Goal: Task Accomplishment & Management: Use online tool/utility

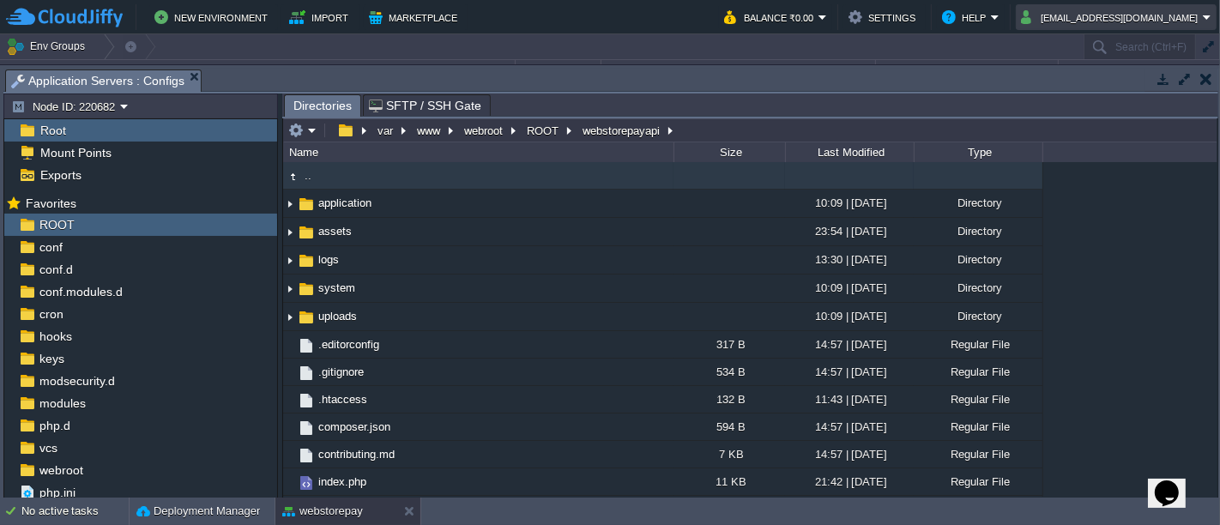
click at [1137, 28] on td "[EMAIL_ADDRESS][DOMAIN_NAME]" at bounding box center [1116, 17] width 201 height 26
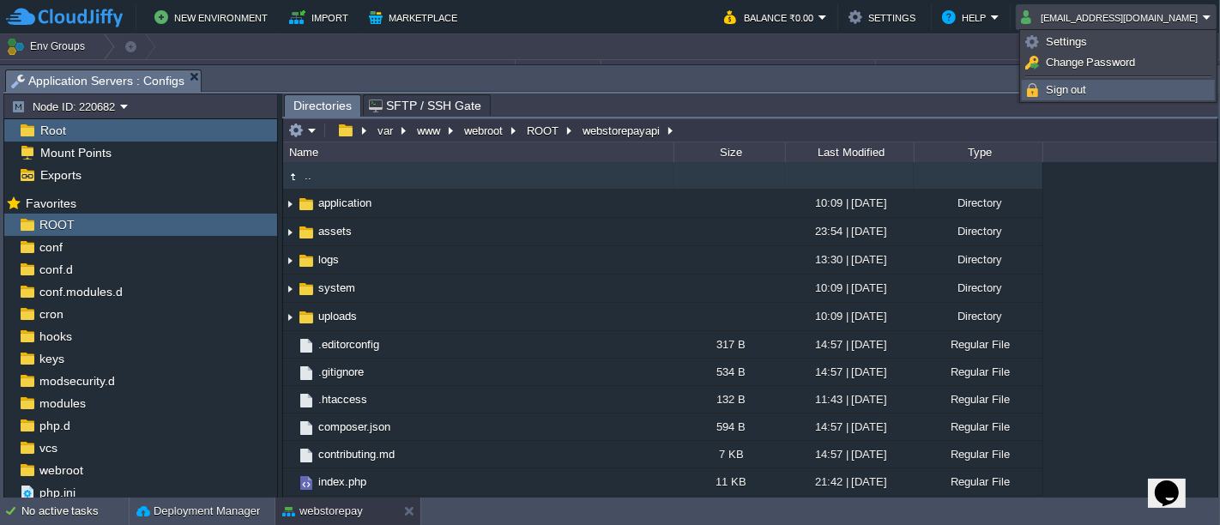
click at [1107, 90] on link "Sign out" at bounding box center [1118, 90] width 191 height 19
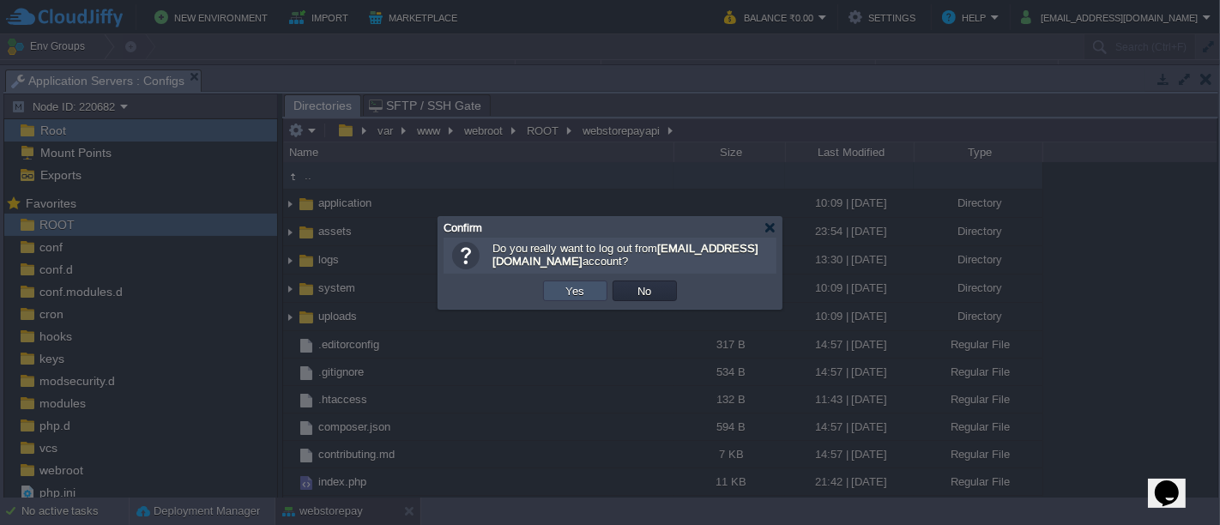
click at [583, 294] on button "Yes" at bounding box center [575, 290] width 29 height 15
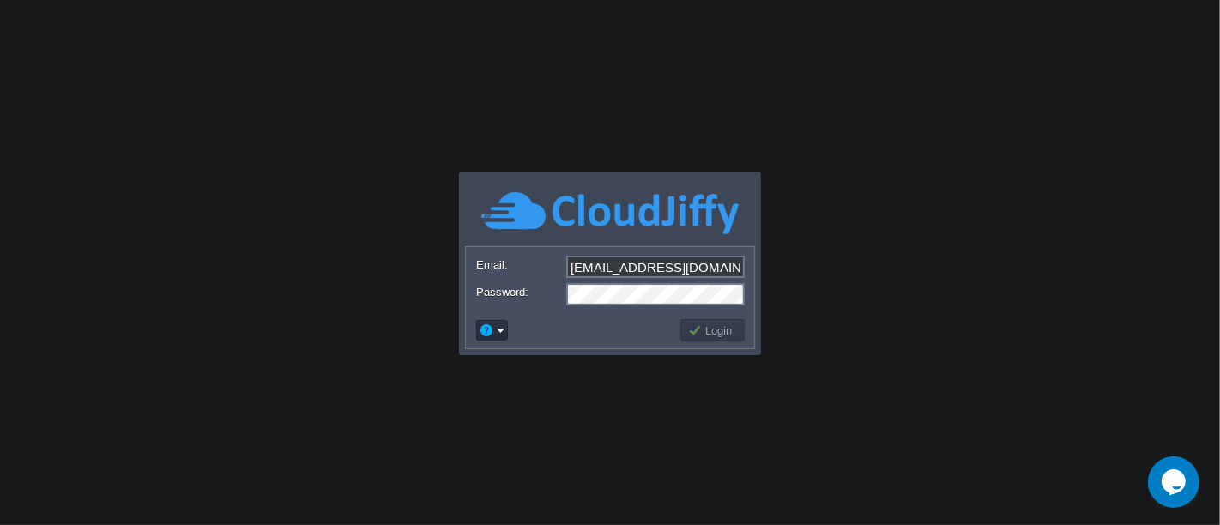
click at [731, 265] on input "[EMAIL_ADDRESS][DOMAIN_NAME]" at bounding box center [655, 267] width 178 height 22
click at [635, 277] on input "[EMAIL_ADDRESS][DOMAIN_NAME]" at bounding box center [655, 267] width 178 height 22
type input "kanjul.khare@gmail.com"
click at [716, 334] on button "Login" at bounding box center [713, 330] width 50 height 15
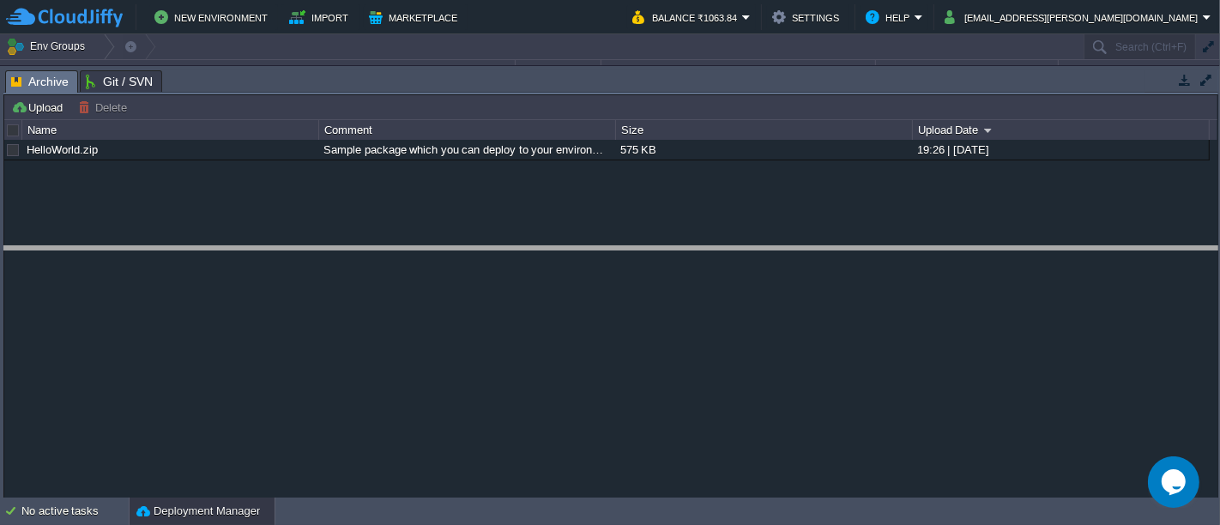
drag, startPoint x: 533, startPoint y: 85, endPoint x: 532, endPoint y: 259, distance: 174.1
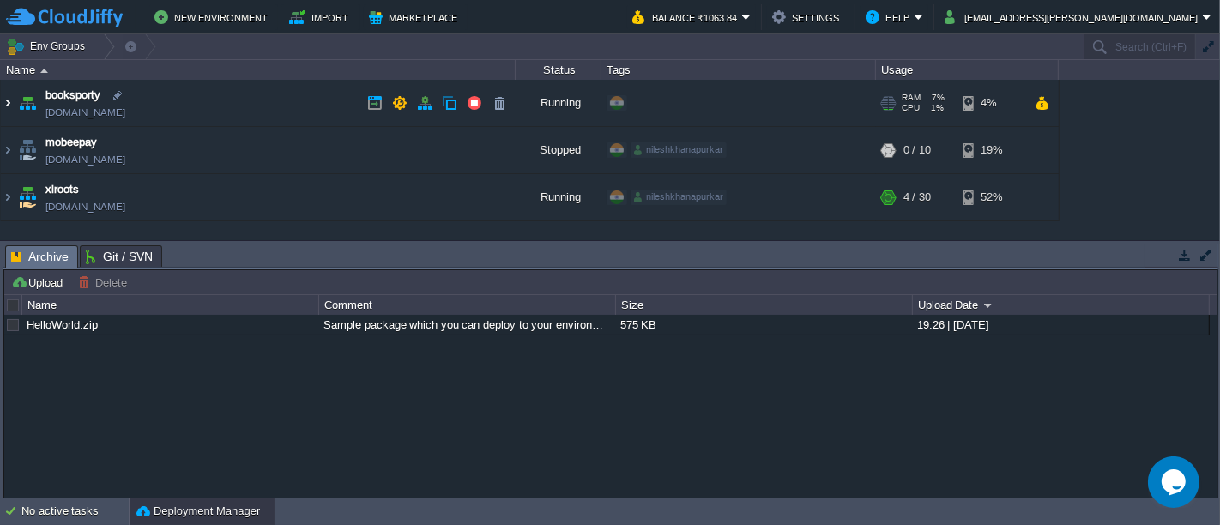
click at [9, 102] on img at bounding box center [8, 103] width 14 height 46
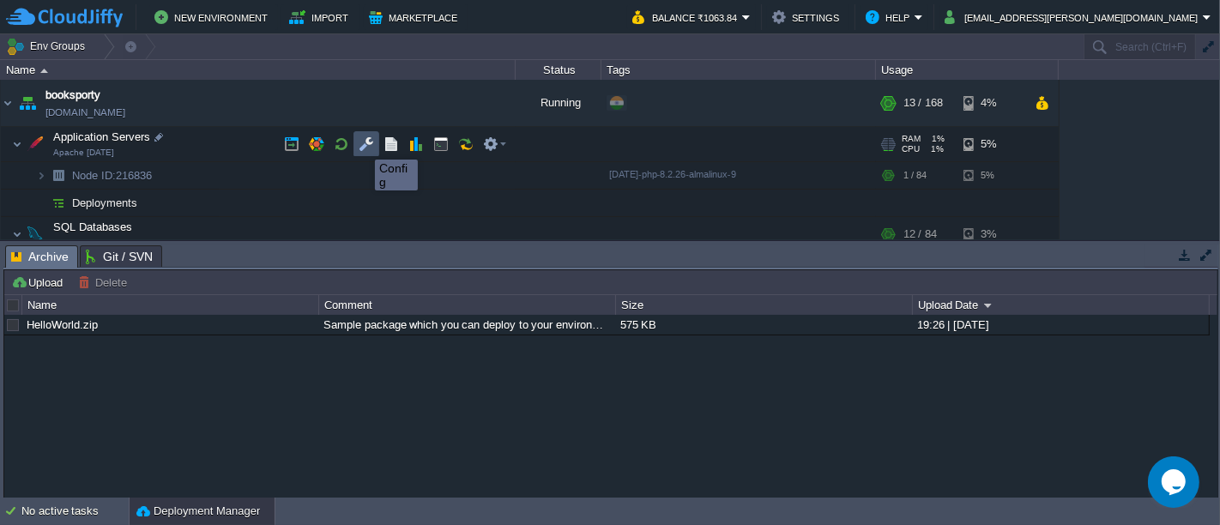
click at [362, 144] on button "button" at bounding box center [366, 143] width 15 height 15
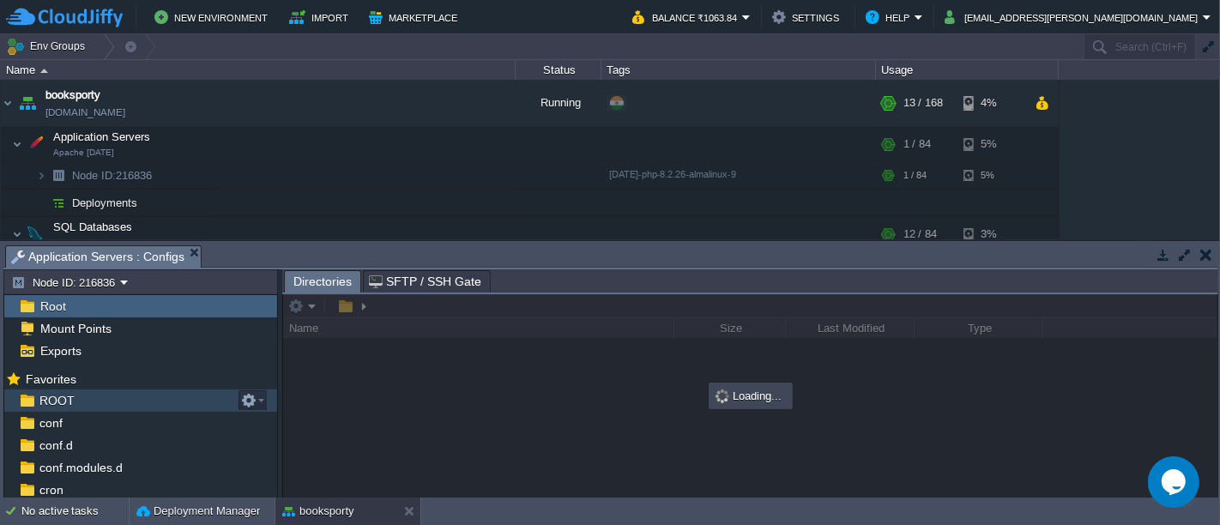
click at [137, 403] on div "ROOT" at bounding box center [140, 400] width 273 height 22
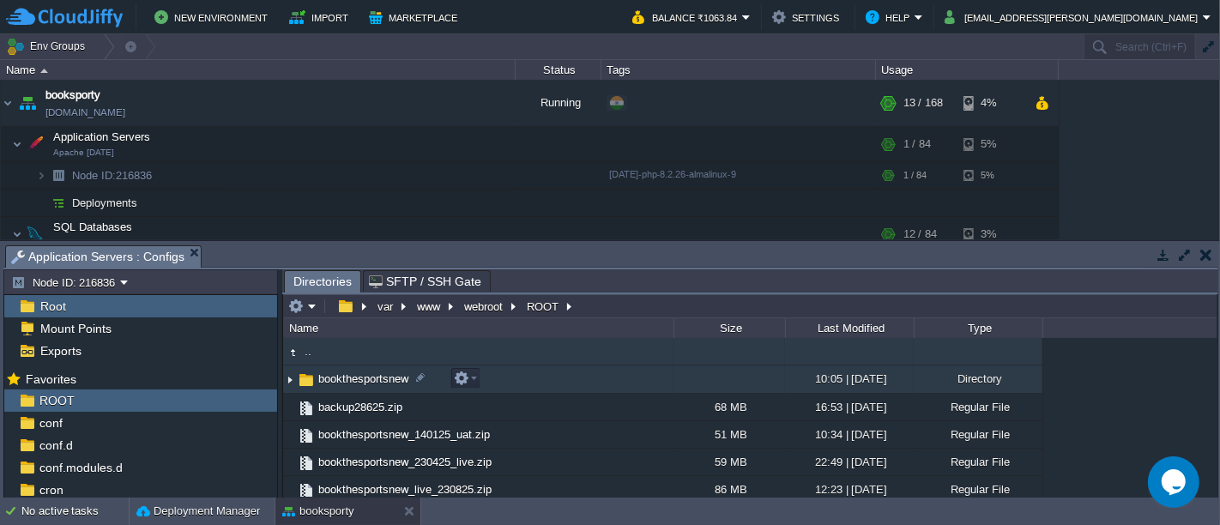
click at [514, 376] on td "bookthesportsnew" at bounding box center [478, 379] width 390 height 28
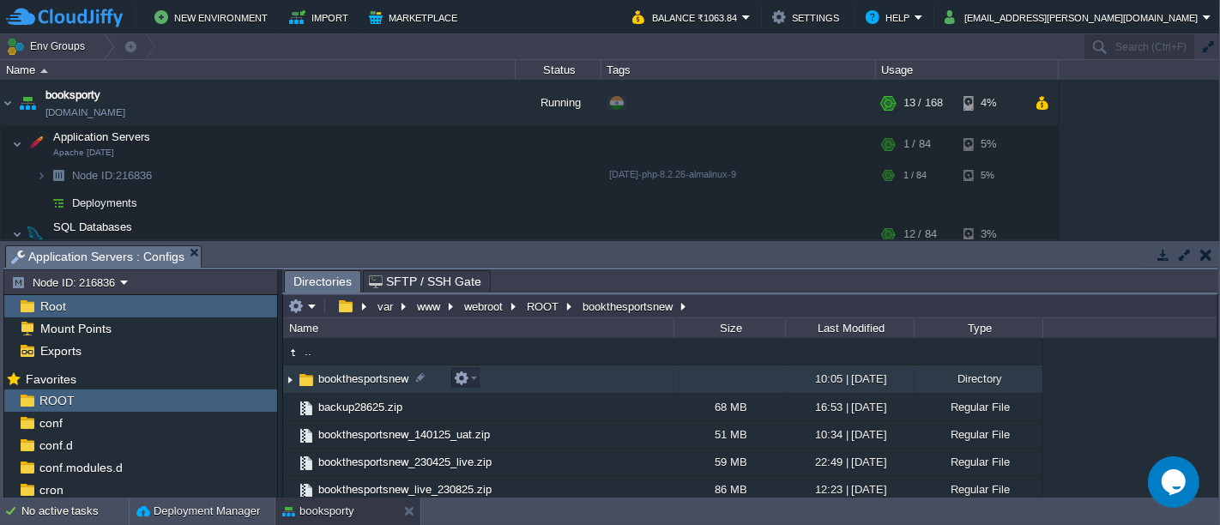
click at [514, 376] on td "bookthesportsnew" at bounding box center [478, 379] width 390 height 28
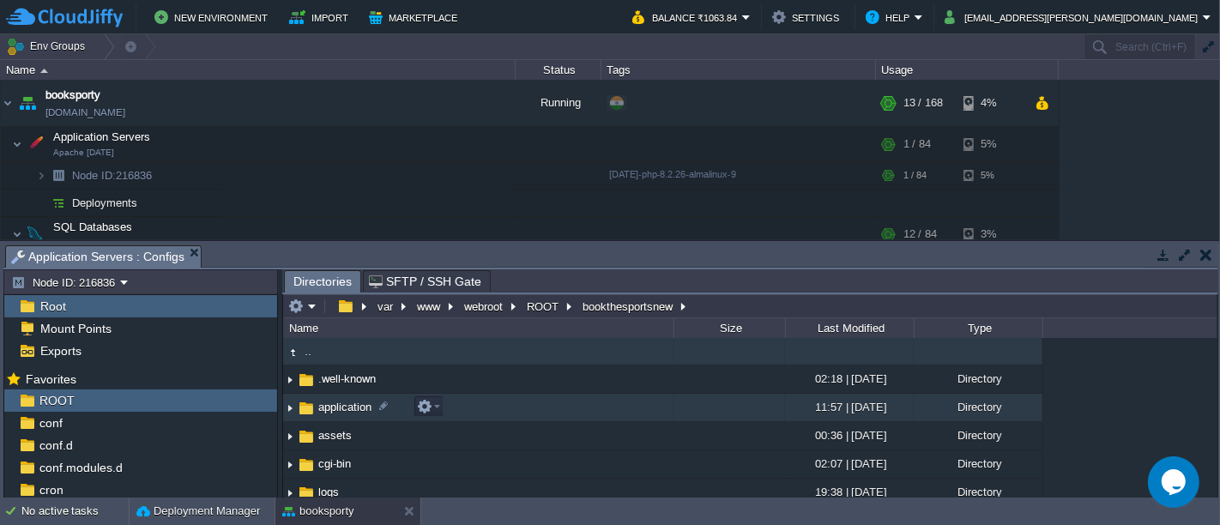
click at [496, 406] on td "application" at bounding box center [478, 408] width 390 height 28
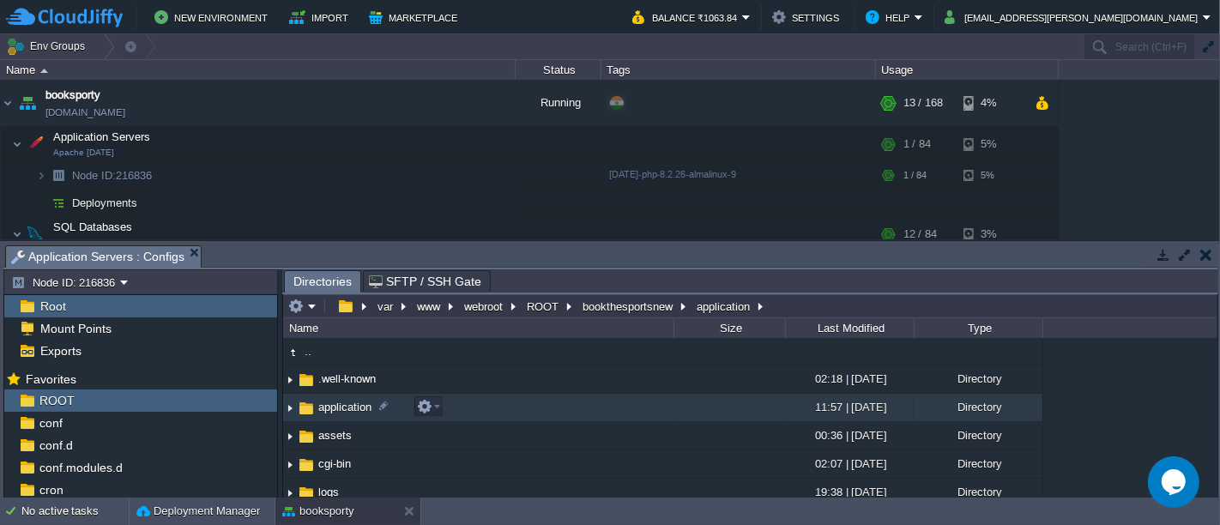
click at [496, 406] on td "application" at bounding box center [478, 408] width 390 height 28
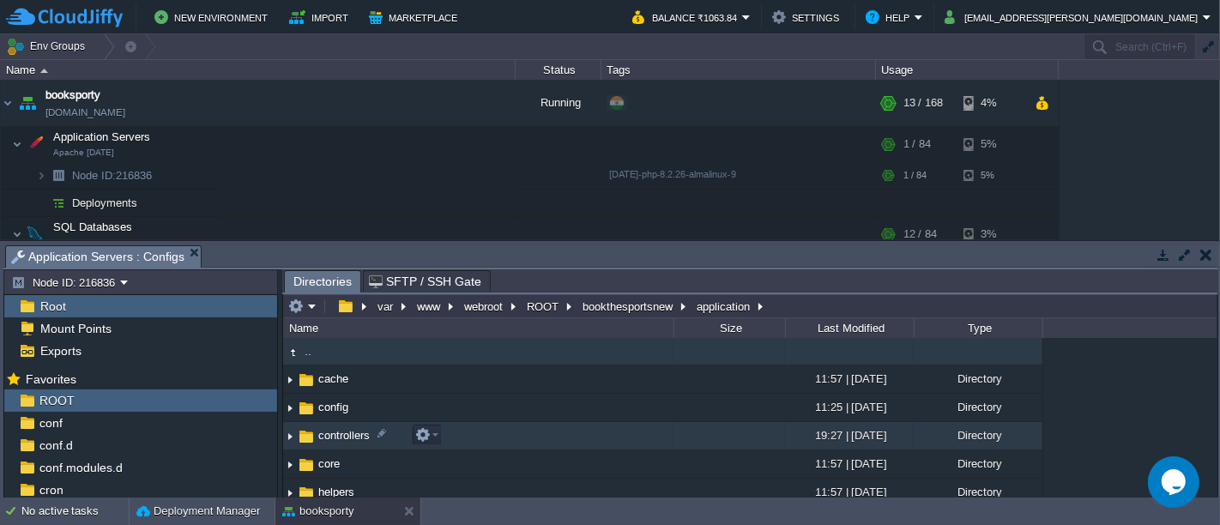
click at [551, 437] on td "controllers" at bounding box center [478, 436] width 390 height 28
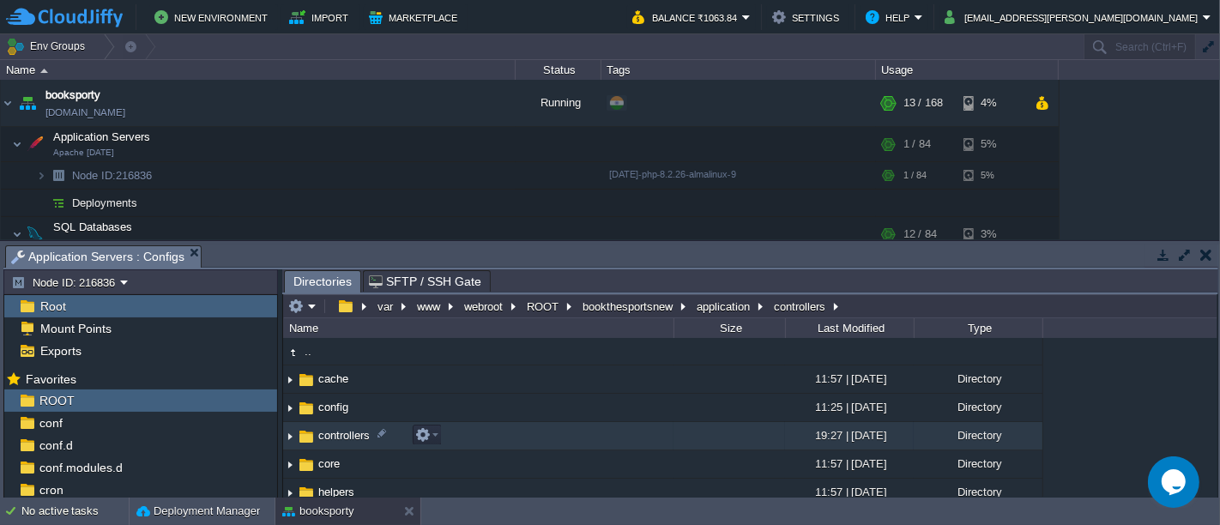
click at [551, 437] on td "controllers" at bounding box center [478, 436] width 390 height 28
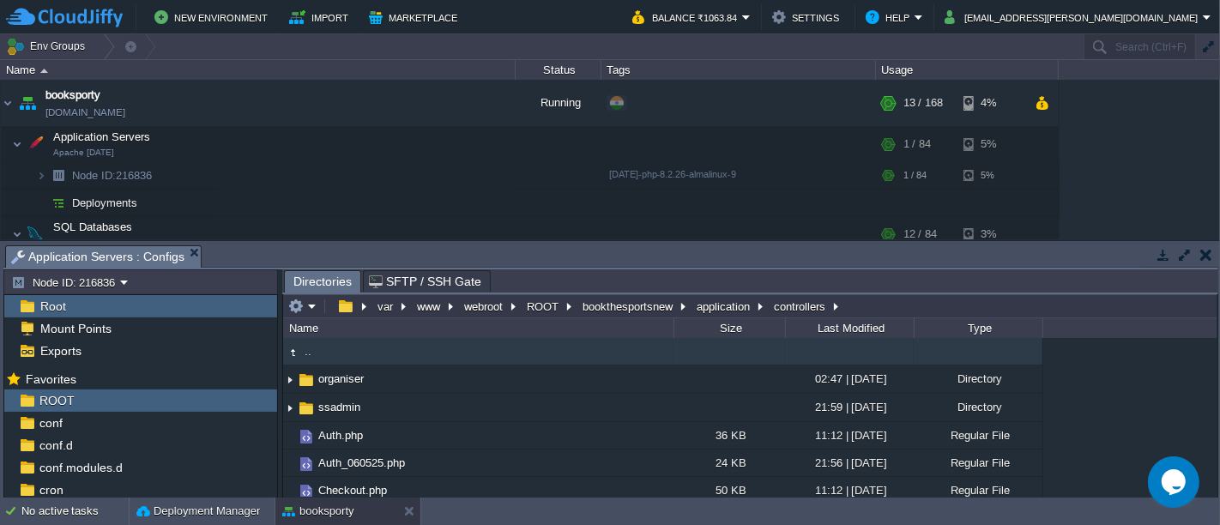
scroll to position [441, 0]
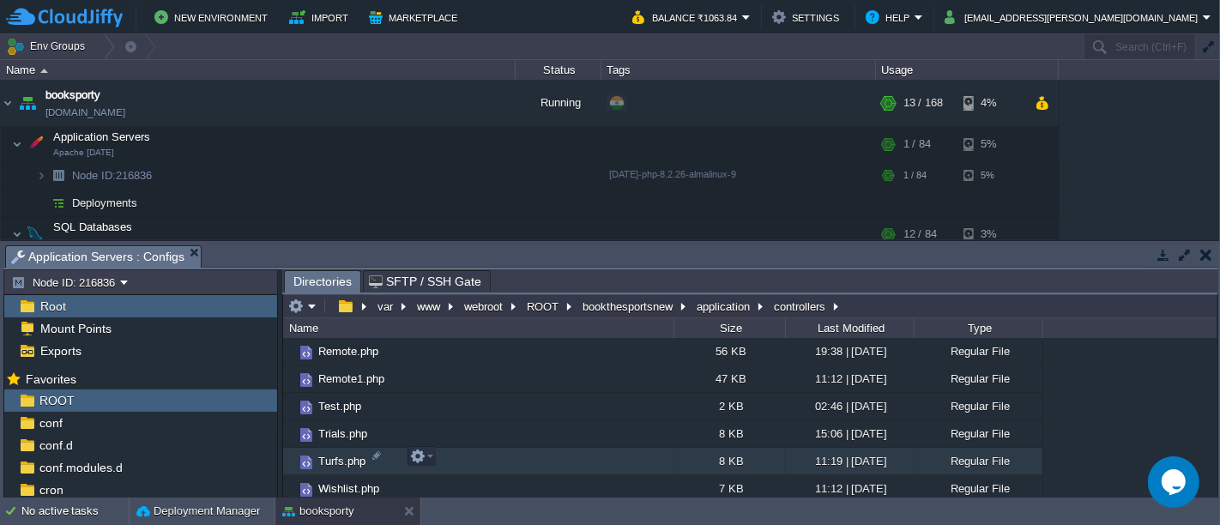
click at [472, 464] on td "Turfs.php" at bounding box center [478, 461] width 390 height 27
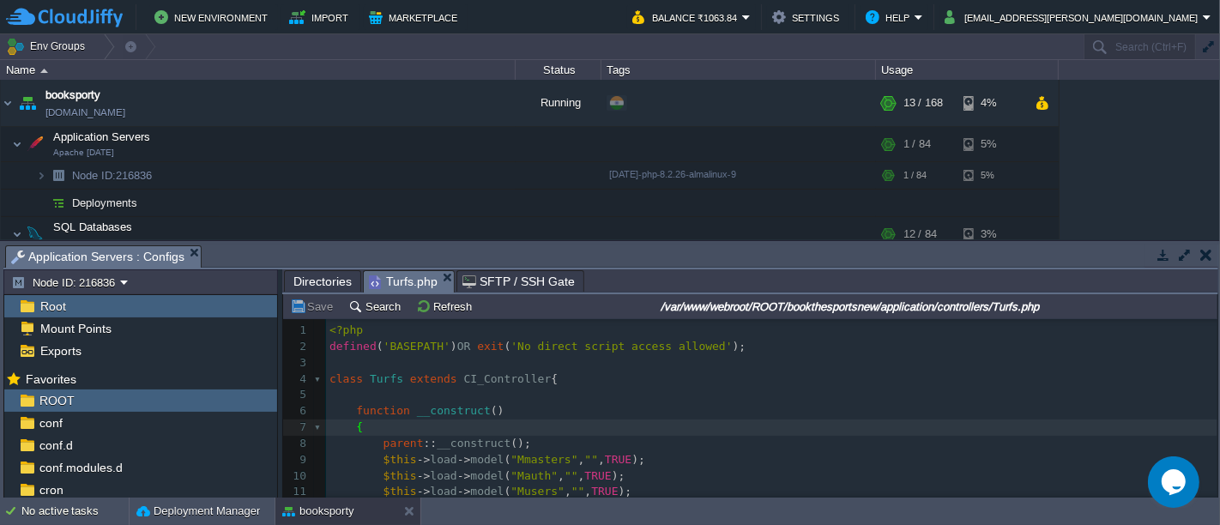
scroll to position [5, 4]
click at [309, 299] on button "Save" at bounding box center [314, 306] width 48 height 15
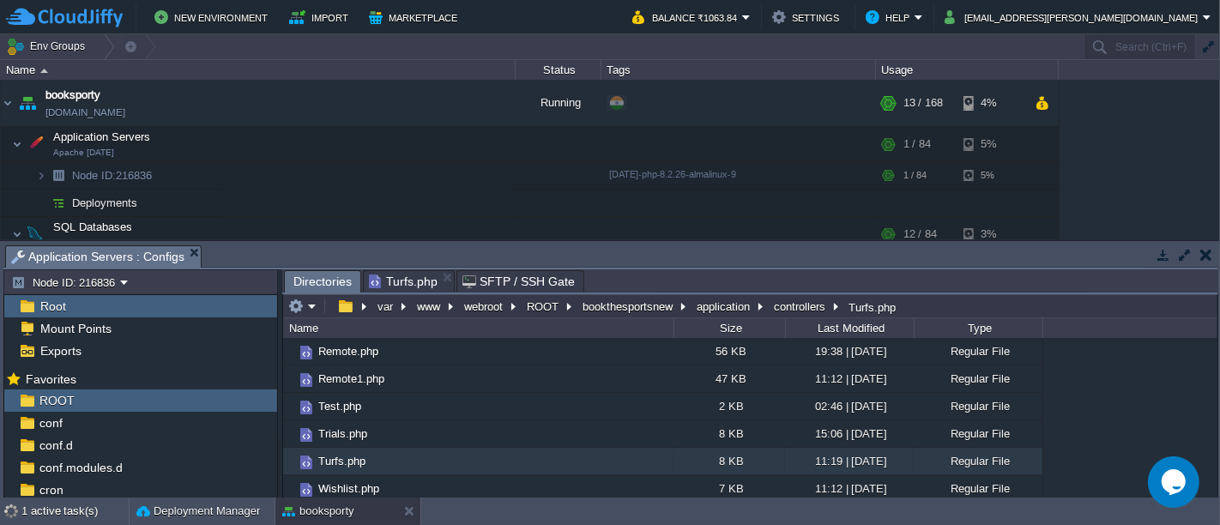
click at [310, 281] on span "Directories" at bounding box center [322, 281] width 58 height 21
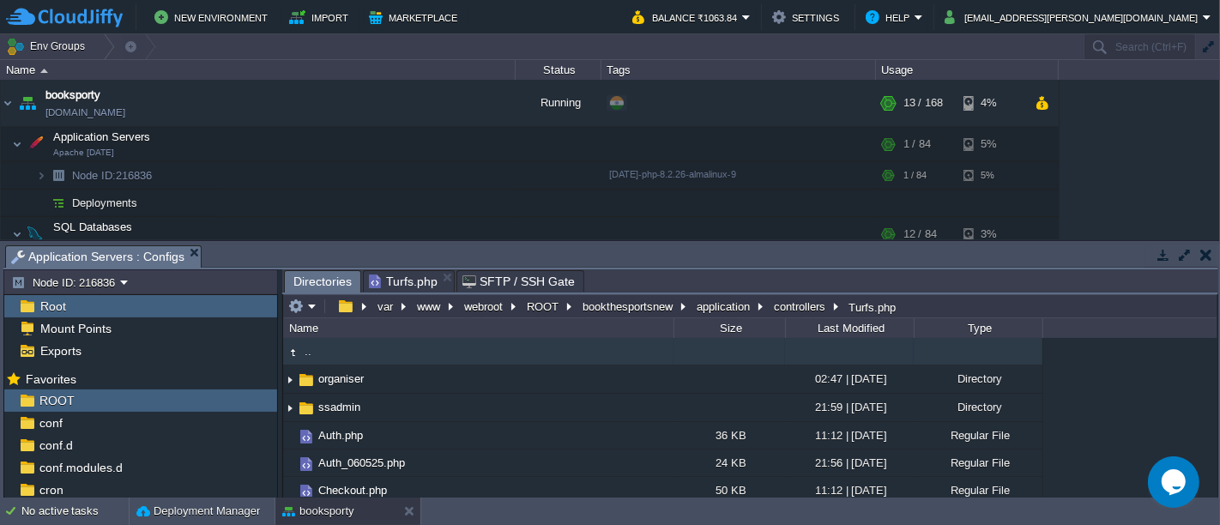
click at [363, 358] on td ".." at bounding box center [478, 351] width 390 height 27
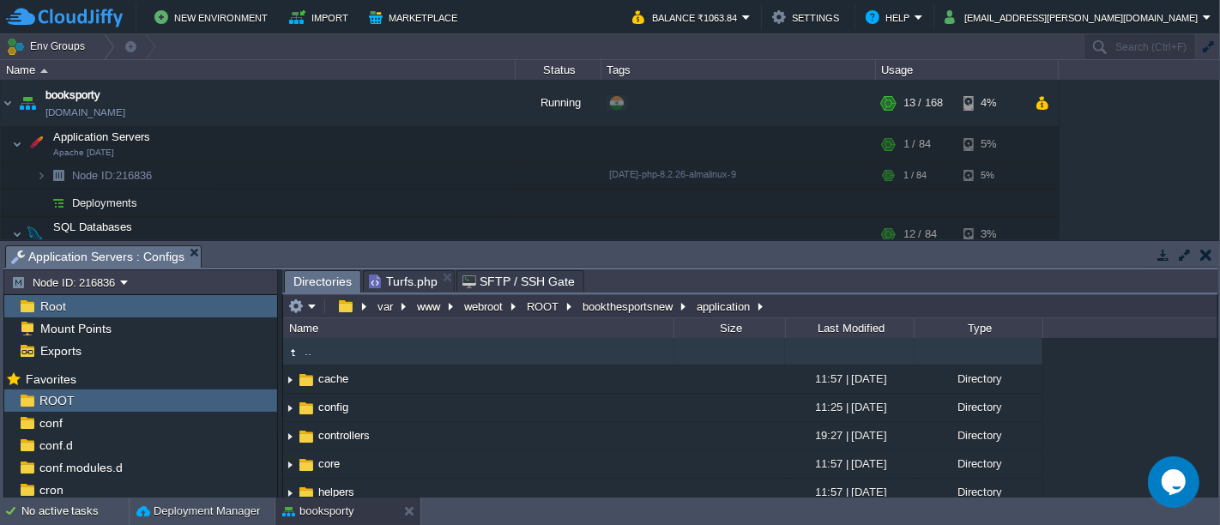
click at [363, 358] on td ".." at bounding box center [478, 351] width 390 height 27
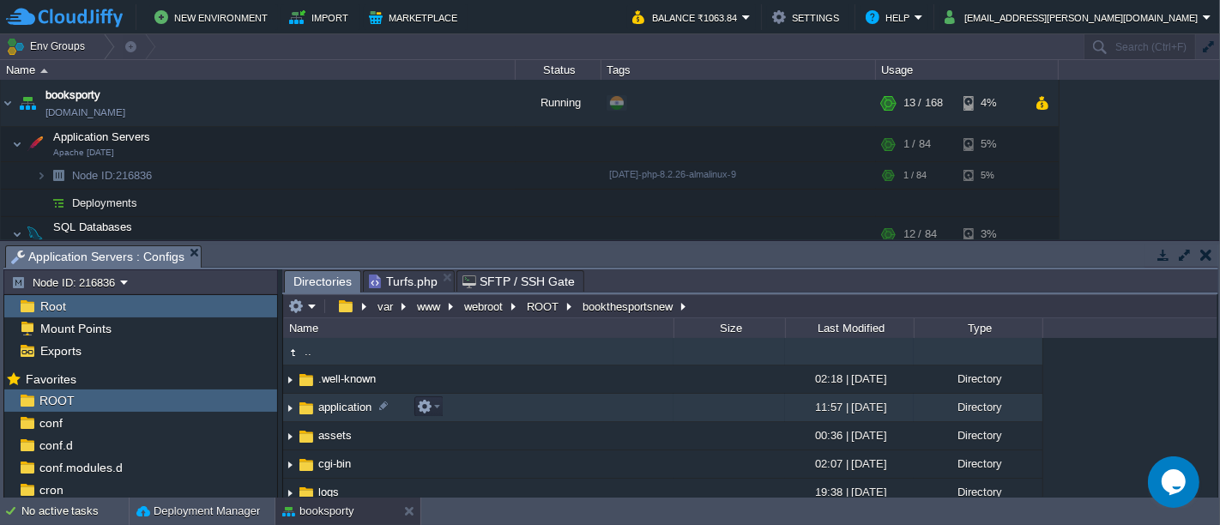
click at [452, 403] on td "application" at bounding box center [478, 408] width 390 height 28
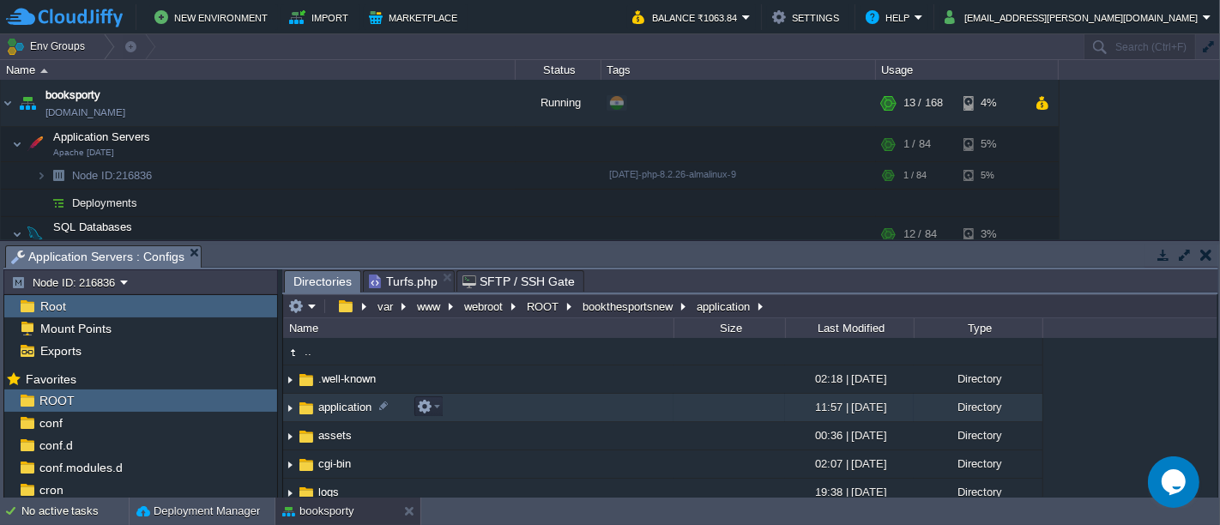
click at [452, 403] on td "application" at bounding box center [478, 408] width 390 height 28
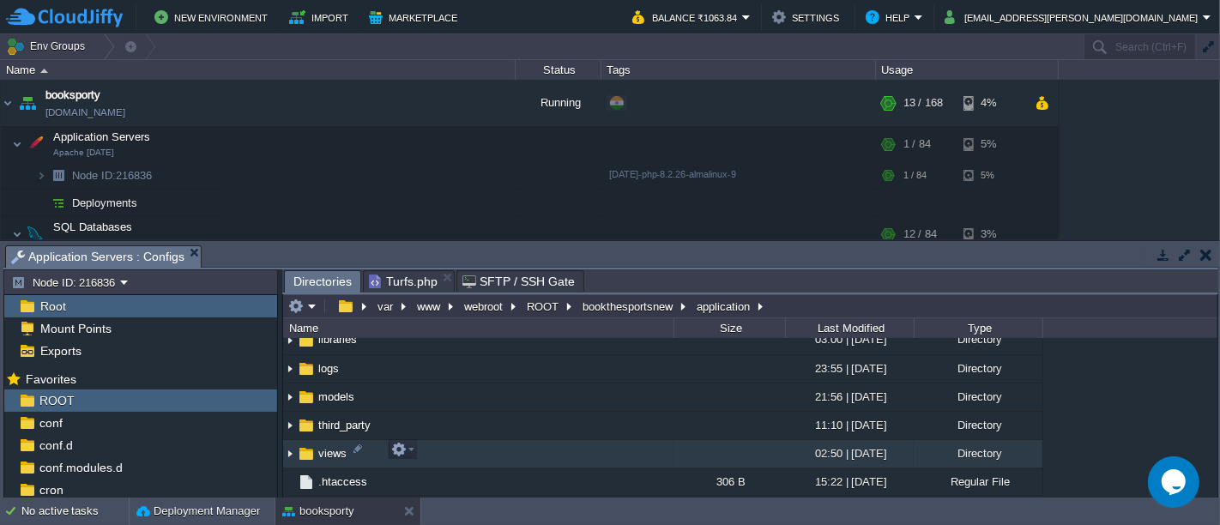
scroll to position [238, 0]
click at [481, 449] on td "views" at bounding box center [478, 454] width 390 height 28
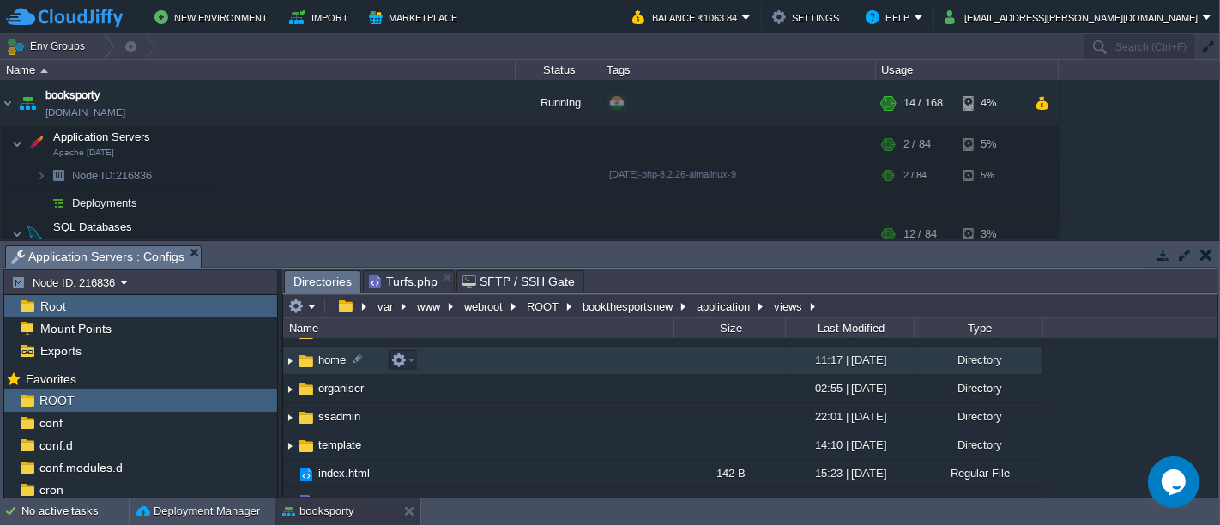
scroll to position [0, 0]
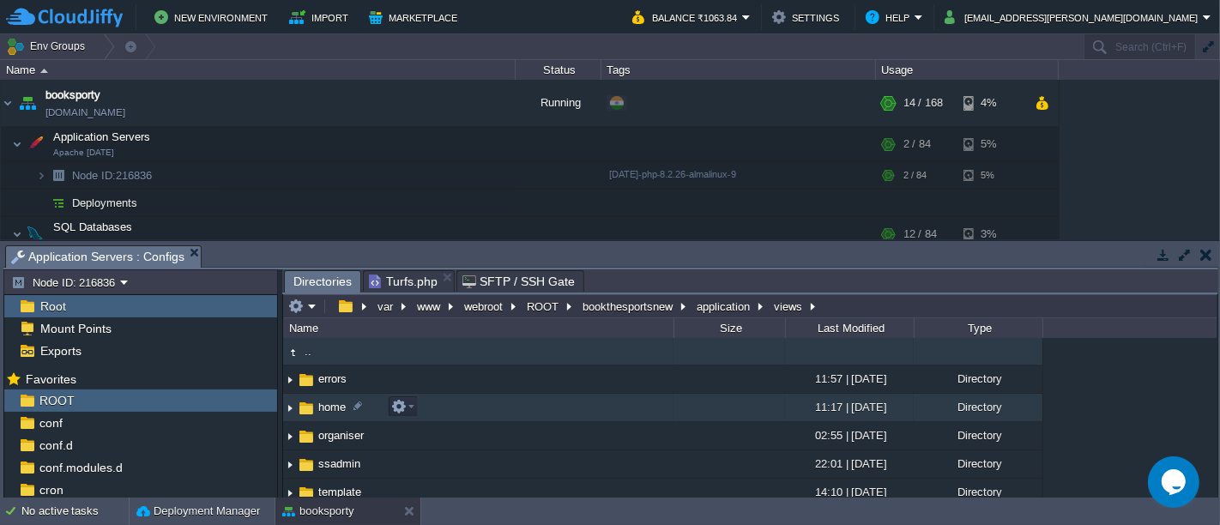
click at [462, 407] on td "home" at bounding box center [478, 408] width 390 height 28
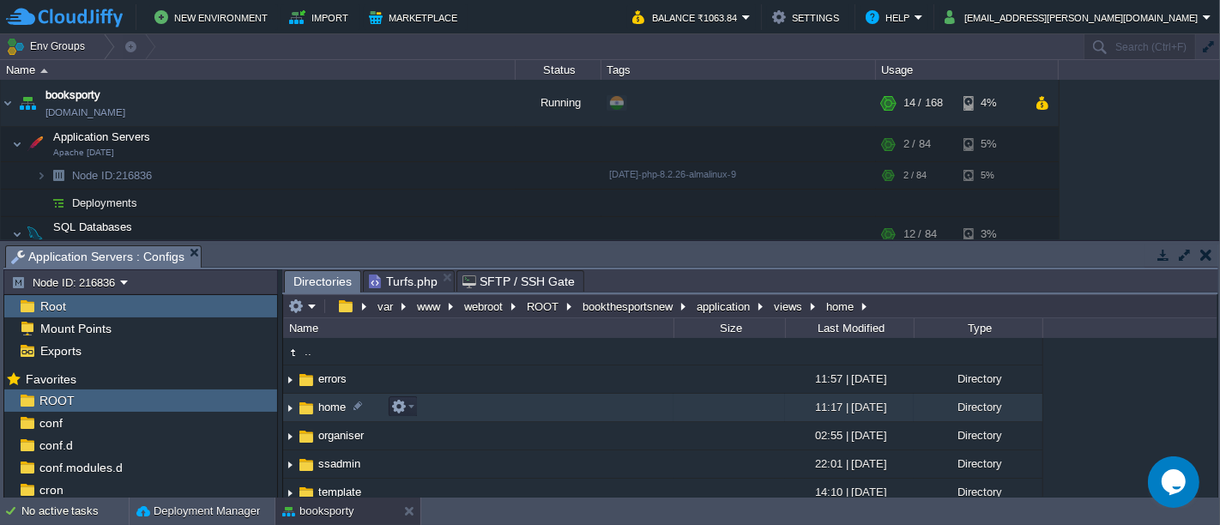
click at [462, 407] on td "home" at bounding box center [478, 408] width 390 height 28
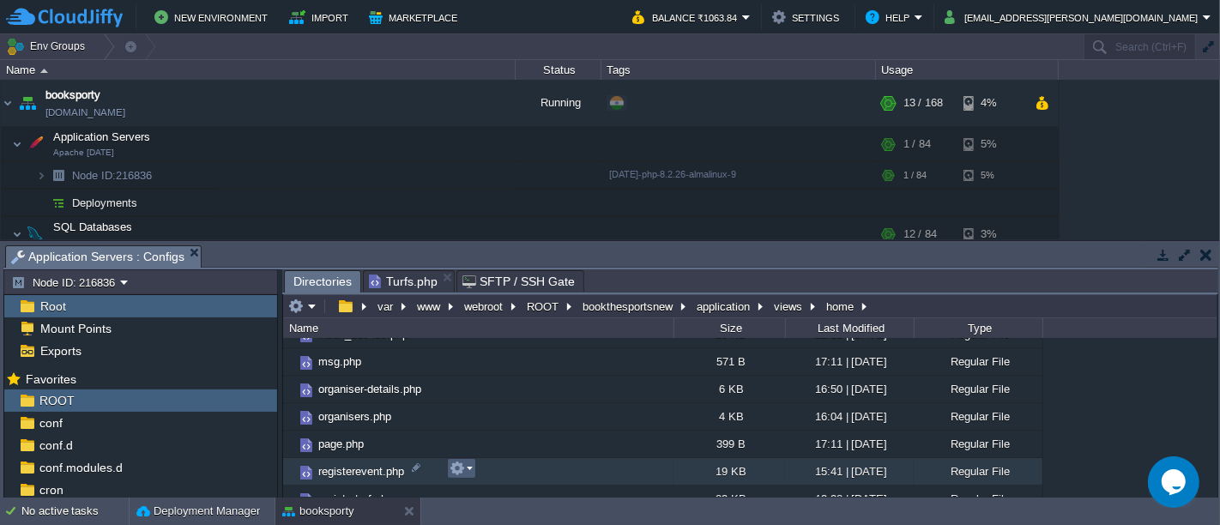
scroll to position [441, 0]
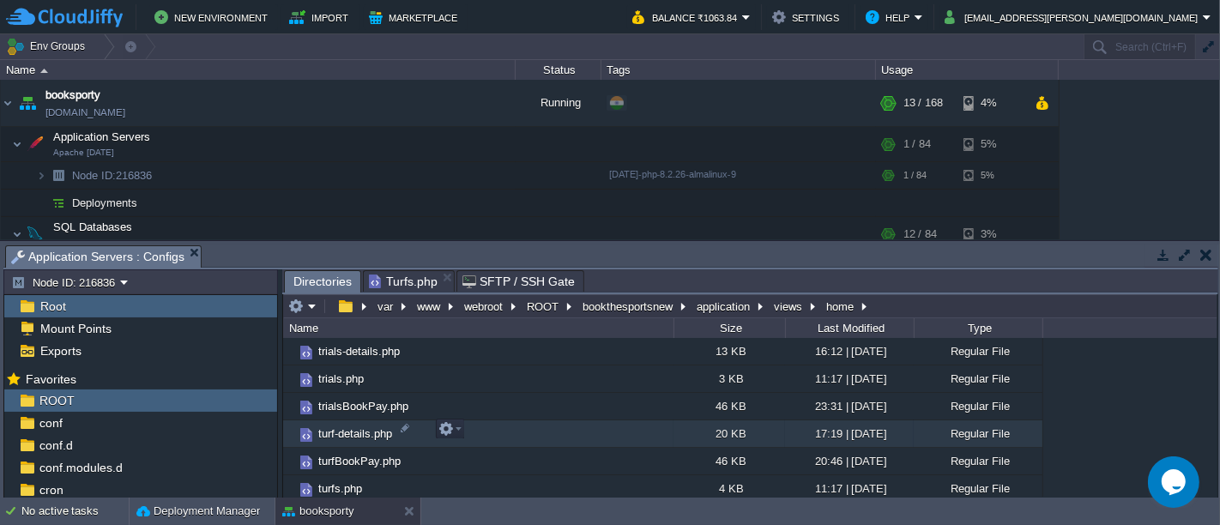
click at [488, 429] on td "turf-details.php" at bounding box center [478, 433] width 390 height 27
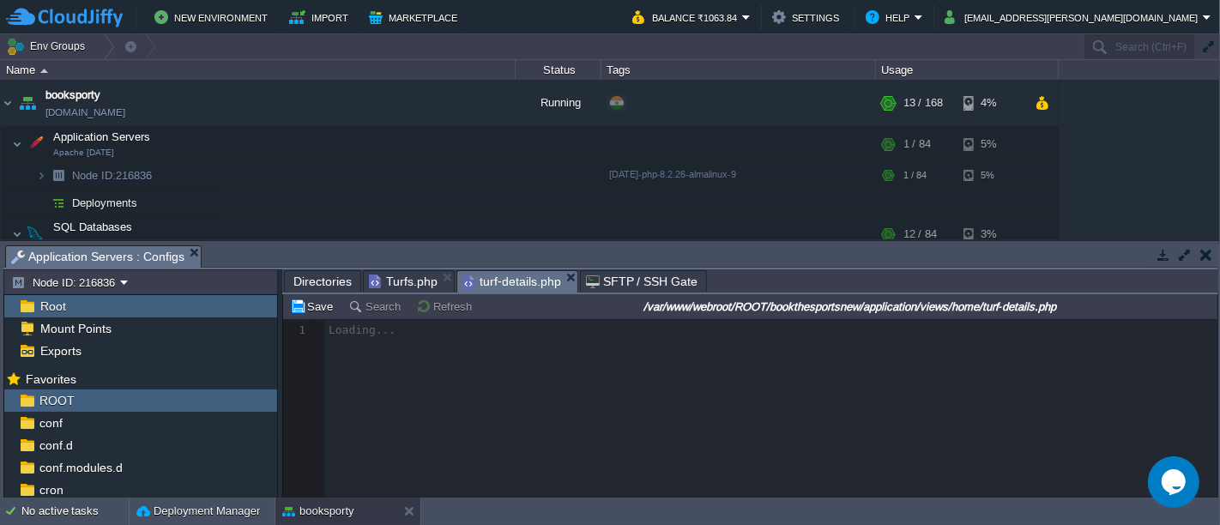
click at [493, 374] on div at bounding box center [750, 408] width 934 height 178
click at [547, 379] on div at bounding box center [750, 408] width 934 height 178
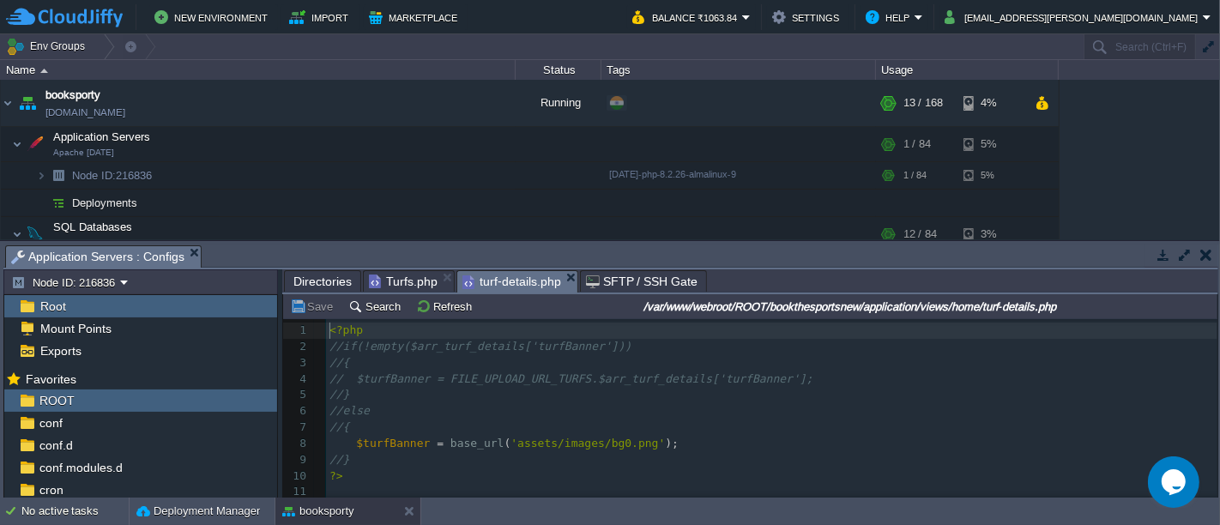
scroll to position [5, 0]
click at [502, 516] on td "No active tasks Deployment Manager booksporty" at bounding box center [610, 511] width 1220 height 27
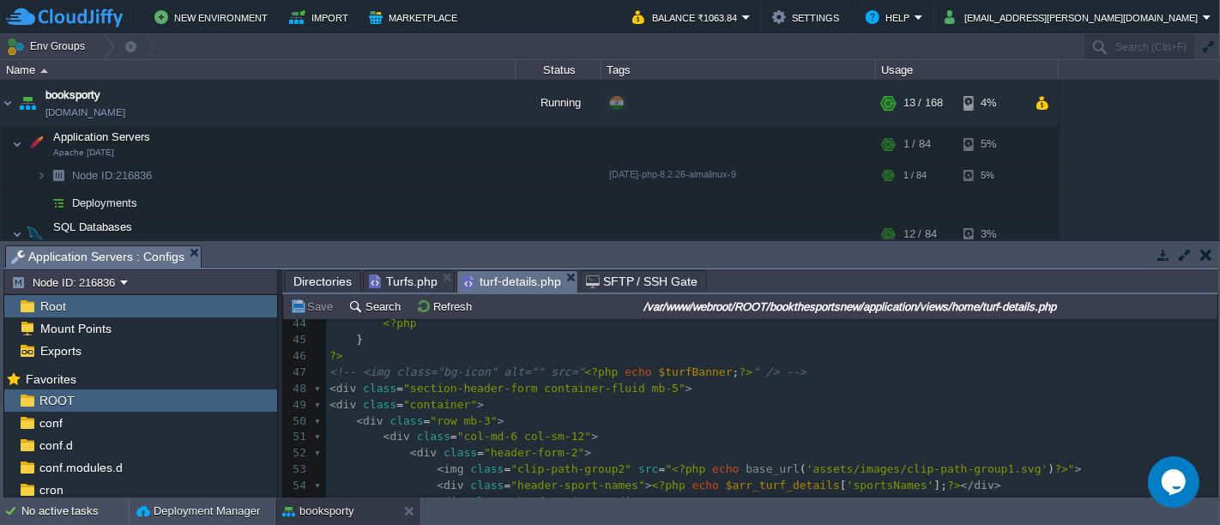
scroll to position [0, 0]
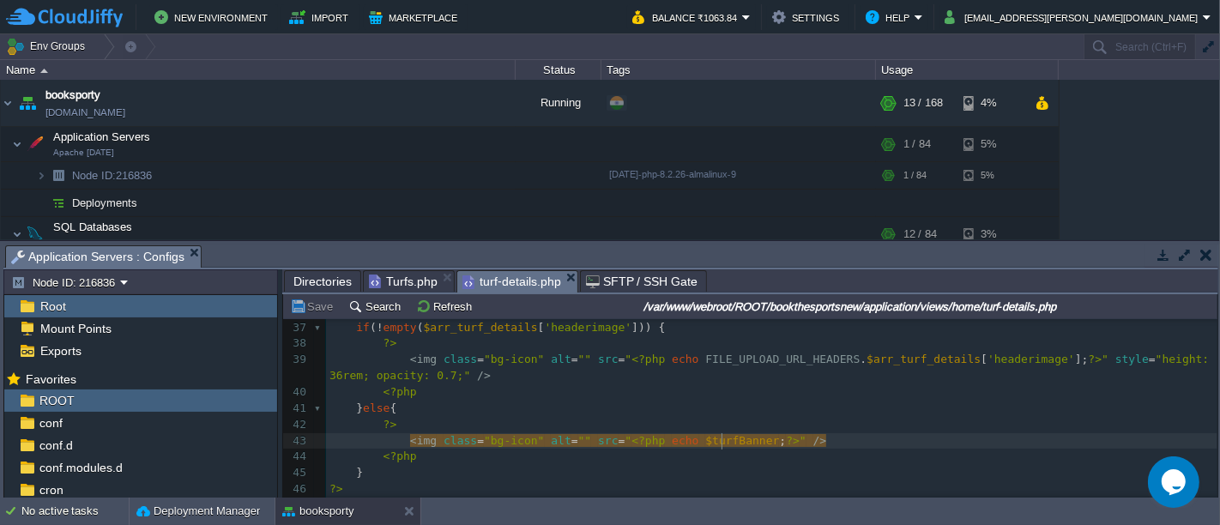
type textarea "$turfBanner"
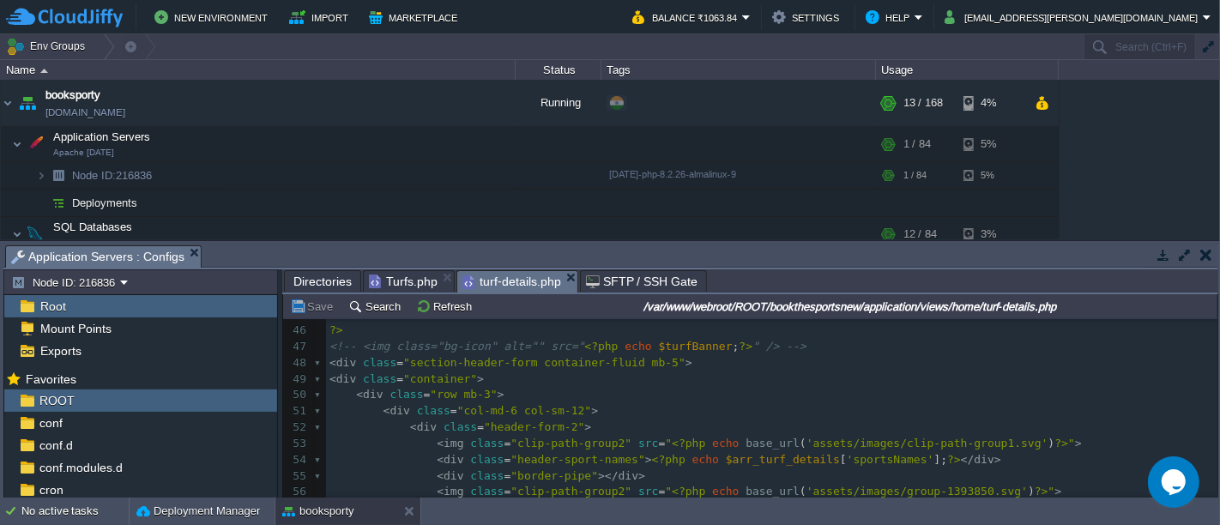
click at [667, 415] on pre "< div class = "col-md-6 col-sm-12" >" at bounding box center [771, 411] width 891 height 16
click at [784, 344] on pre "<!-- <img class="bg-icon" alt="" src=" <?php echo $turfBanner ; ?> " /> -->" at bounding box center [771, 347] width 891 height 16
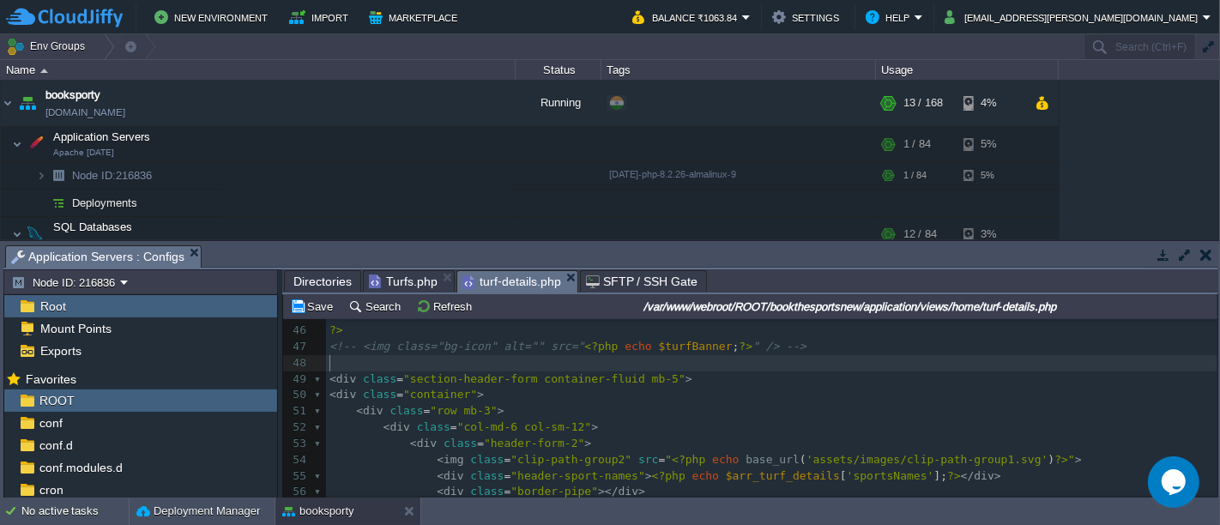
paste textarea "<"
type textarea "<>"
type textarea "??"
type textarea "php"
paste textarea
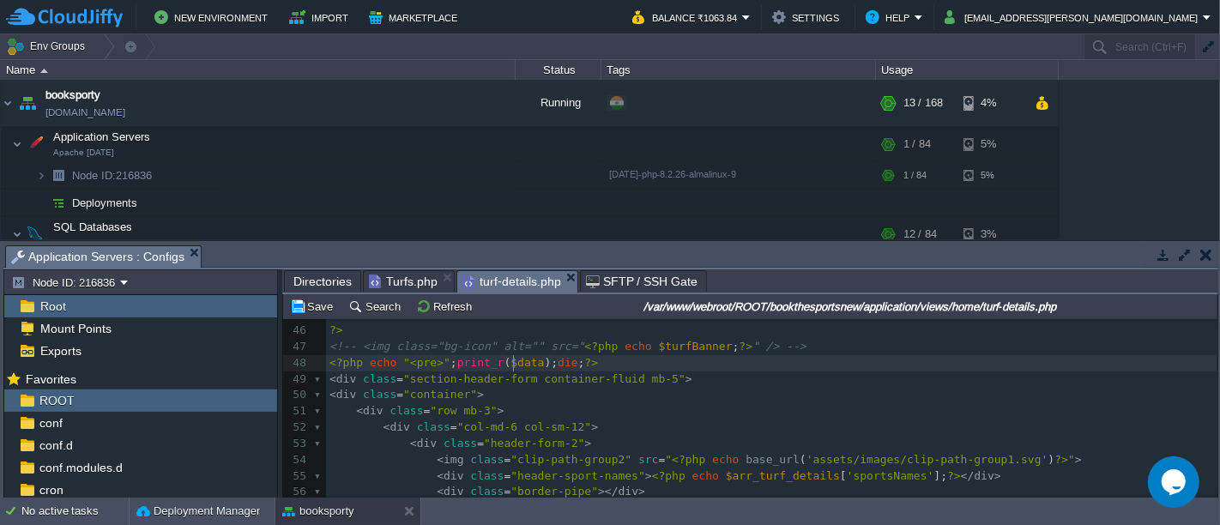
click at [514, 361] on div "xxxxxxxxxx // } 22 font-size : 28px ; 23 padding : 4px 16px ; 24 border-radius …" at bounding box center [771, 307] width 891 height 776
type textarea "$data"
type textarea "''"
type textarea "xz"
click at [313, 312] on button "Save" at bounding box center [314, 306] width 48 height 15
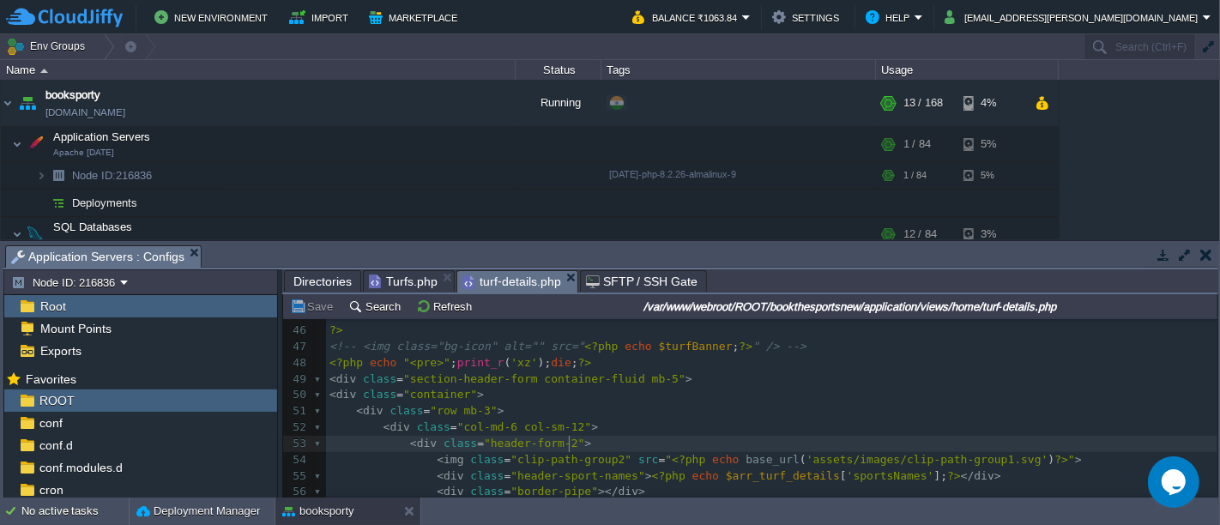
click at [654, 443] on pre "< div class = "header-form-2" >" at bounding box center [771, 444] width 891 height 16
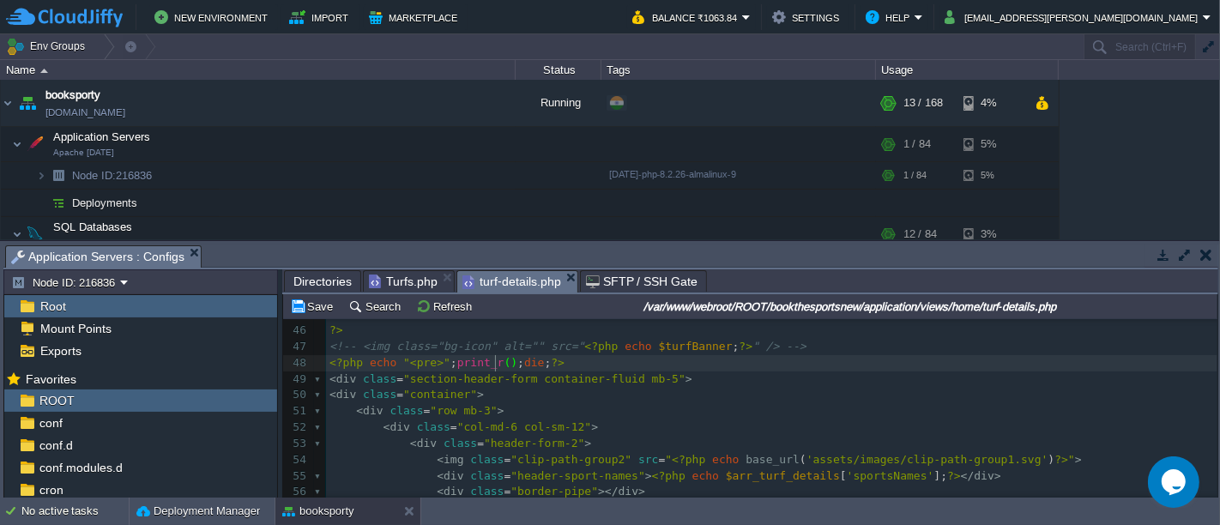
type textarea "$data"
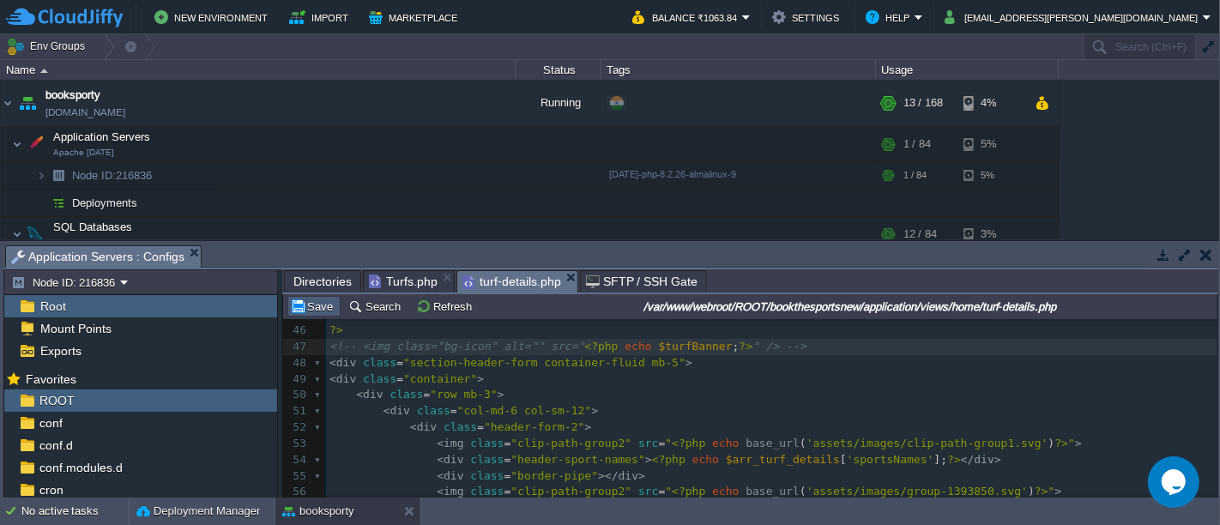
click at [322, 298] on td "Save" at bounding box center [313, 306] width 53 height 21
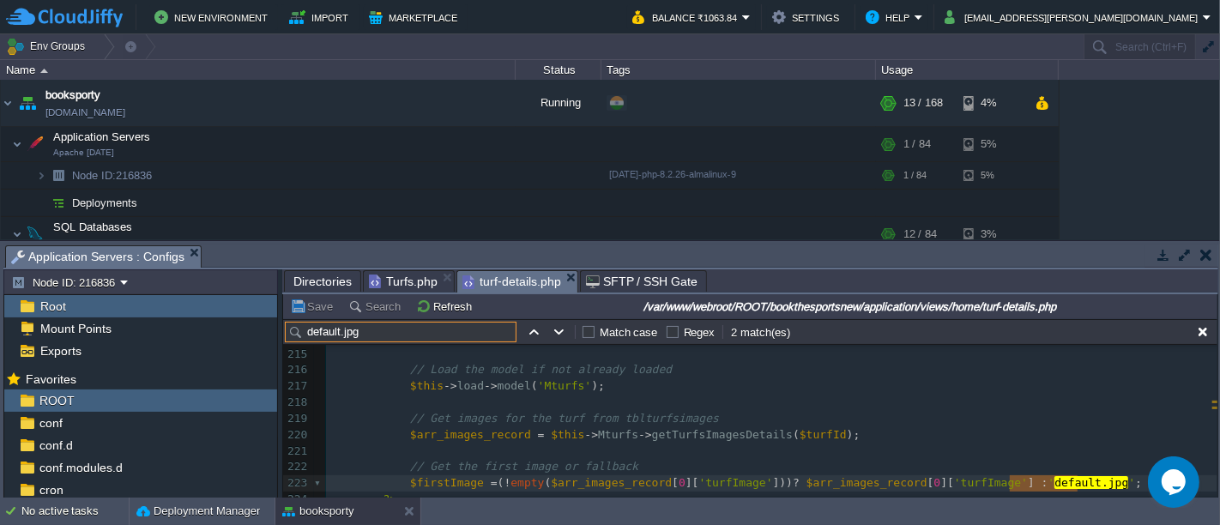
scroll to position [3594, 0]
type input "default.jpg"
click at [799, 431] on span "$turfId" at bounding box center [822, 434] width 47 height 13
type textarea "$turfId"
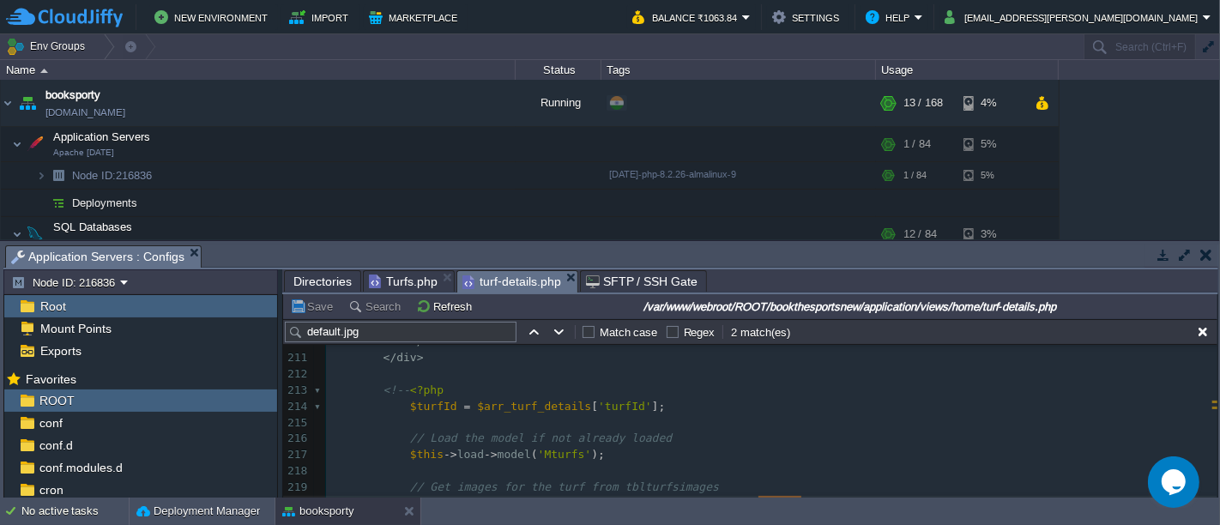
scroll to position [3522, 0]
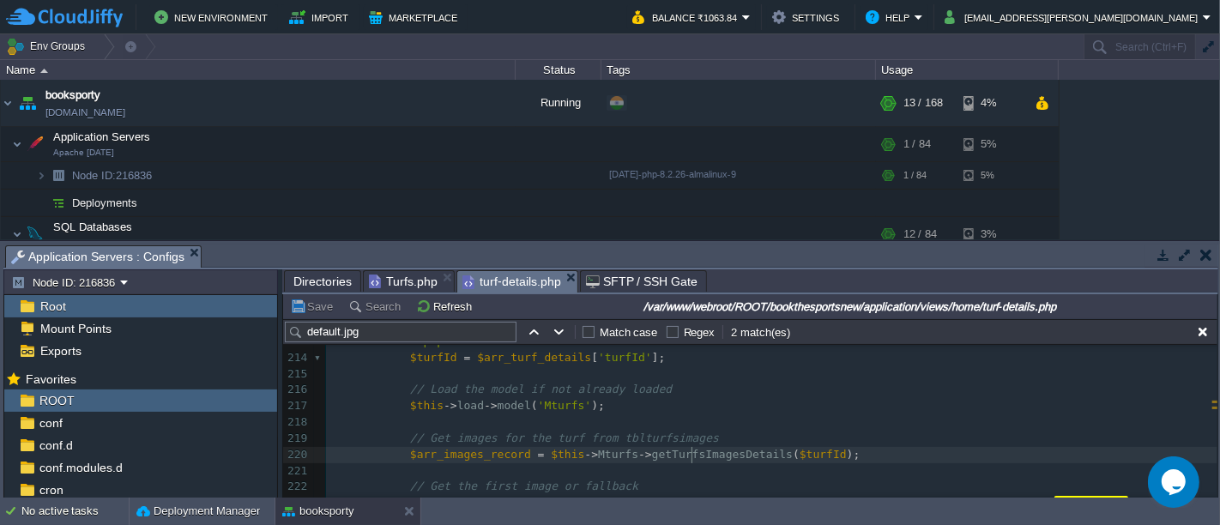
type textarea "getTurfsImagesDetails"
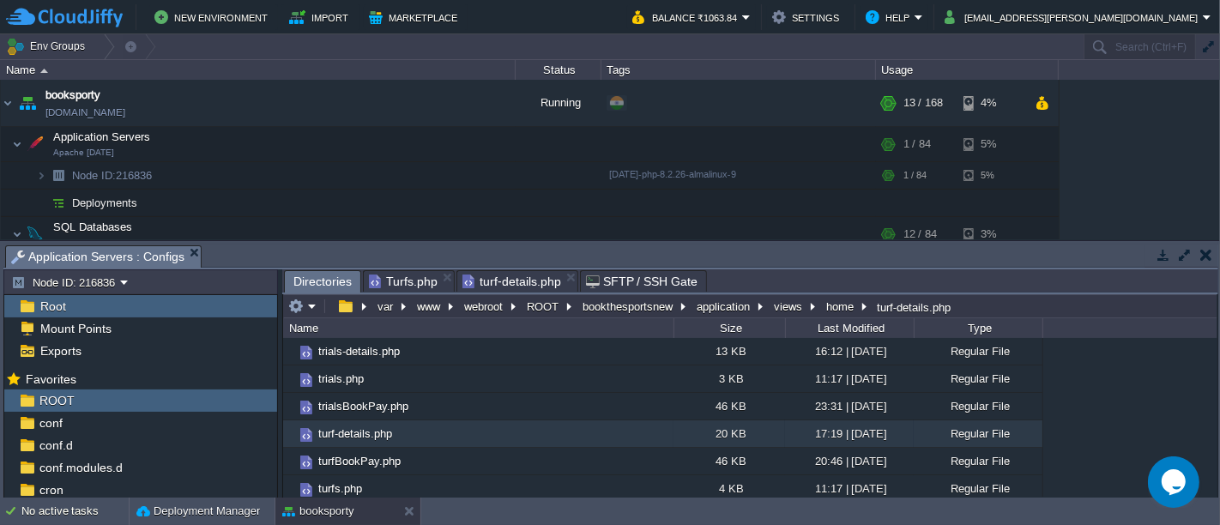
click at [328, 271] on span "Directories" at bounding box center [322, 281] width 58 height 21
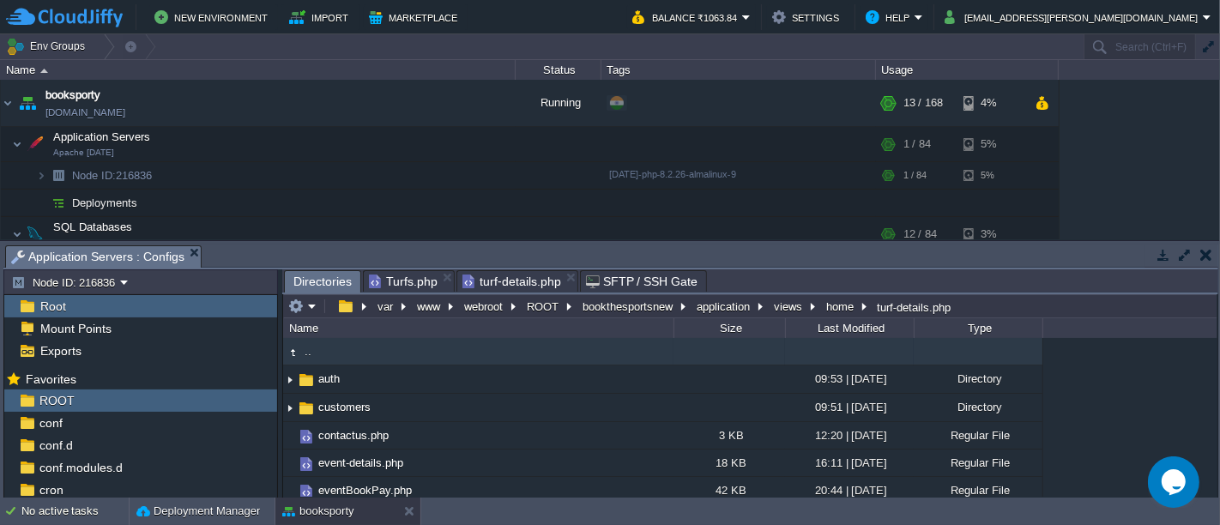
click at [431, 360] on td ".." at bounding box center [478, 351] width 390 height 27
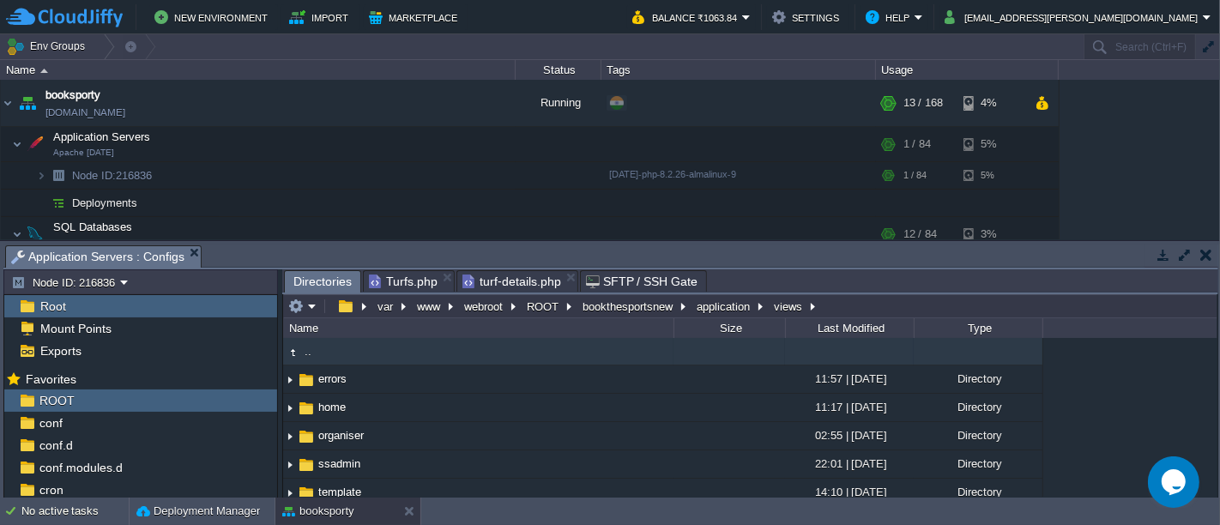
click at [431, 360] on td ".." at bounding box center [478, 351] width 390 height 27
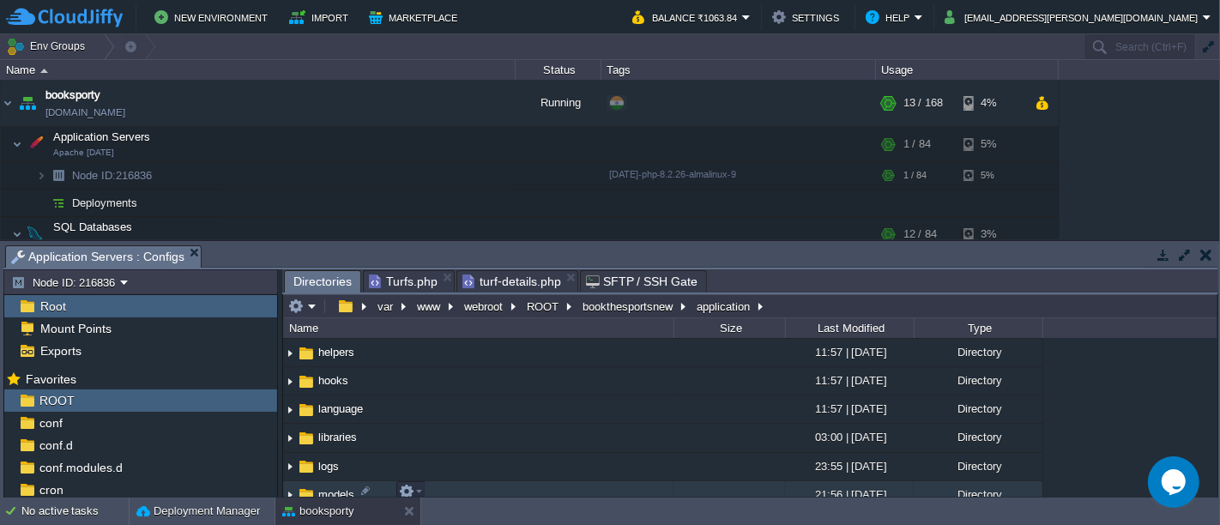
click at [450, 481] on td "models" at bounding box center [478, 495] width 390 height 28
click at [450, 481] on td "models" at bounding box center [478, 494] width 390 height 28
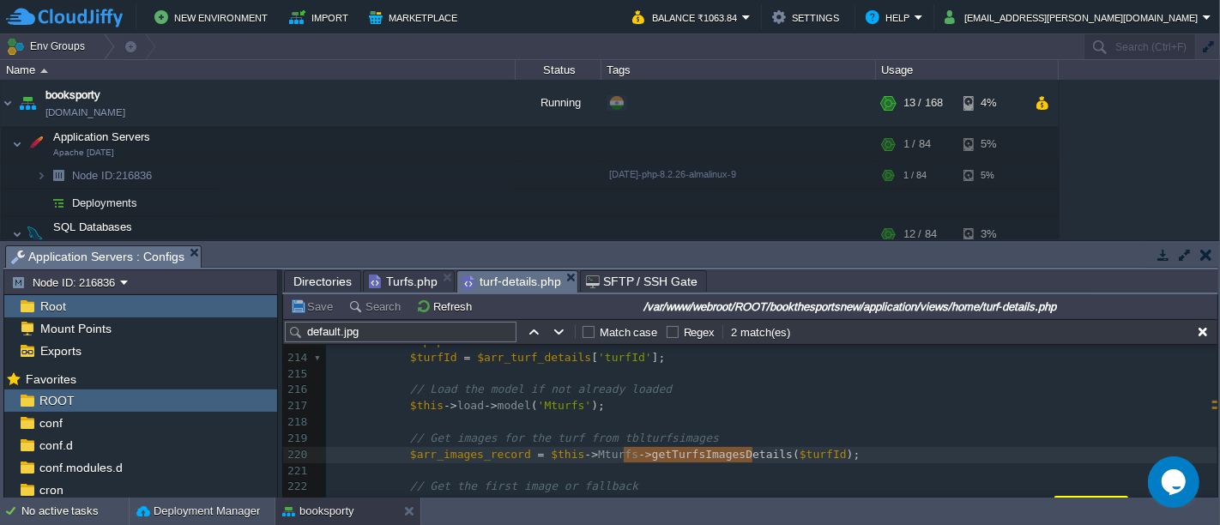
click at [493, 289] on span "turf-details.php" at bounding box center [511, 281] width 99 height 21
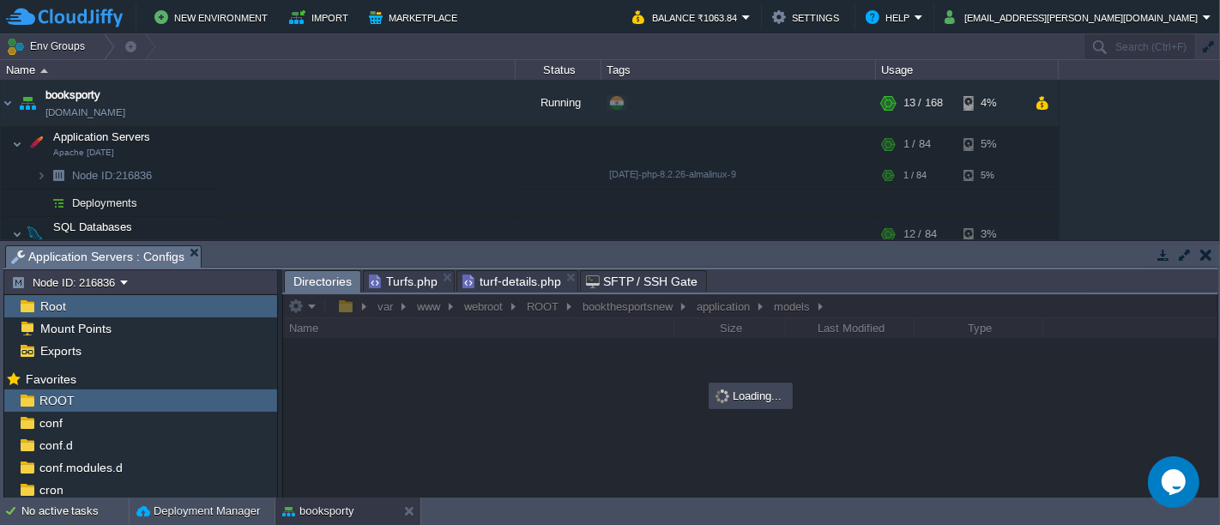
click at [335, 272] on span "Directories" at bounding box center [322, 281] width 58 height 21
click at [867, 448] on div at bounding box center [750, 395] width 934 height 203
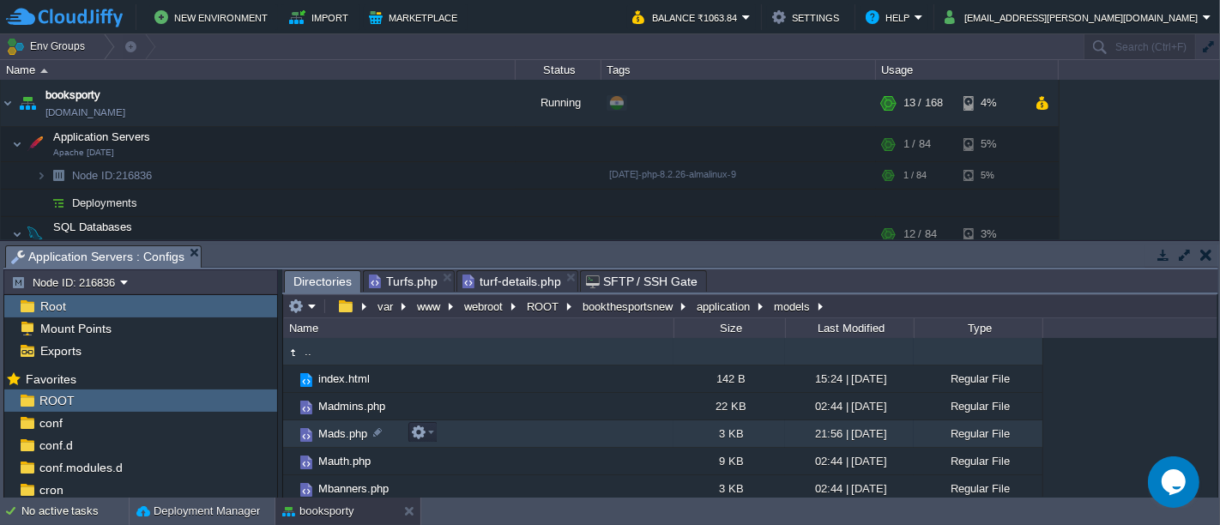
click at [834, 425] on div "21:56 | 28 Feb 2025" at bounding box center [849, 433] width 129 height 27
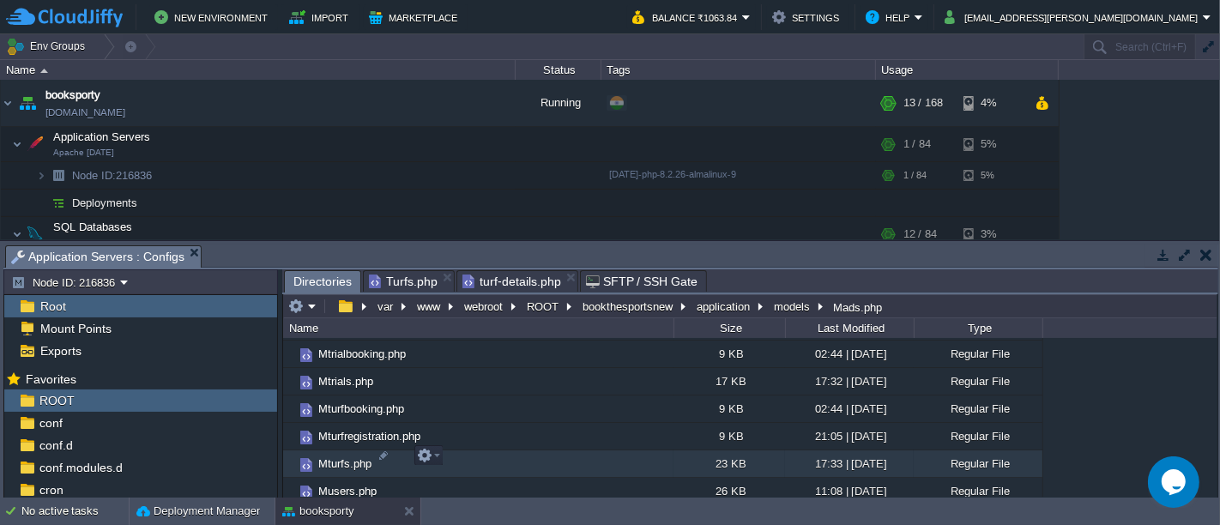
click at [442, 450] on td "Mturfs.php" at bounding box center [478, 463] width 390 height 27
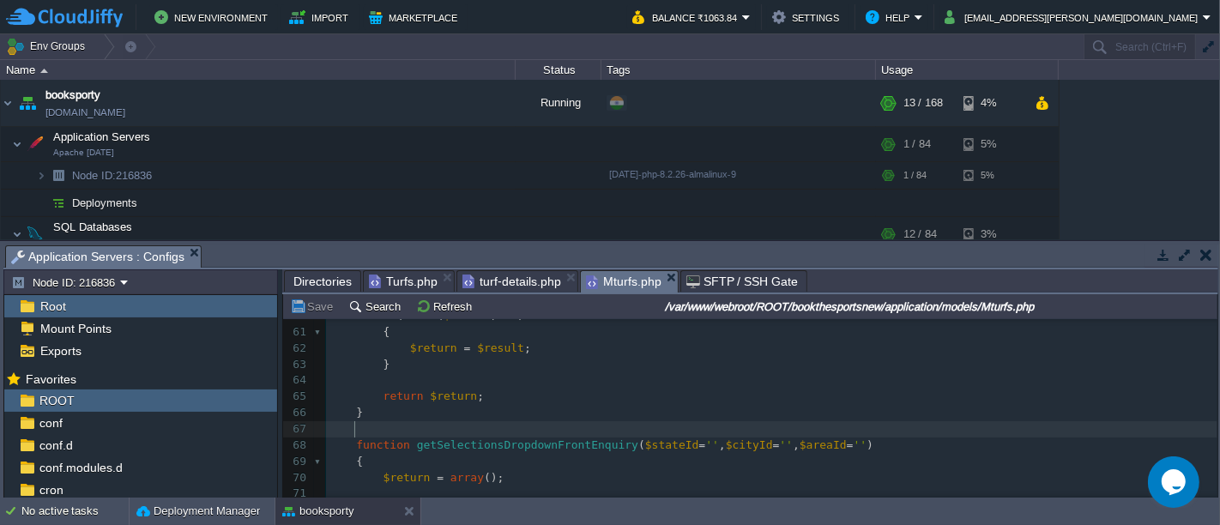
click at [755, 437] on pre "function getSelectionsDropdownFrontEnquiry ( $stateId = '' , $cityId = '' , $ar…" at bounding box center [771, 445] width 891 height 16
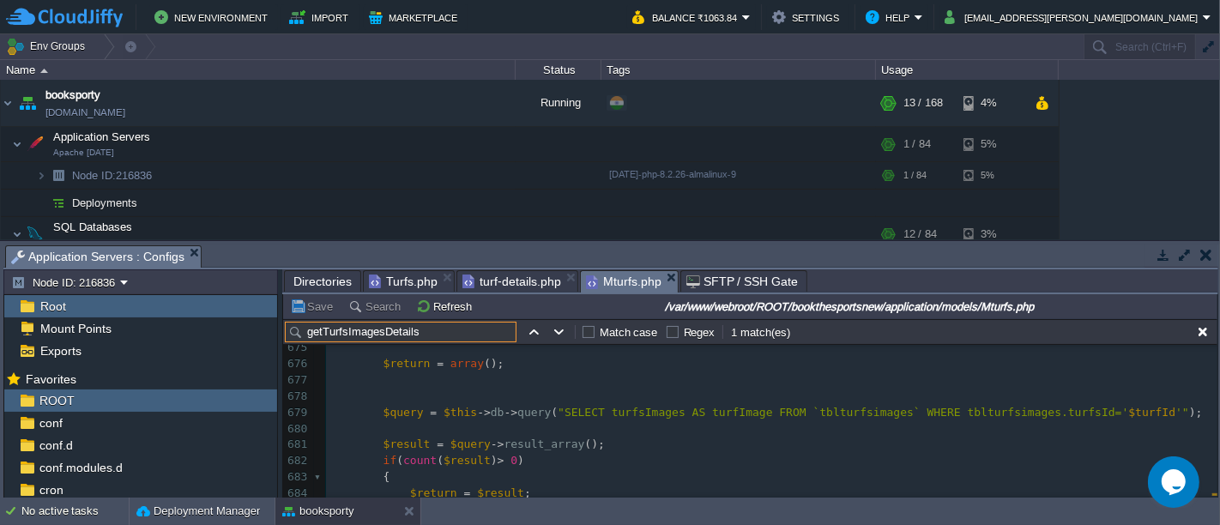
type input "getTurfsImagesDetails"
click at [1142, 413] on pre "$query = $this -> db -> query ( "SELECT turfsImages AS turfImage FROM `tblturfs…" at bounding box center [771, 413] width 891 height 16
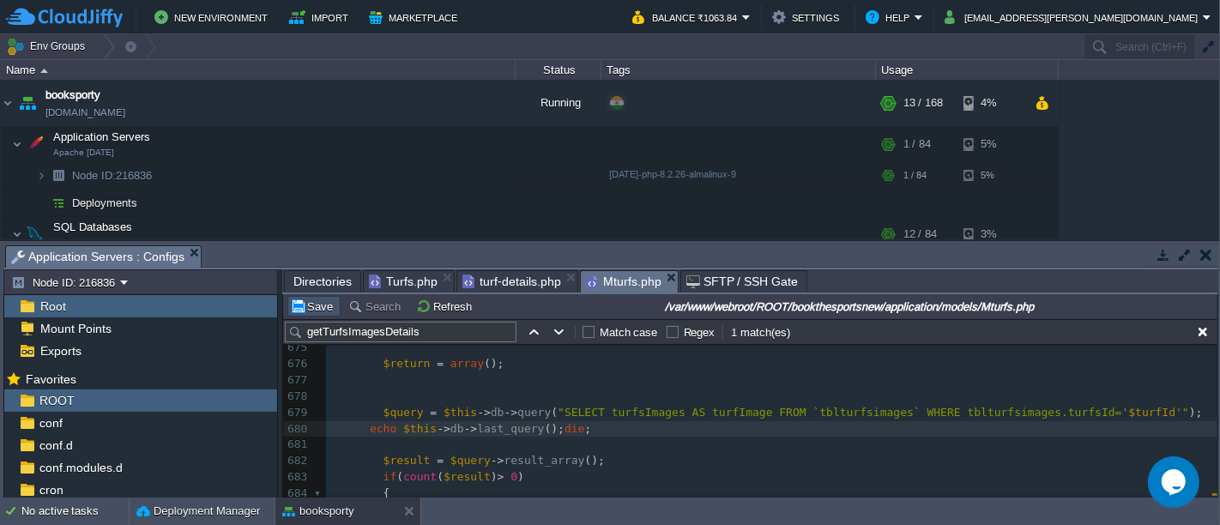
click at [314, 302] on button "Save" at bounding box center [314, 306] width 48 height 15
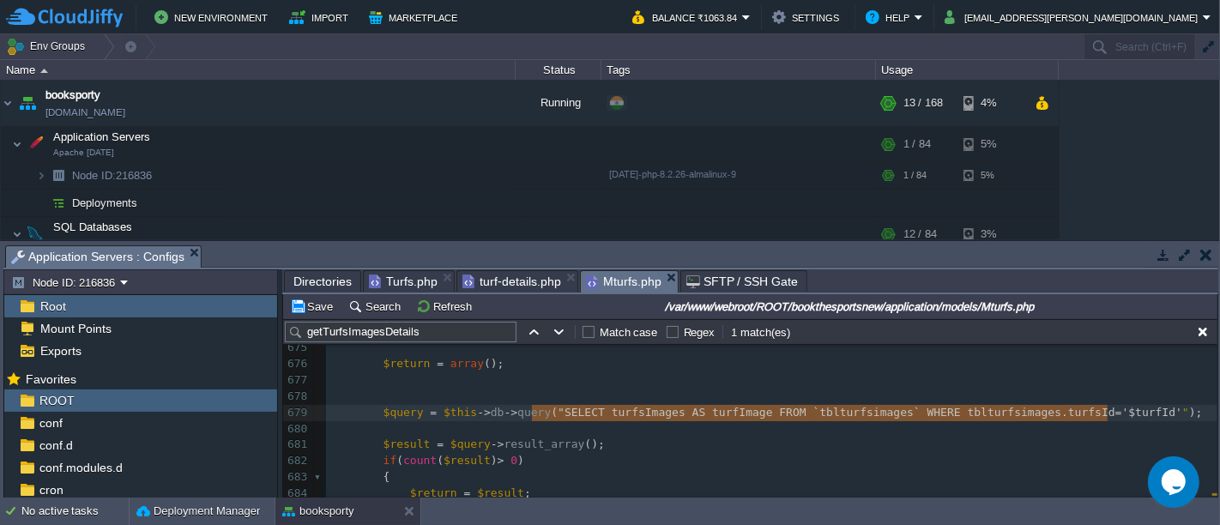
type textarea "SELECT turfsImages AS turfImage FROM `tblturfsimages` WHERE tblturfsimages.turf…"
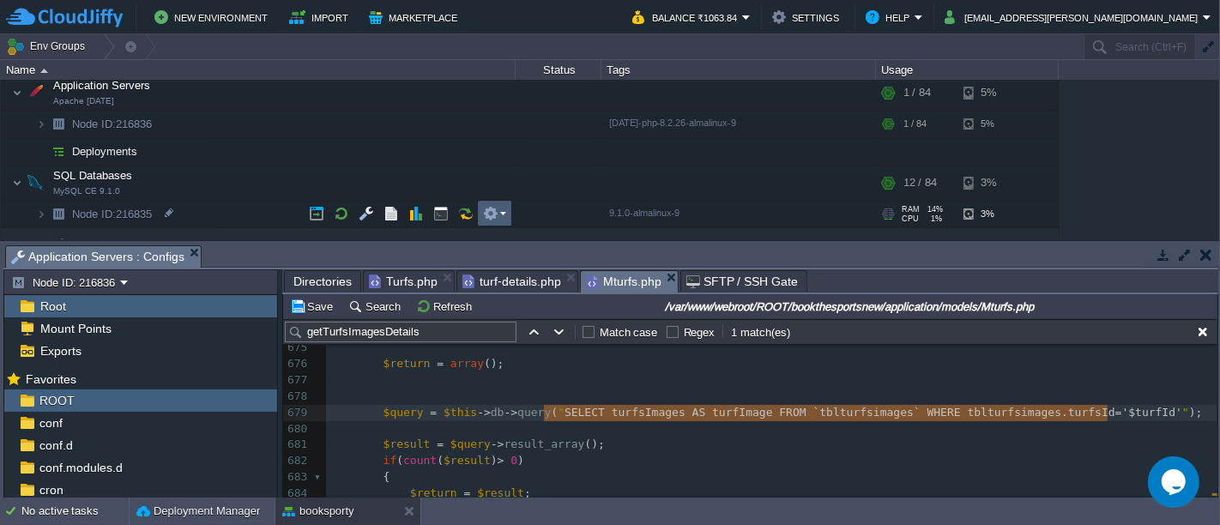
scroll to position [66, 0]
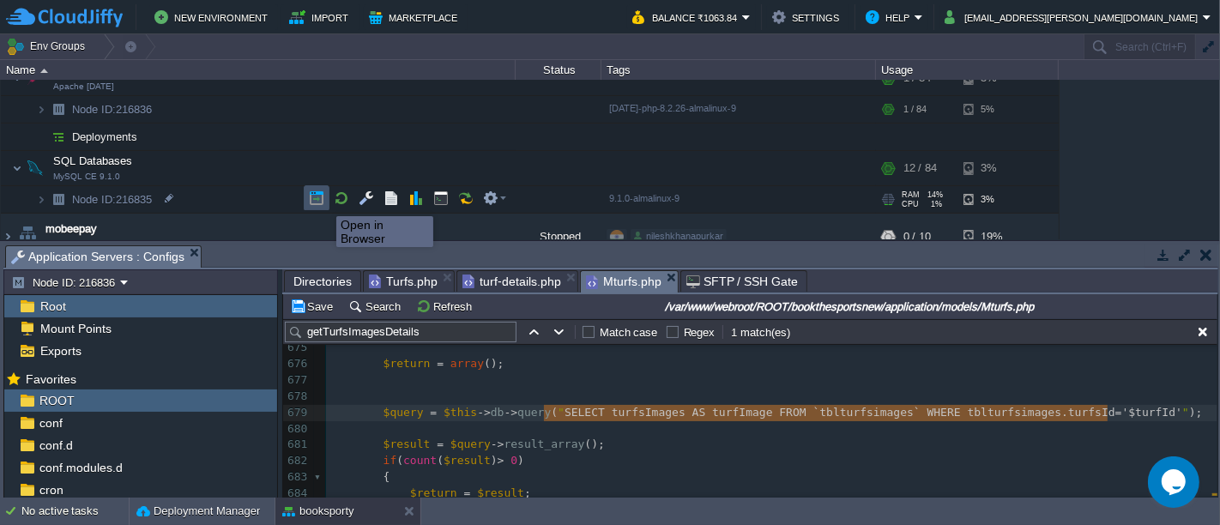
click at [317, 199] on button "button" at bounding box center [316, 197] width 15 height 15
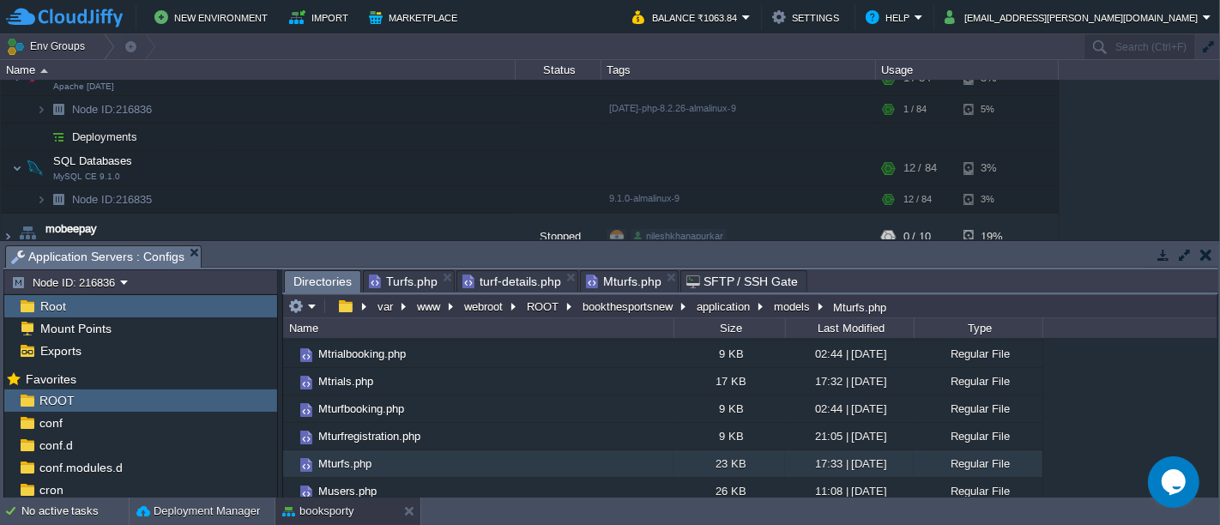
click at [329, 280] on span "Directories" at bounding box center [322, 281] width 58 height 21
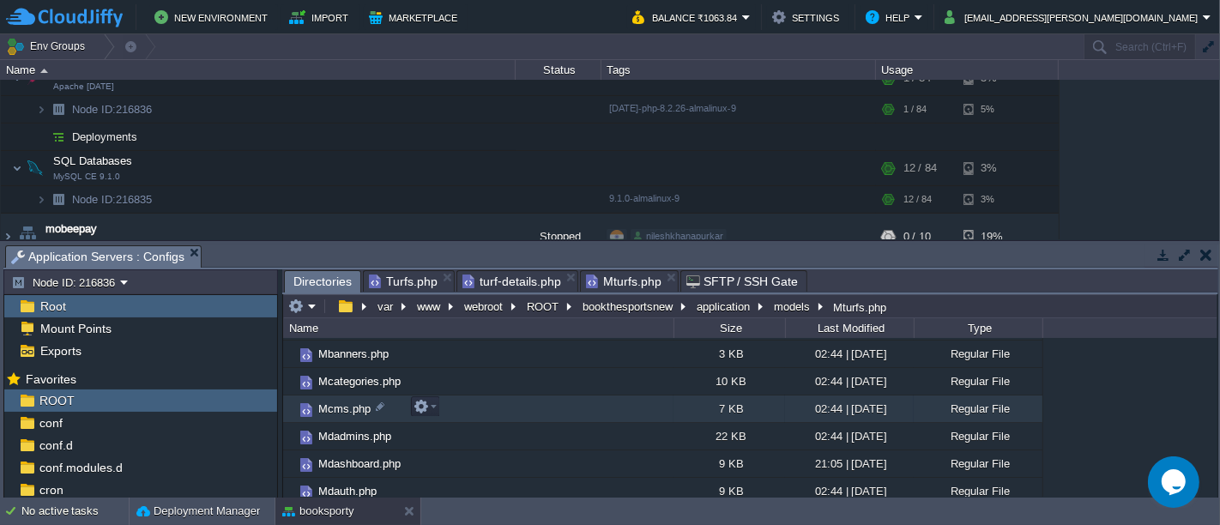
scroll to position [0, 0]
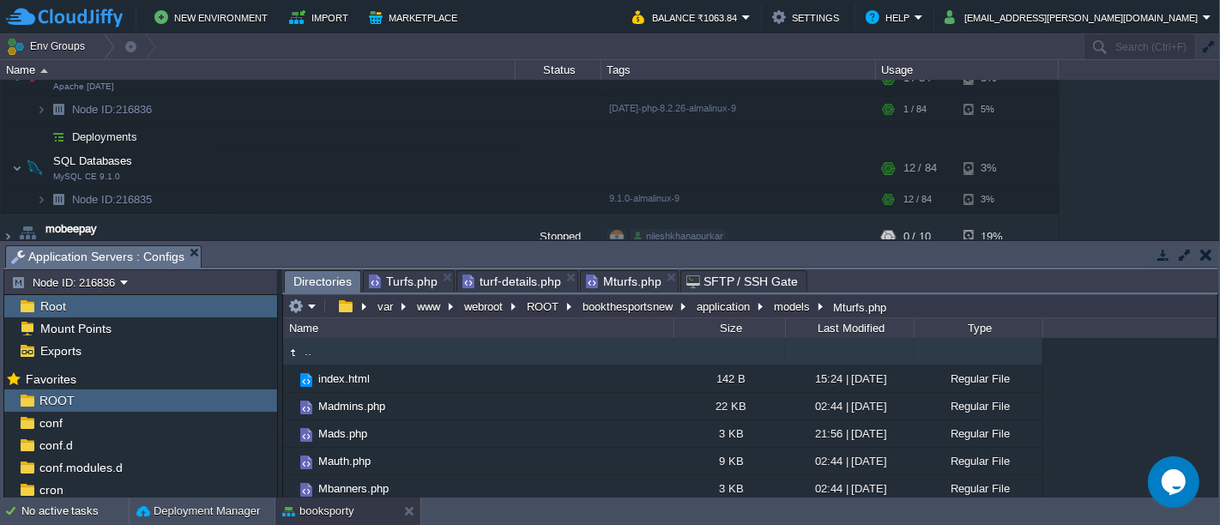
click at [408, 353] on td ".." at bounding box center [478, 351] width 390 height 27
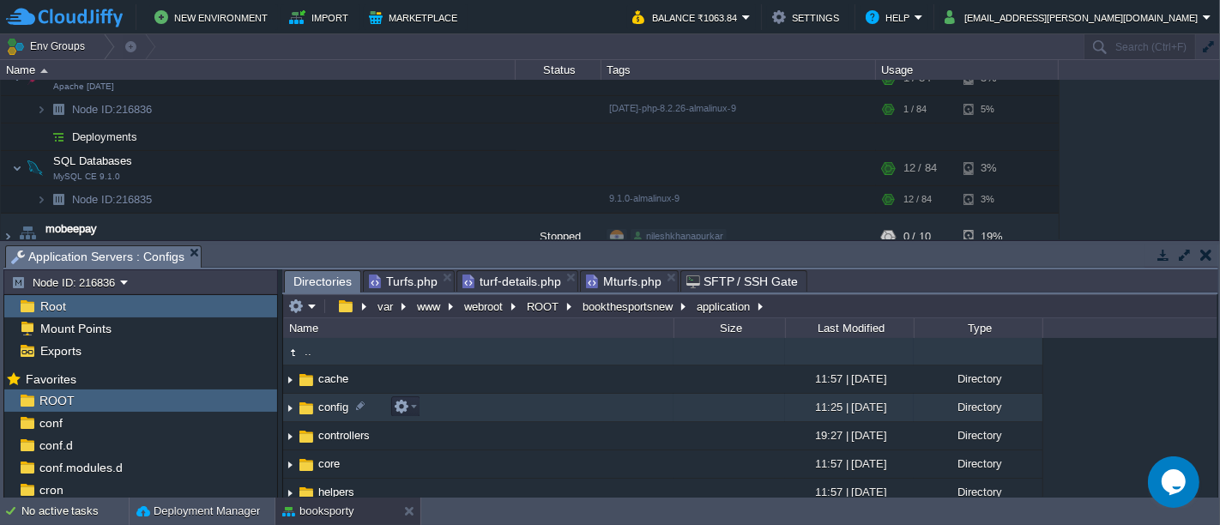
click at [424, 411] on td "config" at bounding box center [478, 408] width 390 height 28
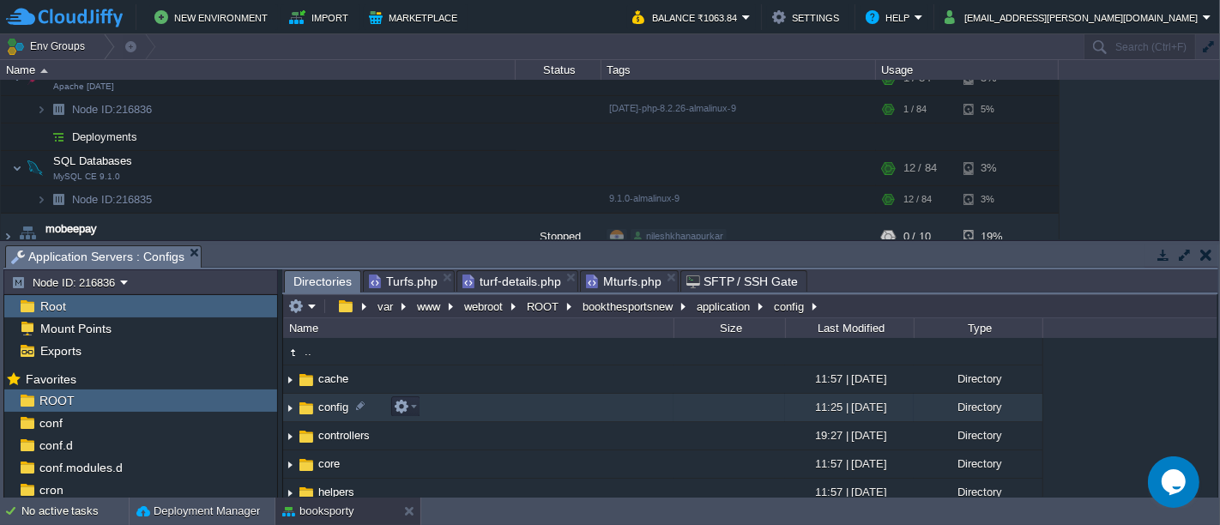
click at [424, 411] on td "config" at bounding box center [478, 408] width 390 height 28
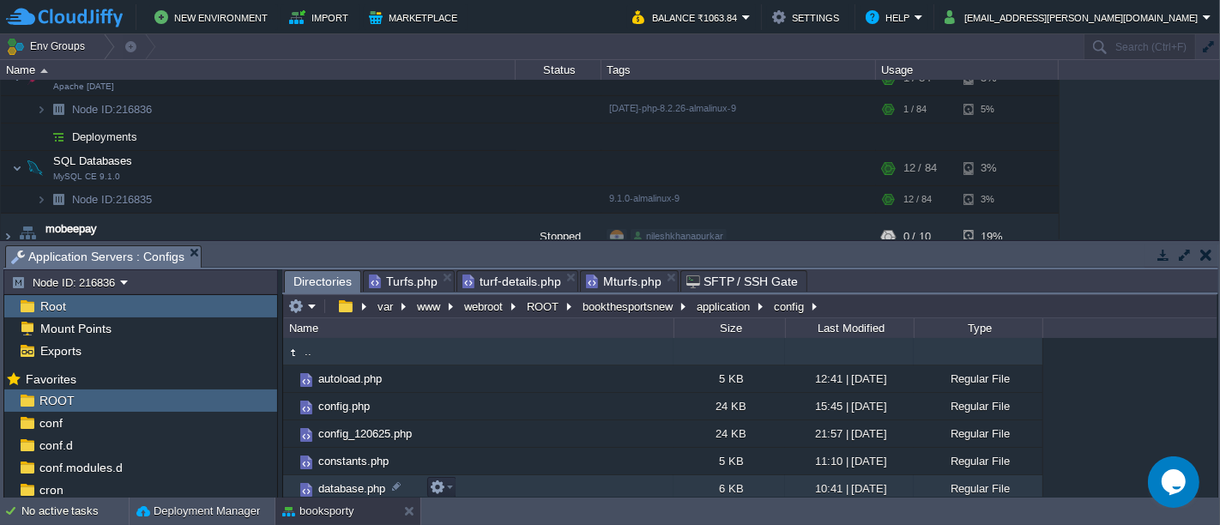
click at [471, 479] on td "database.php" at bounding box center [478, 488] width 390 height 27
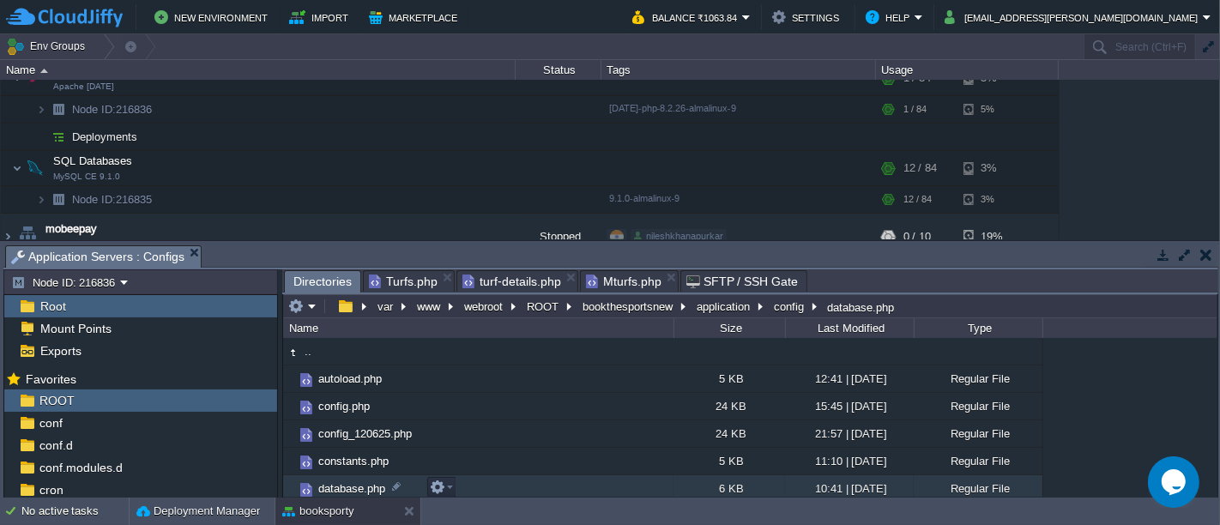
click at [471, 479] on td "database.php" at bounding box center [478, 488] width 390 height 27
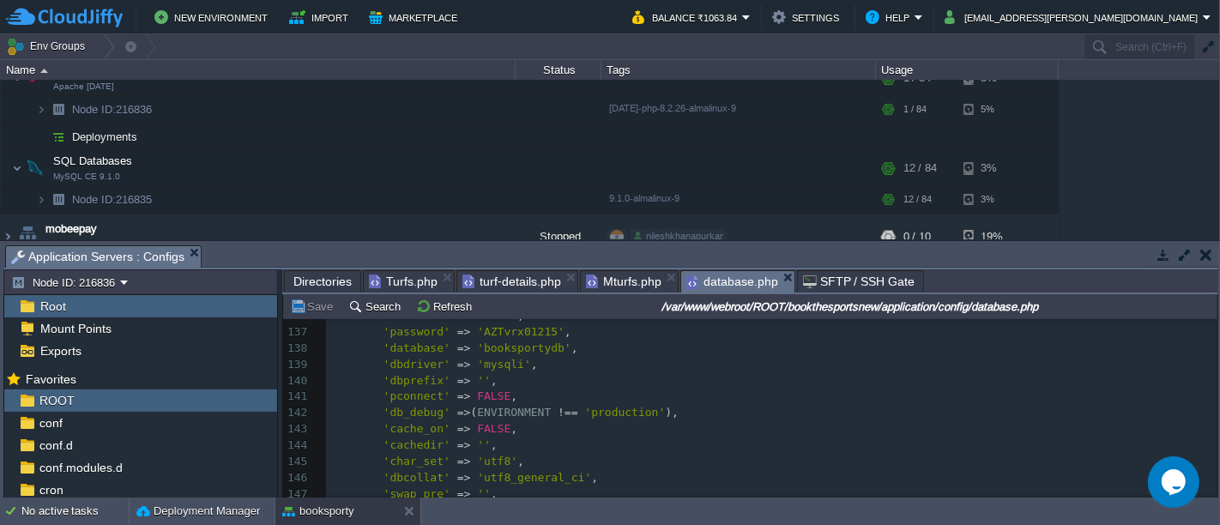
scroll to position [2163, 0]
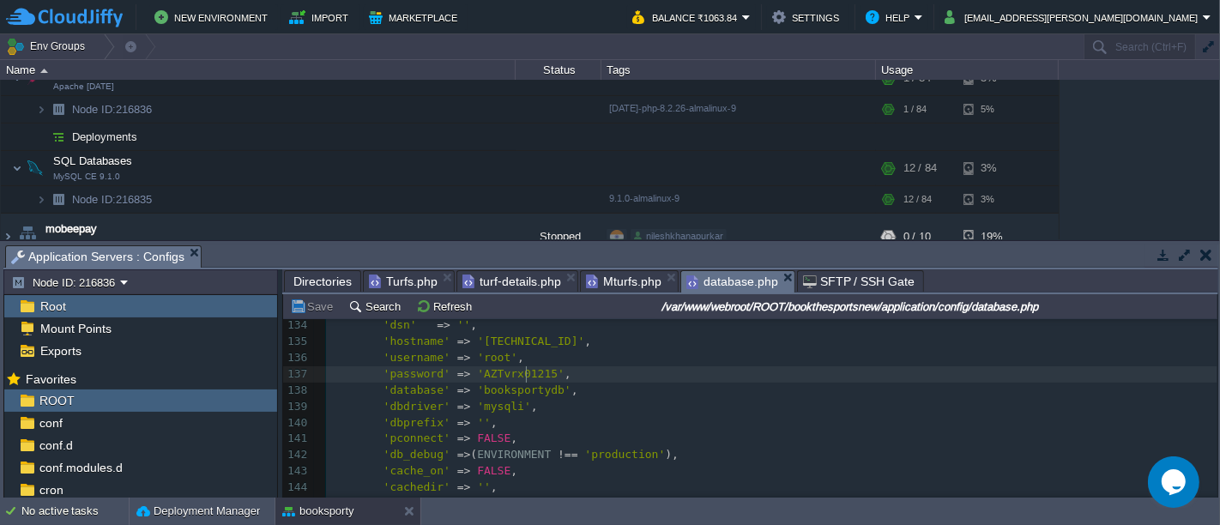
click at [523, 373] on span "'AZTvrx01215'" at bounding box center [520, 373] width 87 height 13
type textarea "AZTvrx01215"
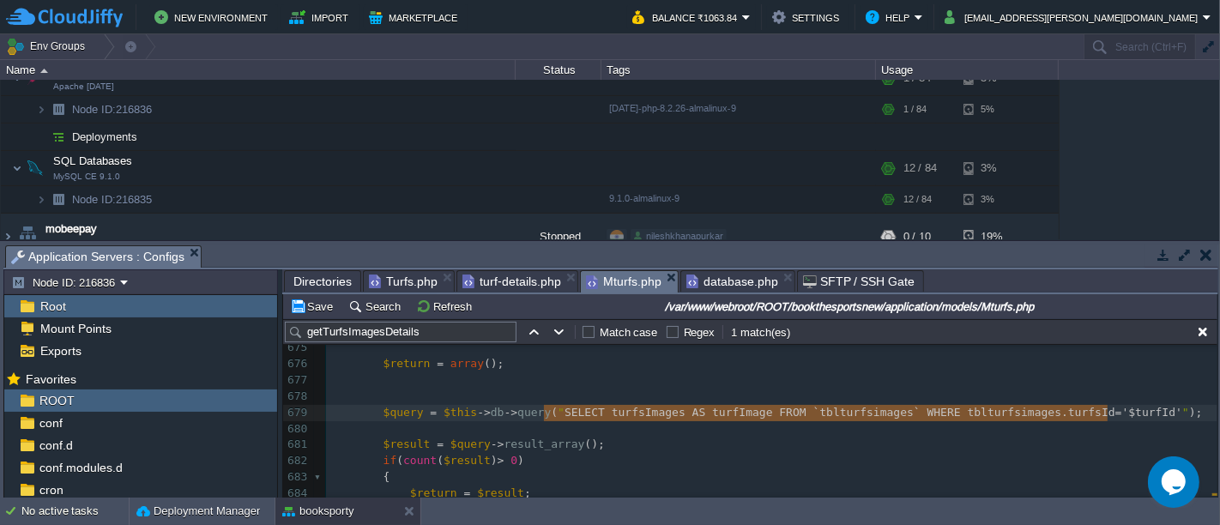
click at [609, 288] on span "Mturfs.php" at bounding box center [623, 281] width 75 height 21
type textarea "SELECT turfsImages AS turfImage FROM `tblturfsimages` WHERE tblturfsimages.turf…"
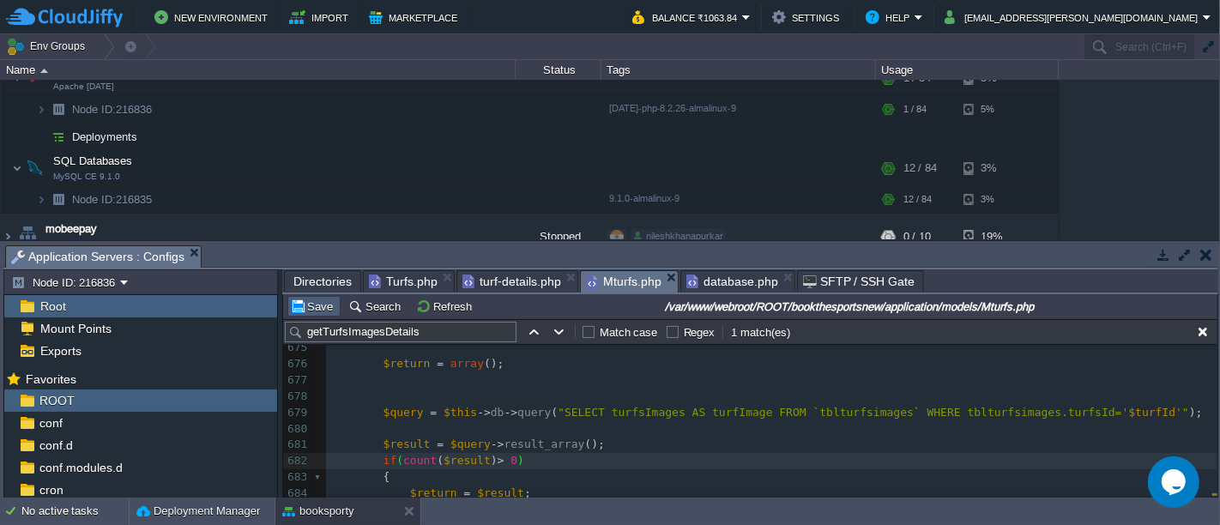
click at [317, 297] on td "Save" at bounding box center [313, 306] width 53 height 21
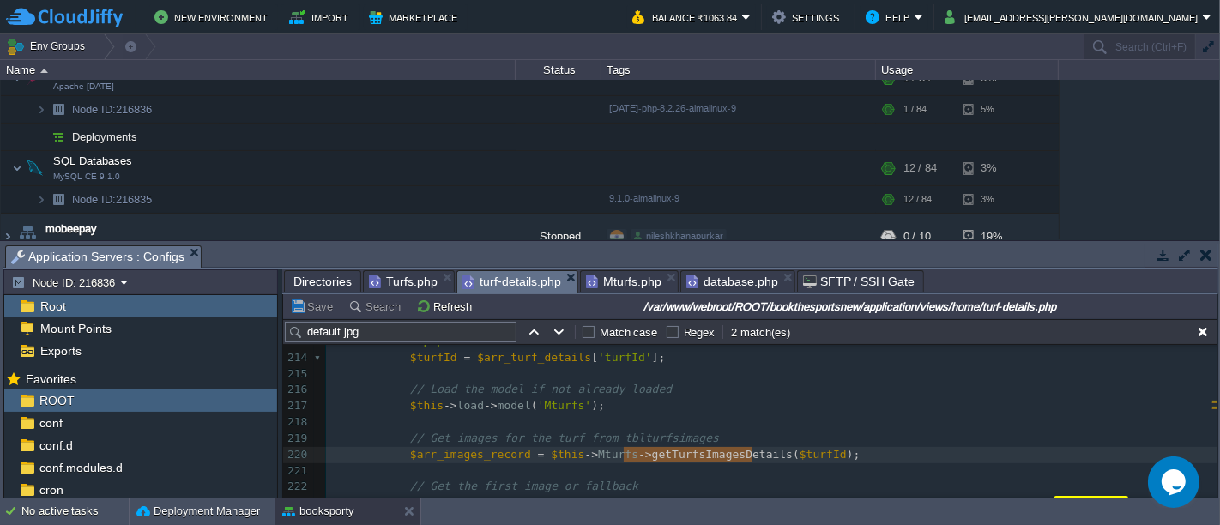
click at [498, 280] on span "turf-details.php" at bounding box center [511, 281] width 99 height 21
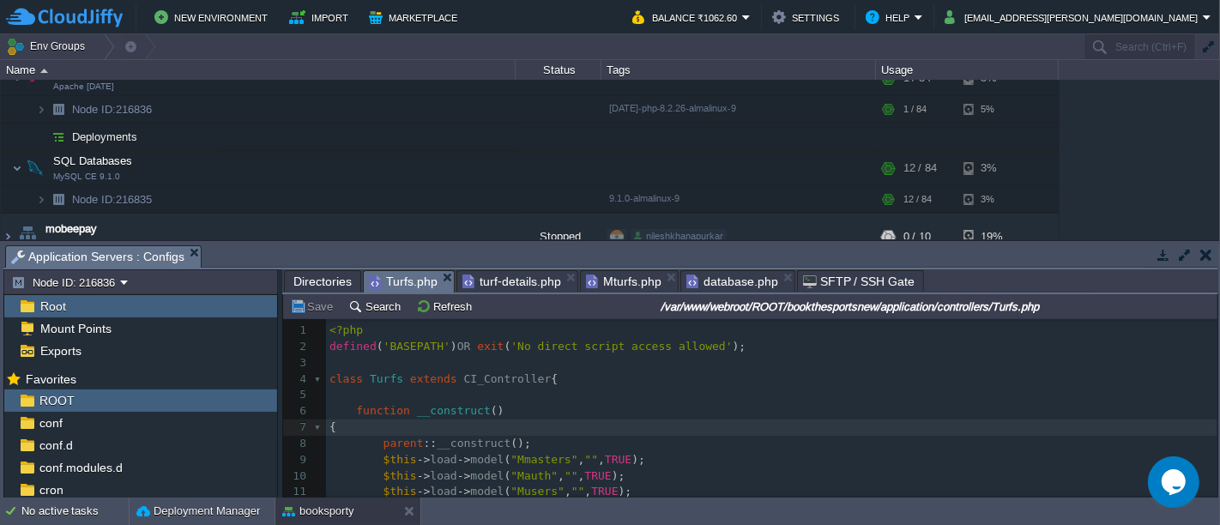
click at [403, 287] on span "Turfs.php" at bounding box center [403, 281] width 69 height 21
click at [578, 437] on pre "parent :: __construct ();" at bounding box center [771, 444] width 891 height 16
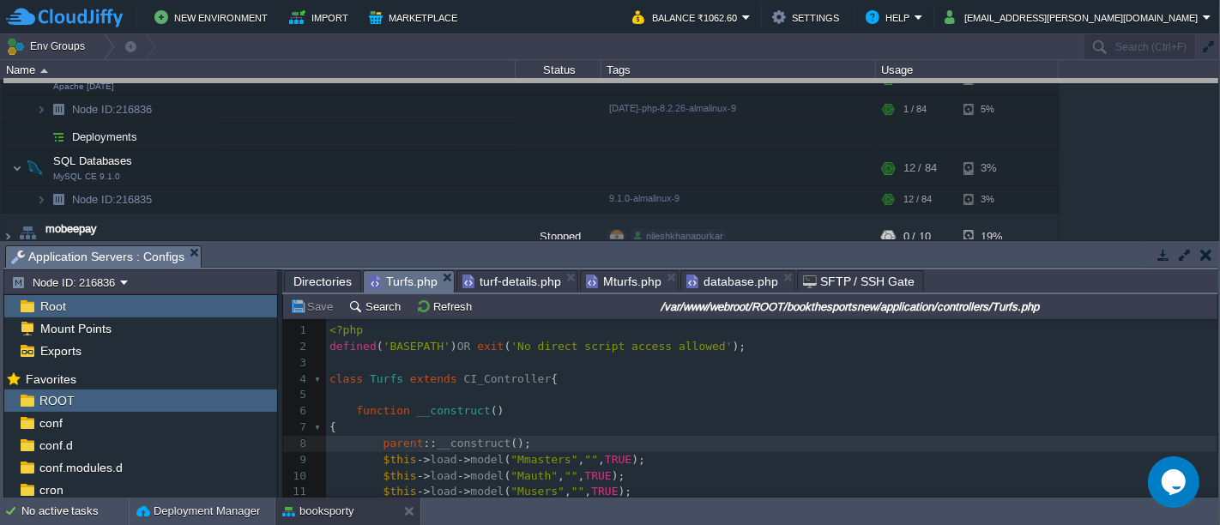
drag, startPoint x: 633, startPoint y: 262, endPoint x: 661, endPoint y: 96, distance: 168.0
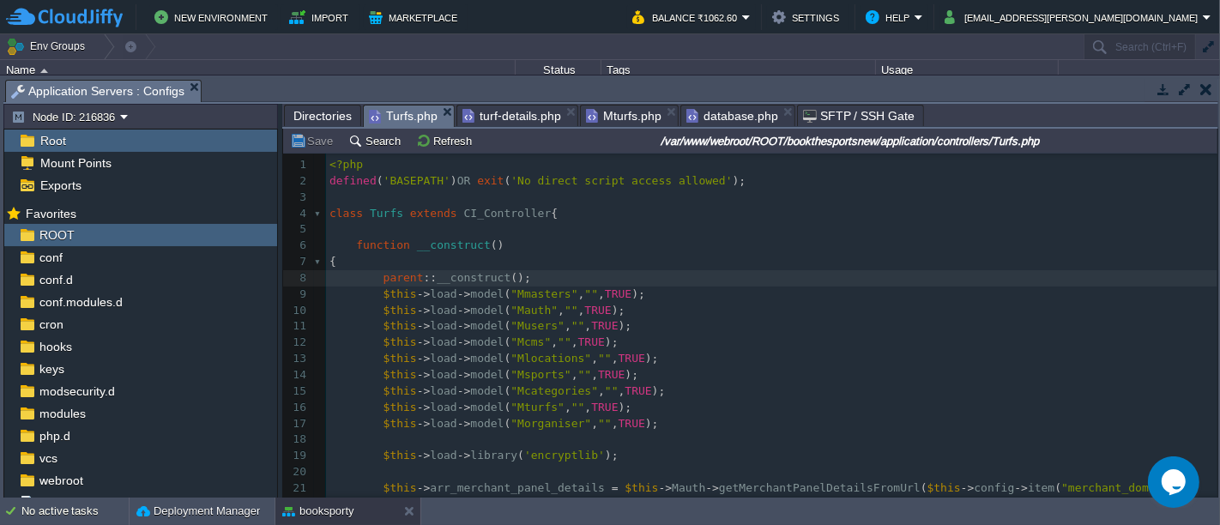
scroll to position [0, 0]
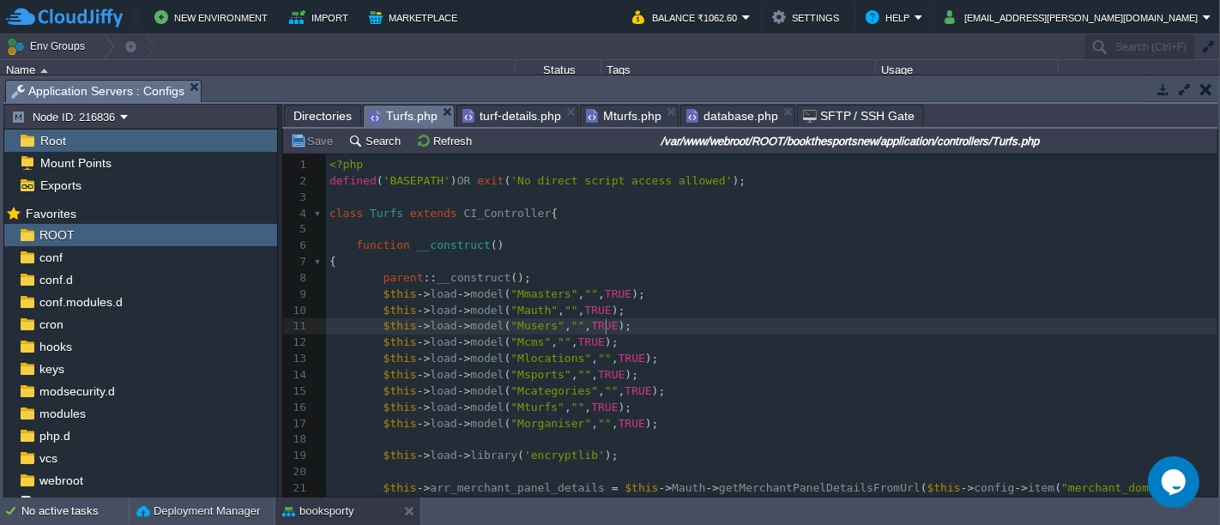
click at [723, 330] on pre "$this -> load -> model ( "Musers" , "" , TRUE );" at bounding box center [771, 326] width 891 height 16
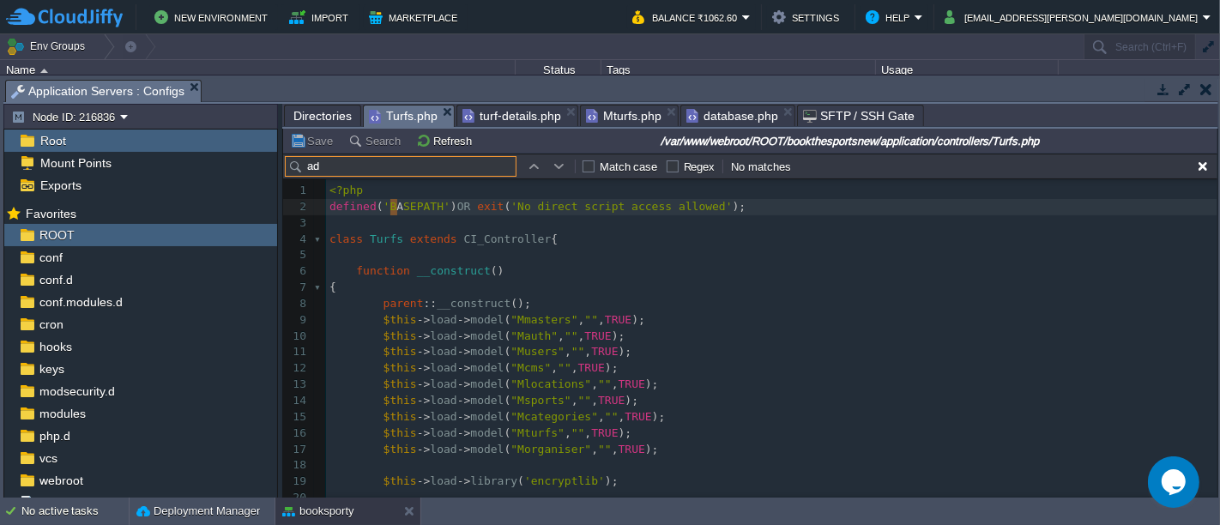
type input "a"
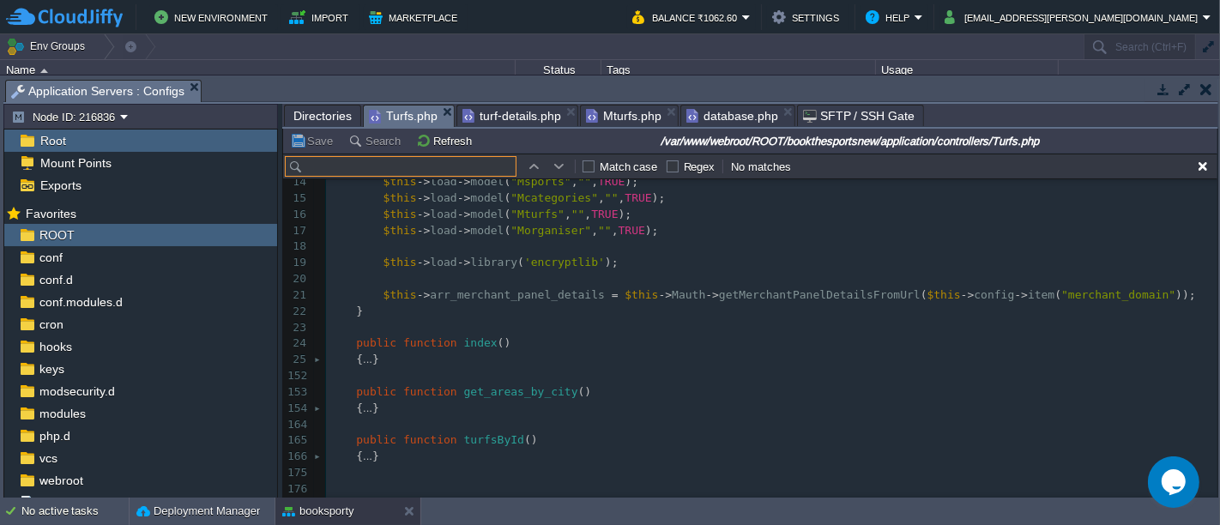
scroll to position [133, 0]
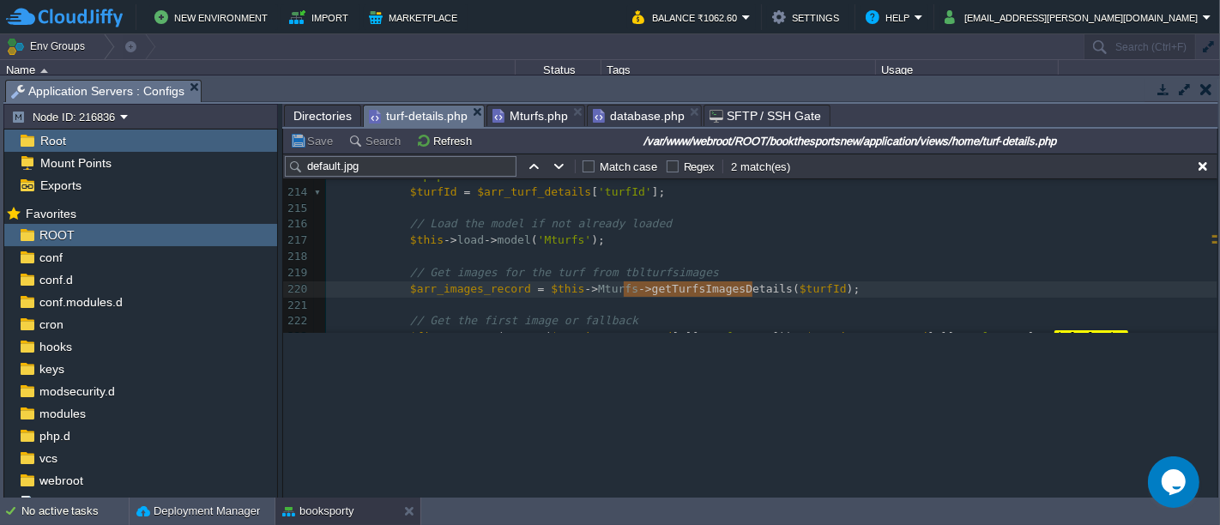
click at [424, 113] on span "turf-details.php" at bounding box center [418, 116] width 99 height 21
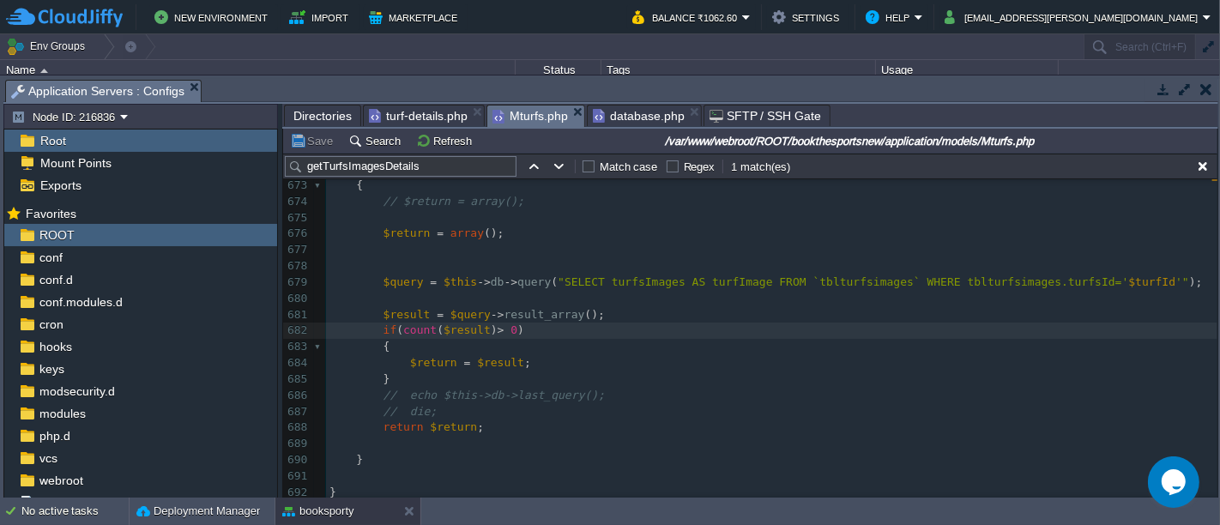
click at [559, 113] on span "Mturfs.php" at bounding box center [529, 116] width 75 height 21
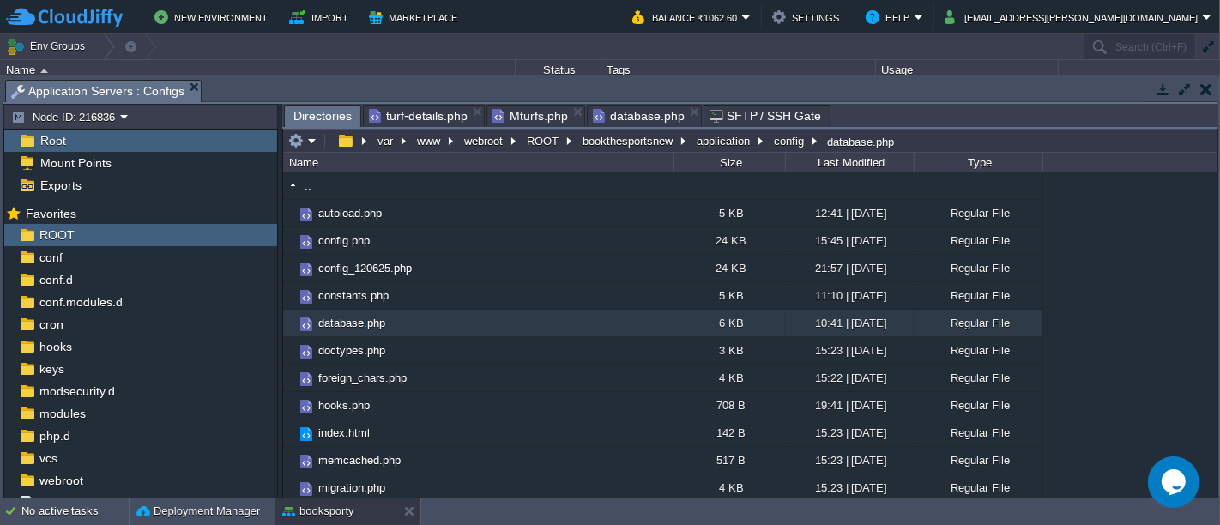
click at [326, 112] on span "Directories" at bounding box center [322, 116] width 58 height 21
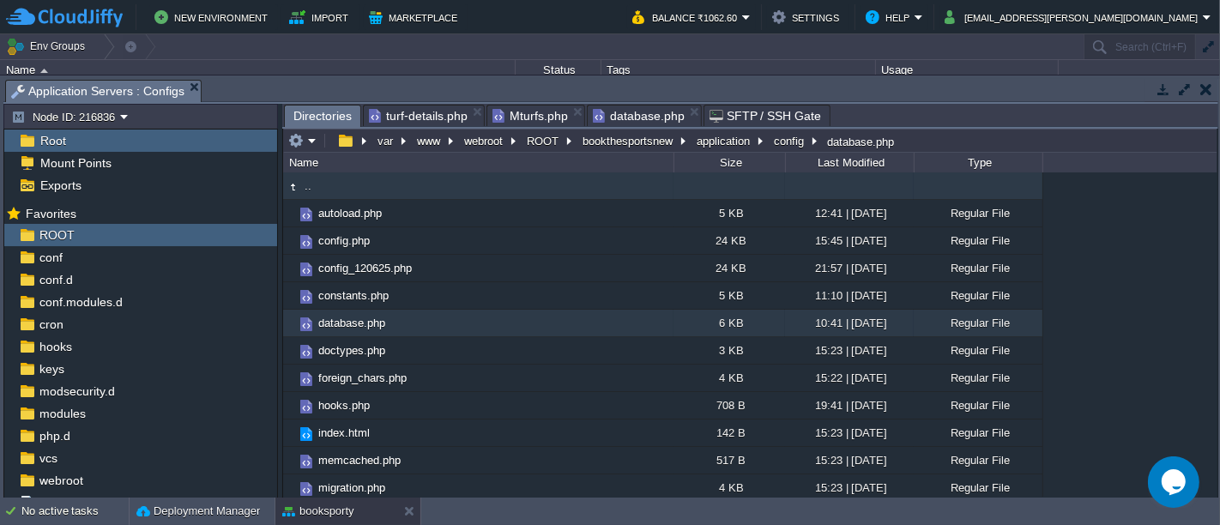
click at [352, 180] on td ".." at bounding box center [478, 185] width 390 height 27
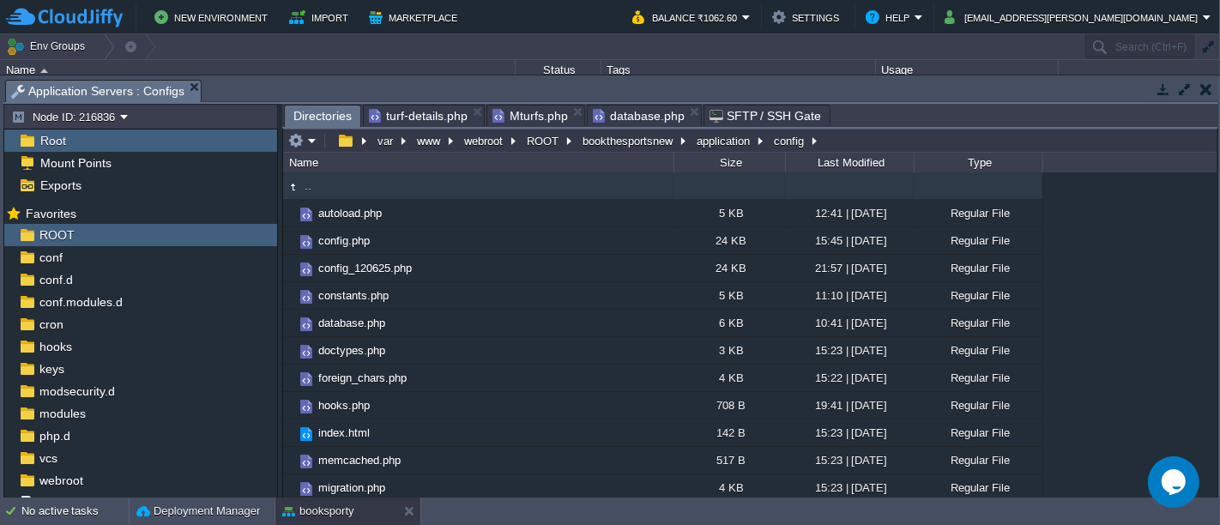
click at [352, 180] on td ".." at bounding box center [478, 185] width 390 height 27
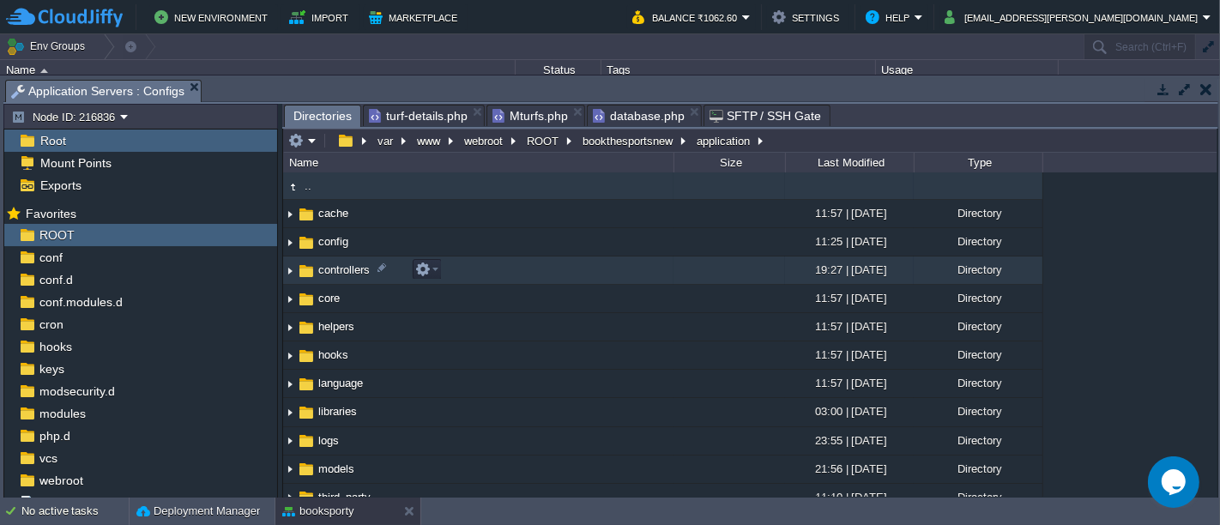
click at [372, 273] on td "controllers" at bounding box center [478, 270] width 390 height 28
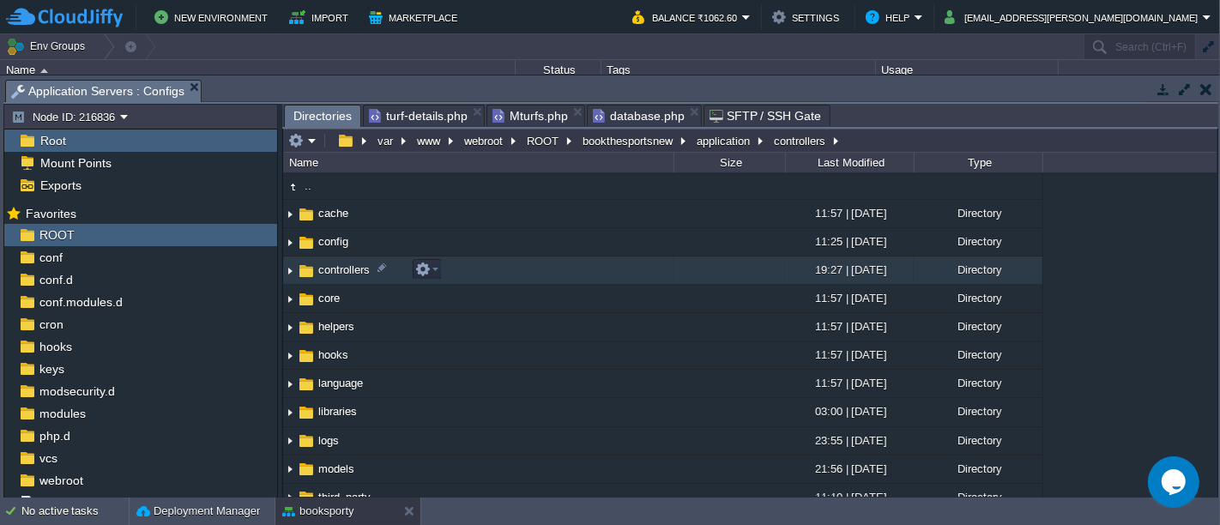
click at [372, 273] on td "controllers" at bounding box center [478, 270] width 390 height 28
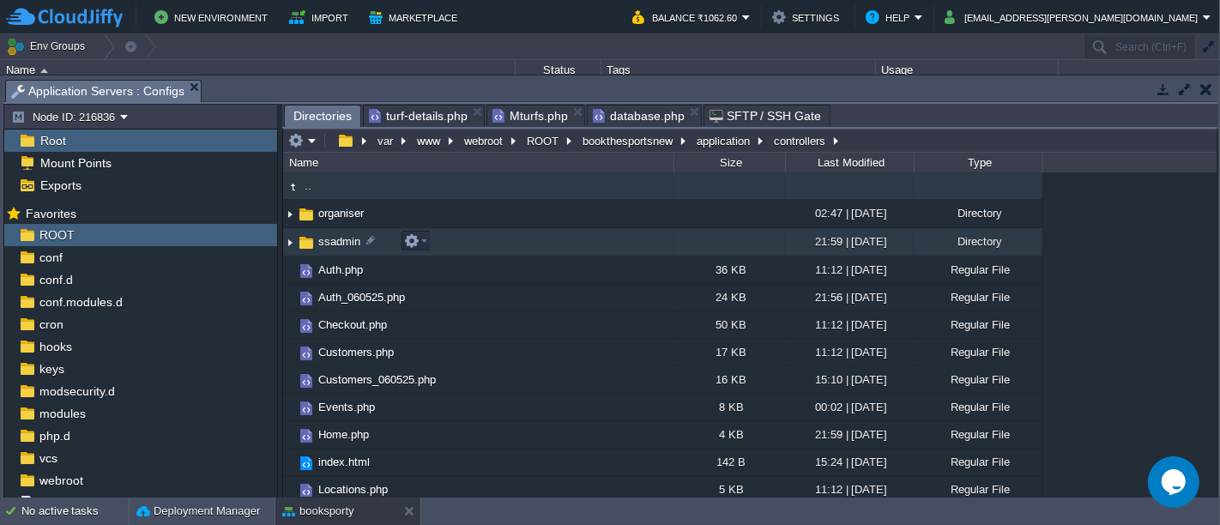
click at [480, 238] on td "ssadmin" at bounding box center [478, 242] width 390 height 28
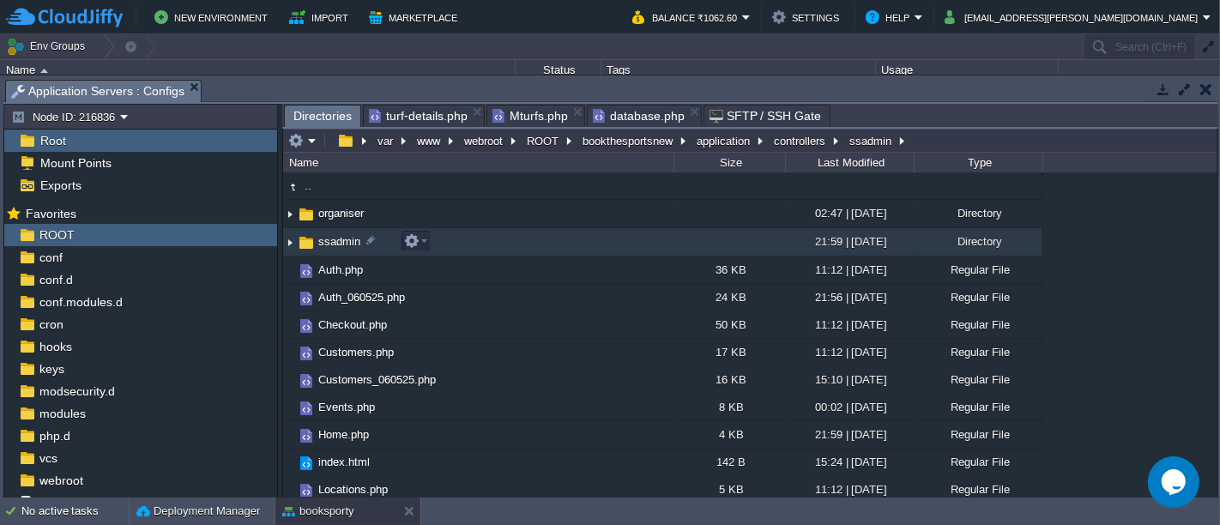
click at [480, 238] on td "ssadmin" at bounding box center [478, 242] width 390 height 28
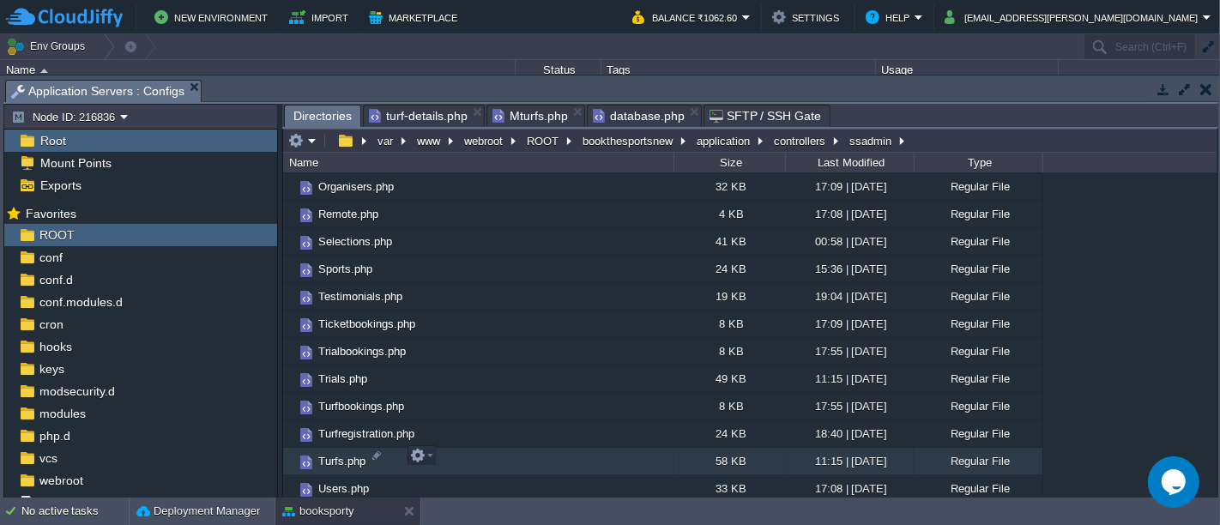
click at [470, 454] on td "Turfs.php" at bounding box center [478, 461] width 390 height 27
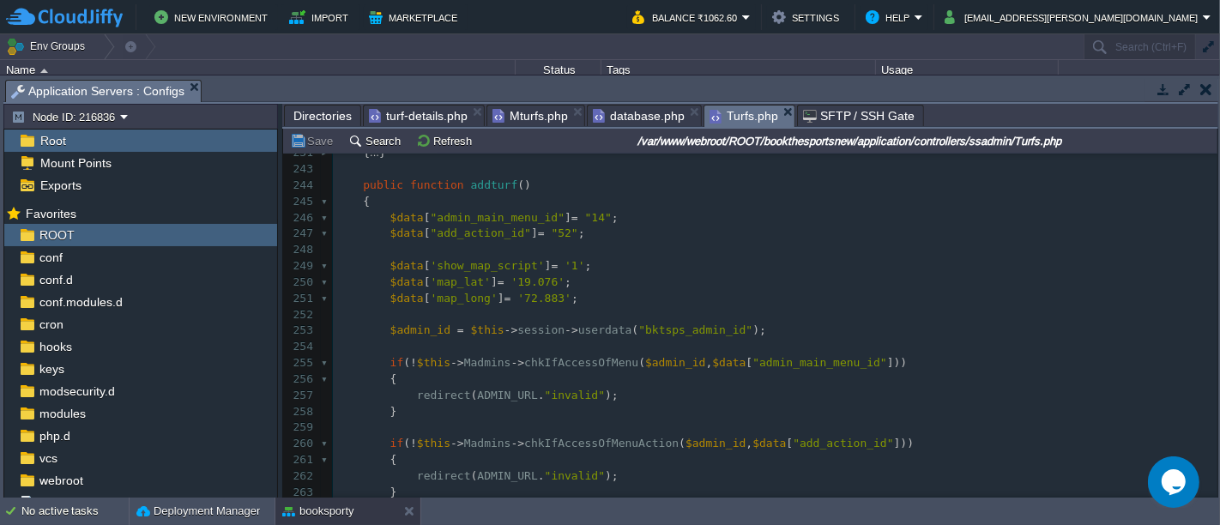
scroll to position [661, 0]
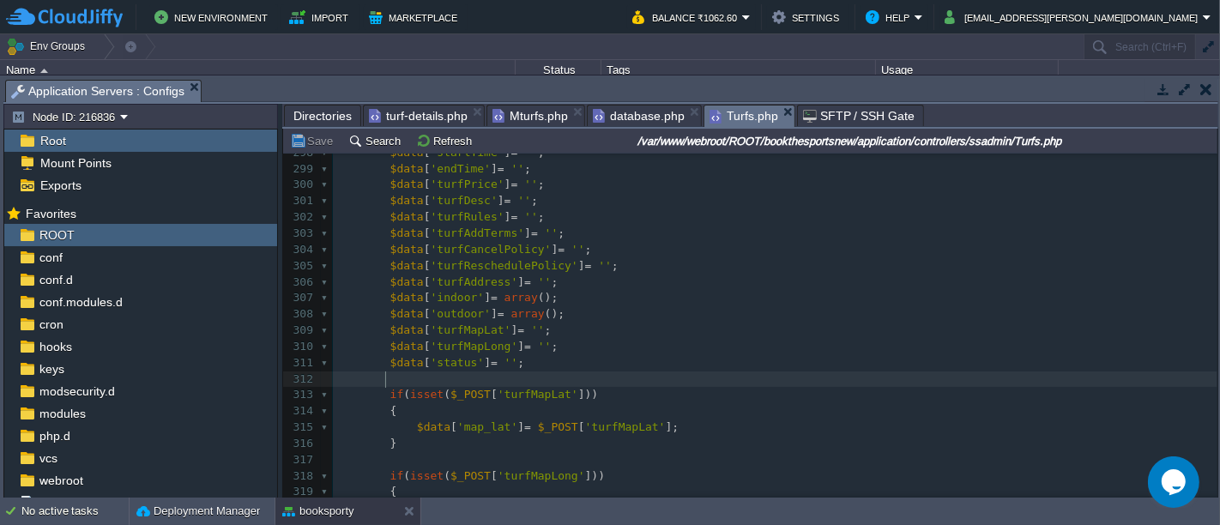
click at [671, 380] on pre at bounding box center [775, 379] width 884 height 16
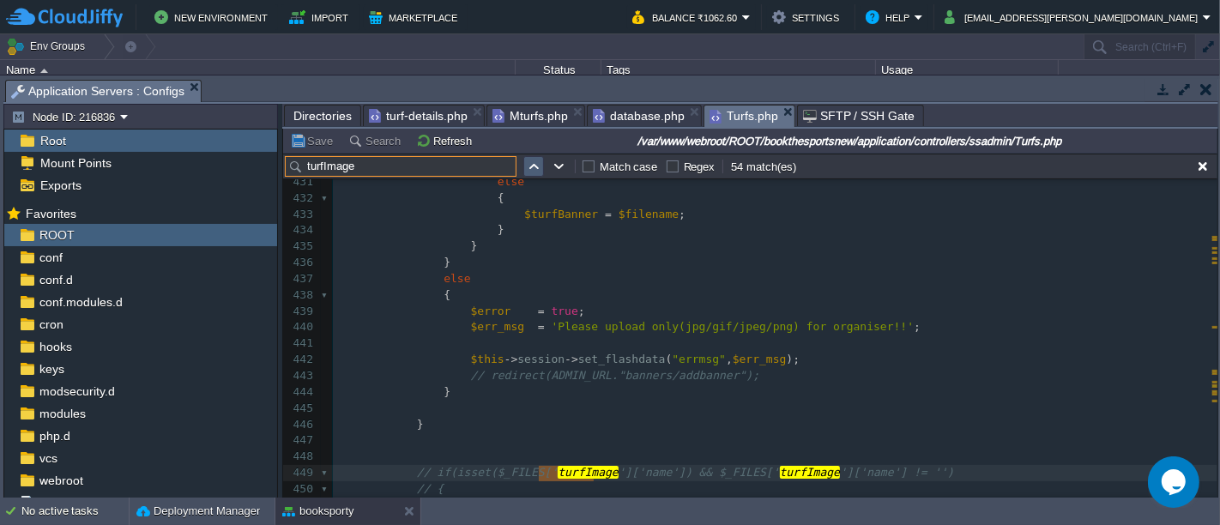
type input "turfImage"
click at [534, 164] on button "button" at bounding box center [533, 166] width 15 height 15
type textarea "turfImage"
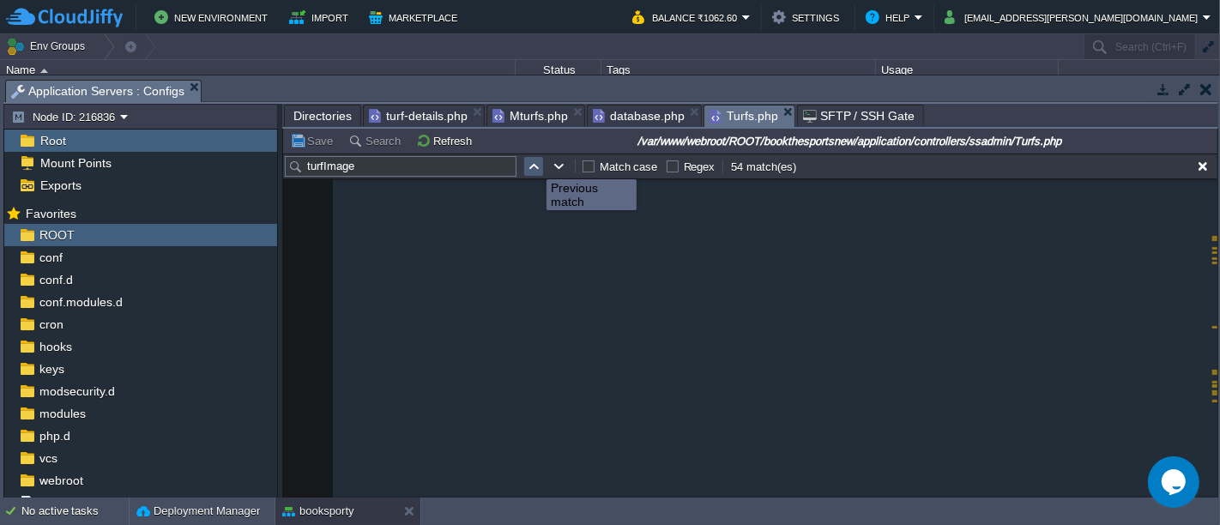
scroll to position [15248, 0]
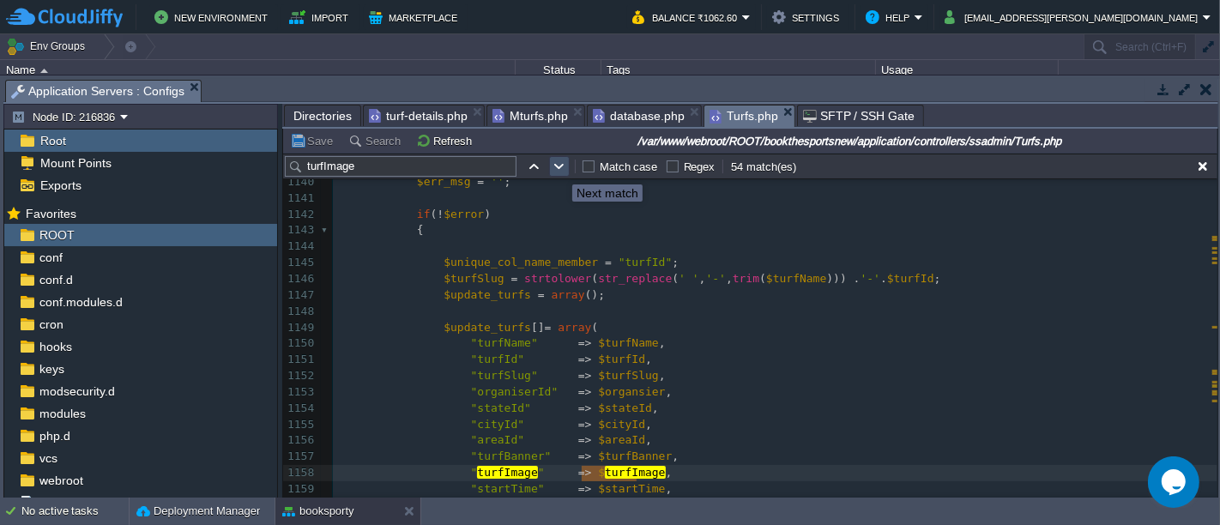
click at [559, 169] on button "button" at bounding box center [559, 166] width 15 height 15
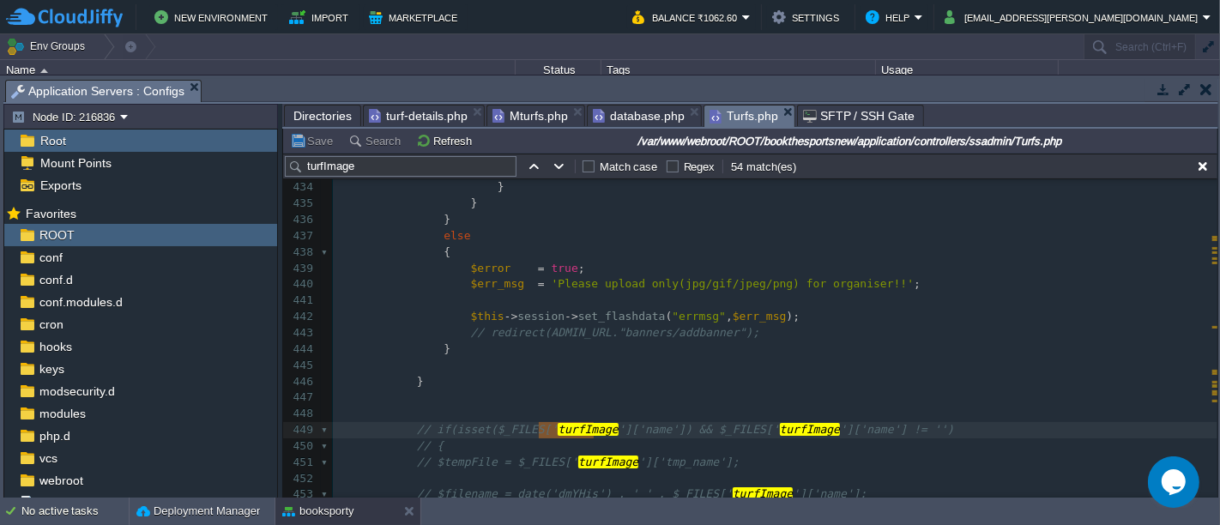
scroll to position [3752, 0]
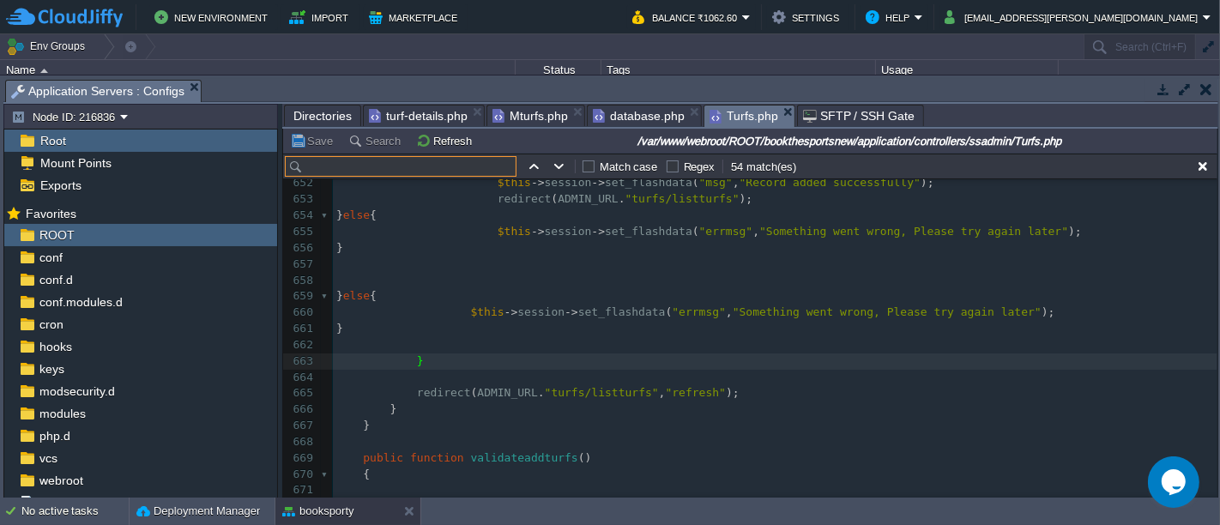
paste input "tblturfsimages"
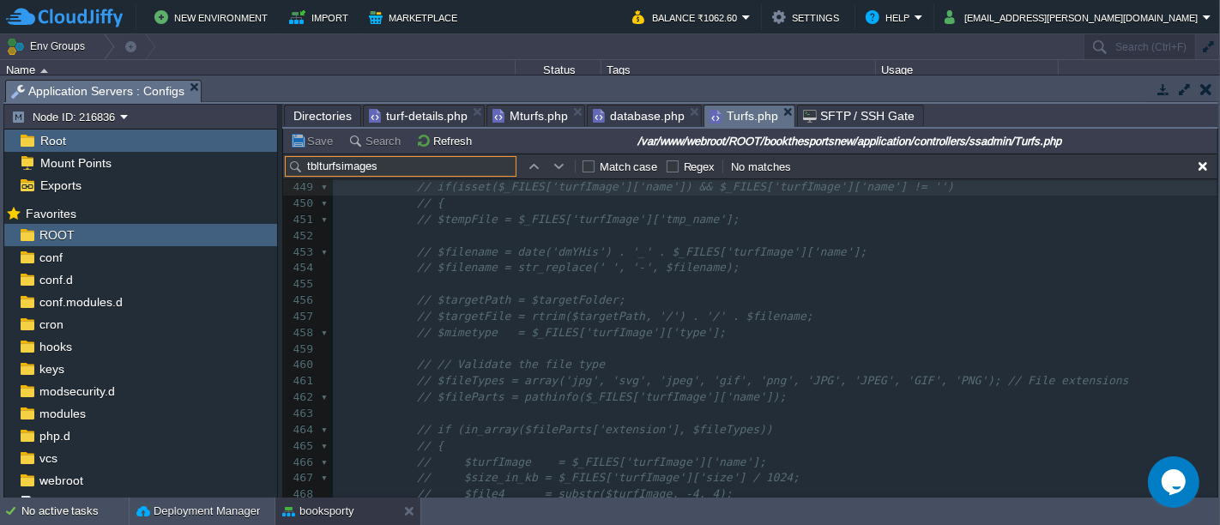
type input "tblturfsimages"
click at [561, 165] on button "button" at bounding box center [559, 166] width 15 height 15
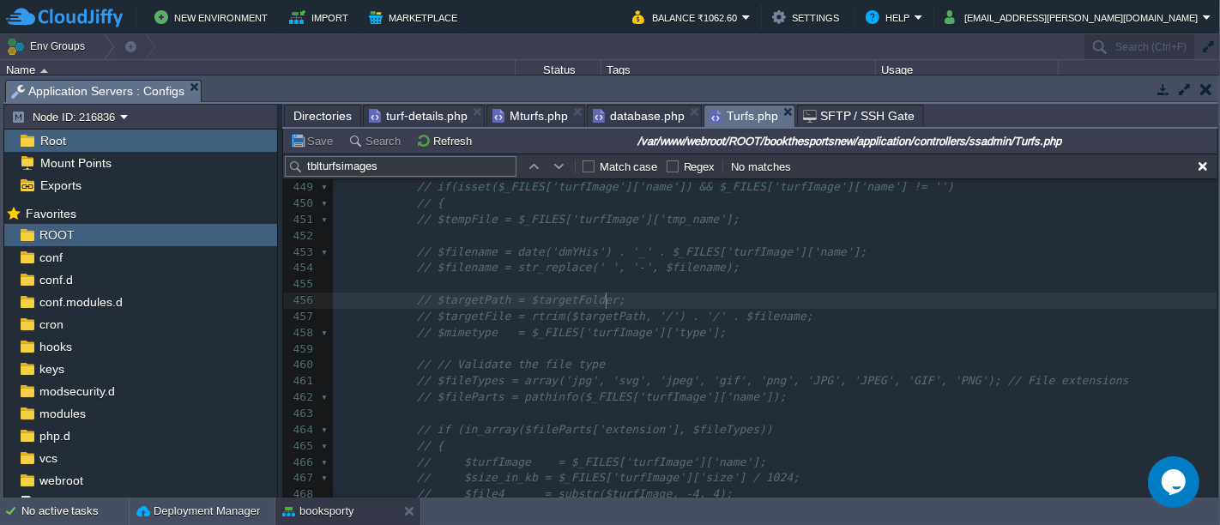
click at [635, 295] on pre "// $targetPath = $targetFolder;" at bounding box center [775, 301] width 884 height 16
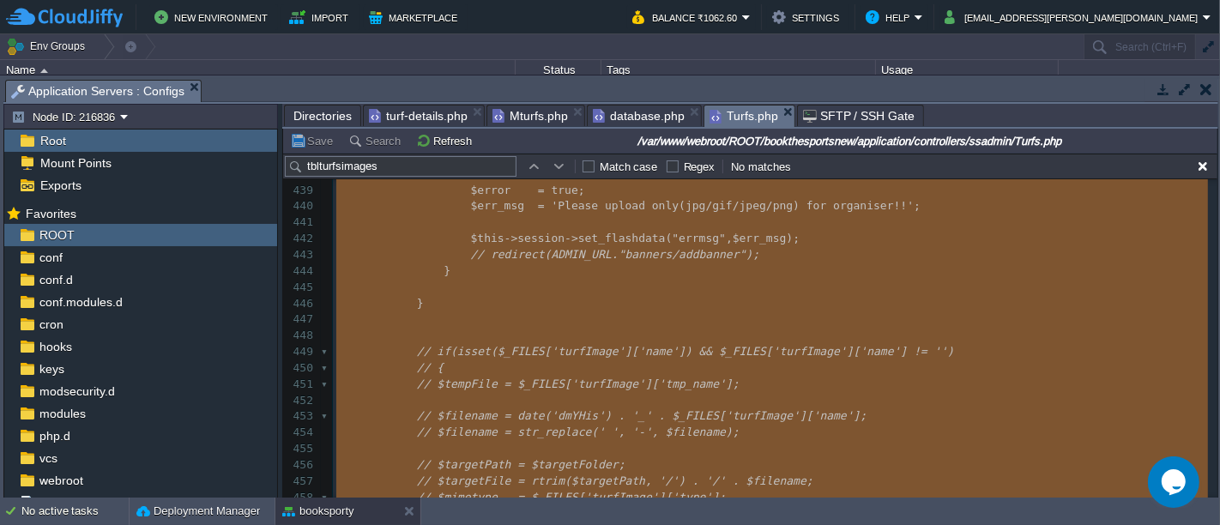
type textarea "-"
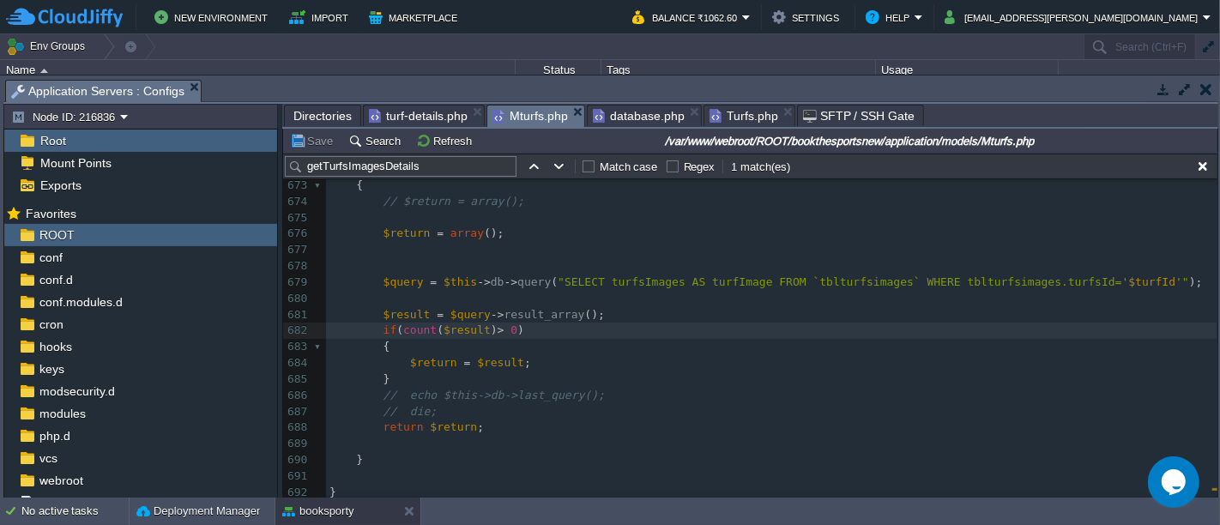
click at [524, 112] on span "Mturfs.php" at bounding box center [529, 116] width 75 height 21
click at [830, 277] on div "xxxxxxxxxx 663 { 664 $return = $result ; 665 } 666 // echo $this->db->last_quer…" at bounding box center [771, 257] width 891 height 485
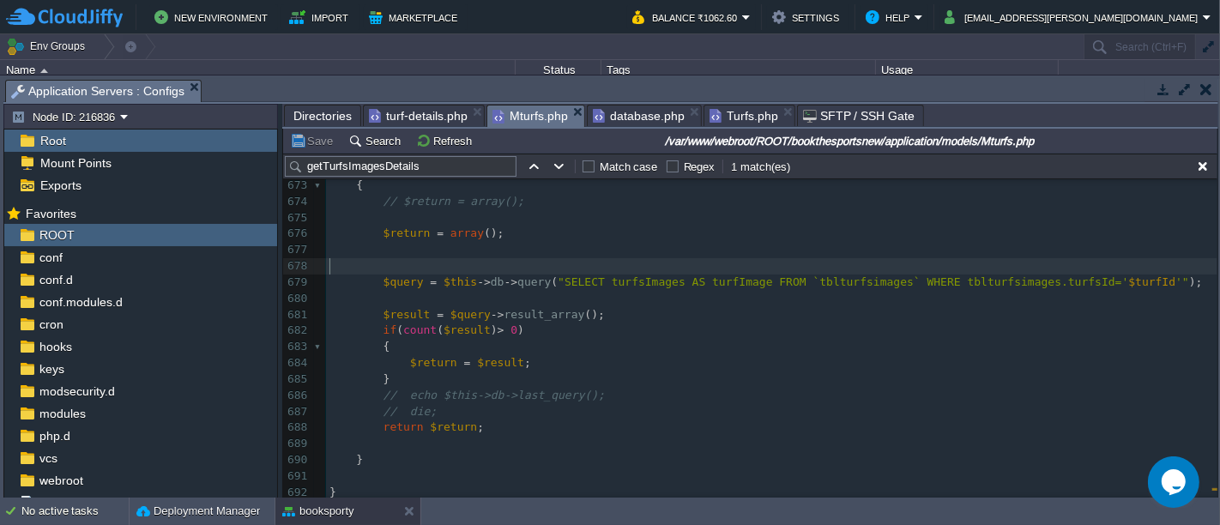
click at [618, 275] on pre "$query = $this -> db -> query ( "SELECT turfsImages AS turfImage FROM `tblturfs…" at bounding box center [771, 283] width 891 height 16
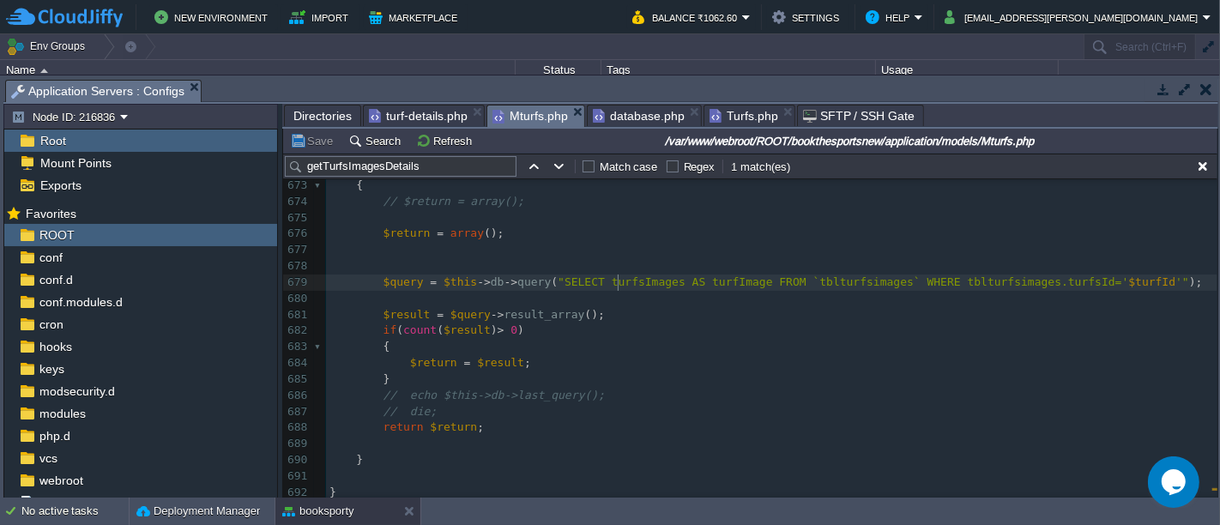
click at [618, 275] on div "xxxxxxxxxx 663 { 664 $return = $result ; 665 } 666 // echo $this->db->last_quer…" at bounding box center [771, 257] width 891 height 485
type textarea "turfsImages"
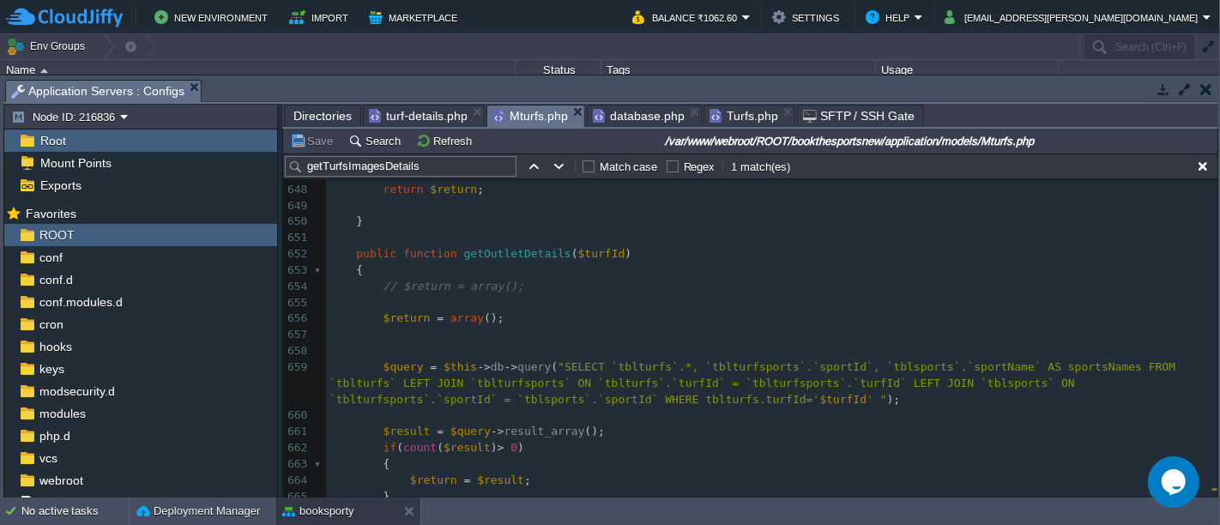
scroll to position [10726, 0]
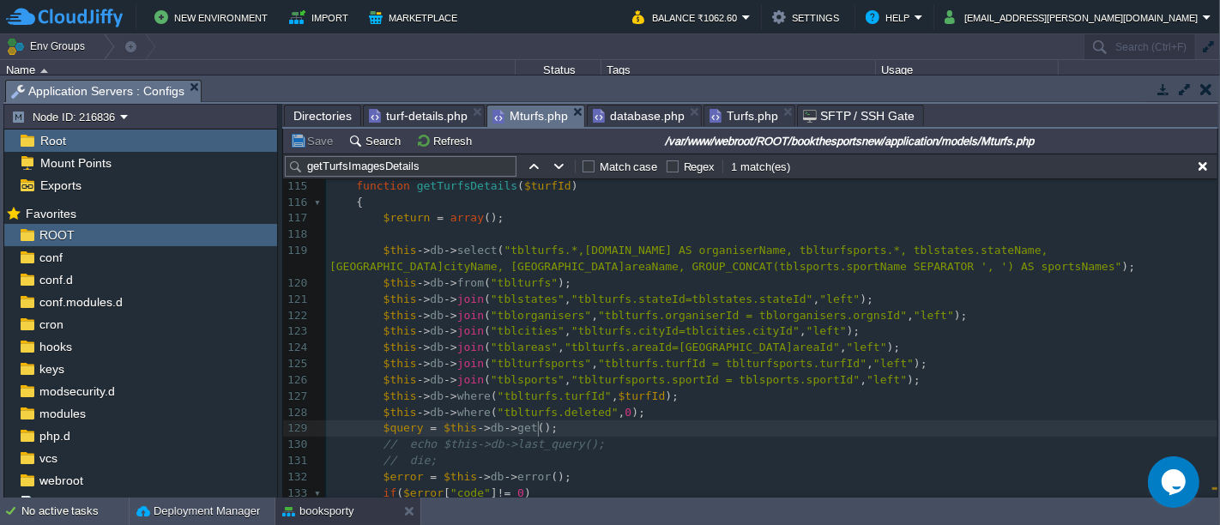
click at [549, 420] on pre "$query = $this -> db -> get ();" at bounding box center [771, 428] width 891 height 16
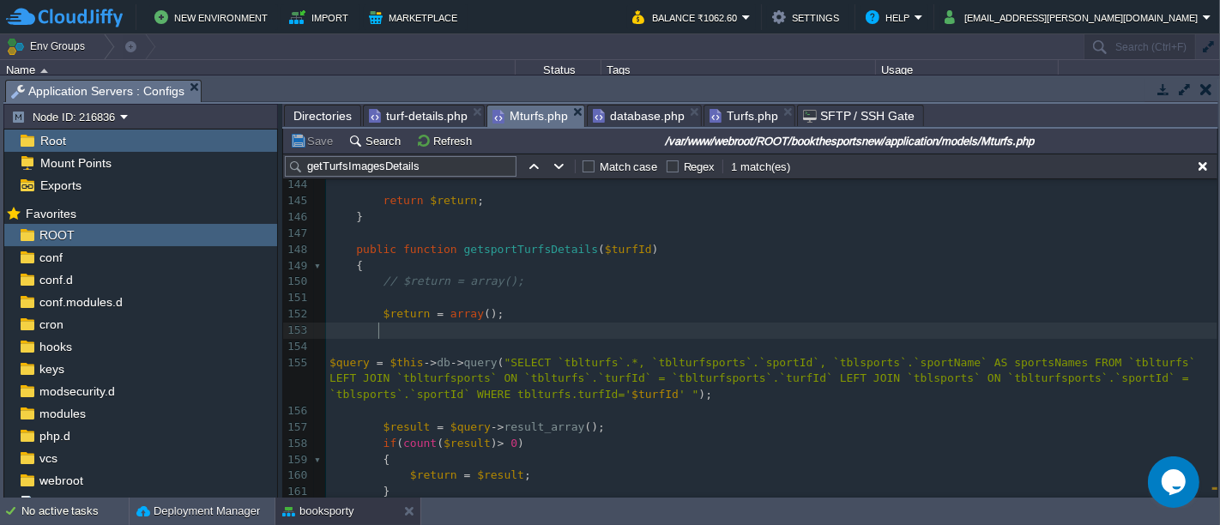
click at [639, 335] on pre at bounding box center [771, 331] width 891 height 16
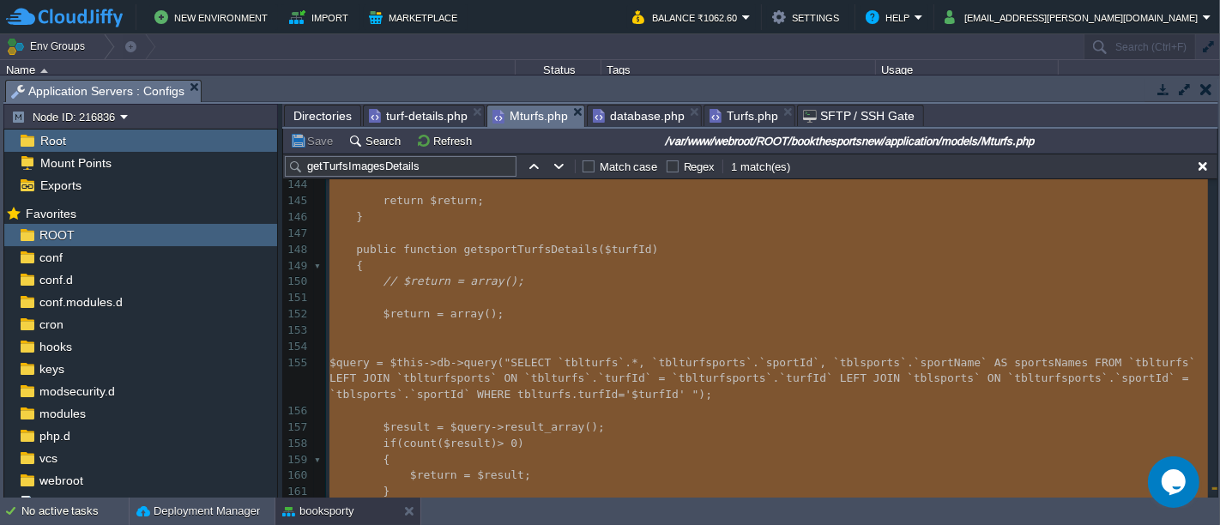
type textarea "-"
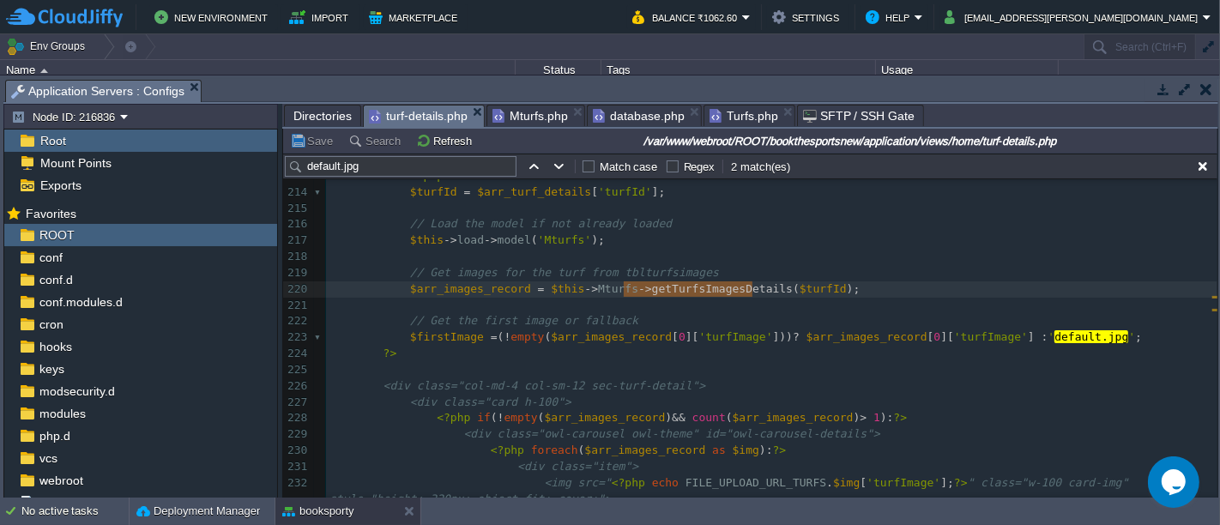
click at [404, 109] on span "turf-details.php" at bounding box center [418, 116] width 99 height 21
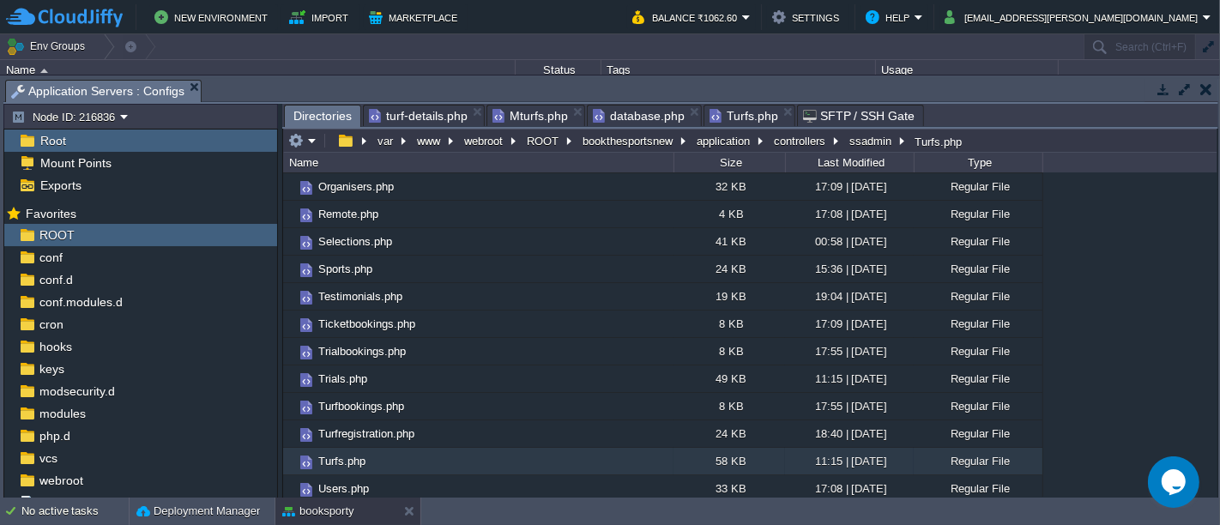
click at [318, 118] on span "Directories" at bounding box center [322, 116] width 58 height 21
click at [426, 455] on em at bounding box center [421, 455] width 23 height 15
click at [335, 457] on span "Turfs.php" at bounding box center [342, 461] width 52 height 15
click at [380, 456] on div at bounding box center [376, 455] width 15 height 15
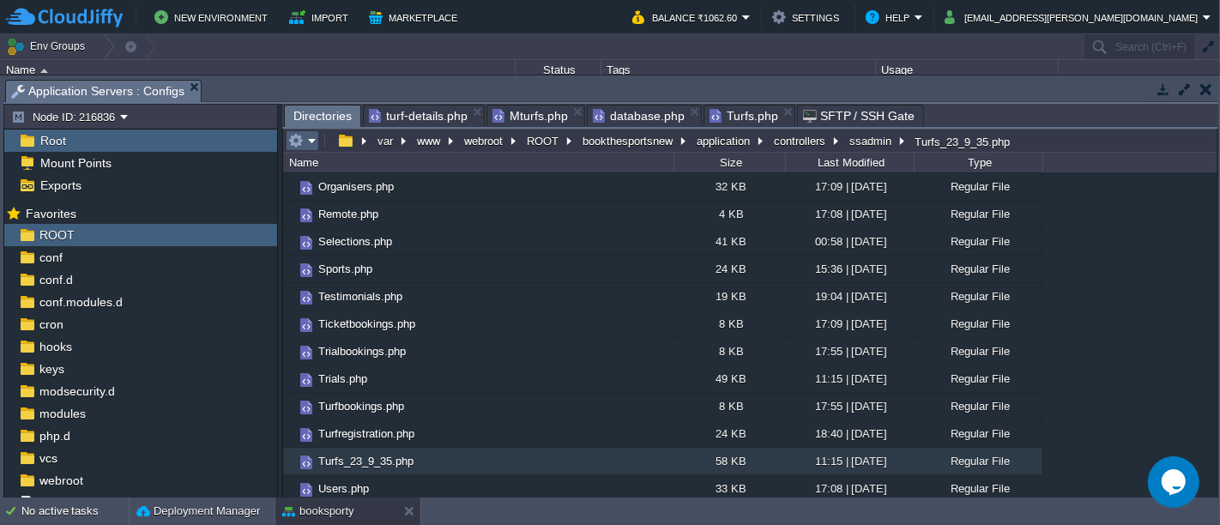
click at [308, 136] on em at bounding box center [302, 140] width 28 height 15
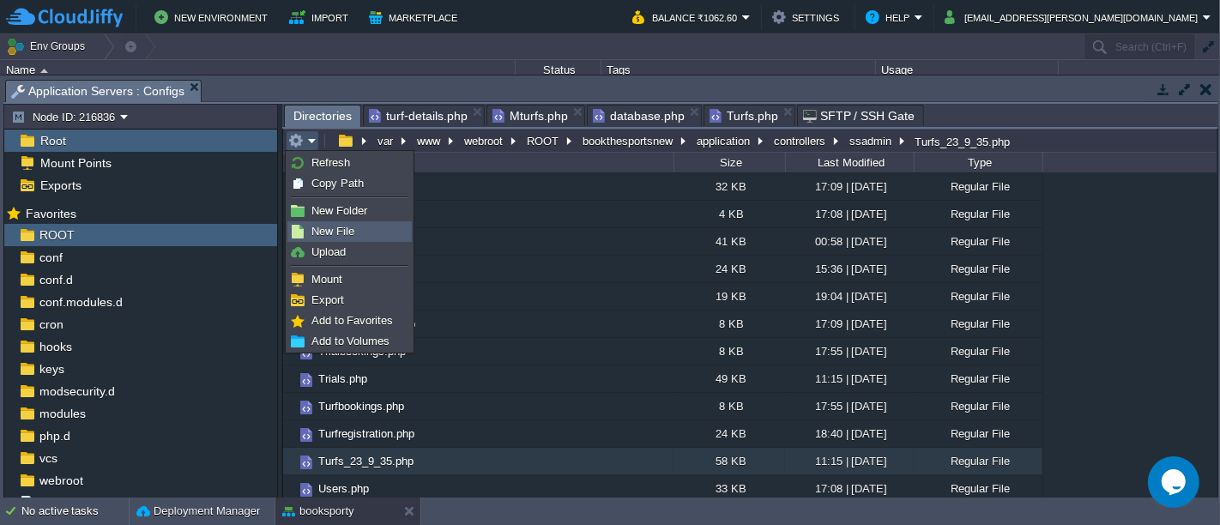
click at [353, 232] on span "New File" at bounding box center [332, 231] width 43 height 13
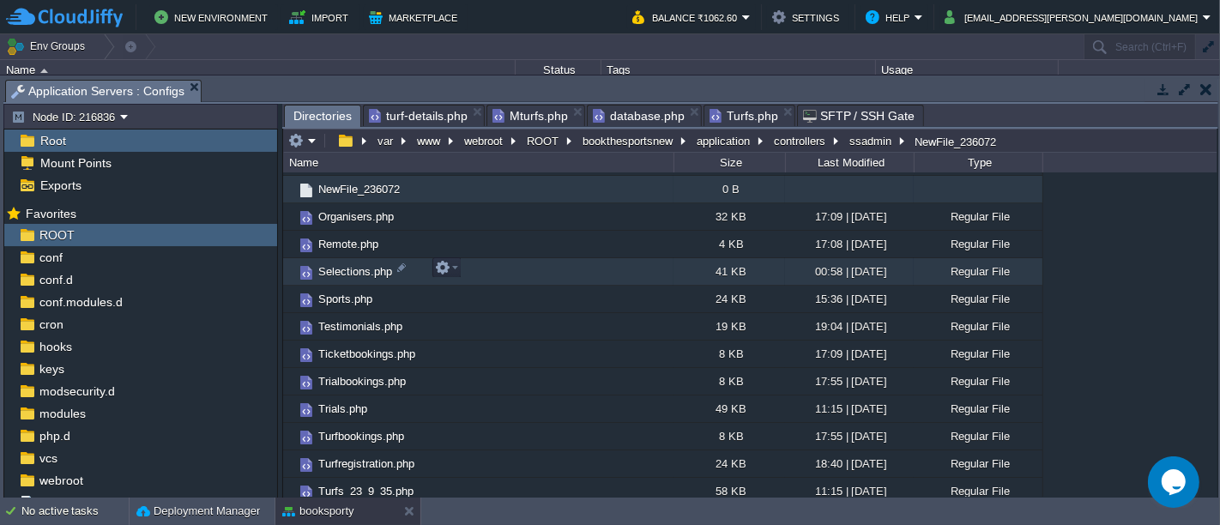
scroll to position [0, 0]
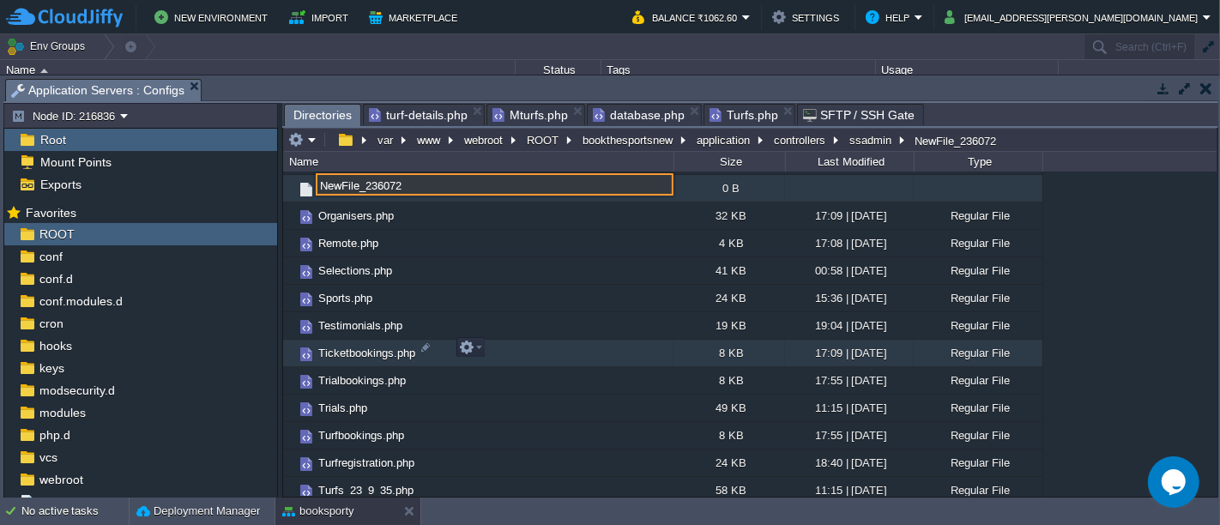
paste input "Turfs"
type input "Turfs.php"
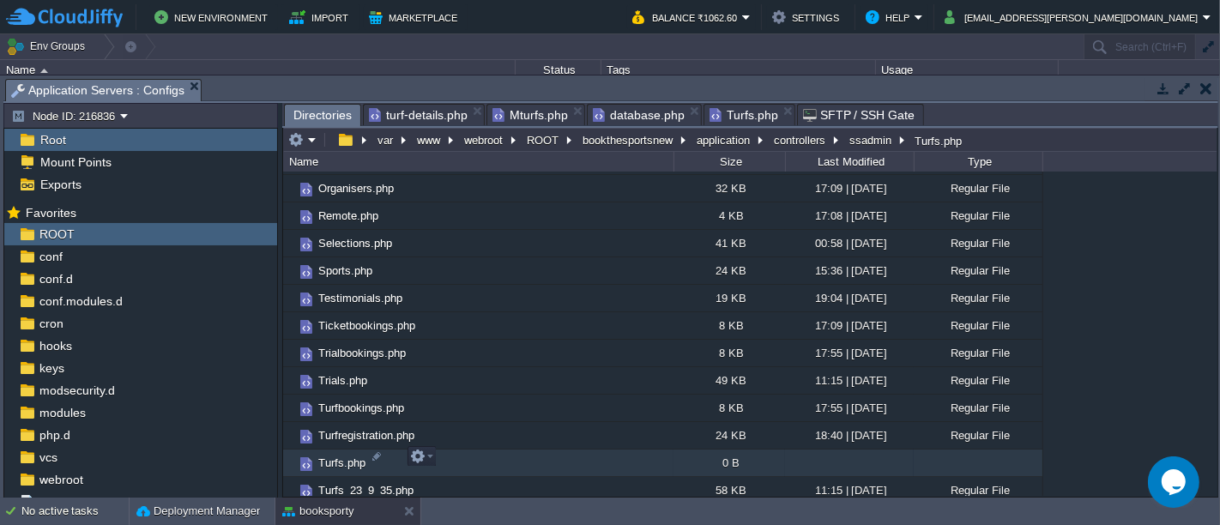
click at [477, 453] on td "Turfs.php" at bounding box center [478, 462] width 390 height 27
click at [429, 457] on em at bounding box center [421, 456] width 23 height 15
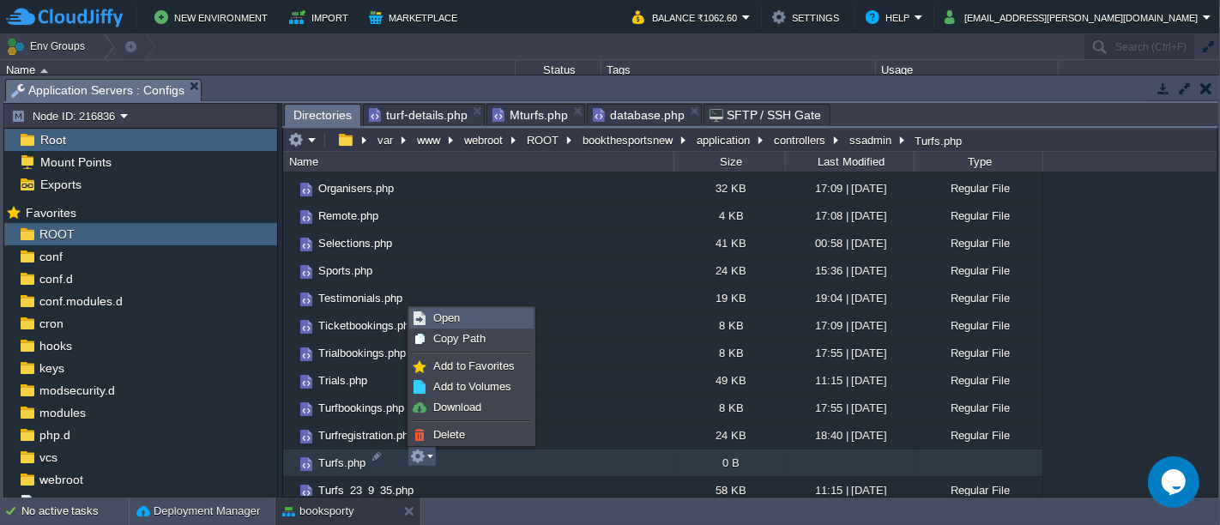
click at [487, 326] on link "Open" at bounding box center [471, 318] width 123 height 19
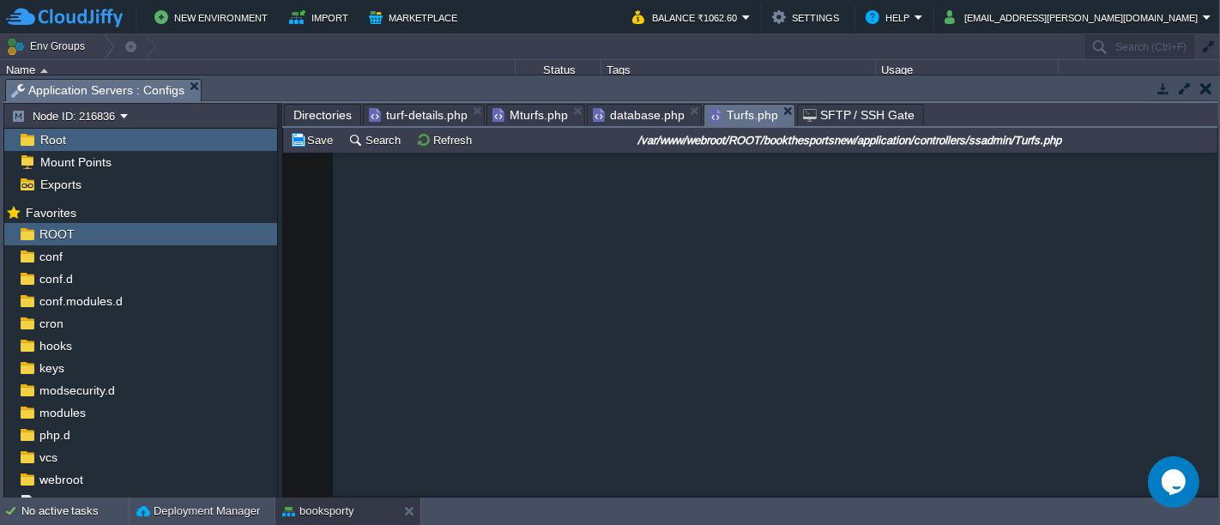
scroll to position [27246, 0]
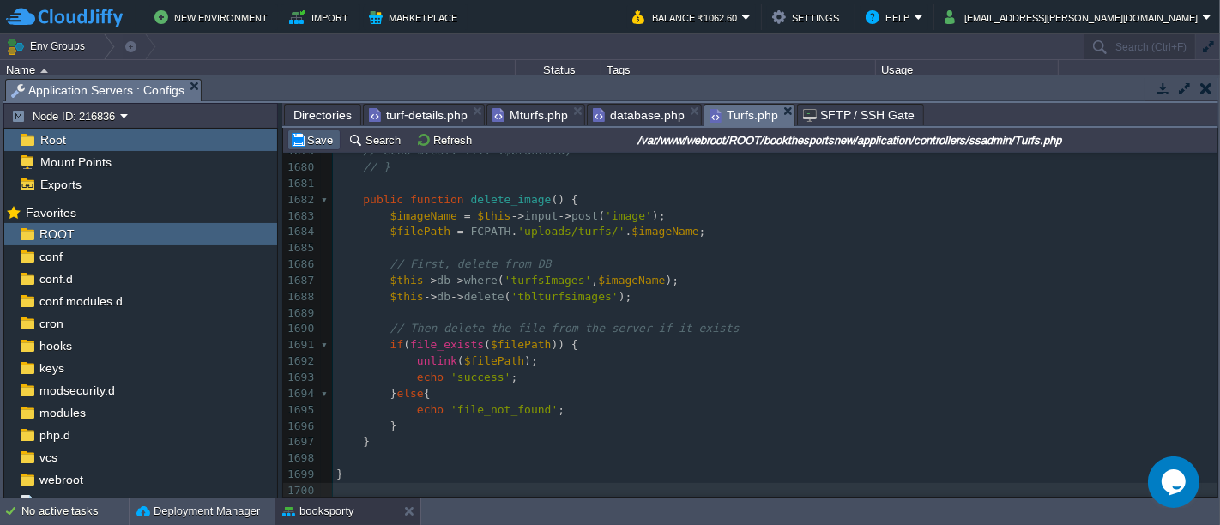
click at [326, 148] on td "Save" at bounding box center [313, 140] width 53 height 21
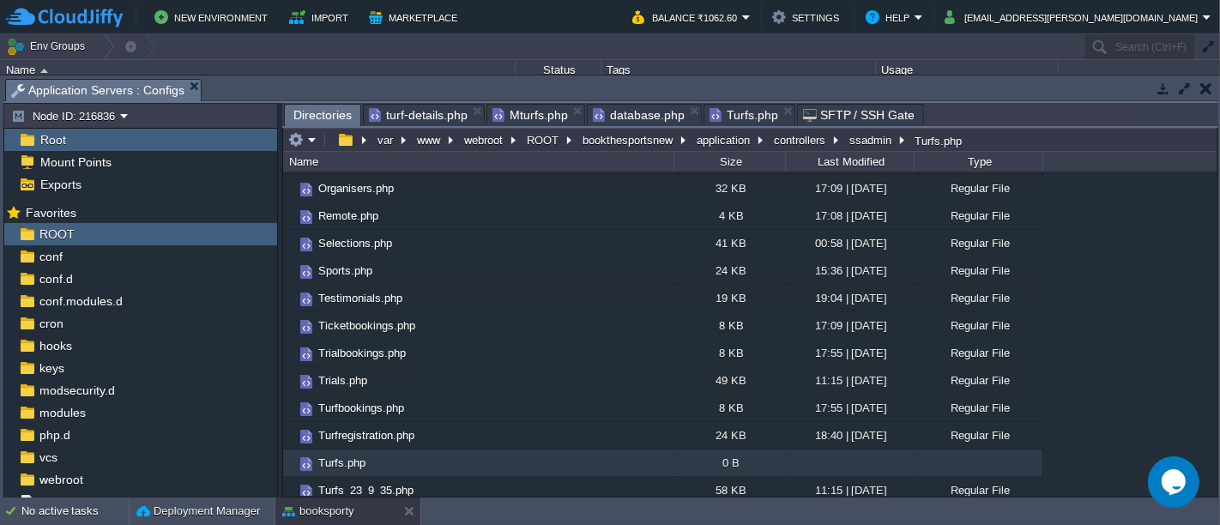
click at [328, 119] on span "Directories" at bounding box center [322, 115] width 58 height 21
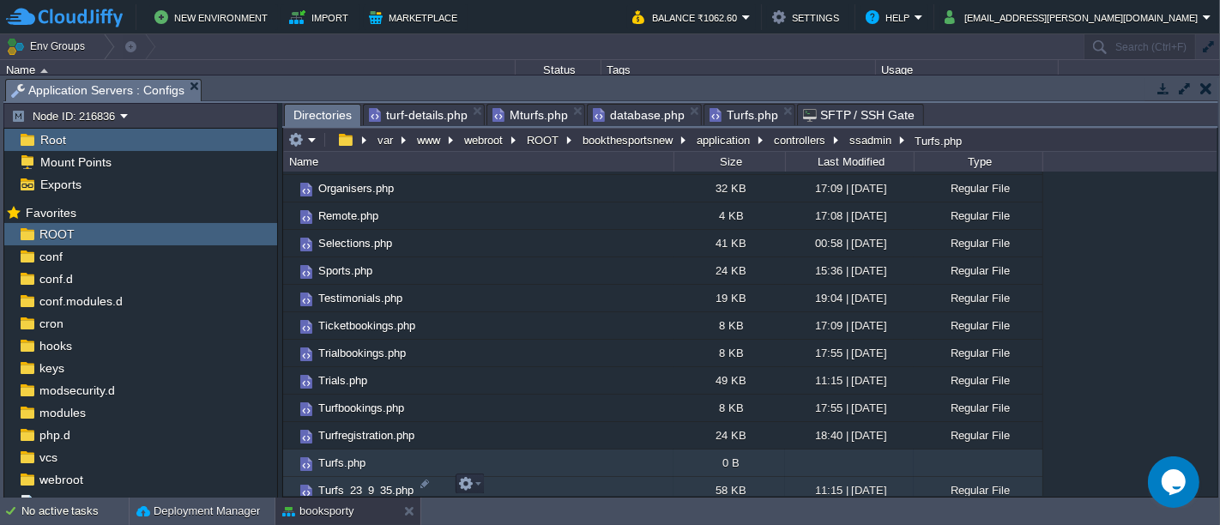
click at [492, 481] on td "Turfs_23_9_35.php" at bounding box center [478, 490] width 390 height 27
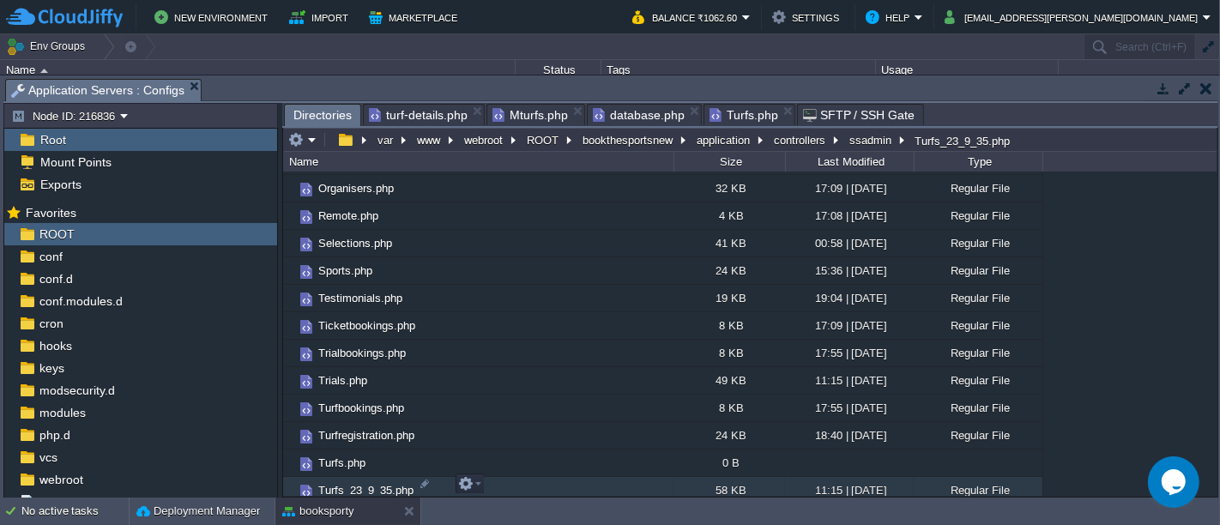
click at [492, 481] on td "Turfs_23_9_35.php" at bounding box center [478, 490] width 390 height 27
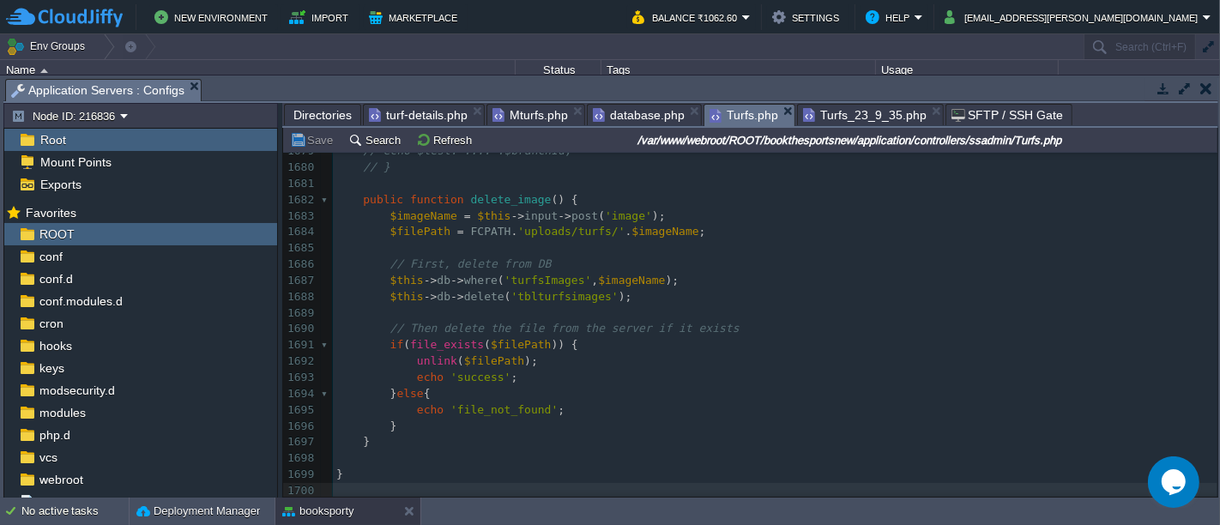
click at [733, 109] on span "Turfs.php" at bounding box center [743, 115] width 69 height 21
click at [661, 327] on div "xxxxxxxxxx 1700 1668 // $branchId = ''; 1669 1670 // $turfId = $this->input->po…" at bounding box center [775, 233] width 884 height 534
type textarea "-"
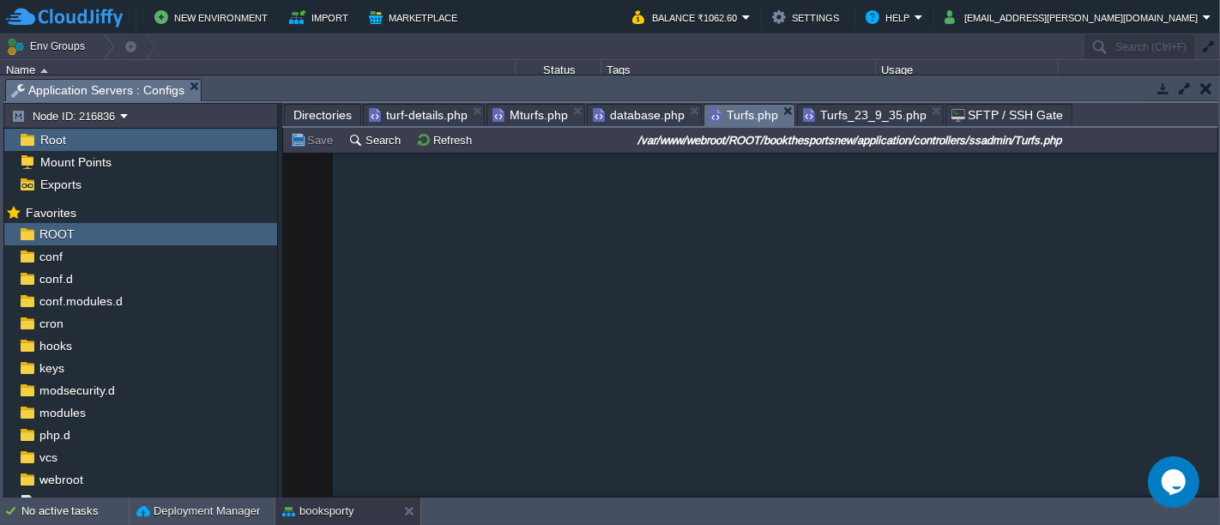
scroll to position [0, 0]
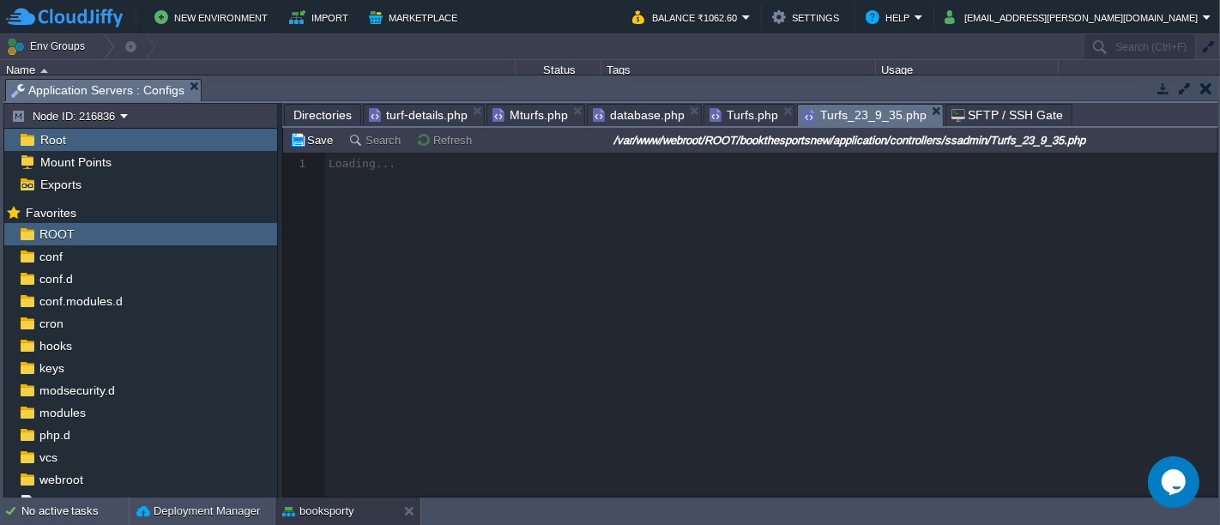
click at [866, 118] on span "Turfs_23_9_35.php" at bounding box center [865, 115] width 124 height 21
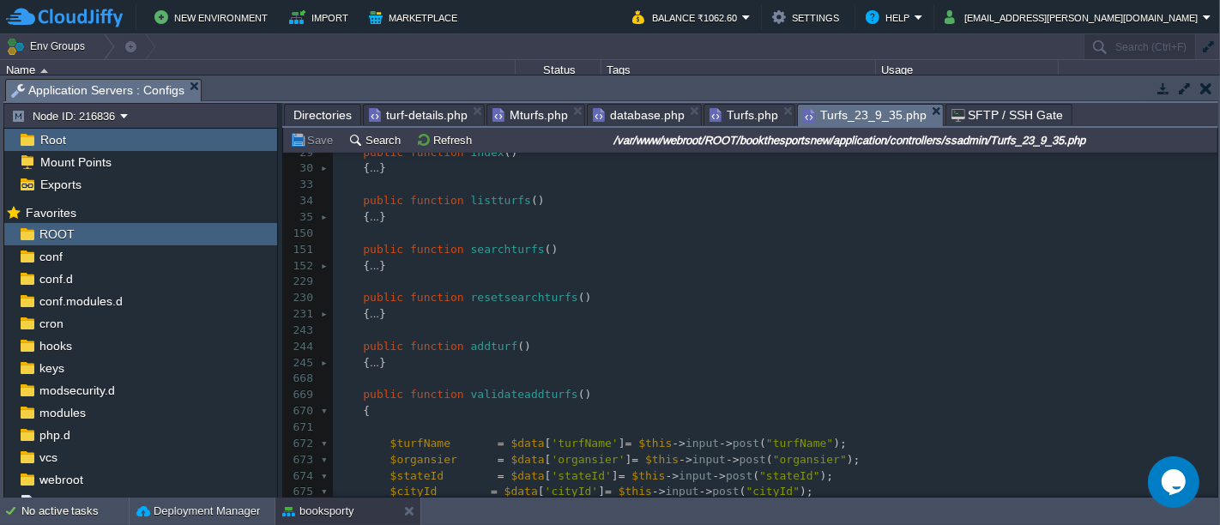
scroll to position [464, 0]
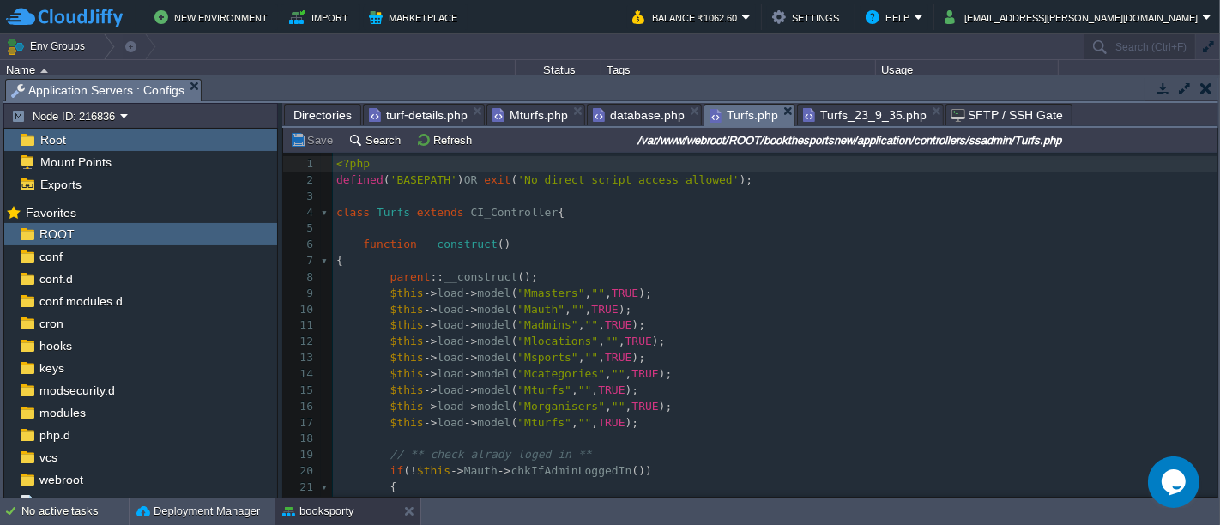
click at [738, 112] on span "Turfs.php" at bounding box center [743, 115] width 69 height 21
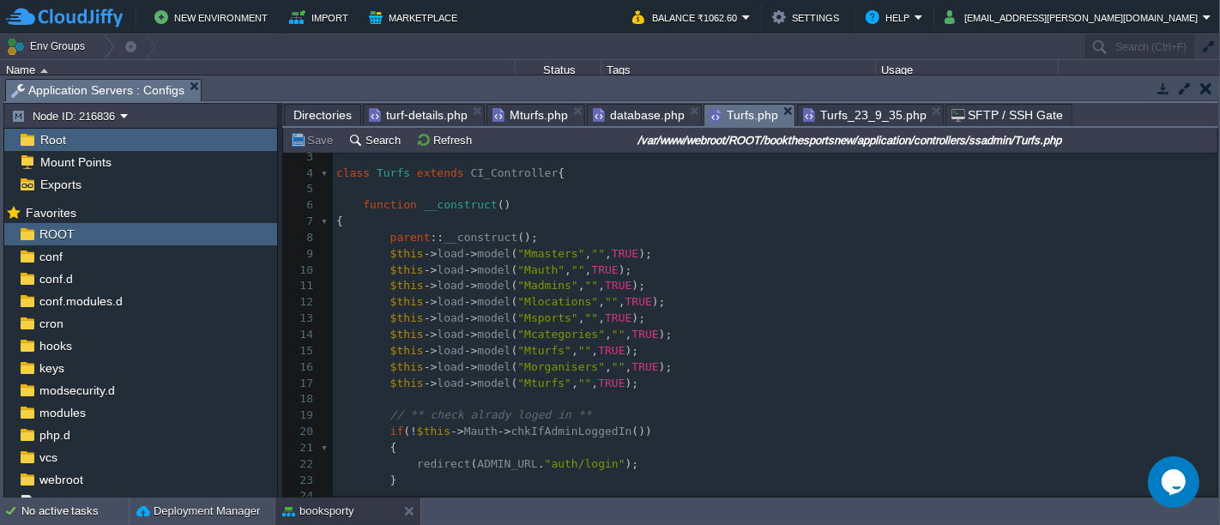
scroll to position [90, 0]
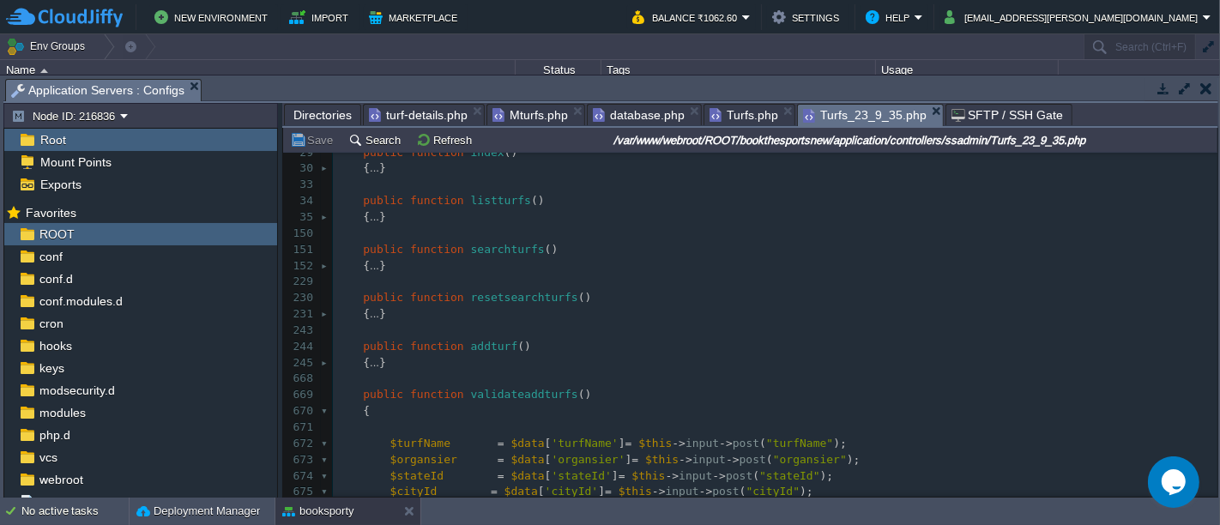
click at [808, 112] on span "Turfs_23_9_35.php" at bounding box center [865, 115] width 124 height 21
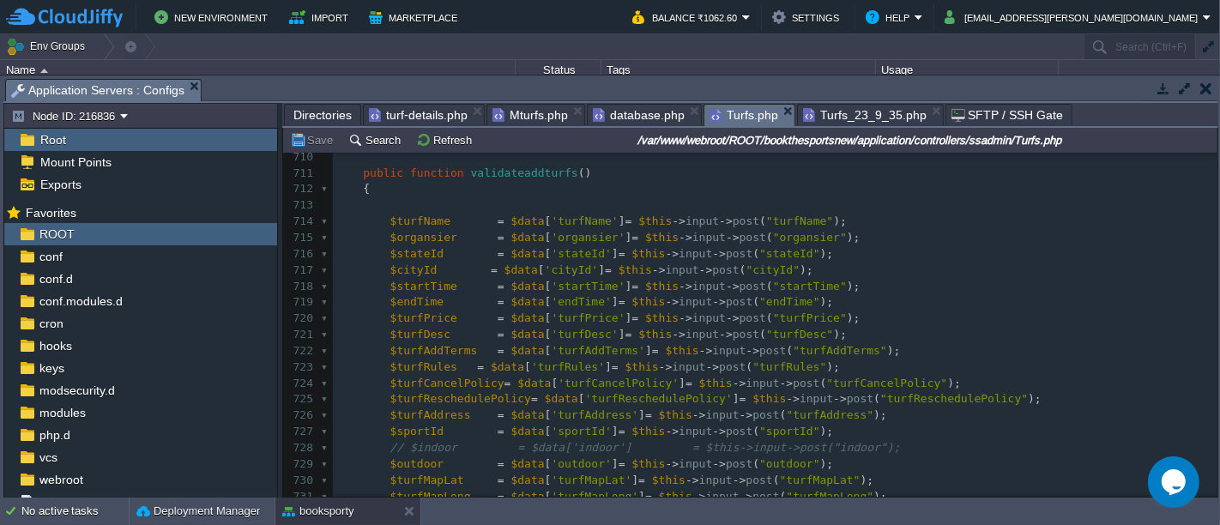
click at [731, 112] on span "Turfs.php" at bounding box center [743, 115] width 69 height 21
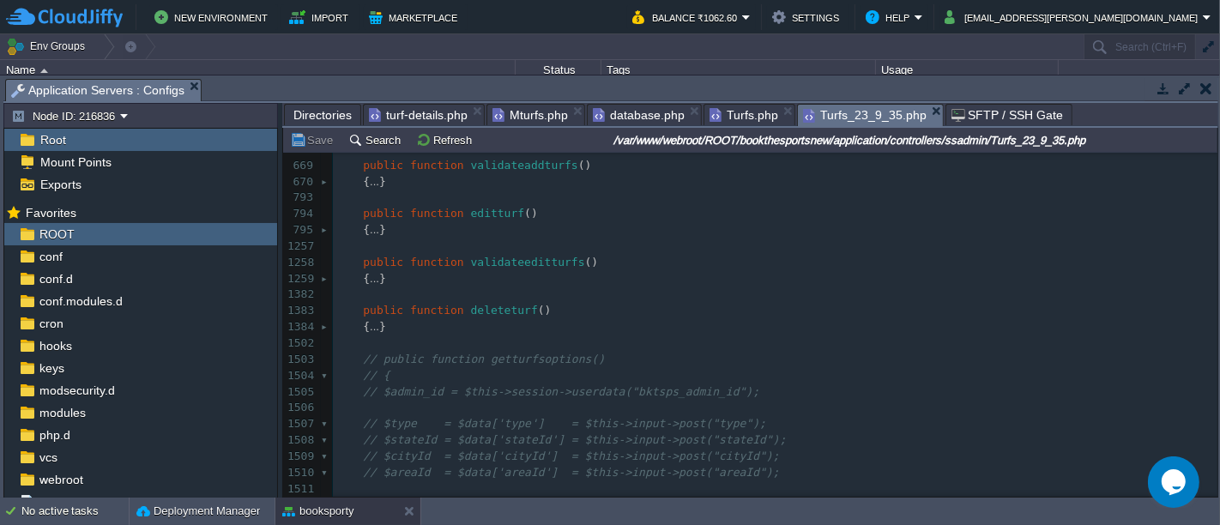
click at [818, 111] on span "Turfs_23_9_35.php" at bounding box center [865, 115] width 124 height 21
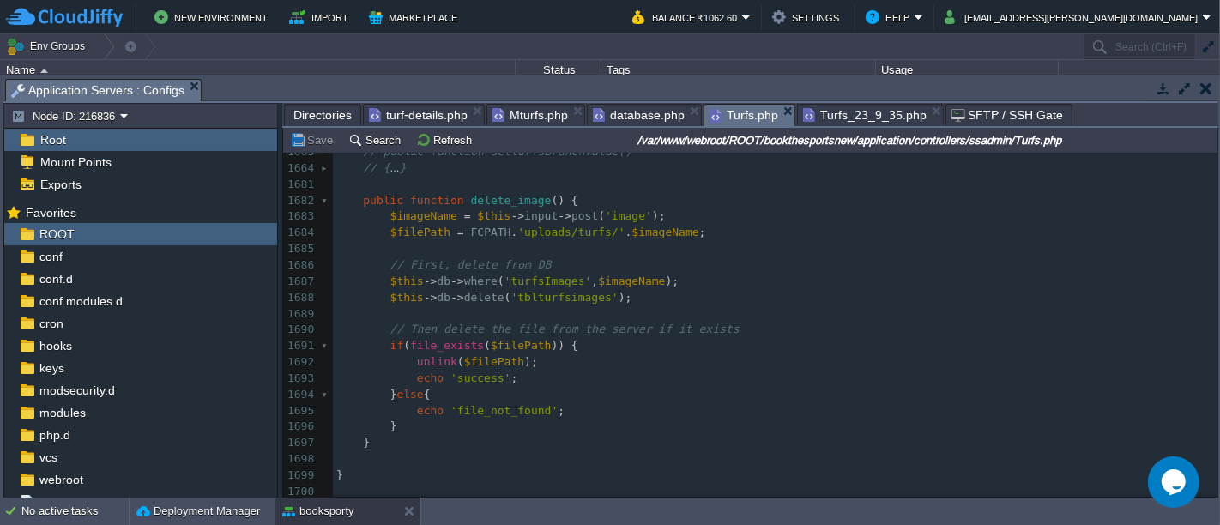
click at [736, 108] on span "Turfs.php" at bounding box center [743, 115] width 69 height 21
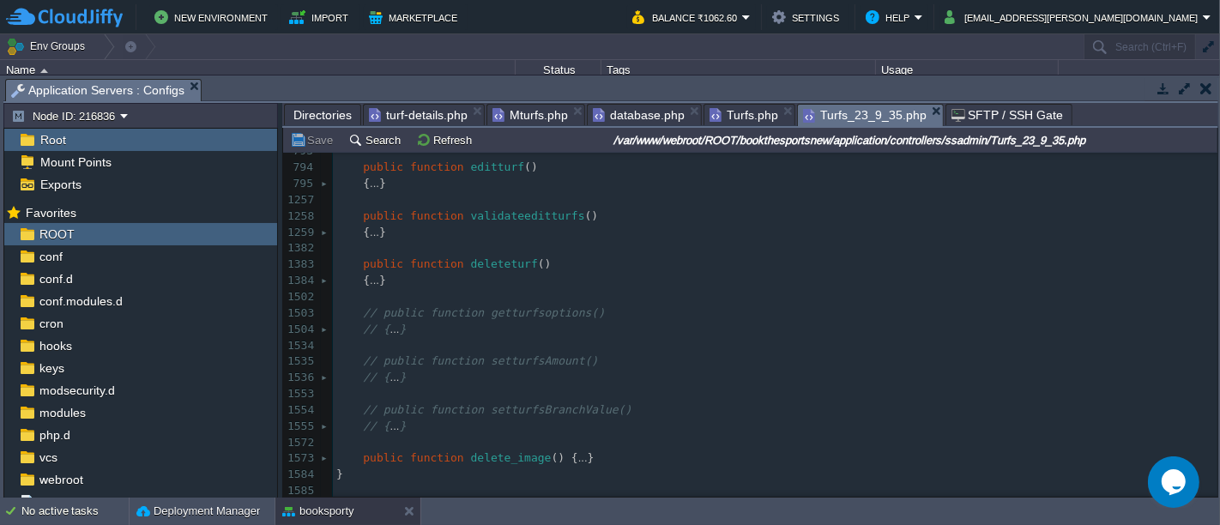
click at [911, 106] on em "Turfs_23_9_35.php" at bounding box center [873, 115] width 140 height 21
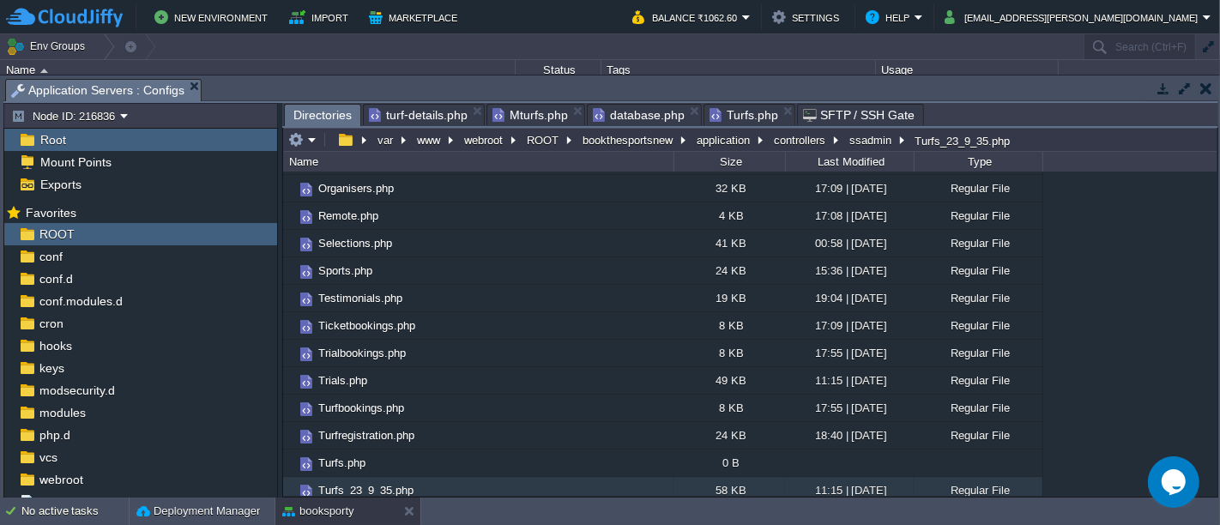
scroll to position [0, 0]
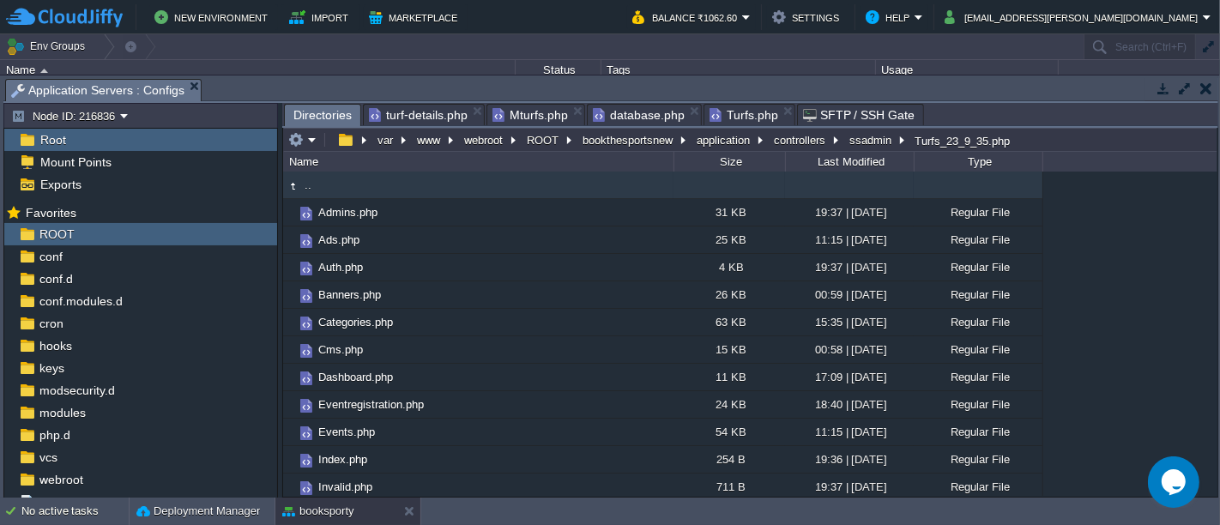
click at [409, 186] on td ".." at bounding box center [478, 185] width 390 height 27
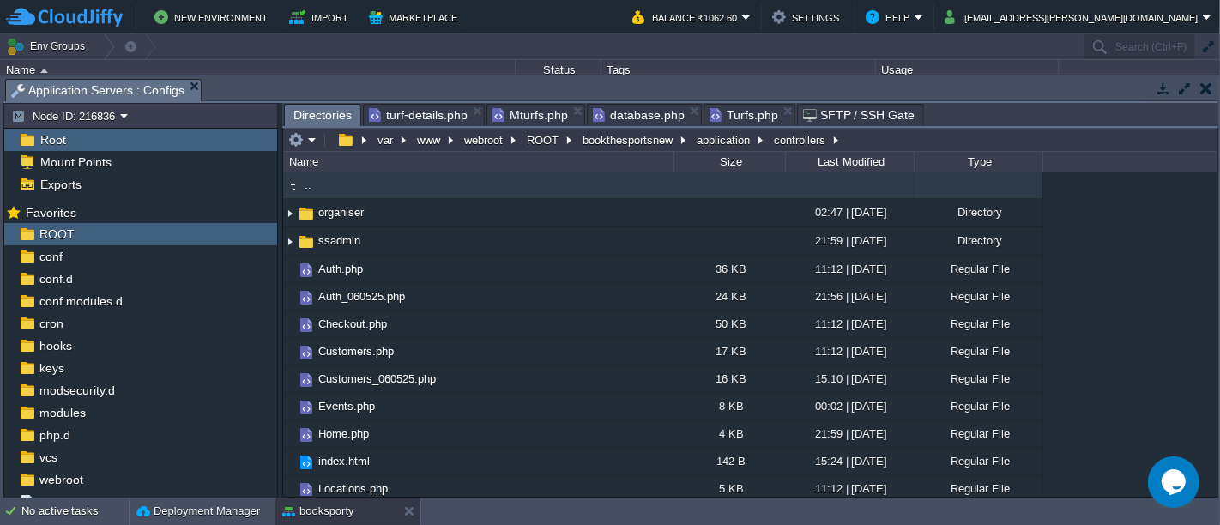
click at [409, 186] on td ".." at bounding box center [478, 185] width 390 height 27
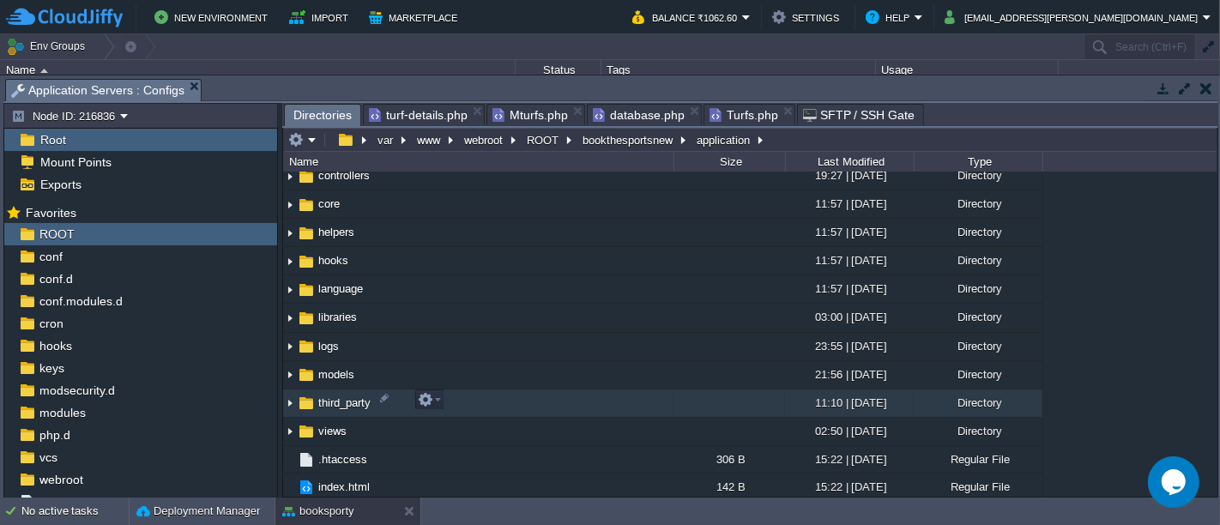
scroll to position [92, 0]
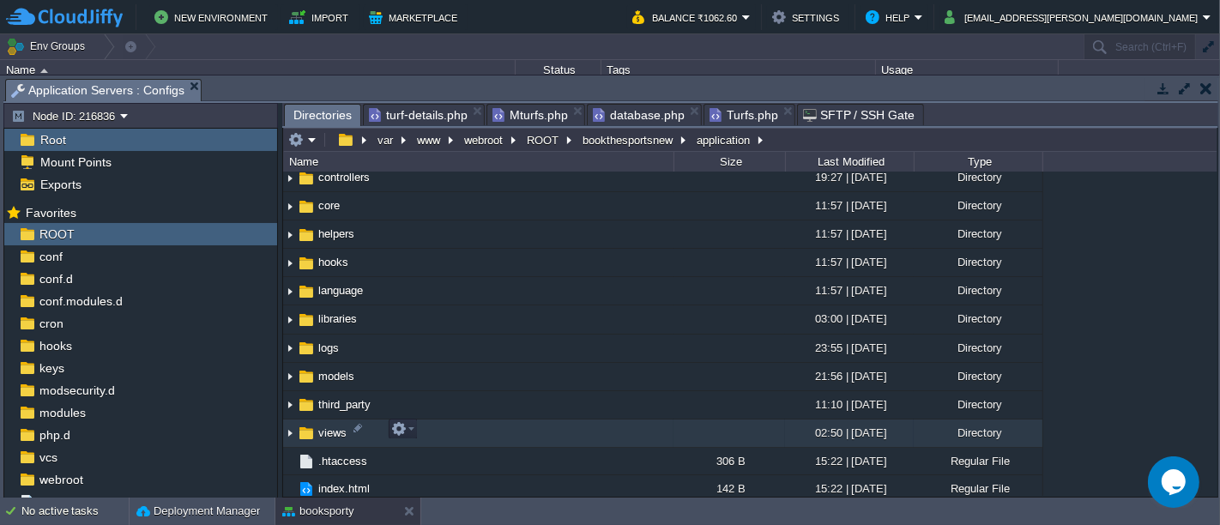
click at [458, 432] on td "views" at bounding box center [478, 433] width 390 height 28
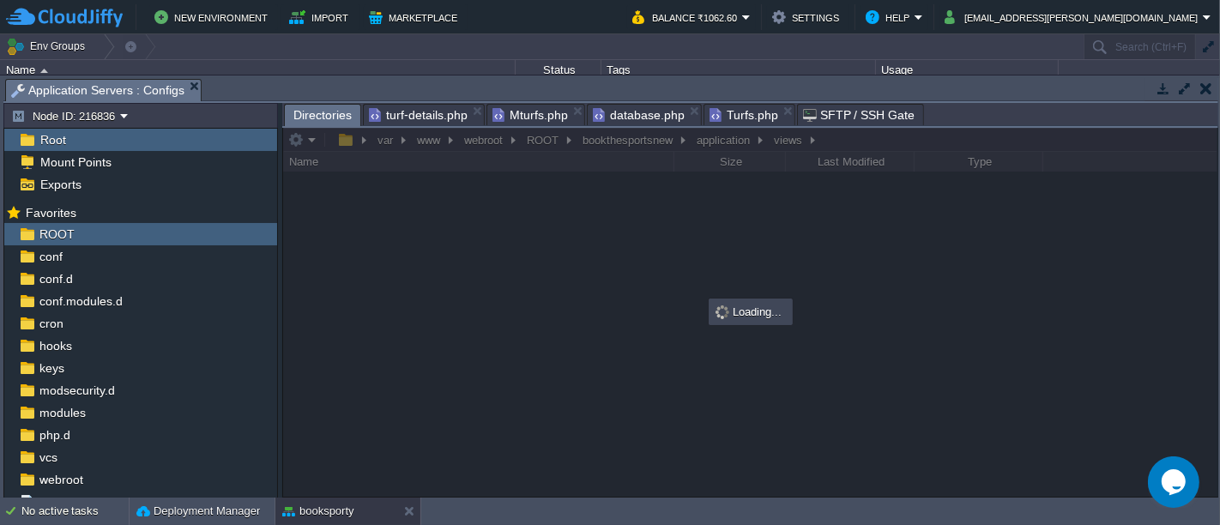
scroll to position [0, 0]
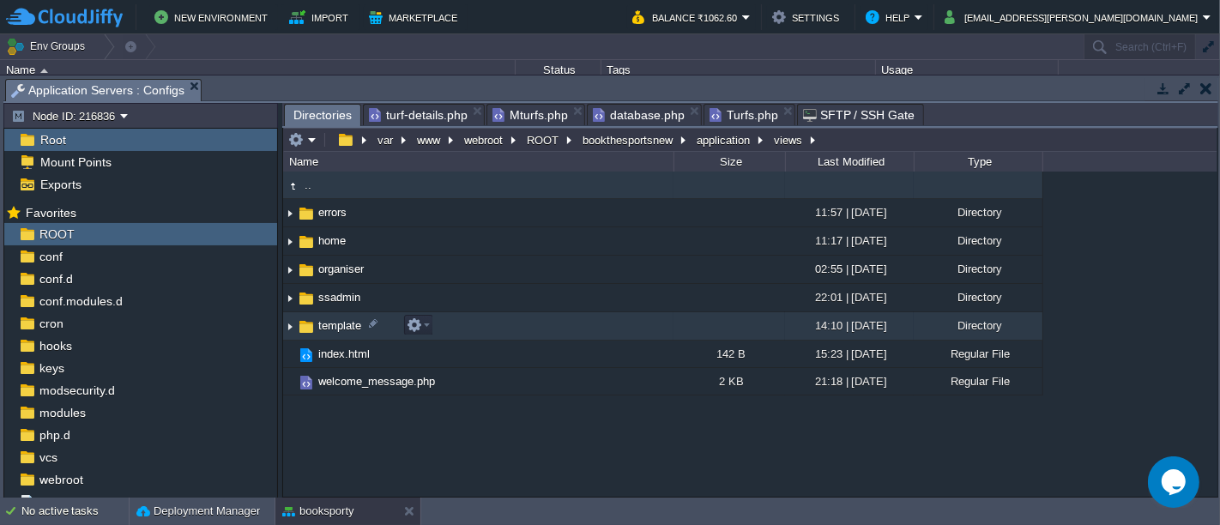
click at [454, 324] on td "template" at bounding box center [478, 326] width 390 height 28
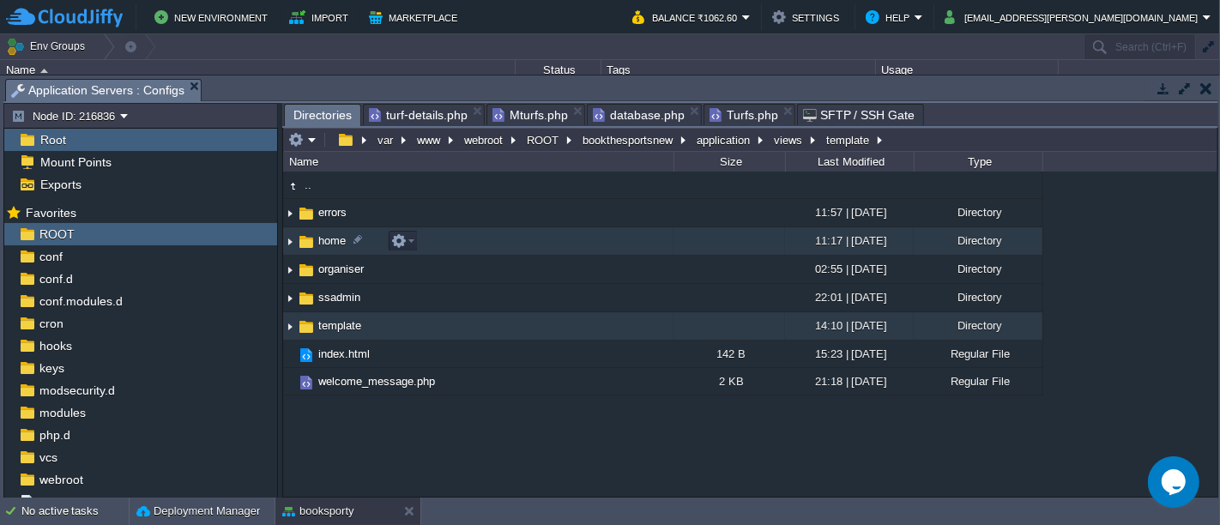
click at [441, 241] on td "home" at bounding box center [478, 241] width 390 height 28
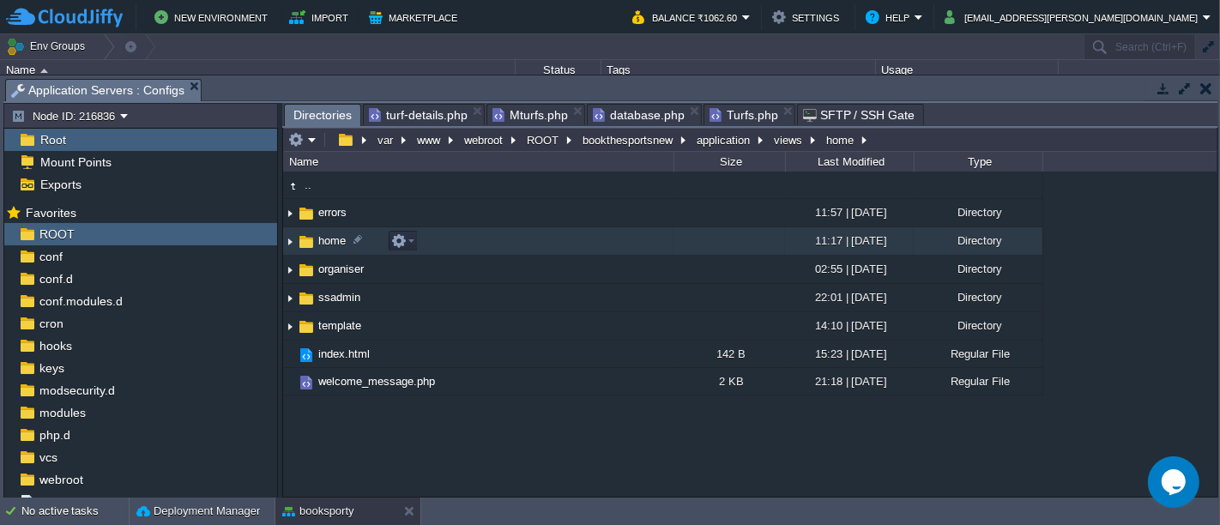
click at [441, 241] on td "home" at bounding box center [478, 241] width 390 height 28
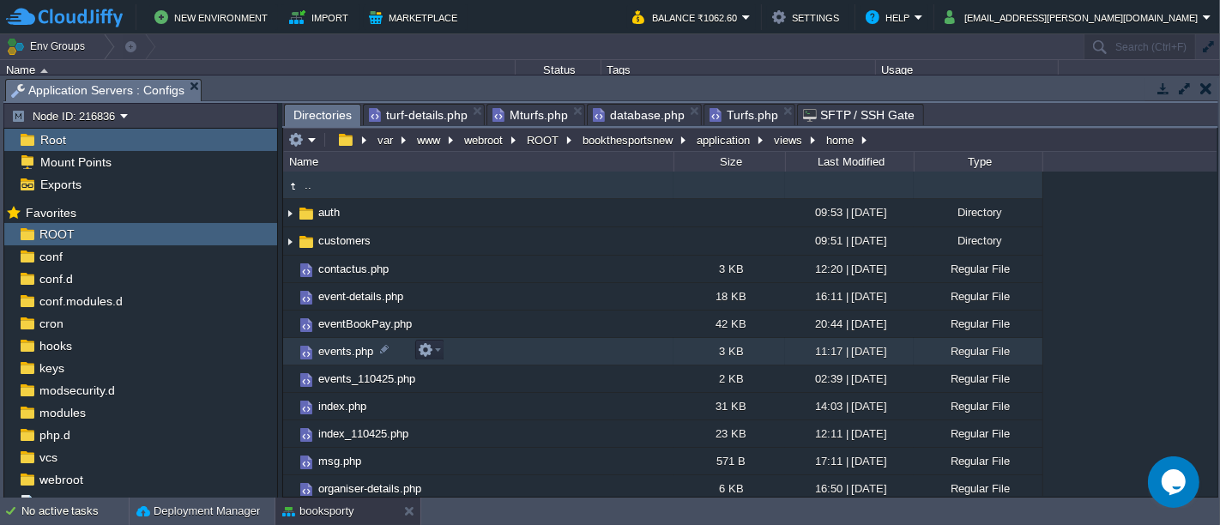
scroll to position [276, 0]
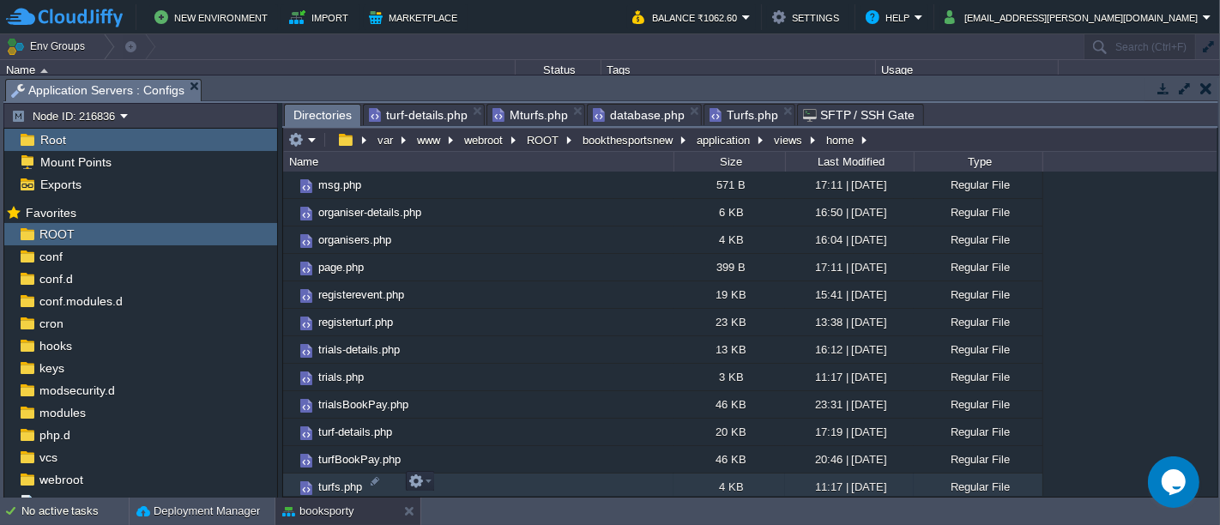
click at [435, 482] on td "turfs.php" at bounding box center [478, 487] width 390 height 27
drag, startPoint x: 435, startPoint y: 482, endPoint x: 395, endPoint y: 479, distance: 40.5
click at [395, 479] on td "turfs.php" at bounding box center [478, 487] width 390 height 27
drag, startPoint x: 395, startPoint y: 479, endPoint x: 424, endPoint y: 473, distance: 29.8
click at [424, 473] on div ".. auth 09:53 | 06 May 2025 Directory customers 09:51 | 06 May 2025 Directory c…" at bounding box center [750, 334] width 934 height 324
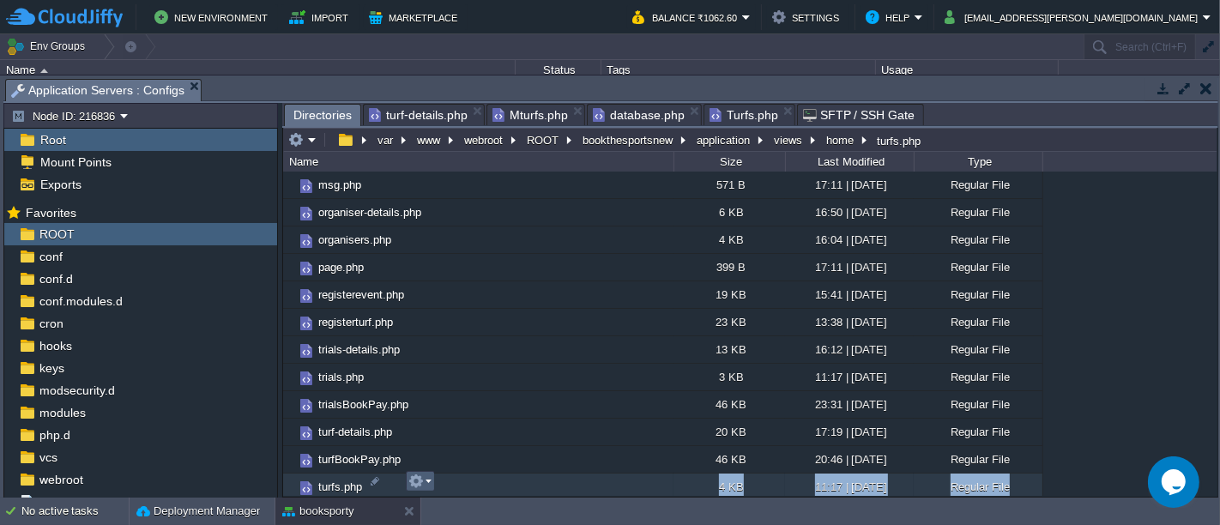
click at [424, 474] on em at bounding box center [419, 481] width 23 height 15
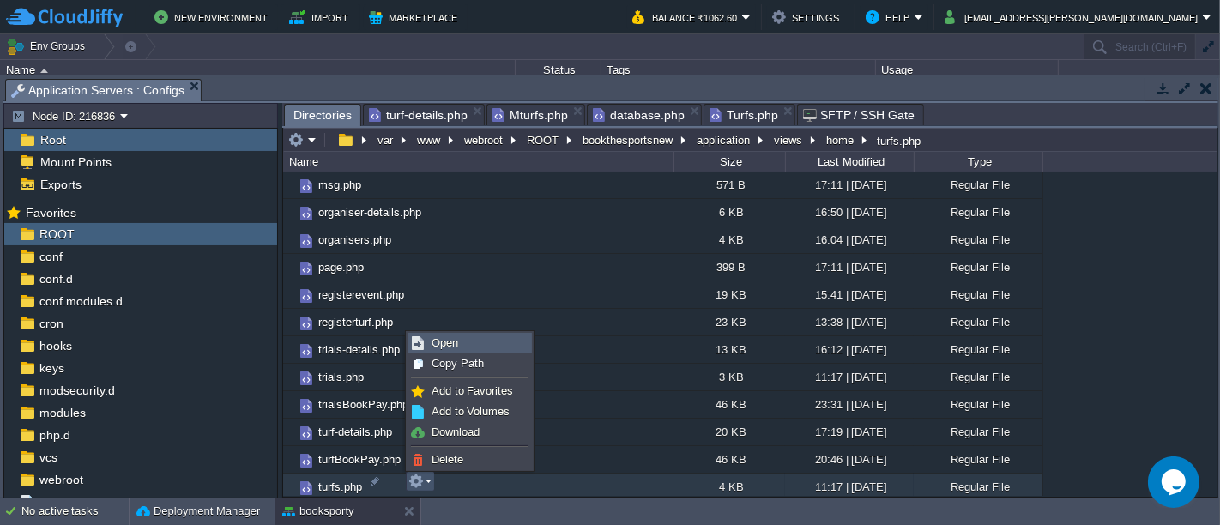
click at [468, 333] on li "Open" at bounding box center [469, 343] width 124 height 21
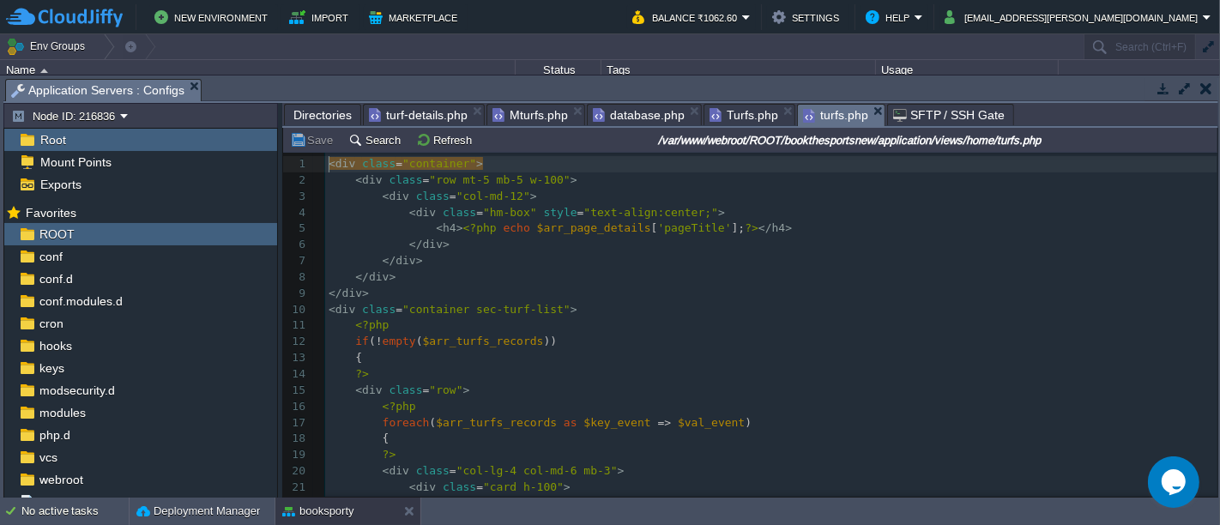
scroll to position [5, 0]
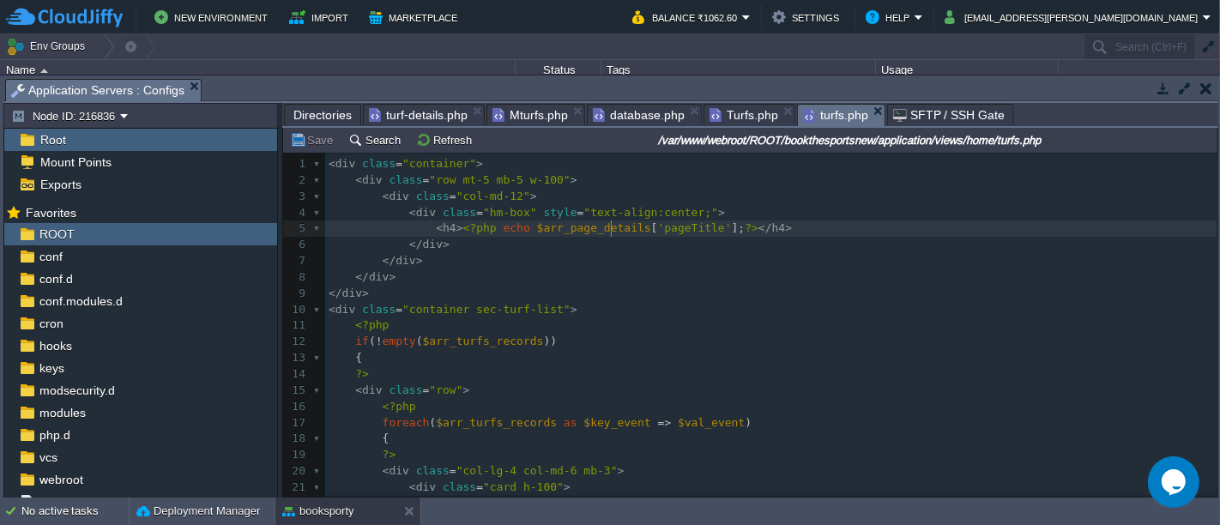
click at [607, 237] on pre "</ div >" at bounding box center [771, 245] width 892 height 16
click at [641, 311] on pre "< div class = "container sec-turf-list" >" at bounding box center [771, 310] width 892 height 16
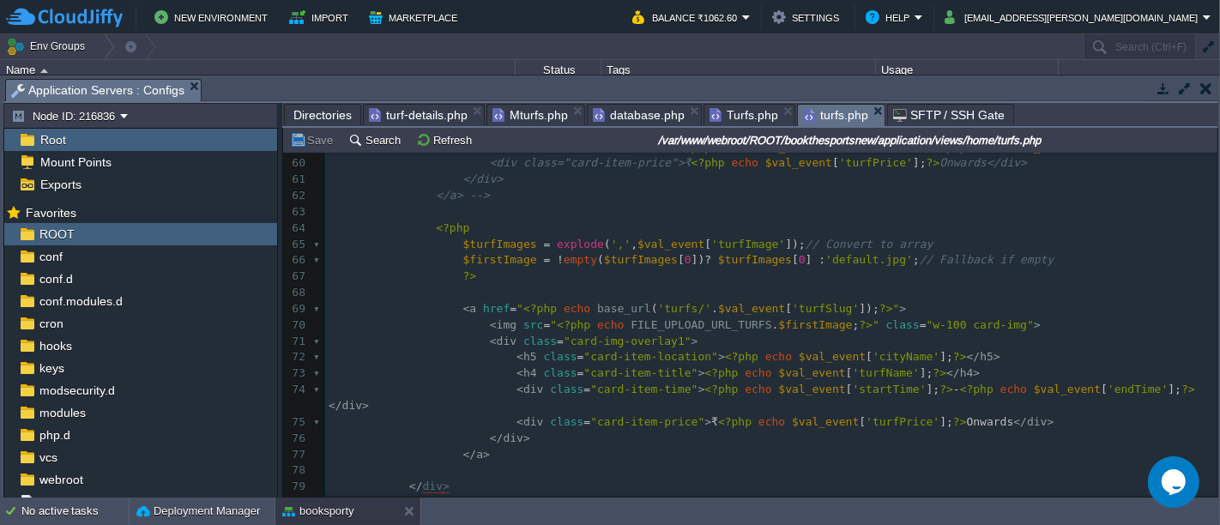
scroll to position [953, 0]
click at [427, 228] on div "98 < div class = "container sec-turf-list" > 55 <img src=" <?php echo FILE_UPLO…" at bounding box center [771, 439] width 892 height 727
type textarea "<?php $turfImages = explode(',', $val_event['turfImage']); // Convert to array …"
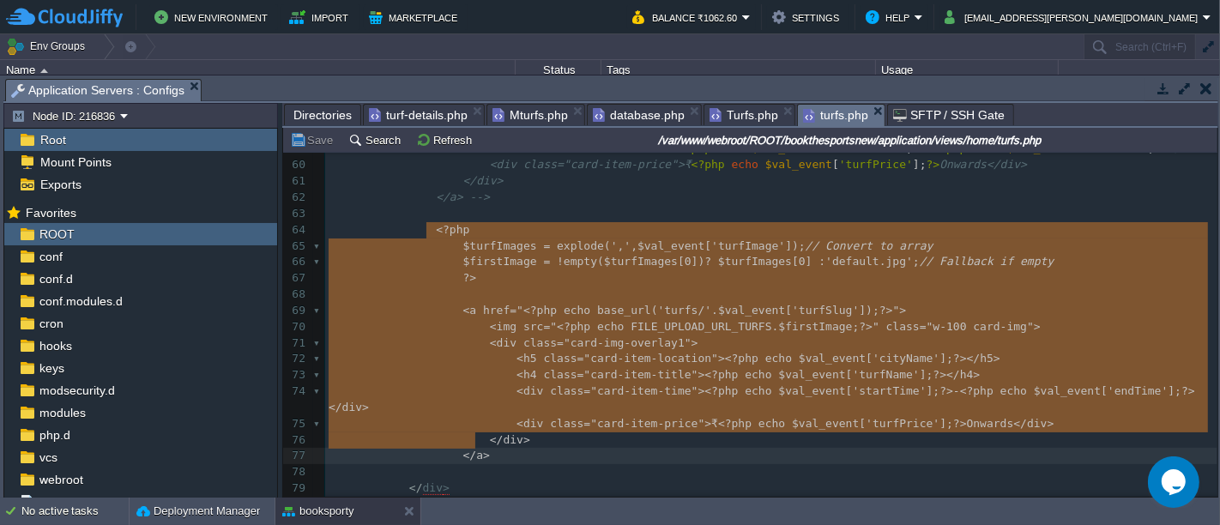
scroll to position [1034, 0]
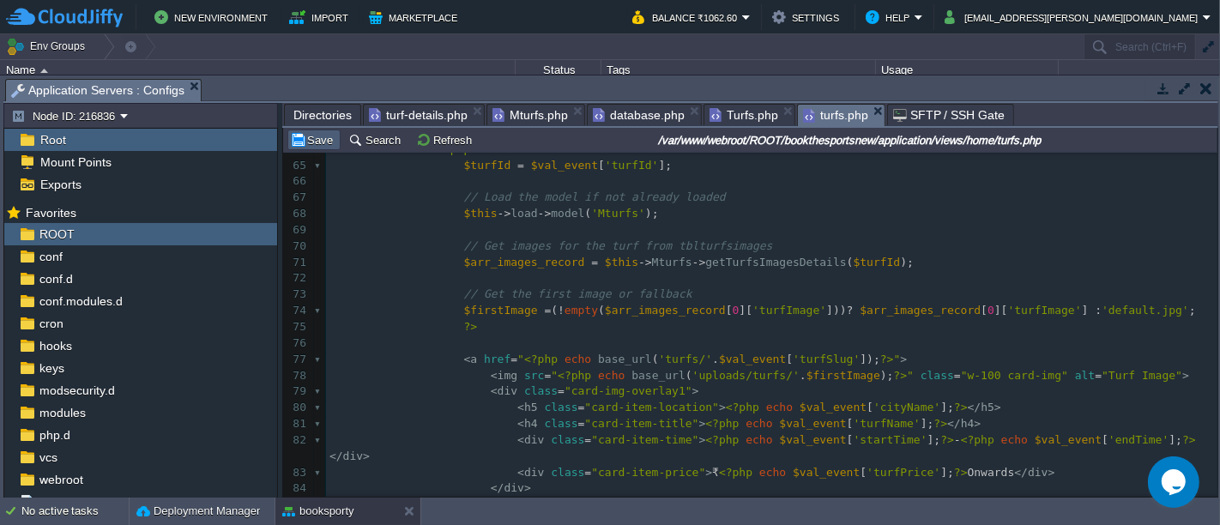
click at [304, 132] on button "Save" at bounding box center [314, 139] width 48 height 15
click at [668, 347] on pre "​" at bounding box center [771, 343] width 891 height 16
type textarea "<?php $turfImages = explode(',', $val_event['turfImage']); // Convert to array …"
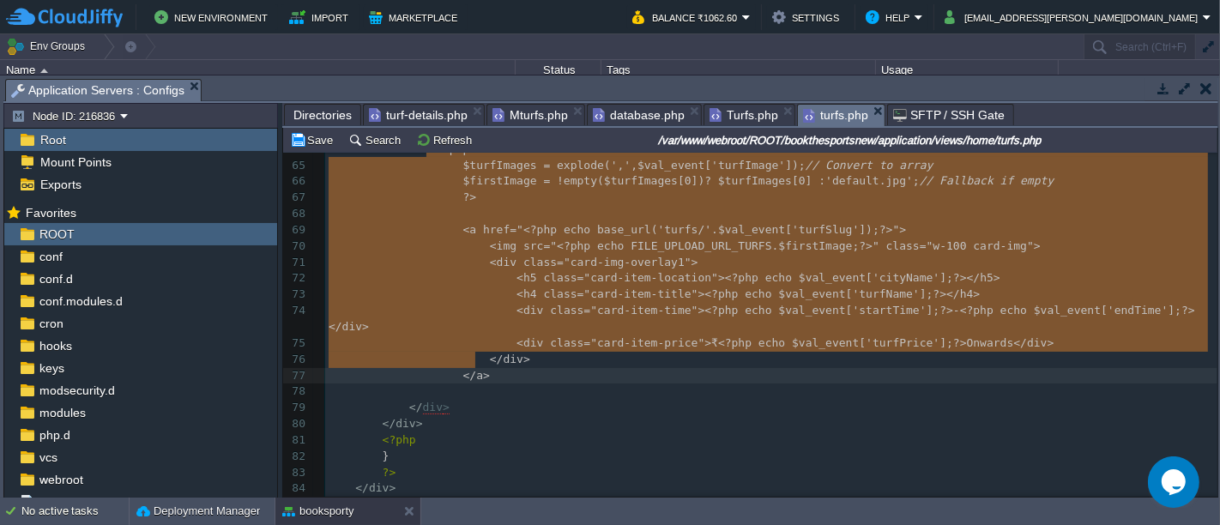
scroll to position [1022, 0]
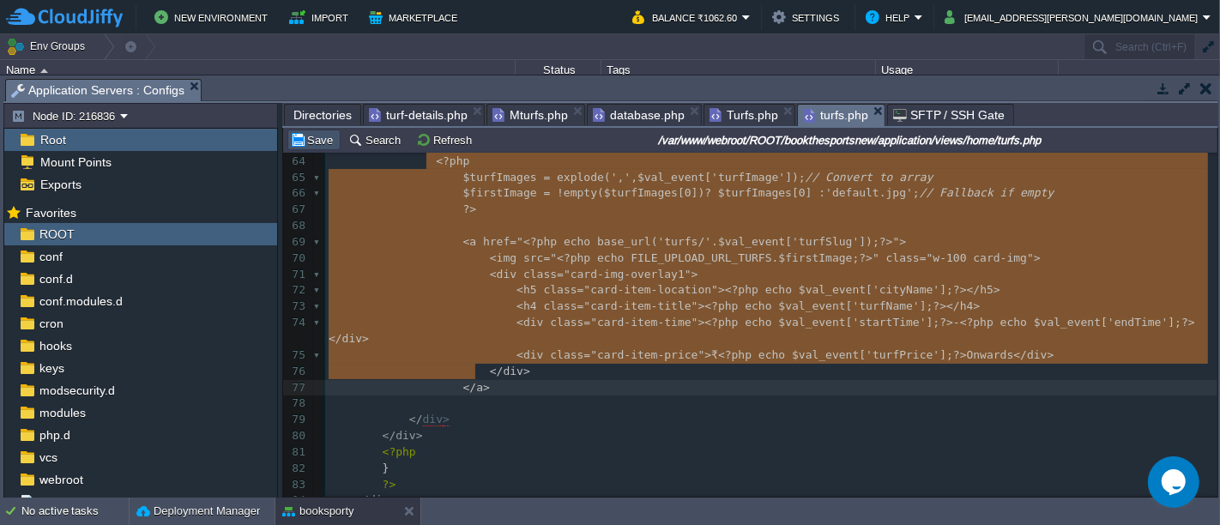
click at [313, 136] on button "Save" at bounding box center [314, 139] width 48 height 15
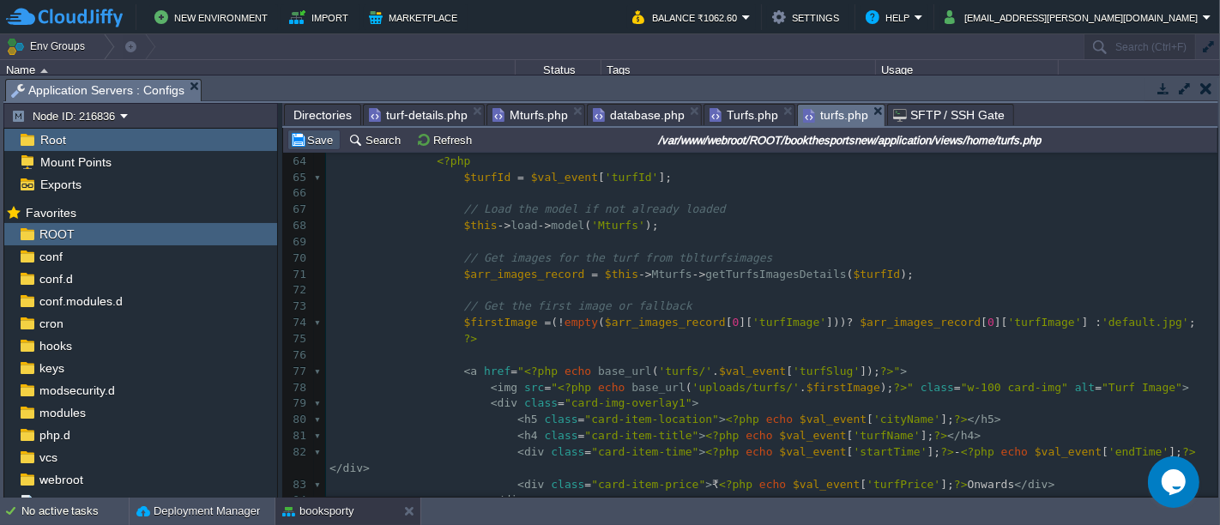
click at [320, 141] on button "Save" at bounding box center [314, 139] width 48 height 15
click at [531, 326] on div "xxxxxxxxxx 106 98 106 < div class = "container sec-turf-list" > 53 ​ 54 <!-- <a…" at bounding box center [771, 322] width 891 height 695
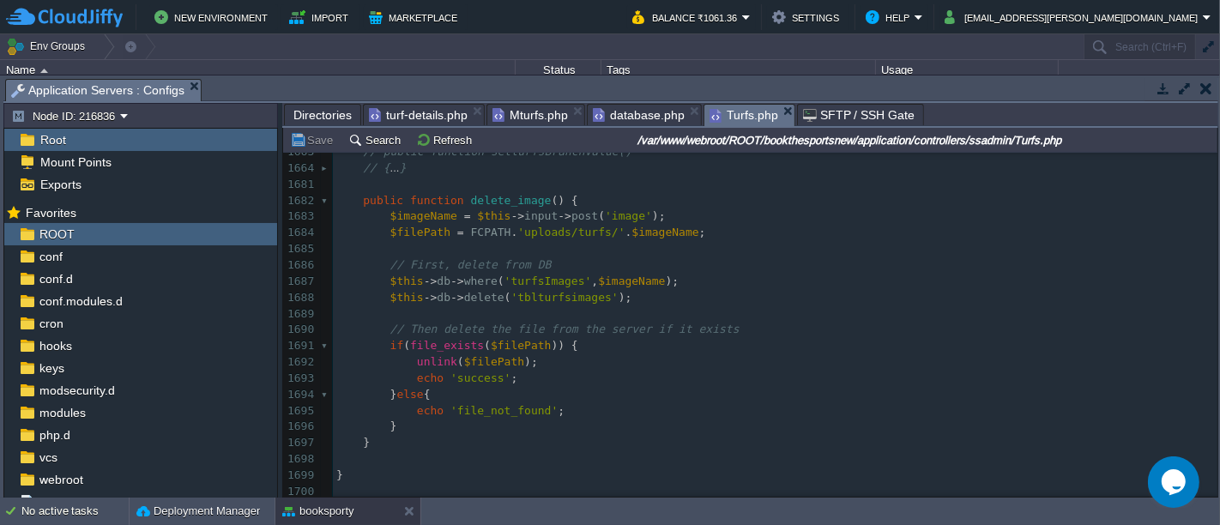
click at [755, 105] on span "Turfs.php" at bounding box center [743, 115] width 69 height 21
click at [692, 281] on pre "$this -> db -> where ( 'turfsImages' , $imageName );" at bounding box center [775, 282] width 884 height 16
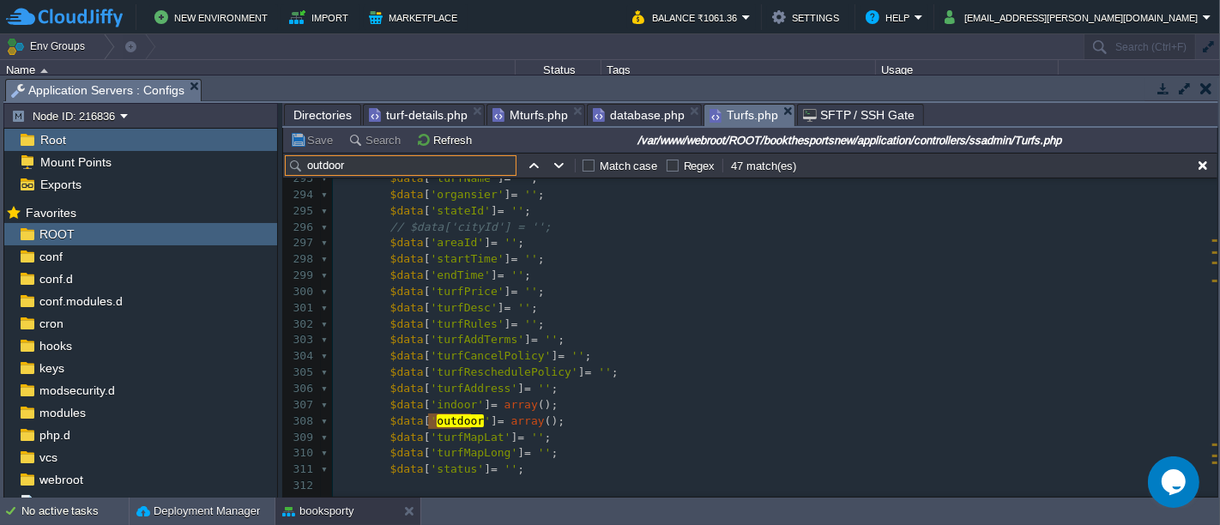
scroll to position [1451, 0]
type input "outdoor"
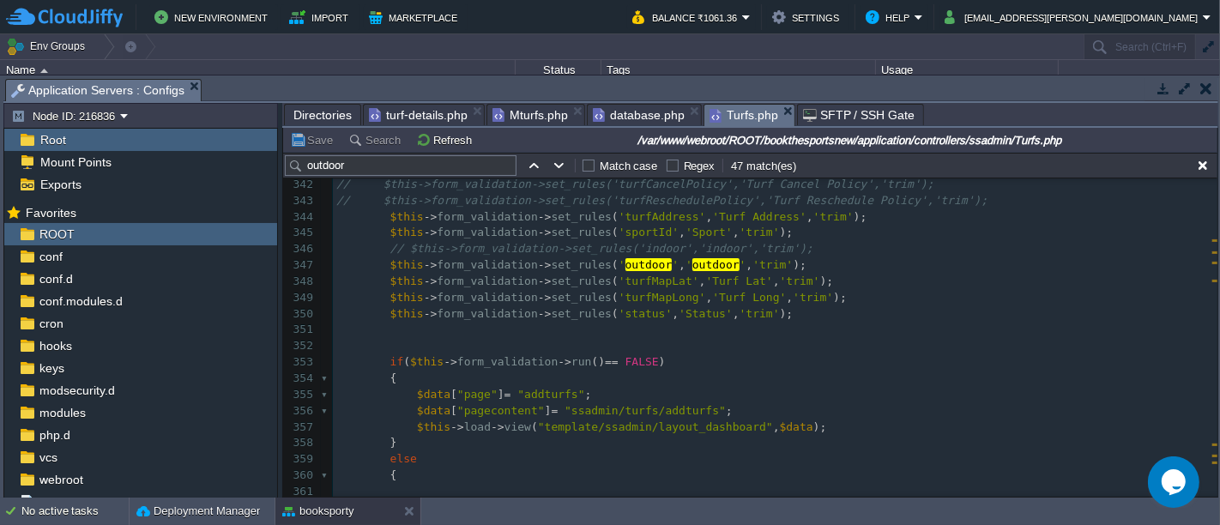
scroll to position [2257, 0]
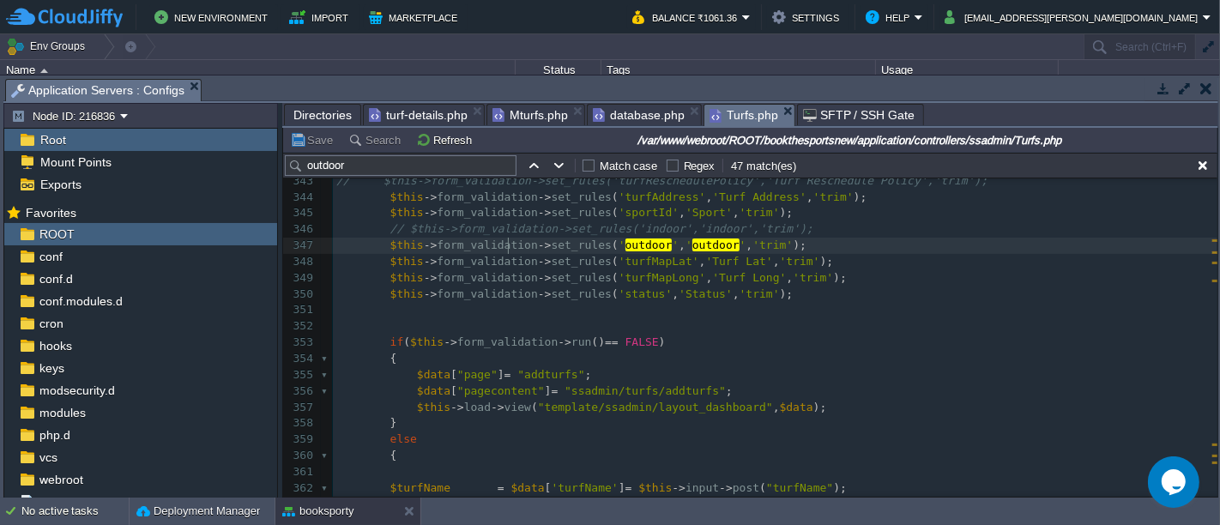
click at [507, 249] on div "x $data [ ' outdoor ' ] = array (); 326 $data [ "arr_area_list" ] = $arr_area_l…" at bounding box center [775, 278] width 884 height 760
click at [388, 243] on div "x $data [ ' outdoor ' ] = array (); 326 $data [ "arr_area_list" ] = $arr_area_l…" at bounding box center [775, 278] width 884 height 760
type textarea "//"
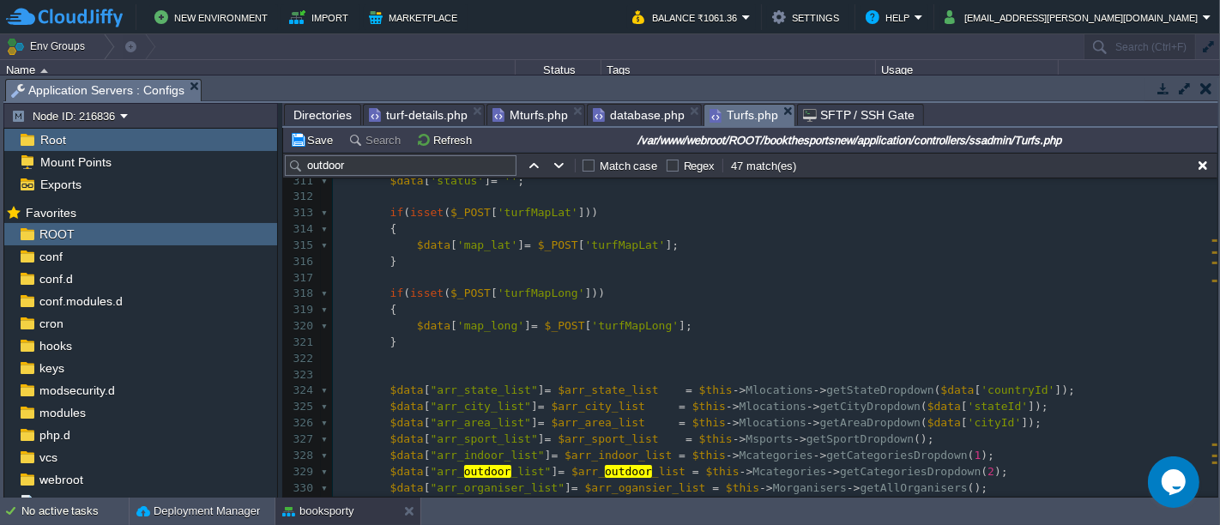
scroll to position [1681, 0]
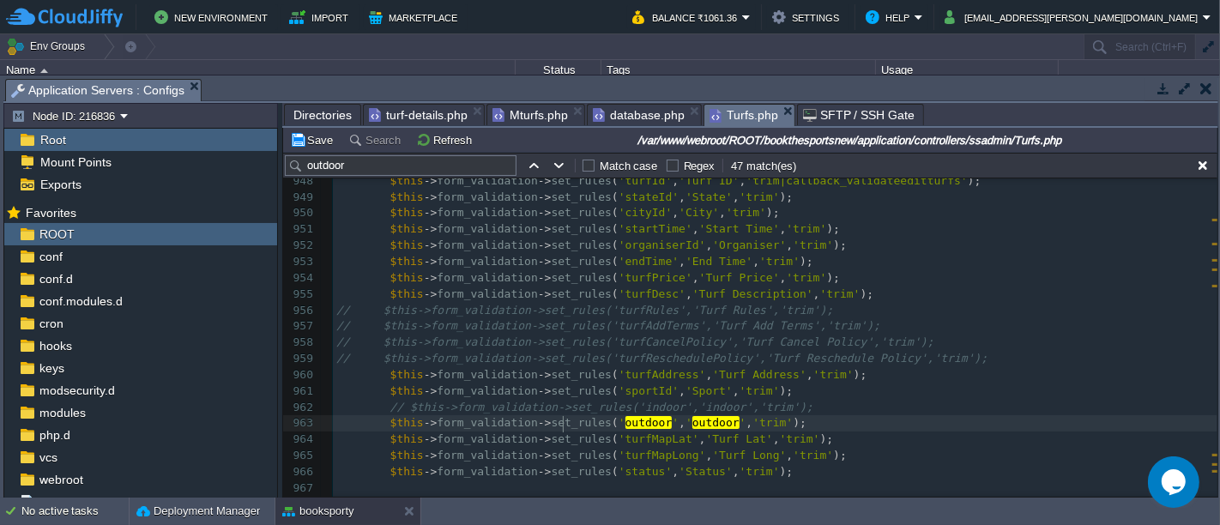
click at [563, 418] on div "x { ... } 928 if ( isset ( $_POST [ 'turfMapLat' ])) 929 { 930 $data [ 'map_lat…" at bounding box center [775, 319] width 884 height 938
click at [385, 421] on div "x { ... } 928 if ( isset ( $_POST [ 'turfMapLat' ])) 929 { 930 $data [ 'map_lat…" at bounding box center [775, 319] width 884 height 938
type textarea "."
type textarea "//"
click at [316, 142] on button "Save" at bounding box center [314, 139] width 48 height 15
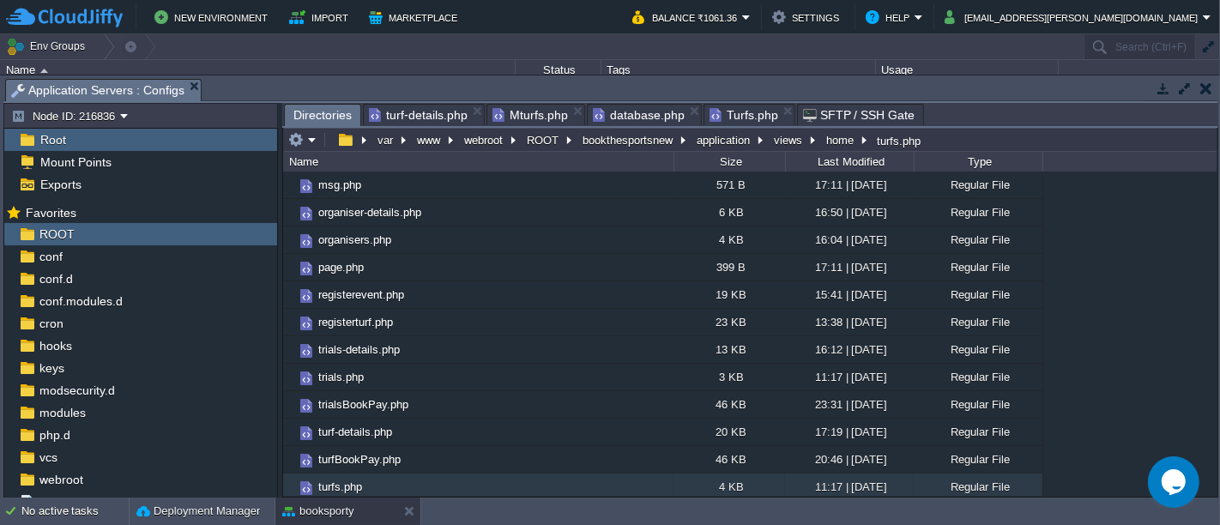
click at [327, 119] on span "Directories" at bounding box center [322, 115] width 58 height 21
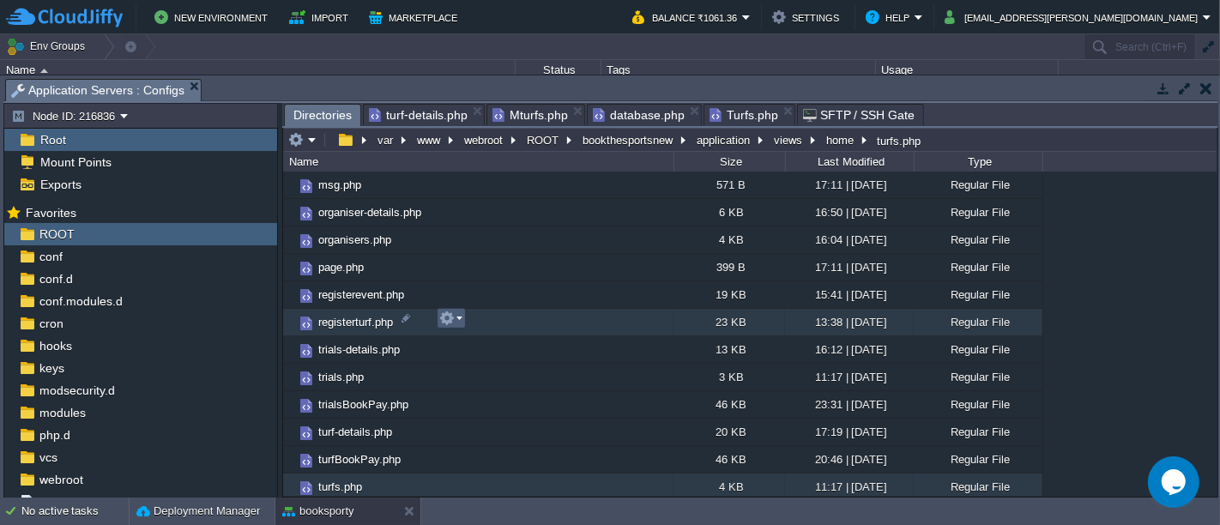
scroll to position [0, 0]
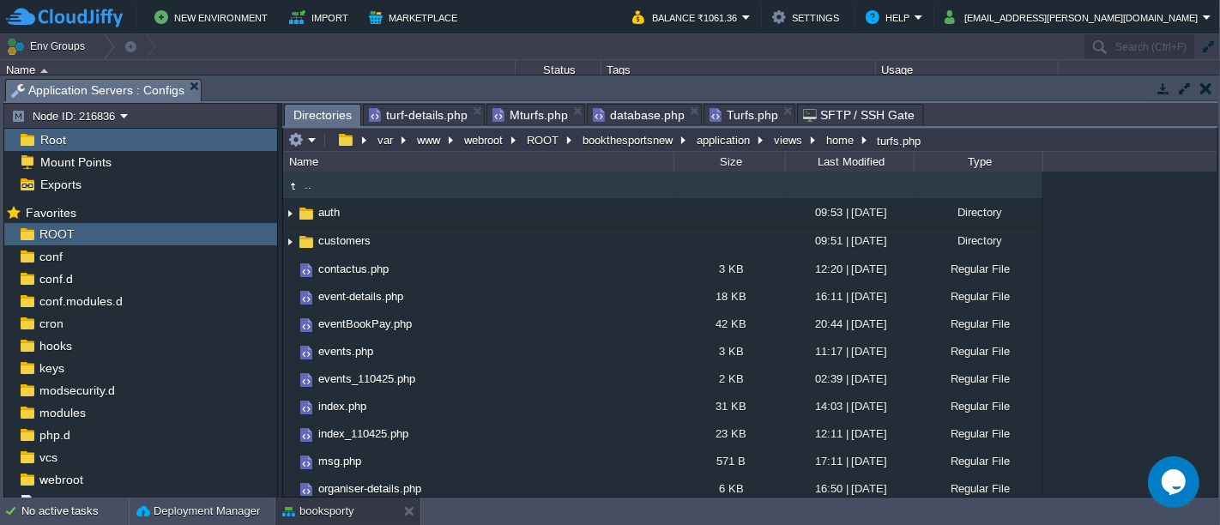
click at [356, 180] on td ".." at bounding box center [478, 185] width 390 height 27
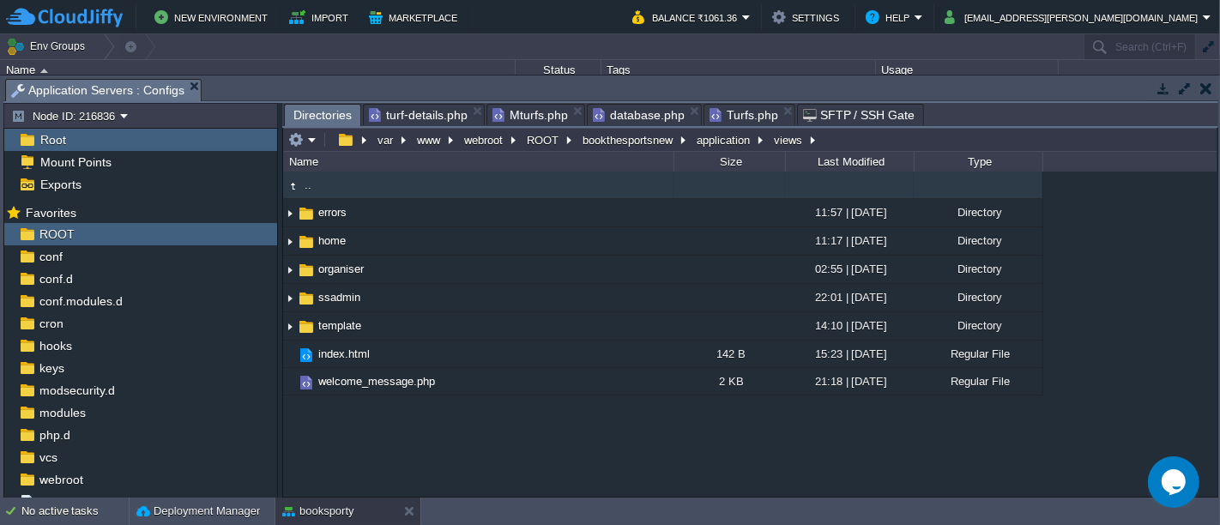
click at [356, 180] on td ".." at bounding box center [478, 185] width 390 height 27
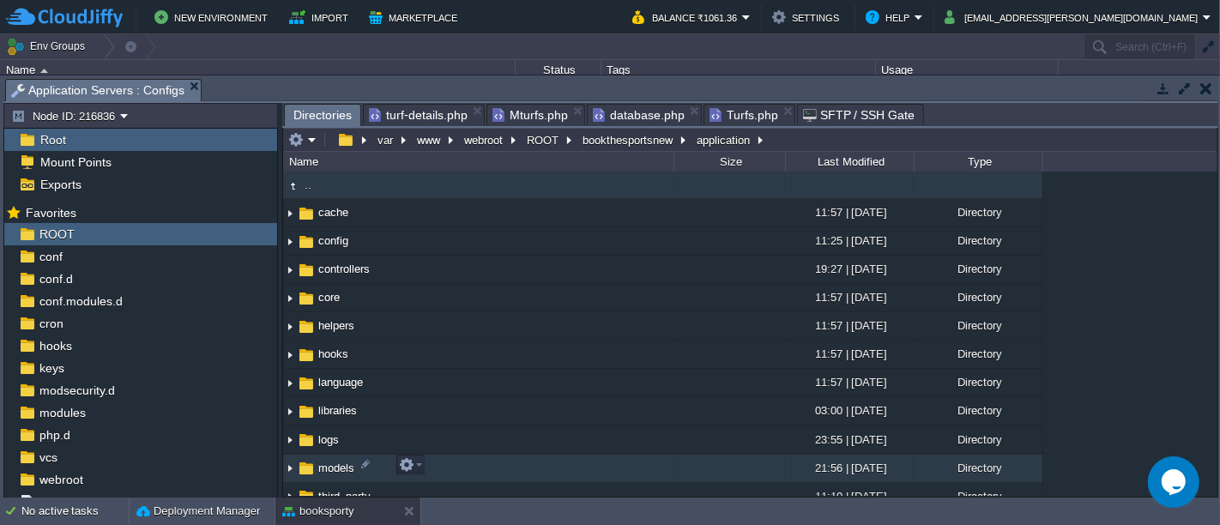
scroll to position [94, 0]
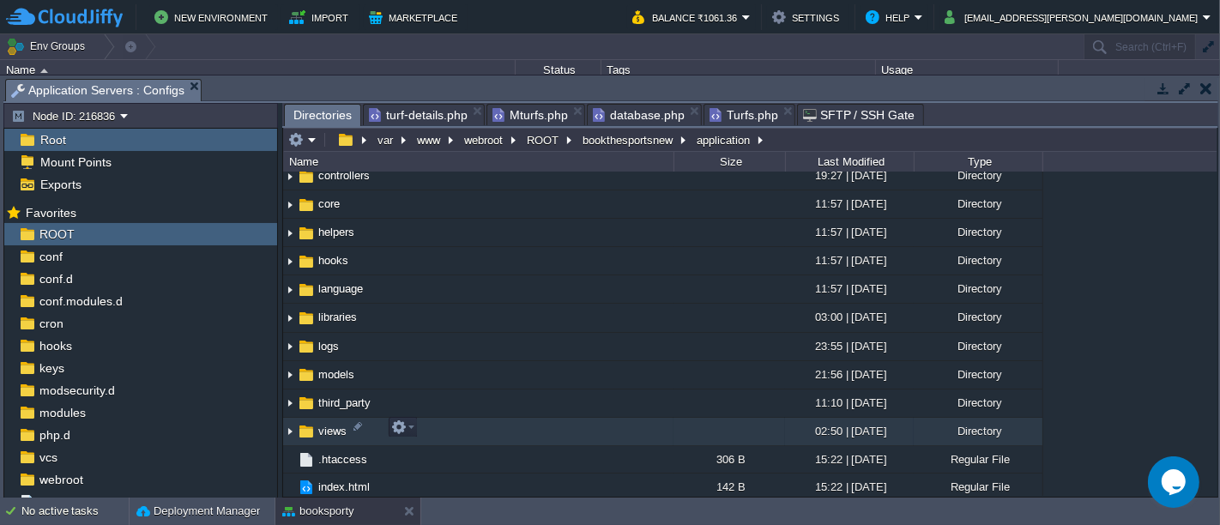
click at [441, 431] on td "views" at bounding box center [478, 432] width 390 height 28
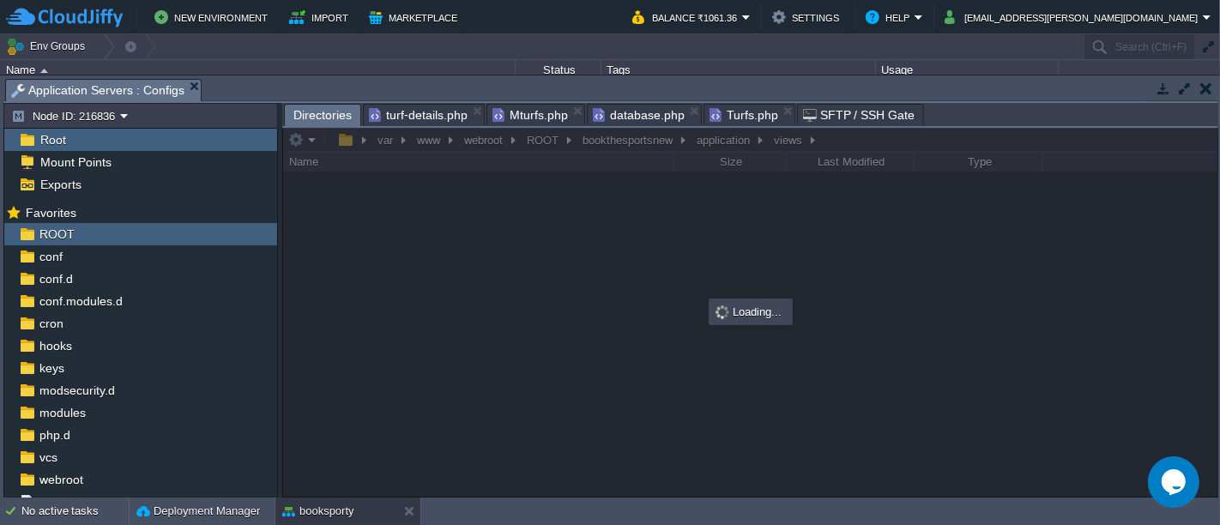
scroll to position [0, 0]
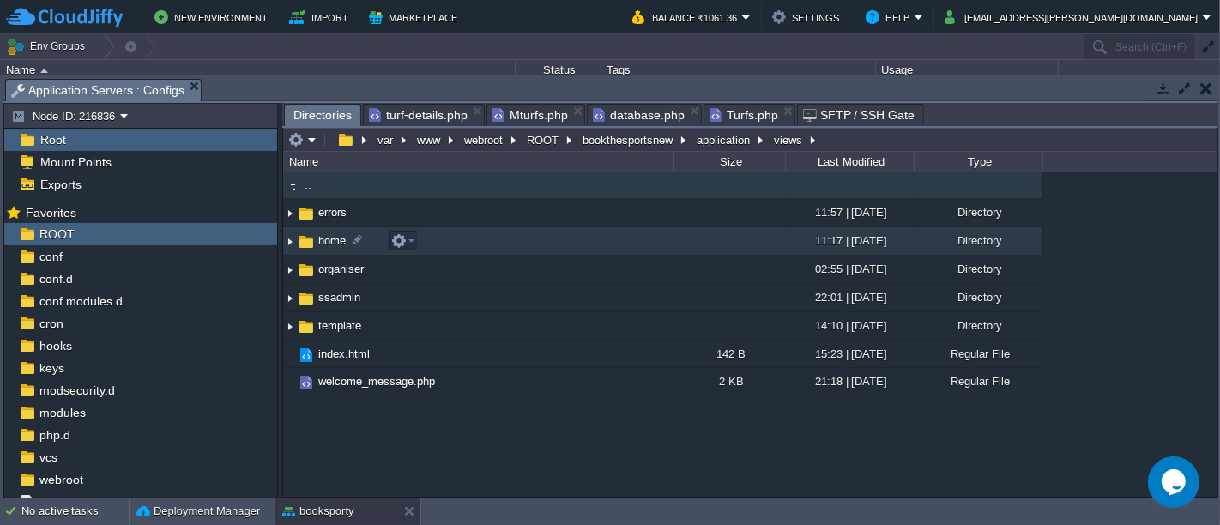
click at [493, 242] on td "home" at bounding box center [478, 241] width 390 height 28
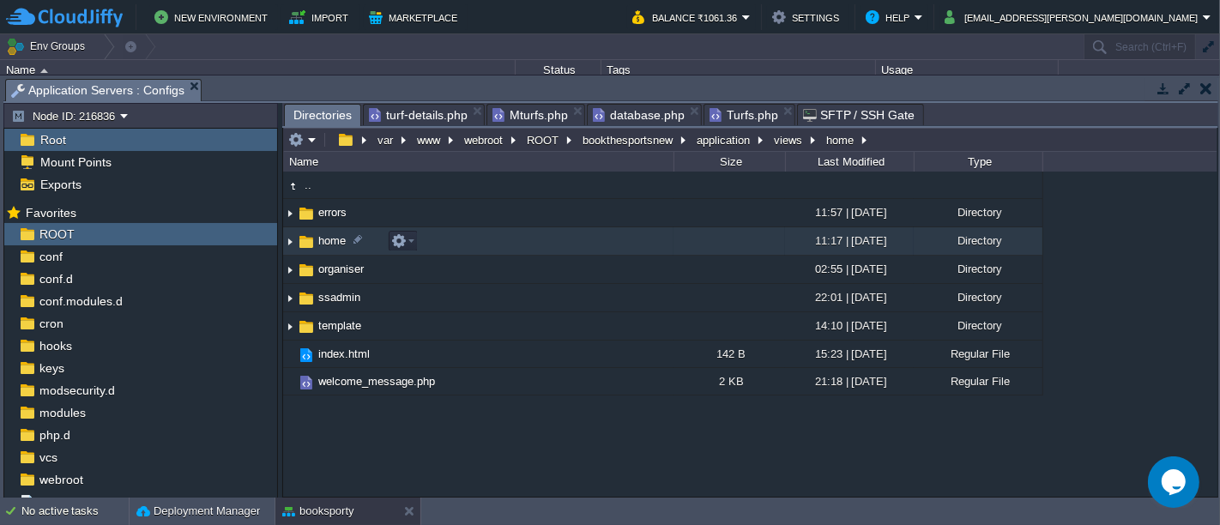
click at [493, 242] on td "home" at bounding box center [478, 241] width 390 height 28
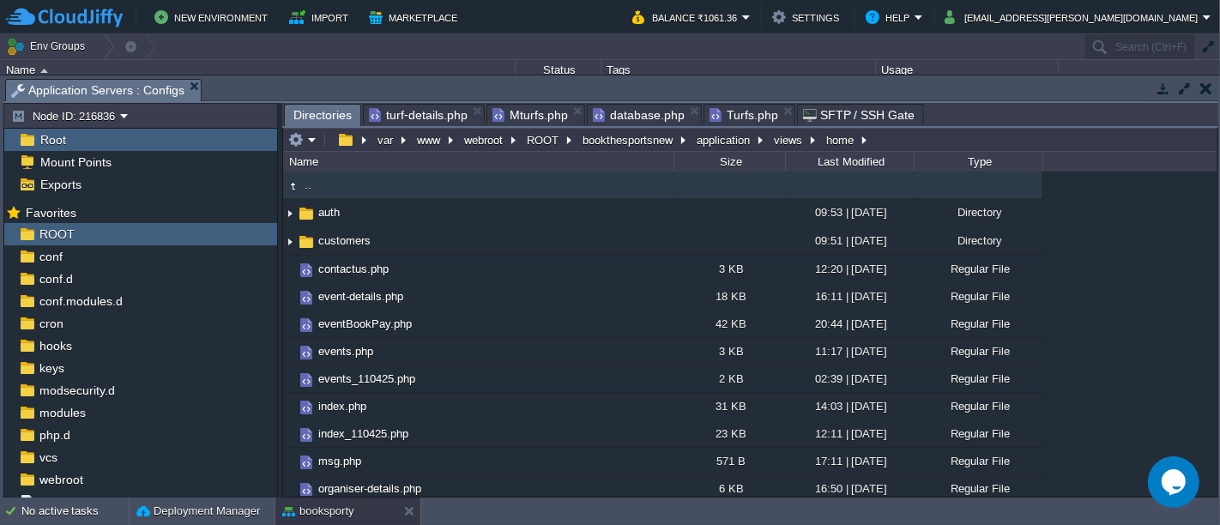
click at [313, 187] on td ".." at bounding box center [478, 185] width 390 height 27
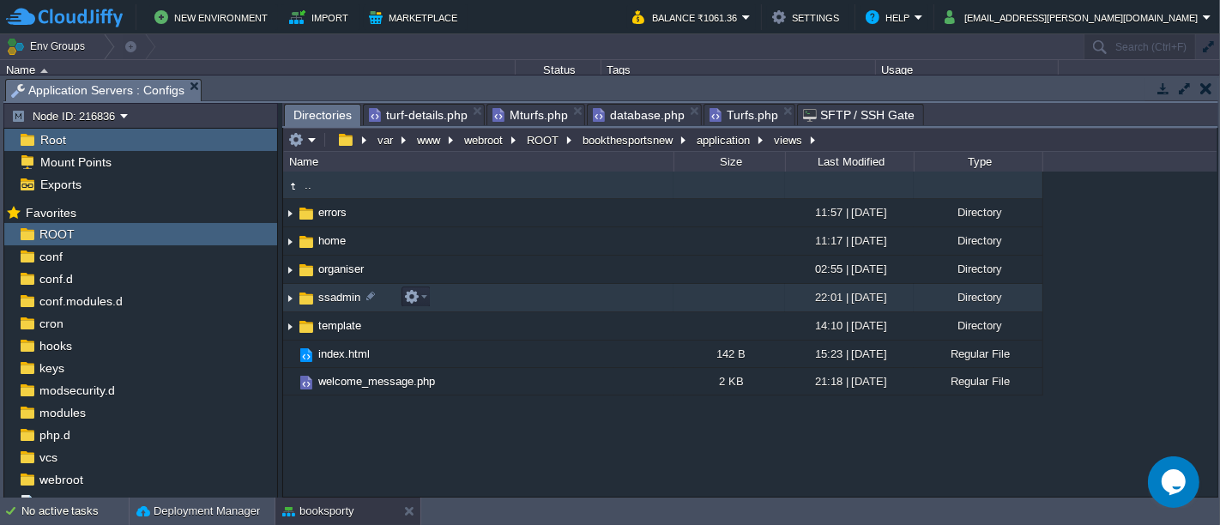
click at [450, 299] on td "ssadmin" at bounding box center [478, 298] width 390 height 28
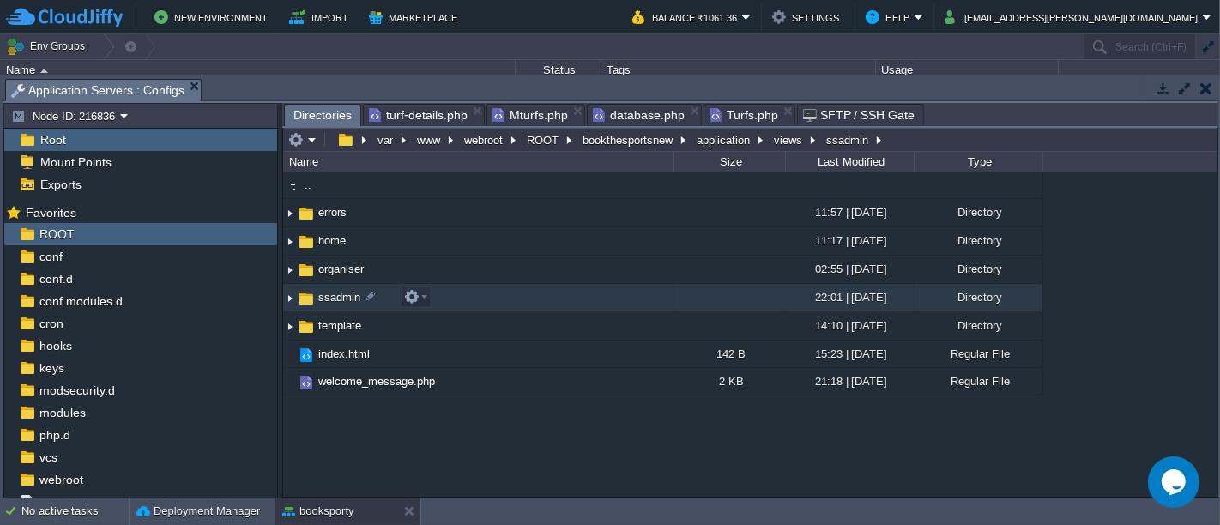
click at [450, 299] on td "ssadmin" at bounding box center [478, 298] width 390 height 28
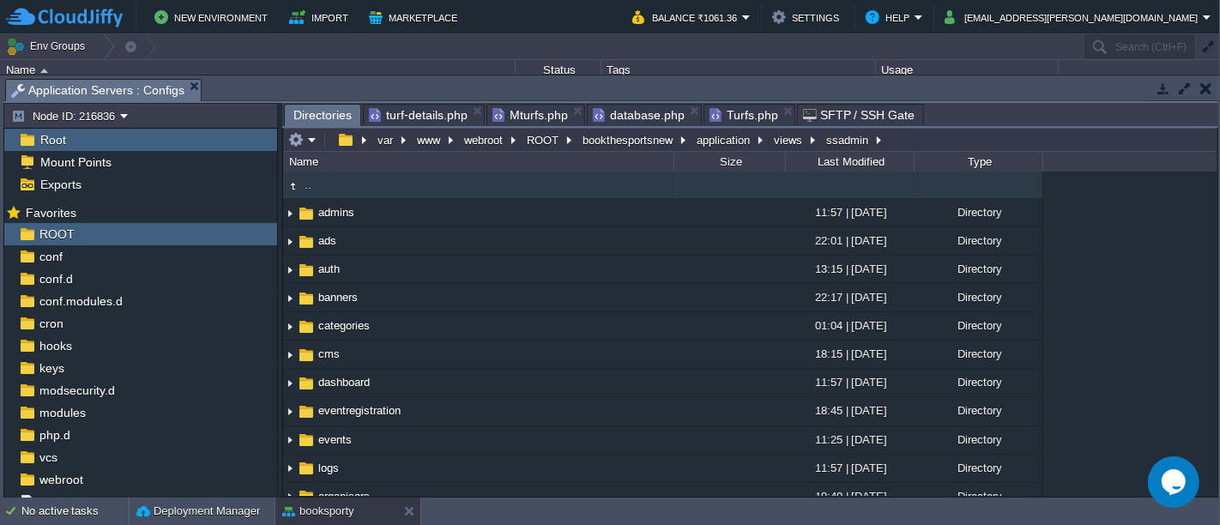
scroll to position [373, 0]
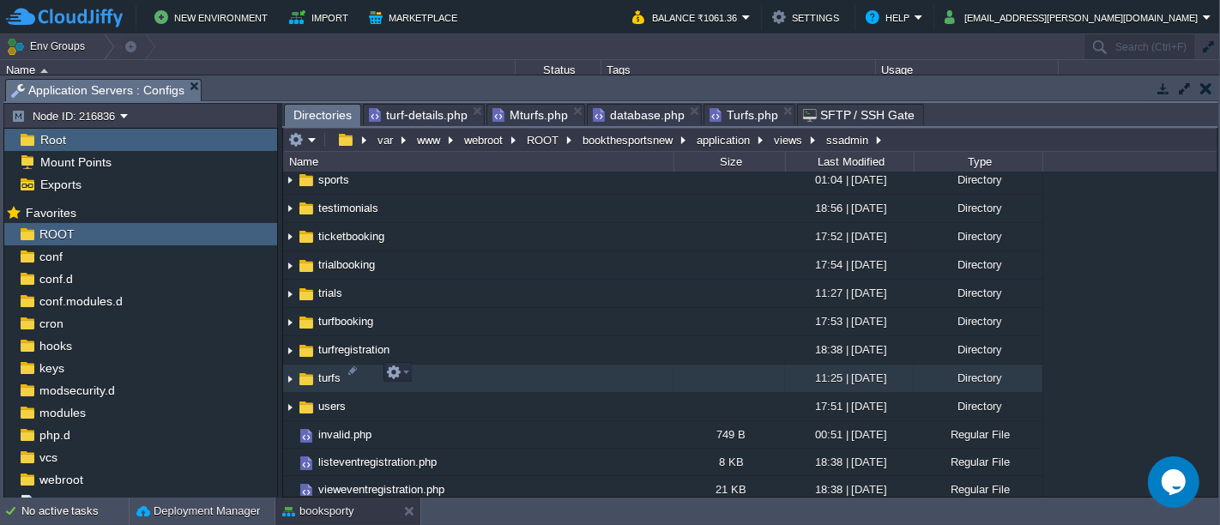
click at [429, 365] on td "turfs" at bounding box center [478, 379] width 390 height 28
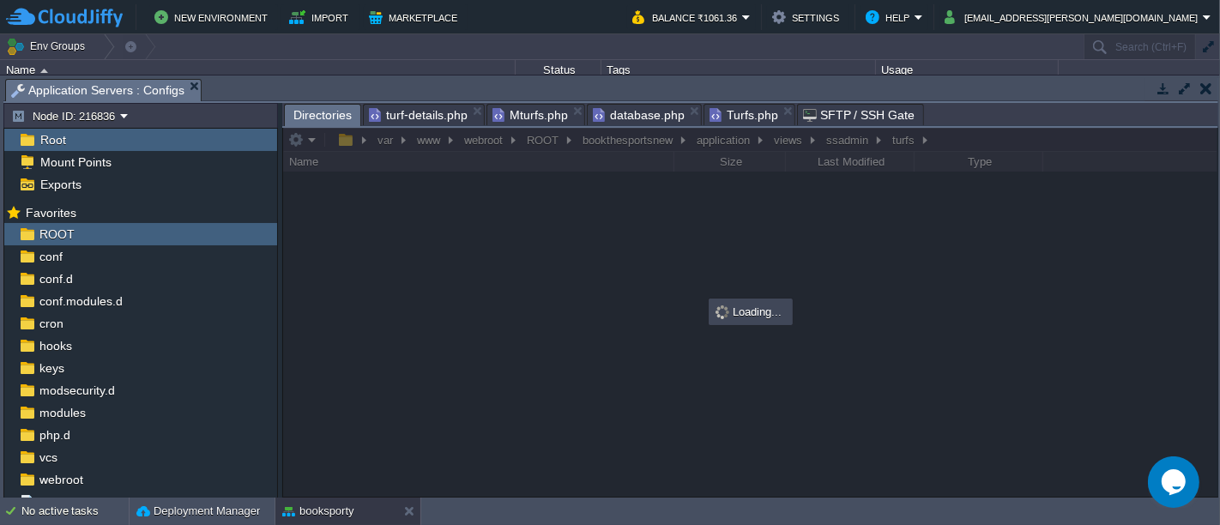
scroll to position [0, 0]
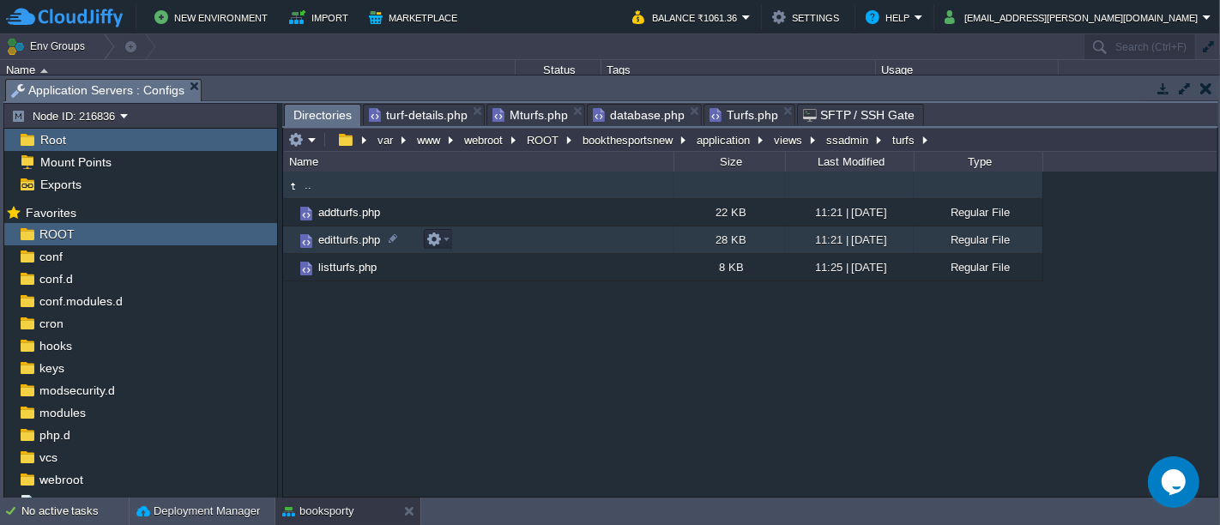
click at [463, 234] on td "editturfs.php" at bounding box center [478, 239] width 390 height 27
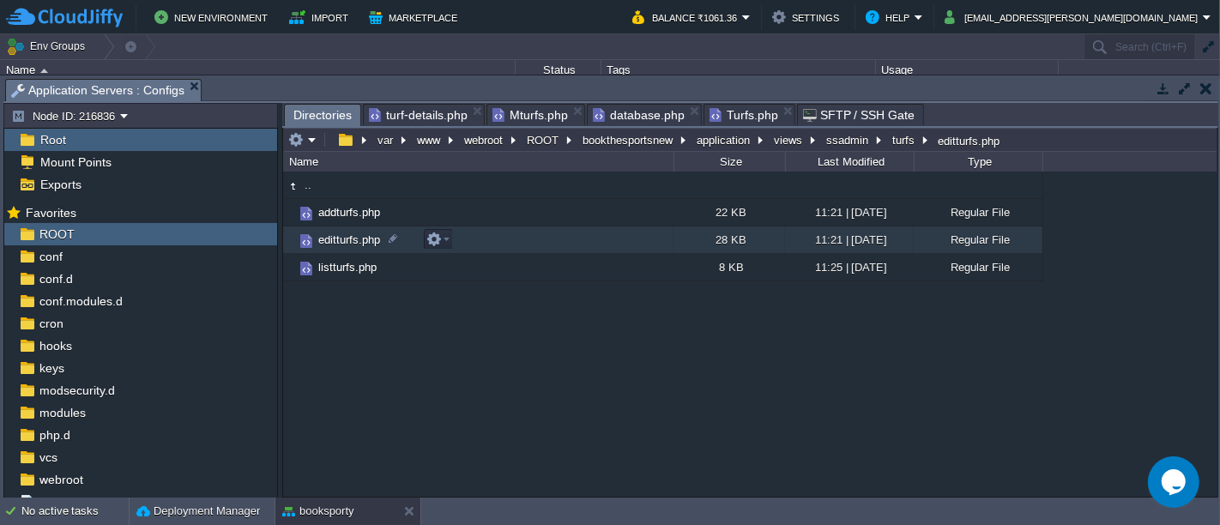
click at [463, 234] on td "editturfs.php" at bounding box center [478, 239] width 390 height 27
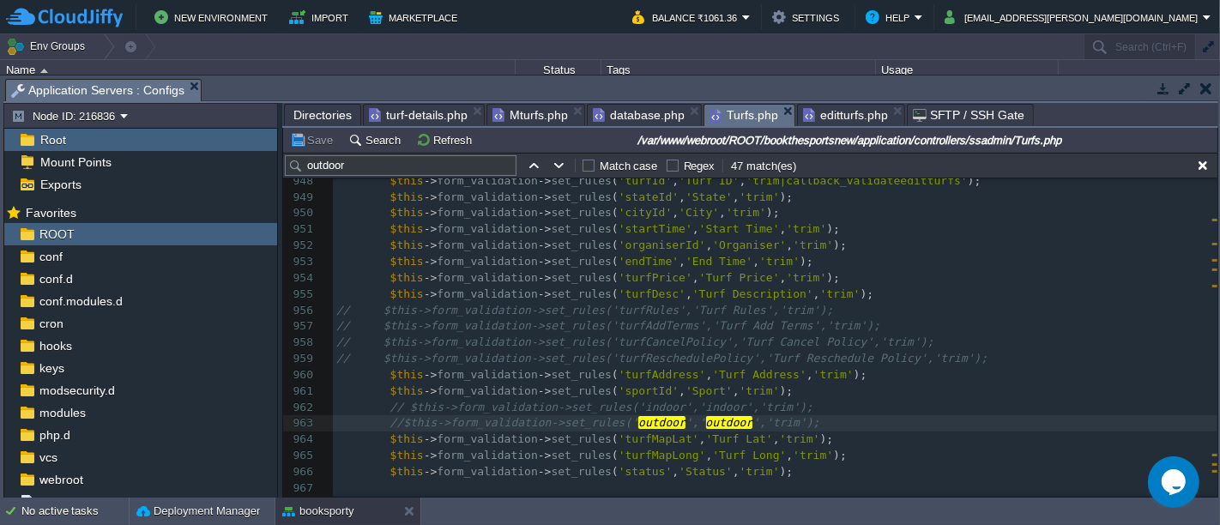
click at [718, 112] on span "Turfs.php" at bounding box center [743, 115] width 69 height 21
click at [375, 160] on input "outdoor" at bounding box center [401, 165] width 232 height 21
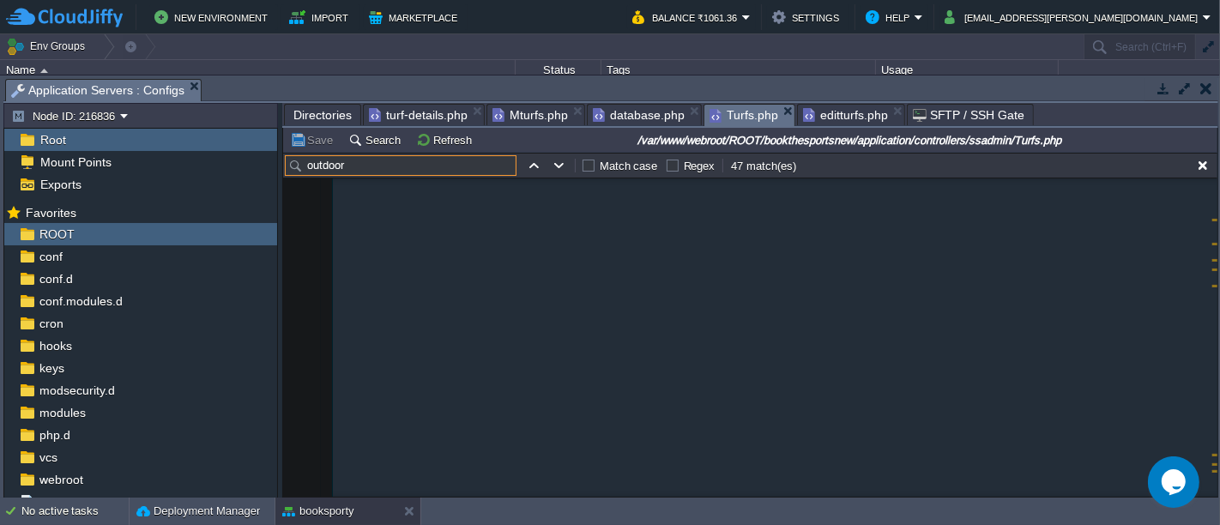
scroll to position [1636, 0]
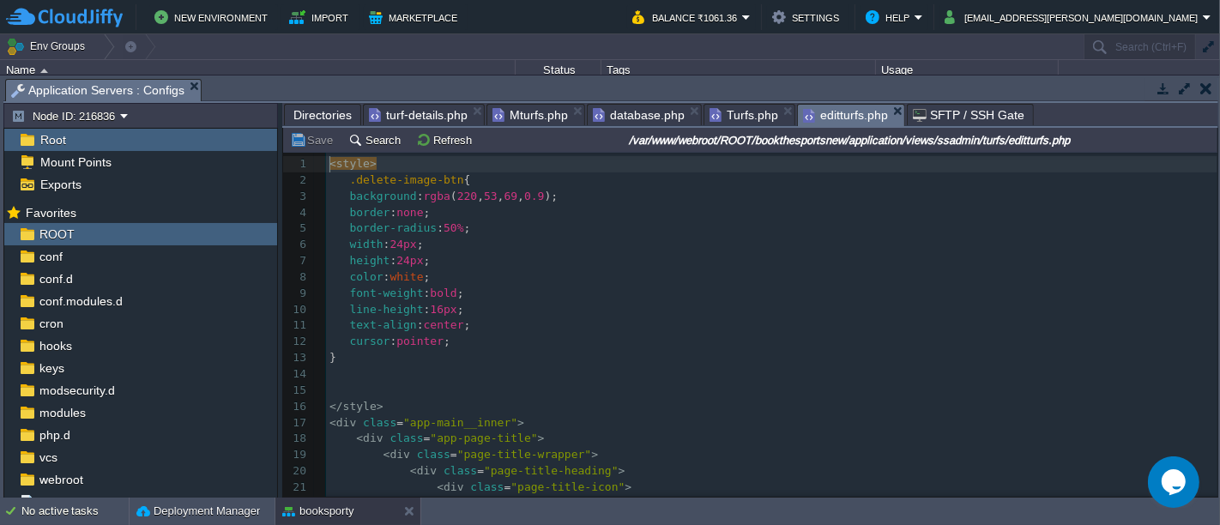
click at [828, 118] on span "editturfs.php" at bounding box center [845, 115] width 85 height 21
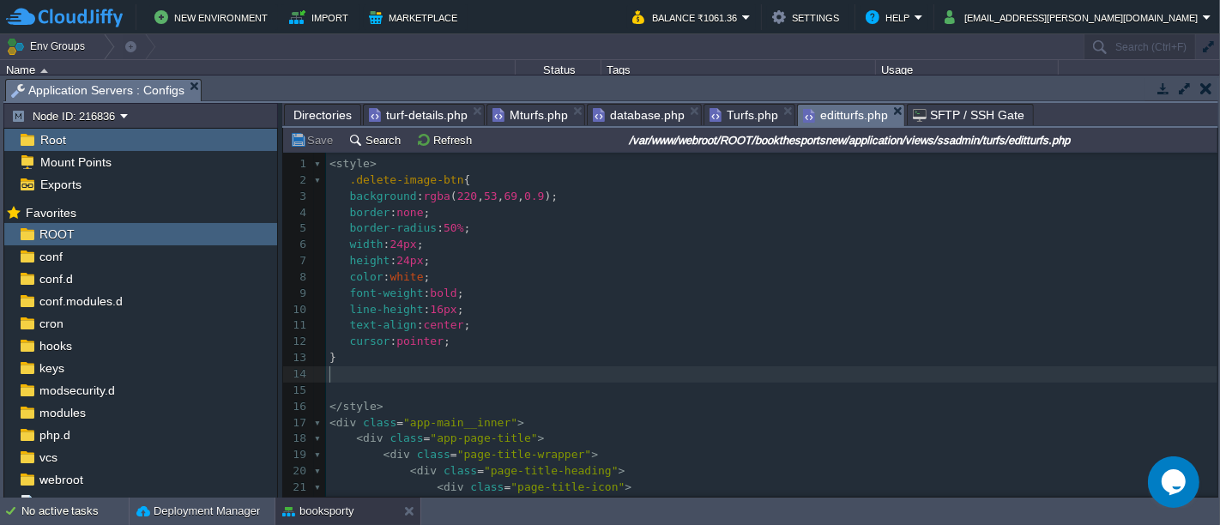
click at [664, 375] on pre "​" at bounding box center [771, 374] width 891 height 16
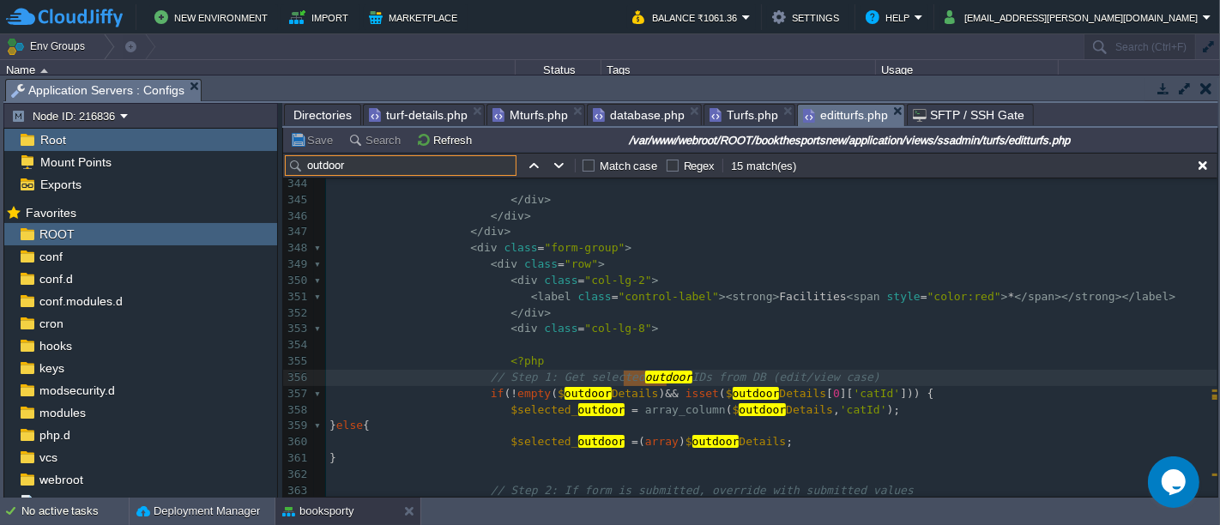
scroll to position [5749, 0]
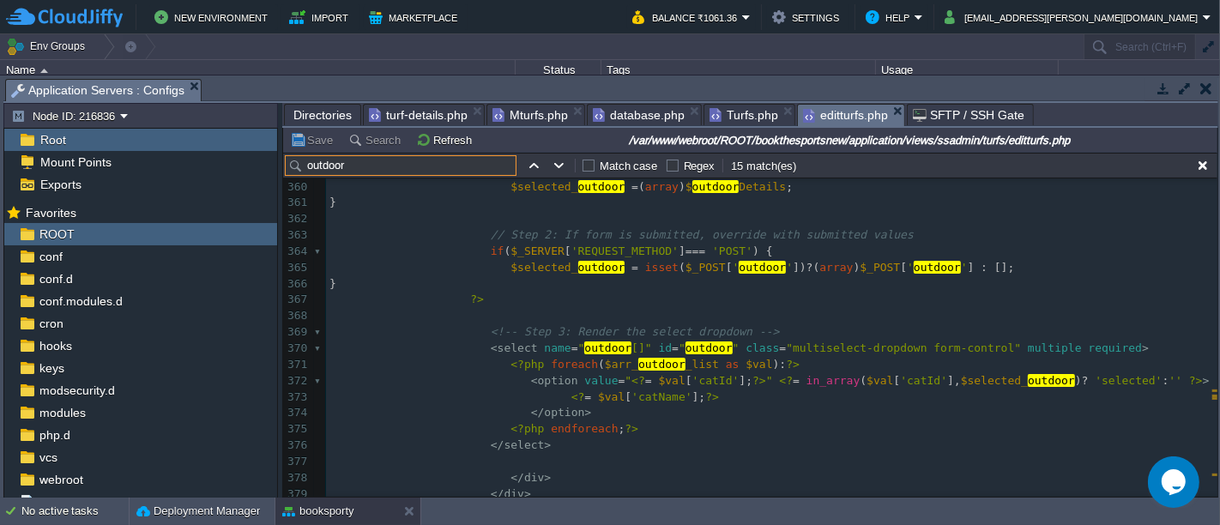
type input "outdoor"
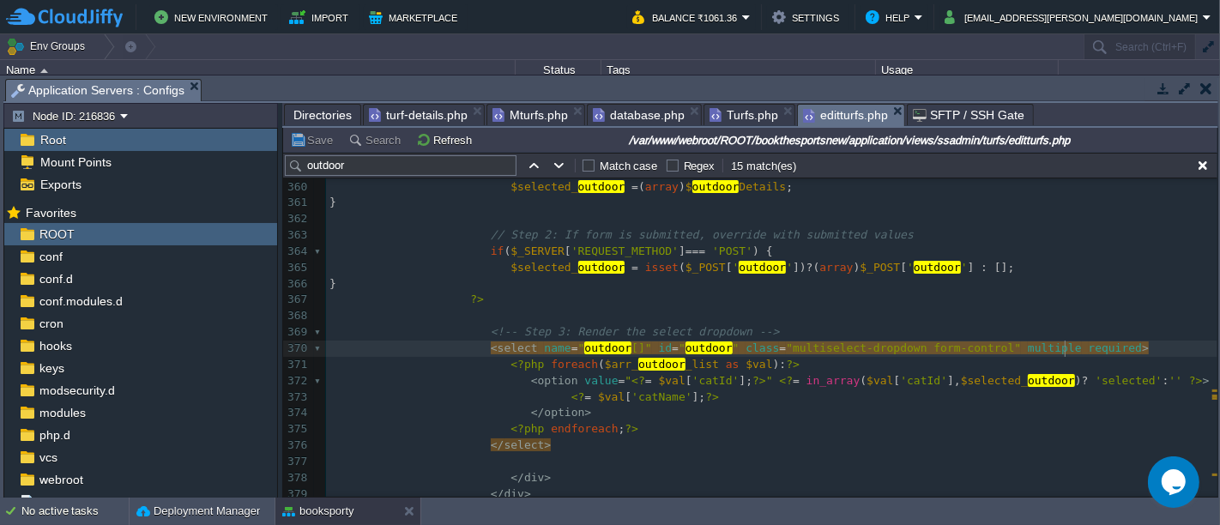
type textarea "required"
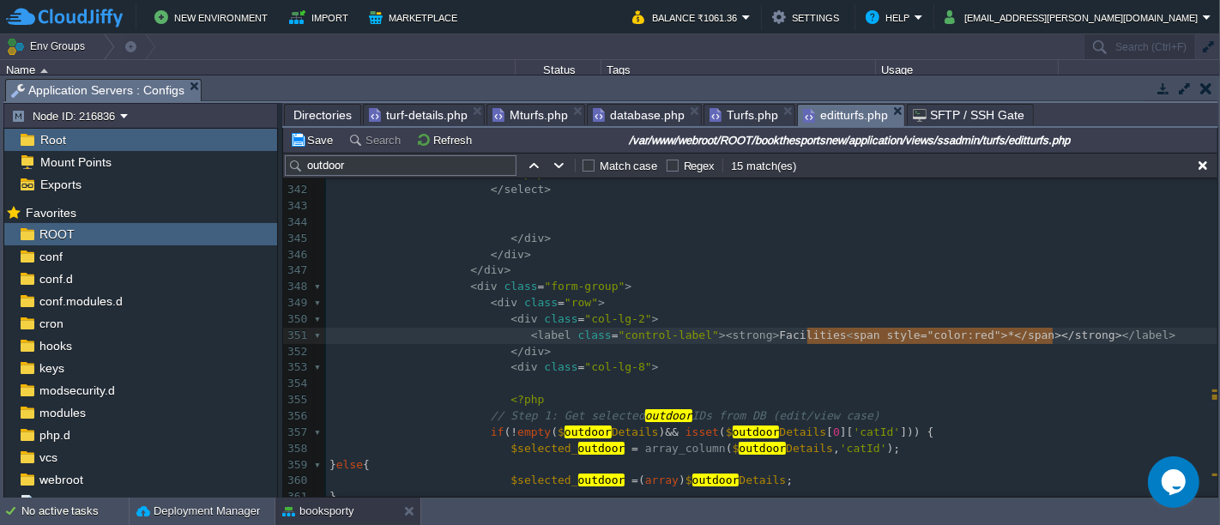
type textarea "<span style="color:red">*</span></strong>"
type textarea "<span style="color:red">*</span>"
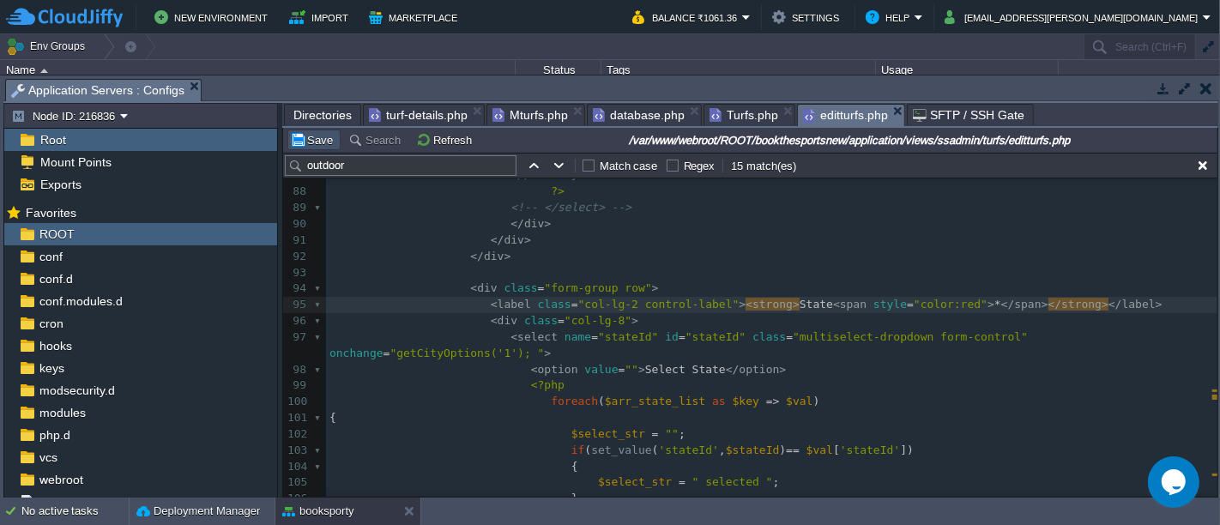
click at [311, 141] on button "Save" at bounding box center [314, 139] width 48 height 15
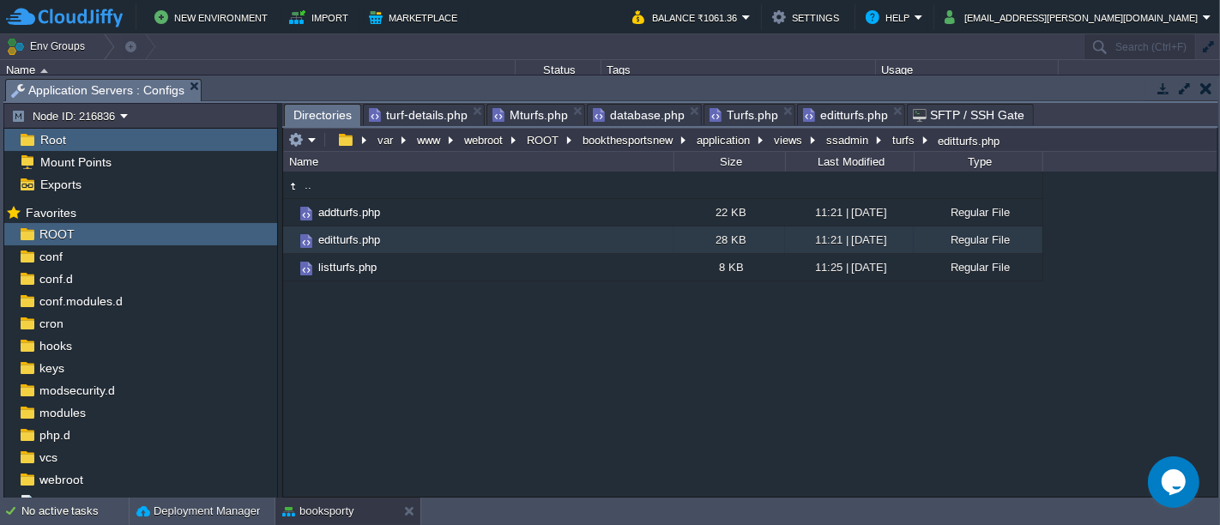
click at [334, 105] on span "Directories" at bounding box center [322, 115] width 58 height 21
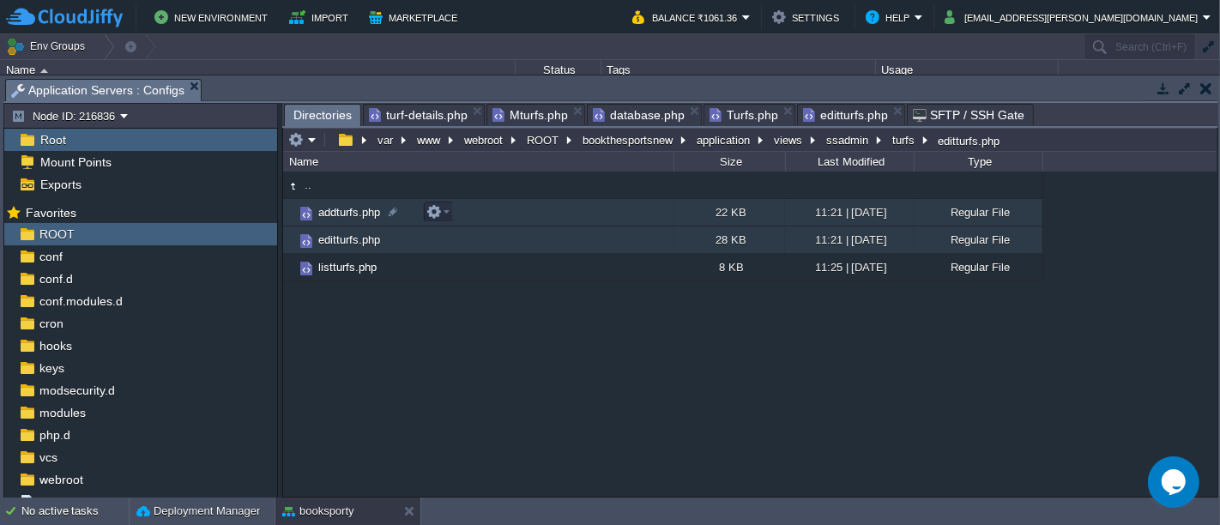
click at [473, 212] on td "addturfs.php" at bounding box center [478, 212] width 390 height 27
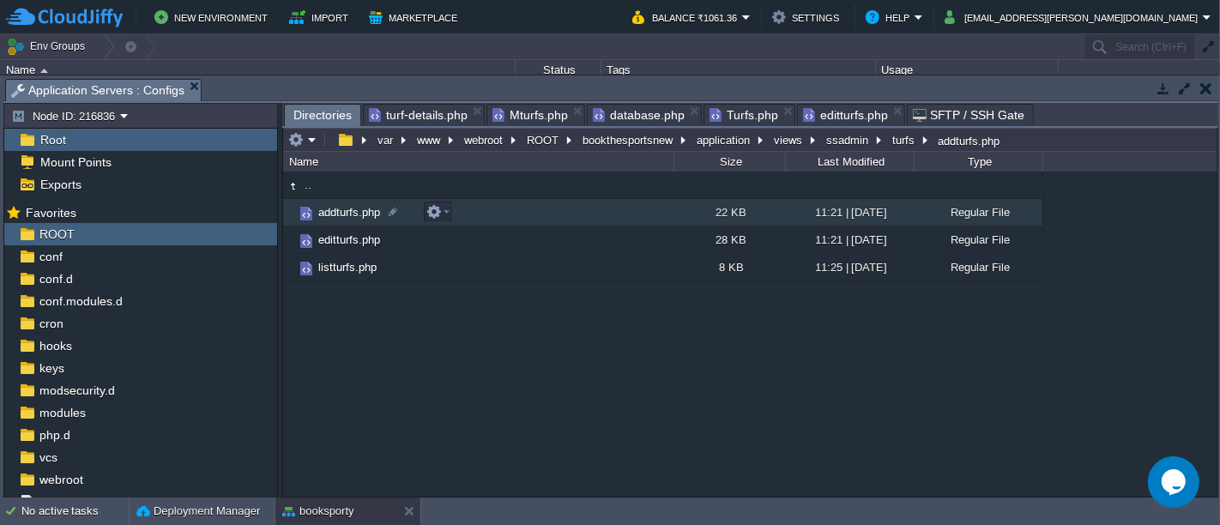
click at [473, 212] on td "addturfs.php" at bounding box center [478, 212] width 390 height 27
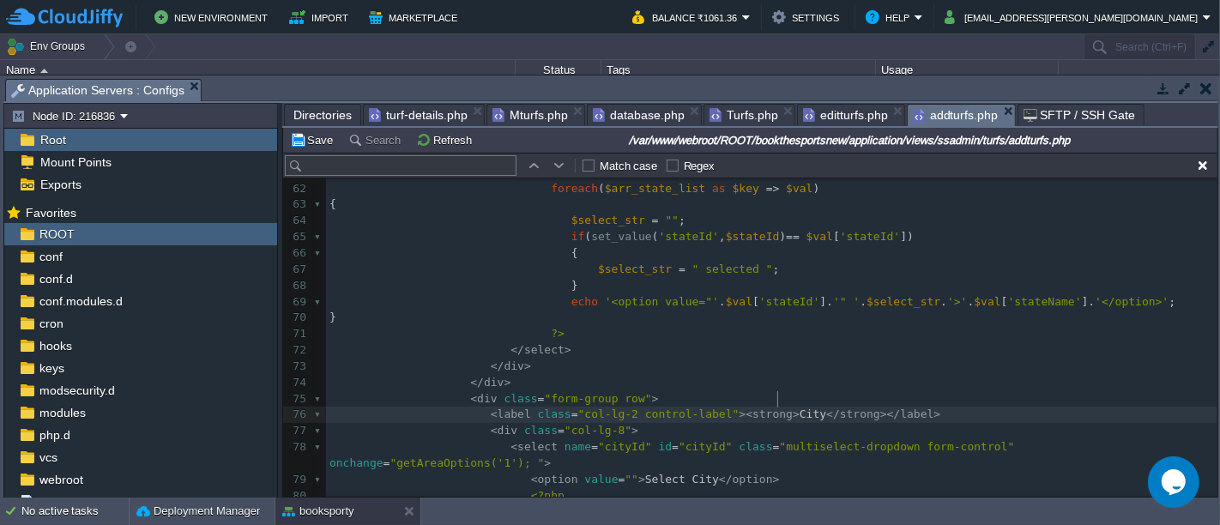
click at [778, 398] on div "xxxxxxxxxx < div class = "app-main__inner" > 45 if ( set_value ( 'orgnsId' , $o…" at bounding box center [771, 285] width 891 height 792
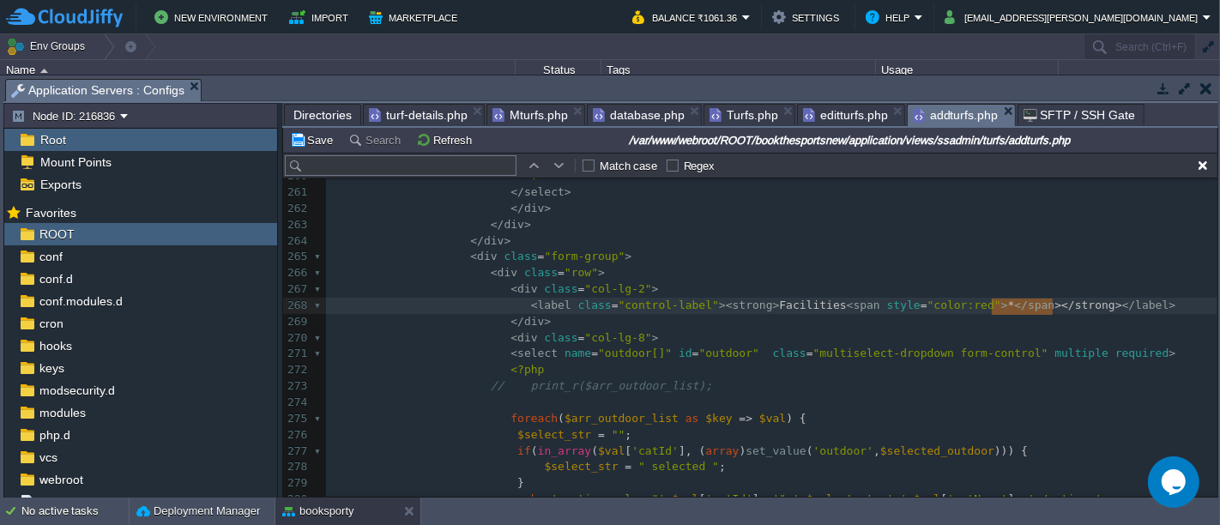
type textarea "">*</span></strong>"
type textarea "<span style="color:red">*</span>"
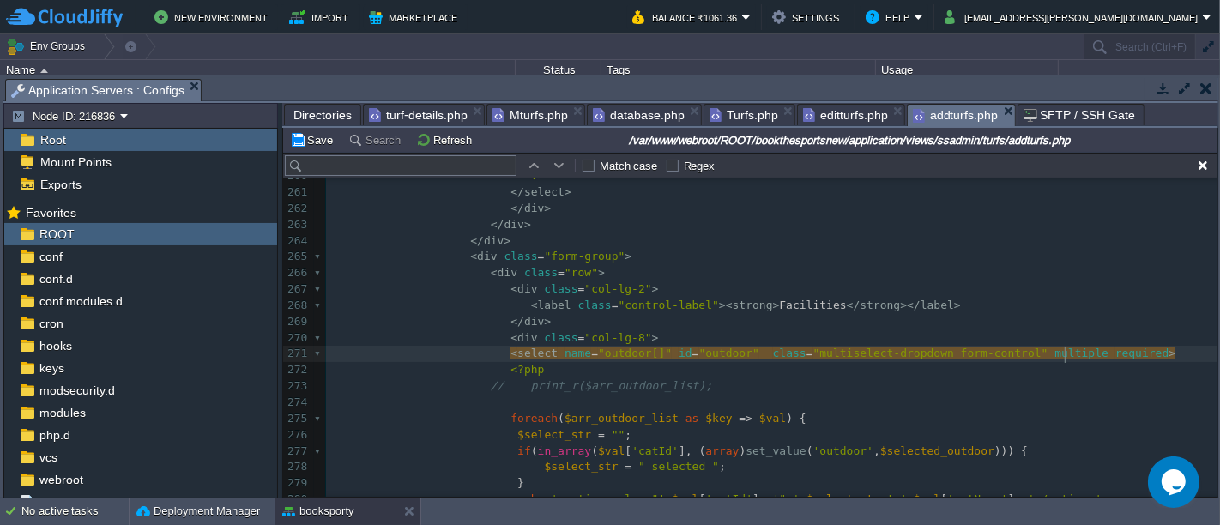
type textarea "required"
click at [306, 138] on button "Save" at bounding box center [314, 139] width 48 height 15
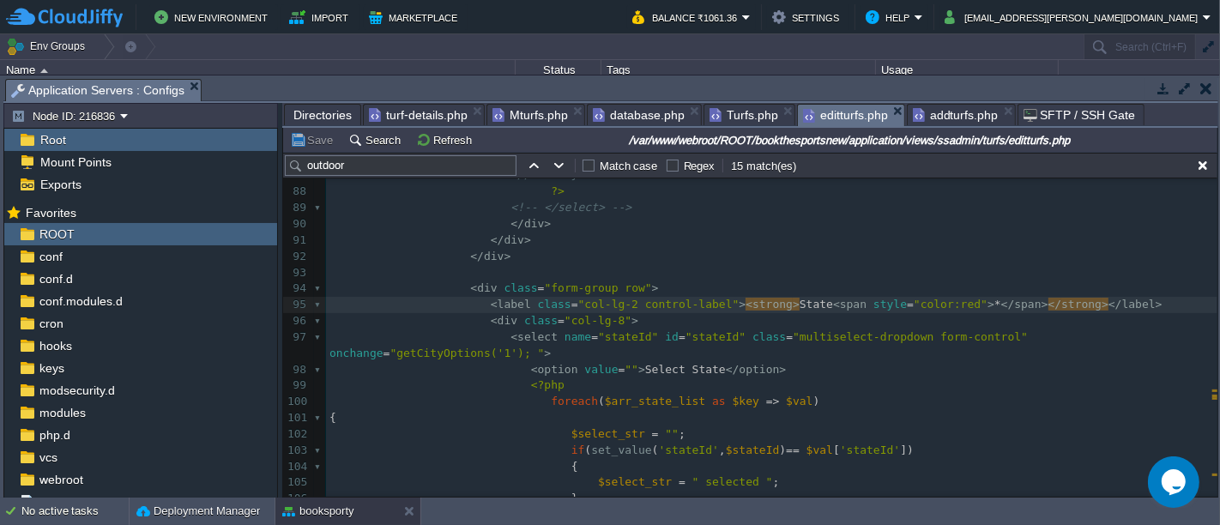
click at [853, 117] on span "editturfs.php" at bounding box center [845, 115] width 85 height 21
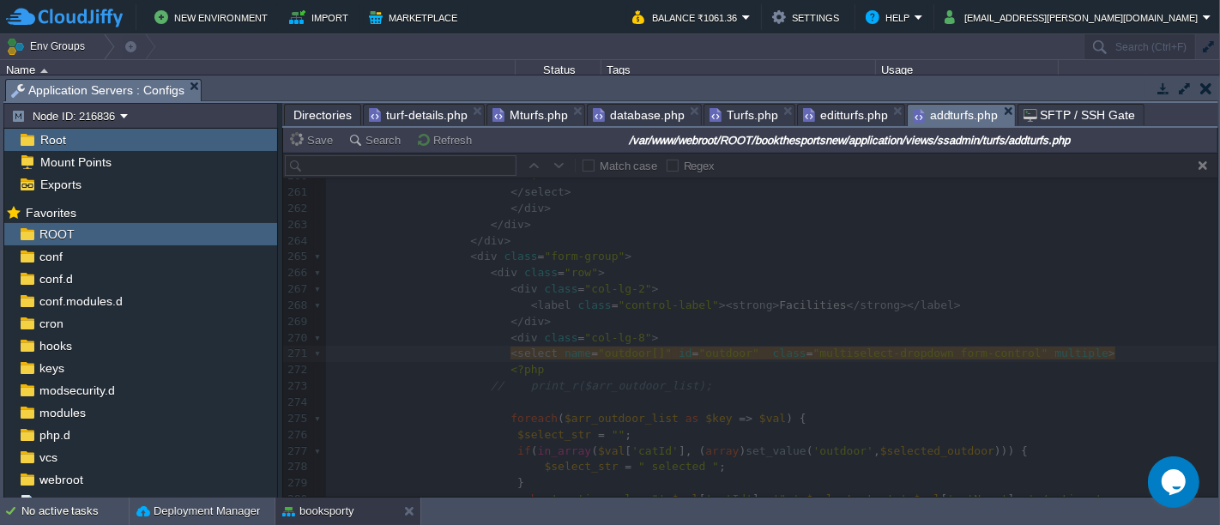
click at [959, 112] on span "addturfs.php" at bounding box center [956, 115] width 86 height 21
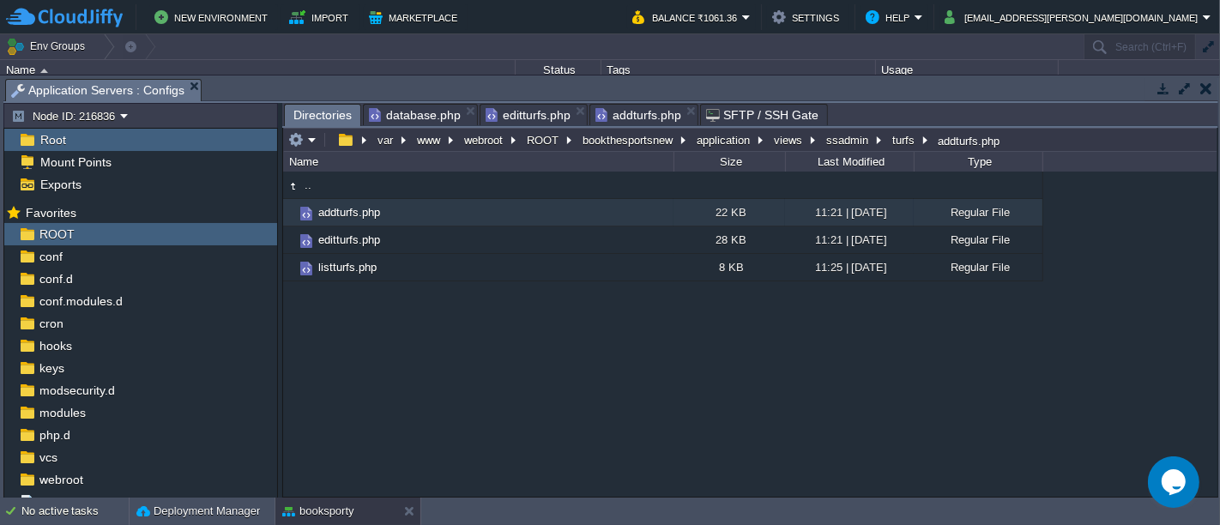
click at [329, 109] on span "Directories" at bounding box center [322, 115] width 58 height 21
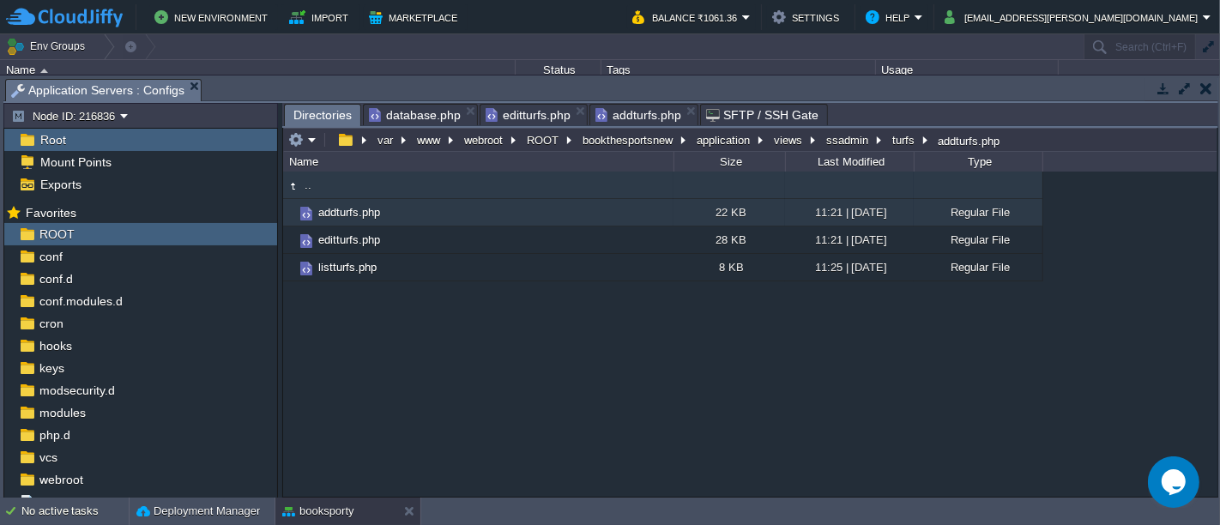
click at [335, 182] on td ".." at bounding box center [478, 185] width 390 height 27
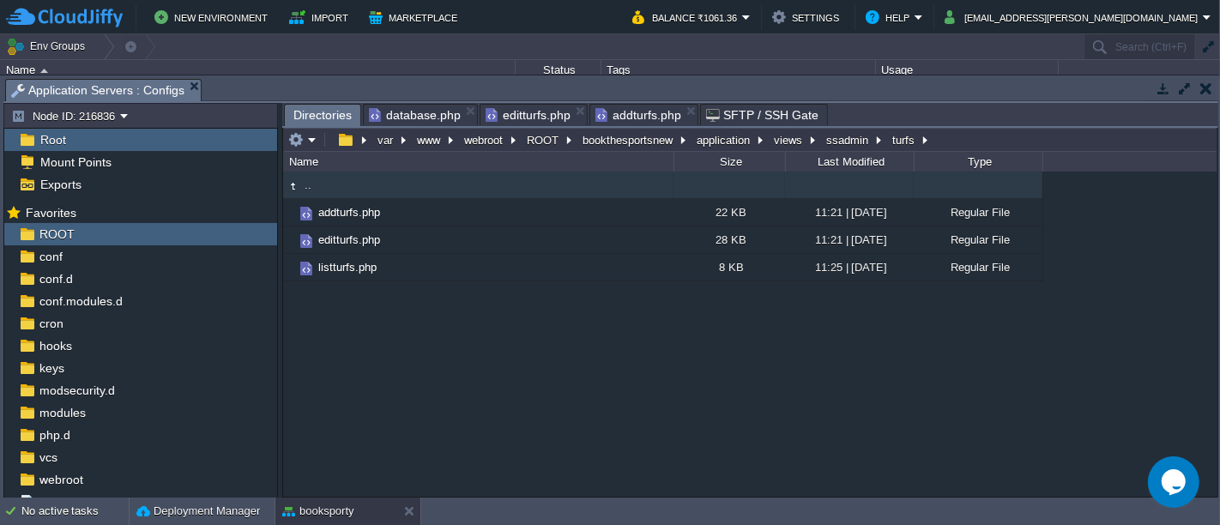
click at [335, 182] on td ".." at bounding box center [478, 185] width 390 height 27
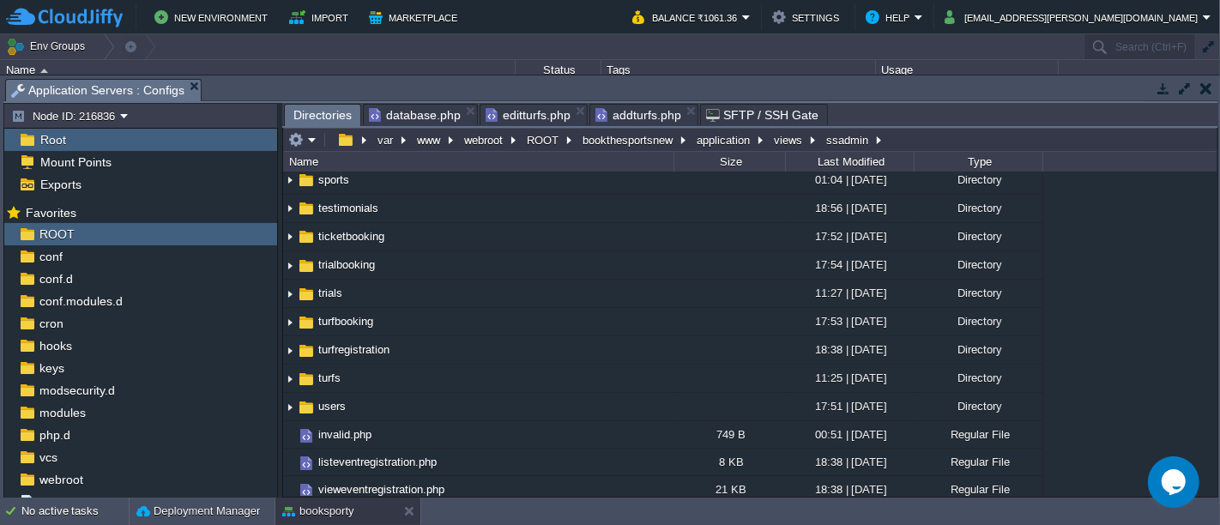
scroll to position [0, 0]
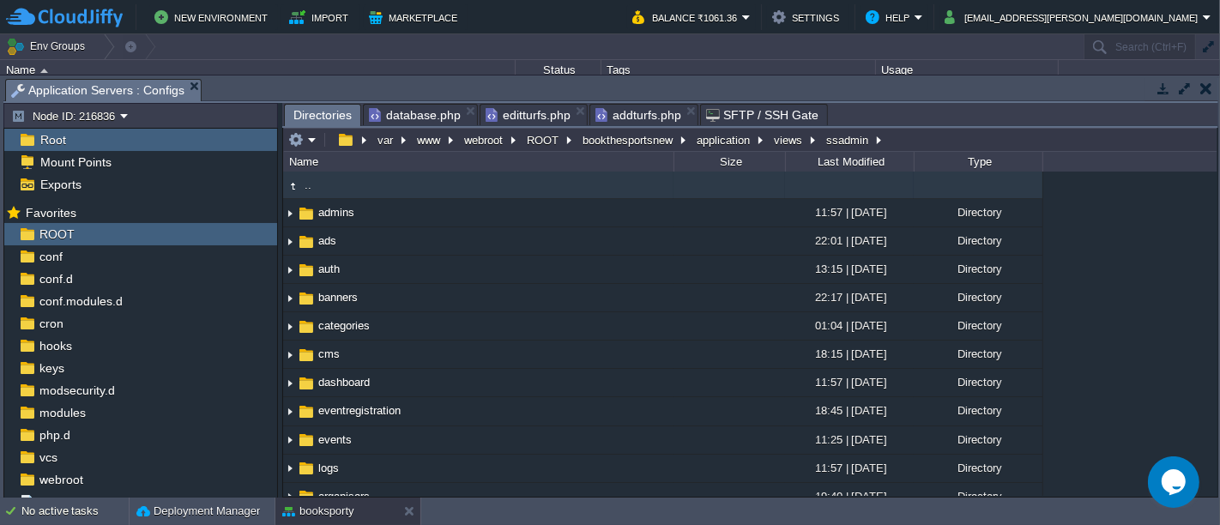
click at [371, 184] on td ".." at bounding box center [478, 185] width 390 height 27
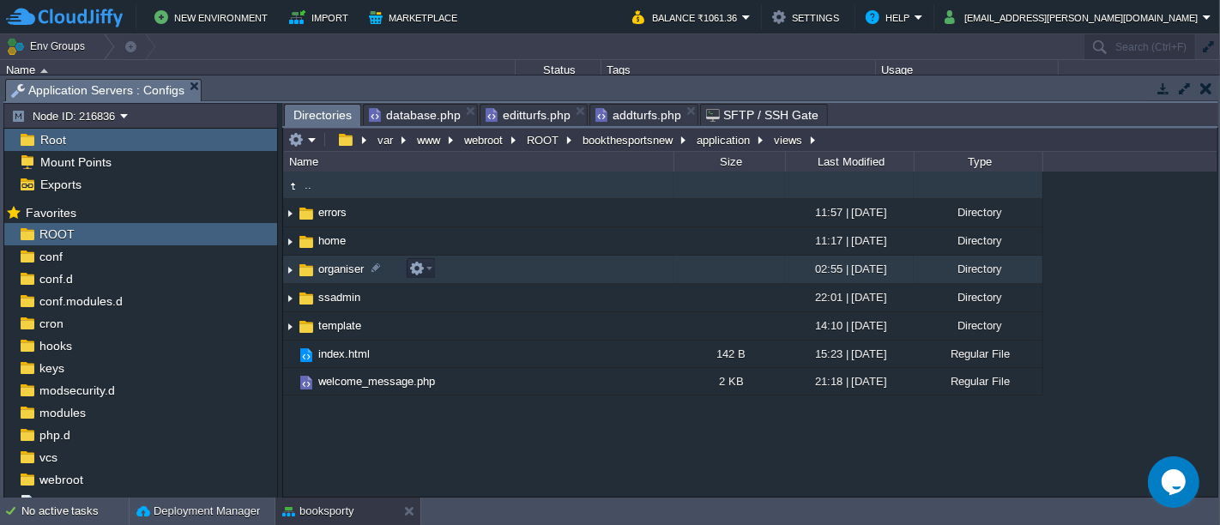
click at [447, 264] on td "organiser" at bounding box center [478, 270] width 390 height 28
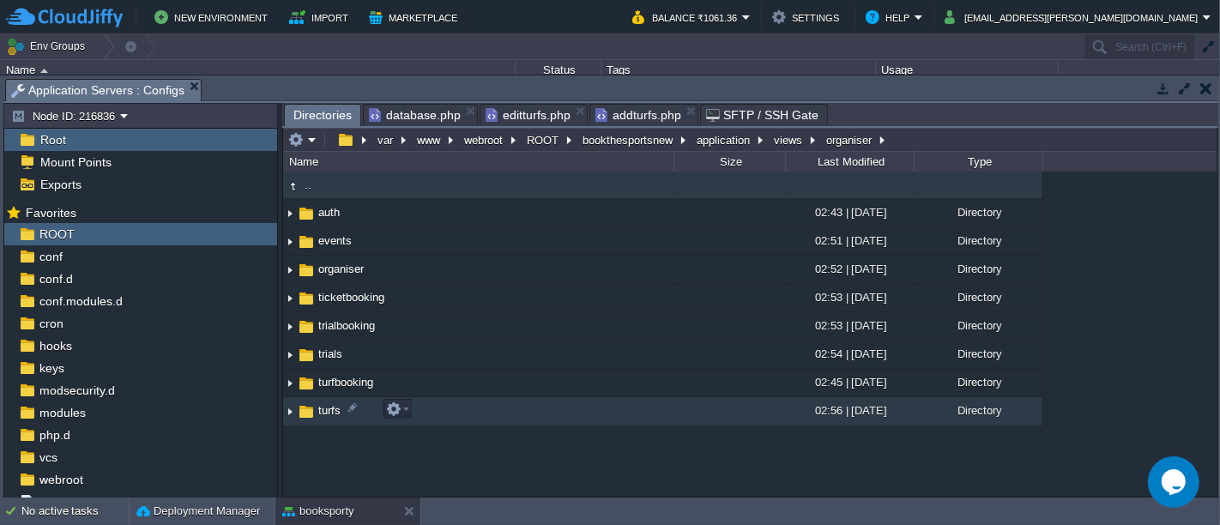
click at [437, 409] on td "turfs" at bounding box center [478, 411] width 390 height 28
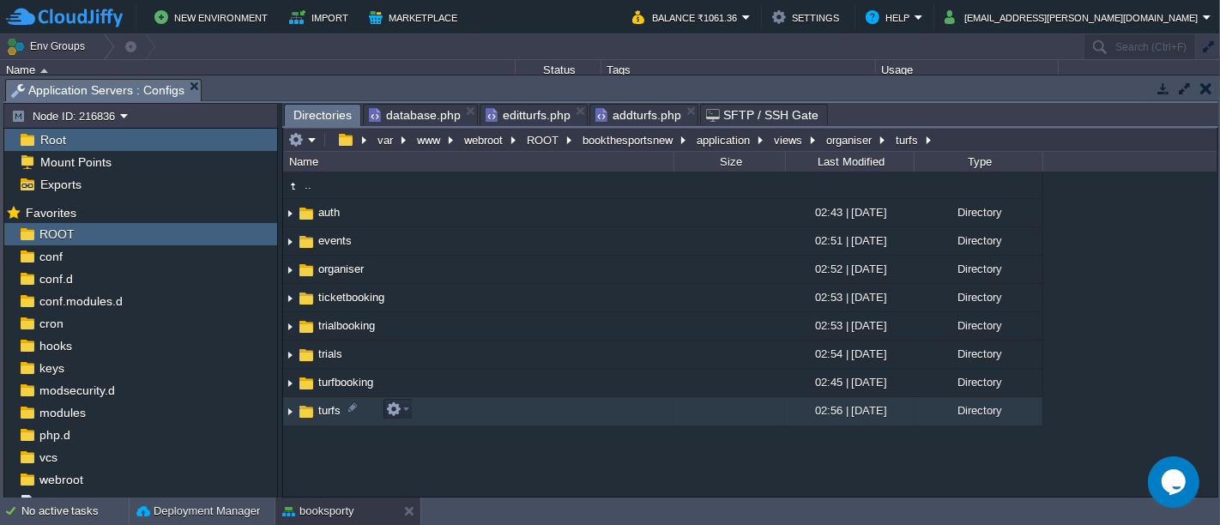
click at [437, 409] on td "turfs" at bounding box center [478, 411] width 390 height 28
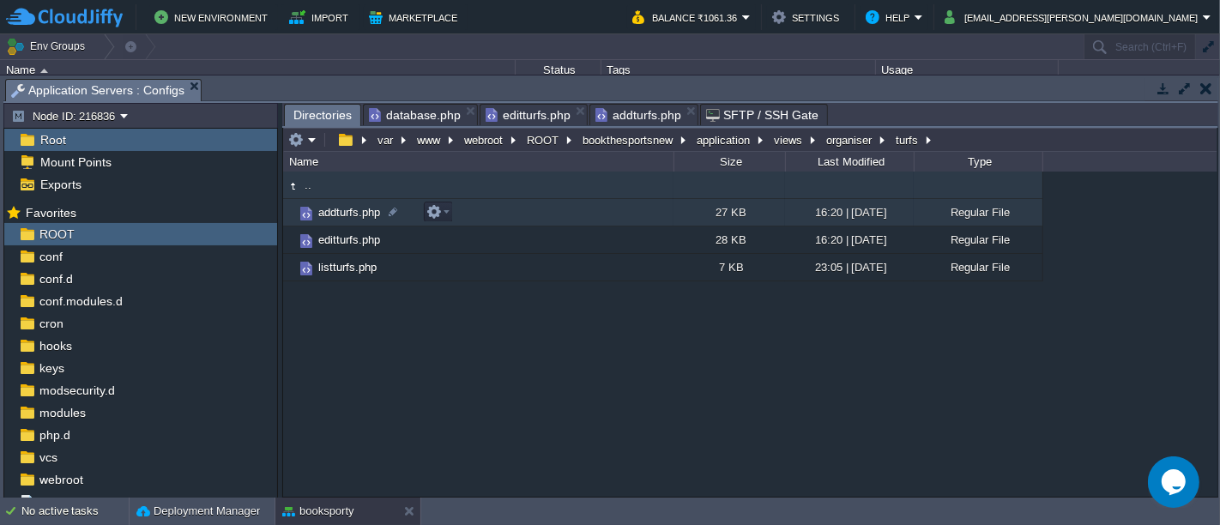
click at [467, 211] on td "addturfs.php" at bounding box center [478, 212] width 390 height 27
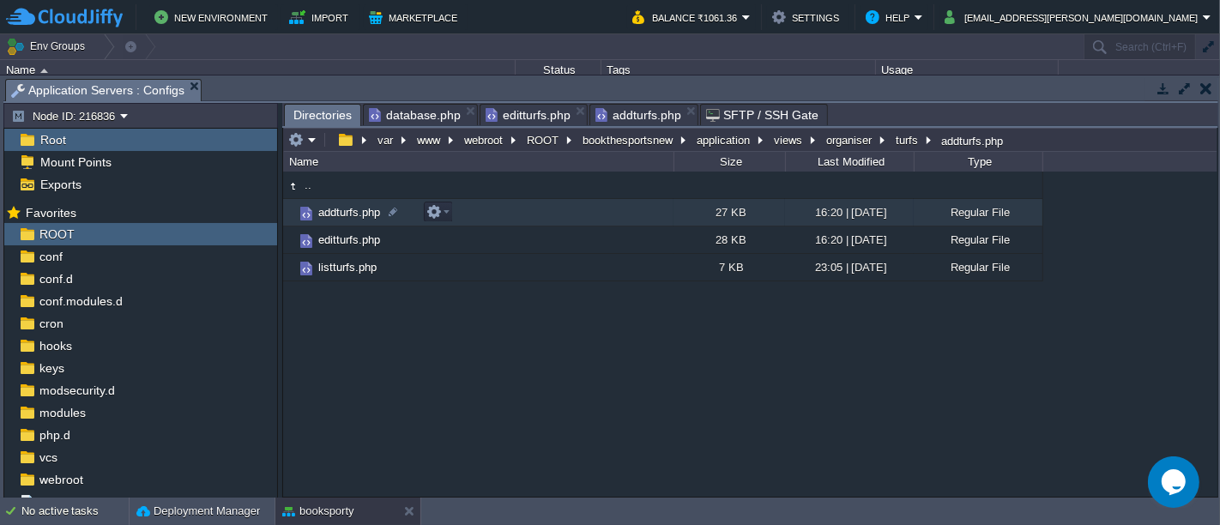
click at [467, 211] on td "addturfs.php" at bounding box center [478, 212] width 390 height 27
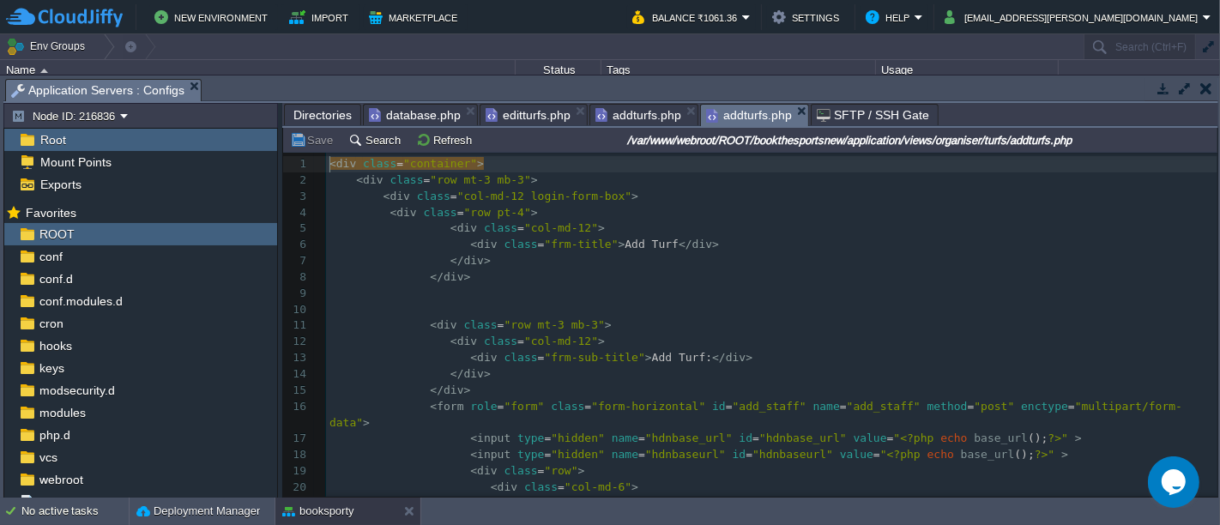
scroll to position [5, 0]
click at [739, 319] on pre "< div class = "row mt-3 mb-3" >" at bounding box center [771, 325] width 891 height 16
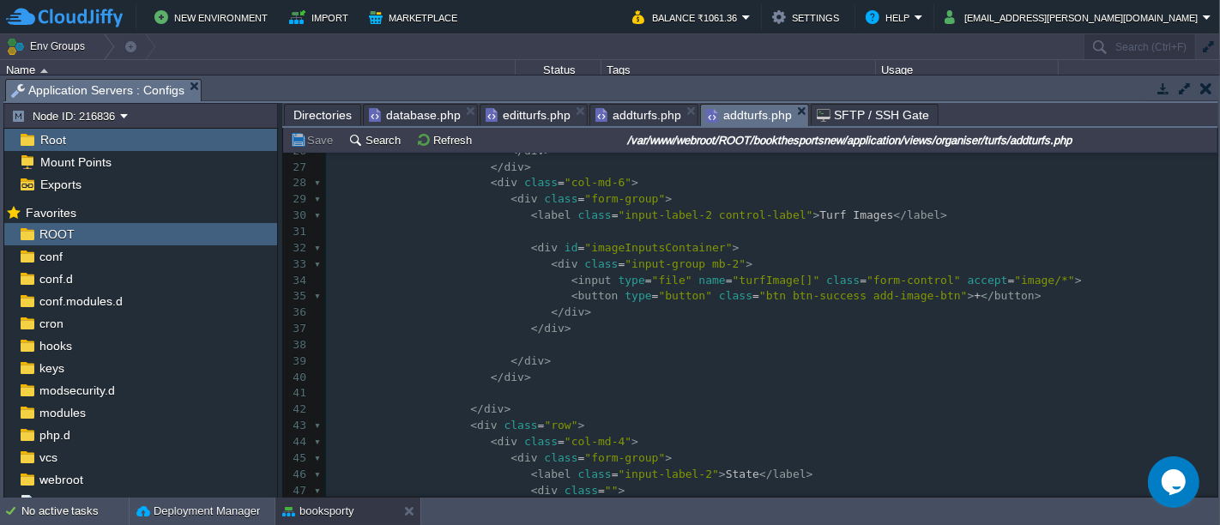
scroll to position [449, 0]
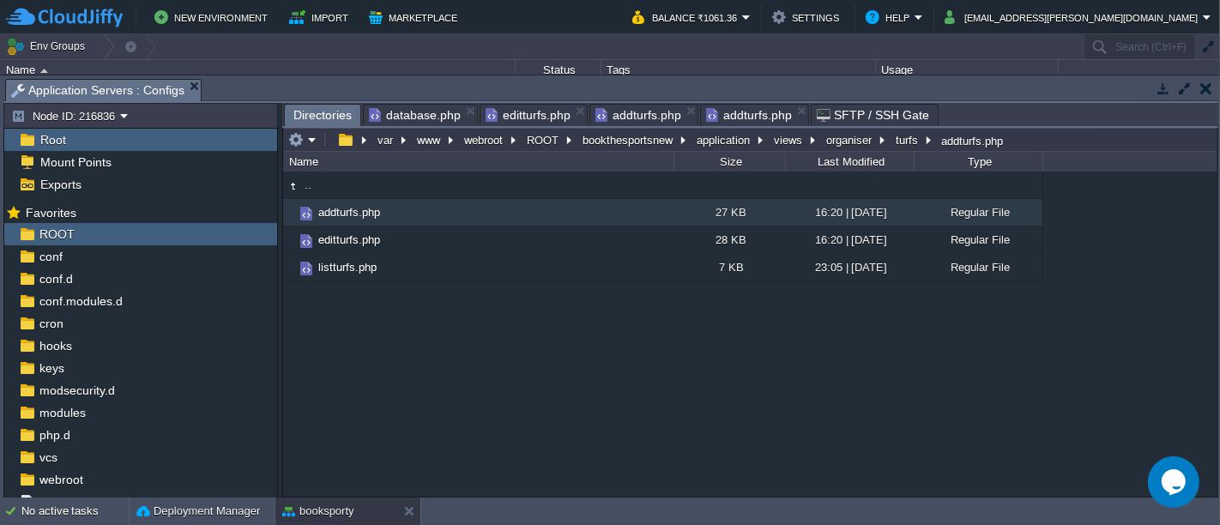
click at [314, 112] on span "Directories" at bounding box center [322, 115] width 58 height 21
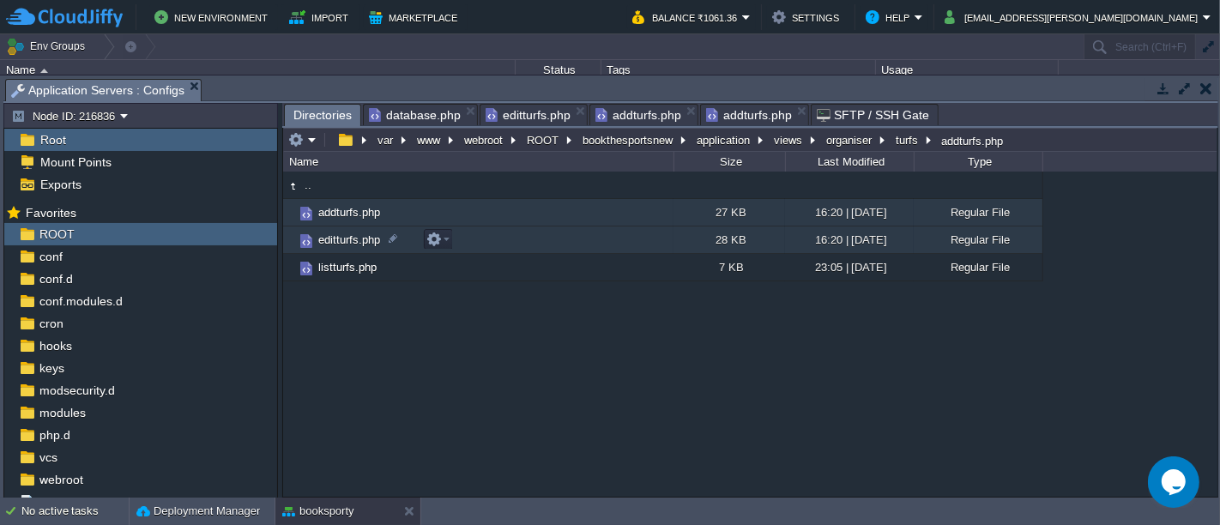
click at [484, 240] on td "editturfs.php" at bounding box center [478, 239] width 390 height 27
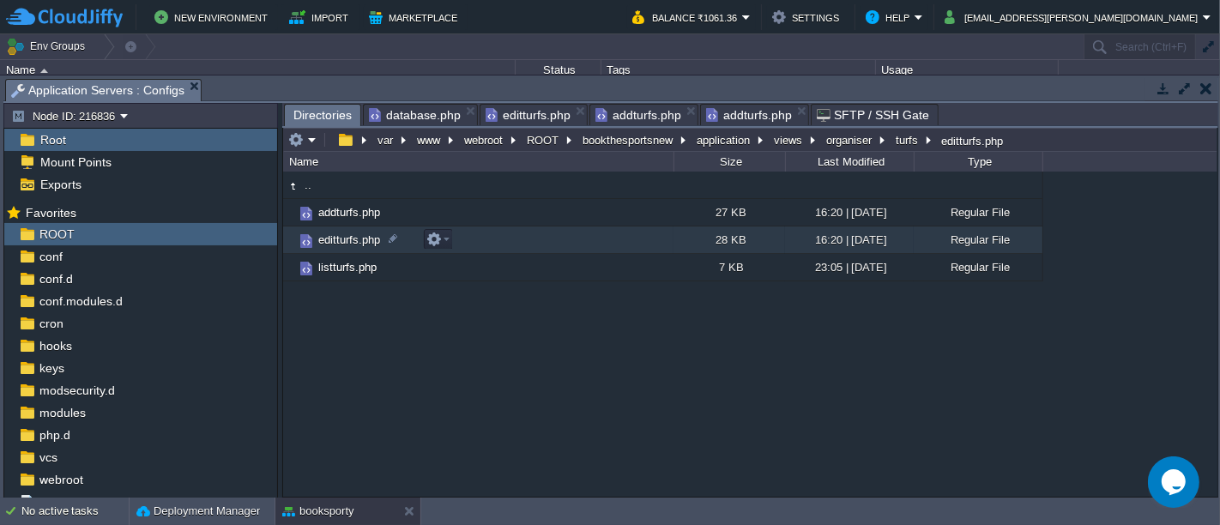
click at [484, 240] on td "editturfs.php" at bounding box center [478, 239] width 390 height 27
click at [311, 110] on span "Directories" at bounding box center [322, 115] width 58 height 21
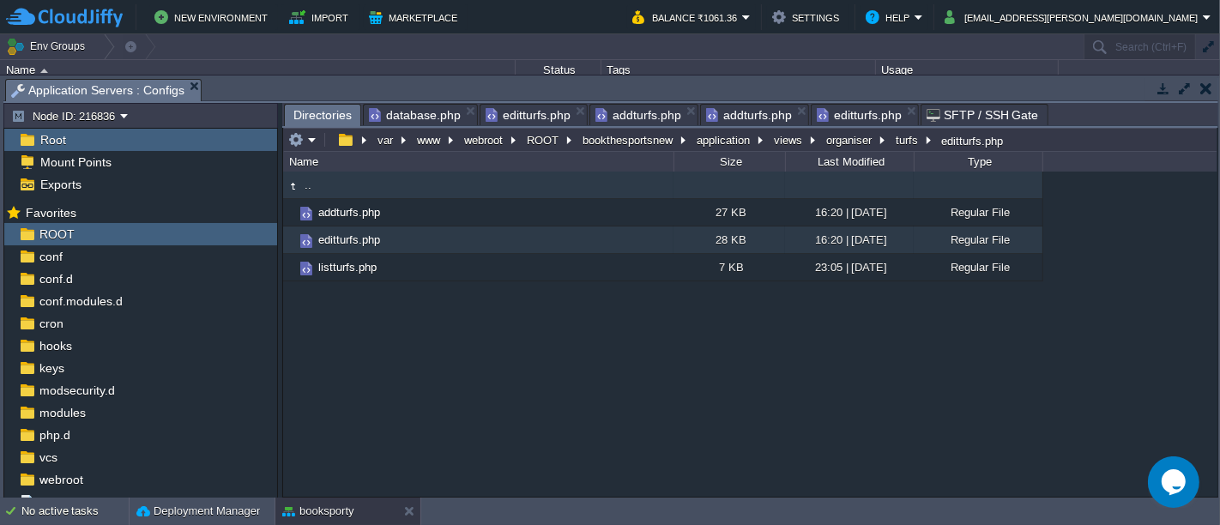
click at [340, 187] on td ".." at bounding box center [478, 185] width 390 height 27
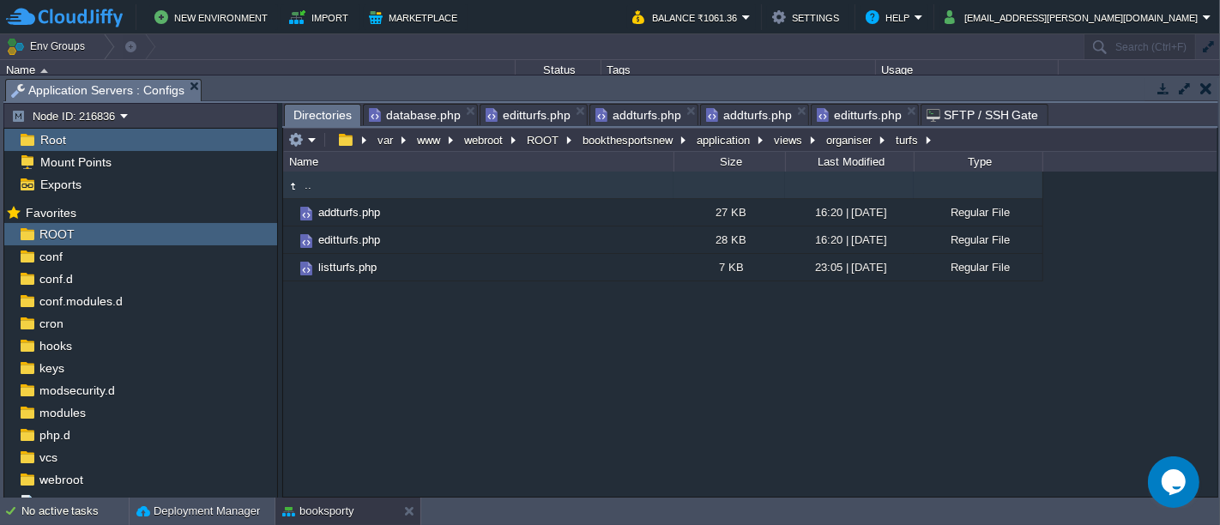
click at [340, 187] on td ".." at bounding box center [478, 185] width 390 height 27
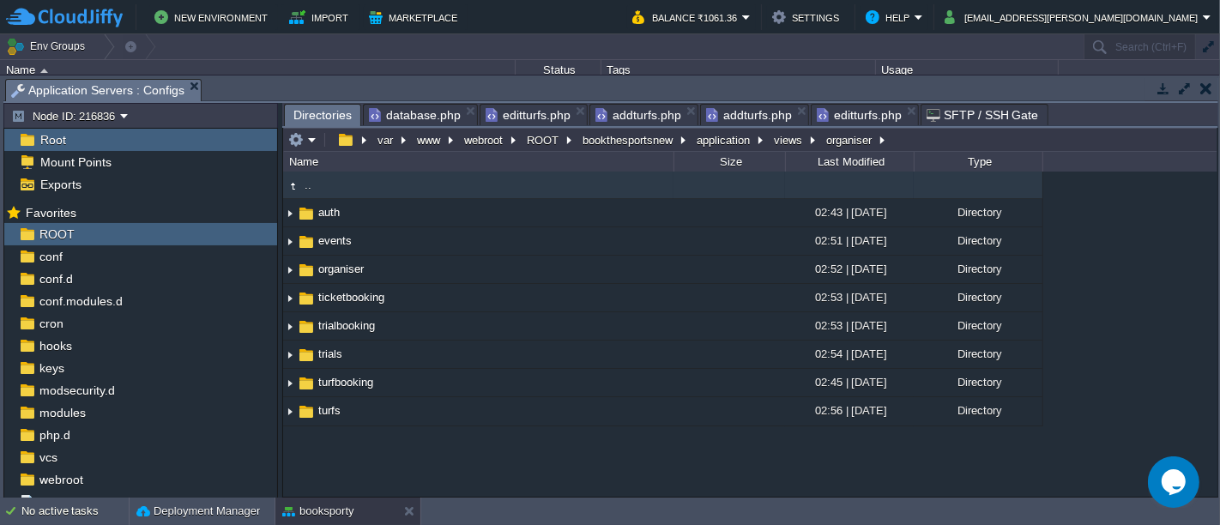
click at [340, 187] on td ".." at bounding box center [478, 185] width 390 height 27
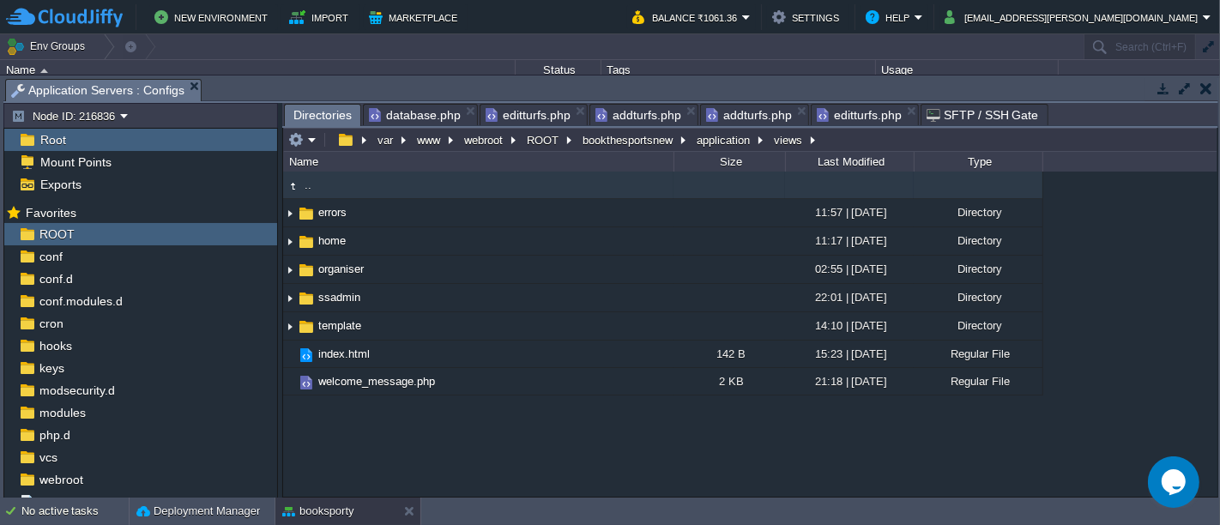
click at [340, 187] on td ".." at bounding box center [478, 185] width 390 height 27
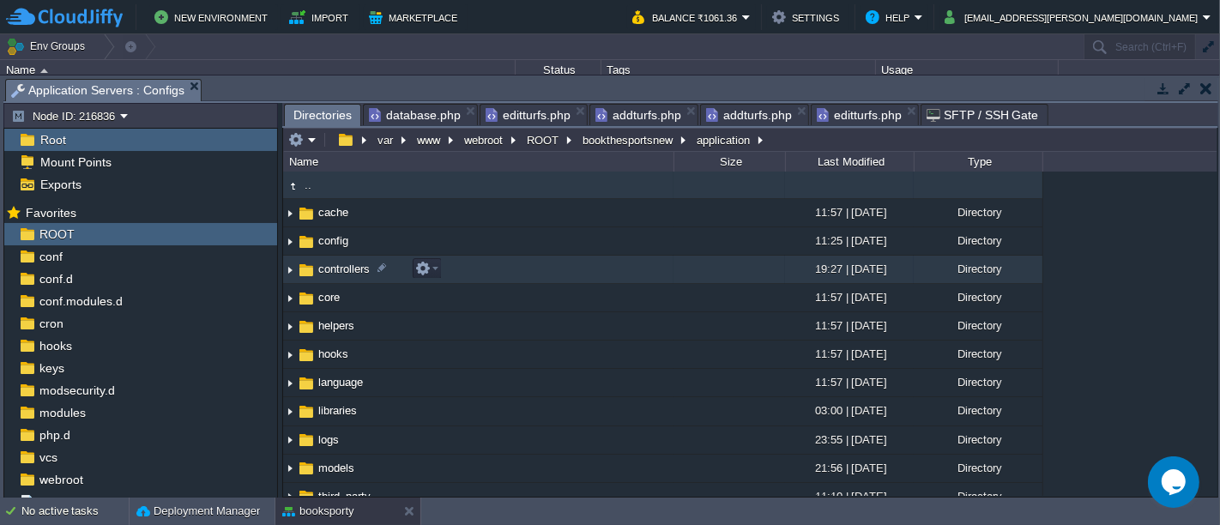
click at [487, 281] on td "controllers" at bounding box center [478, 270] width 390 height 28
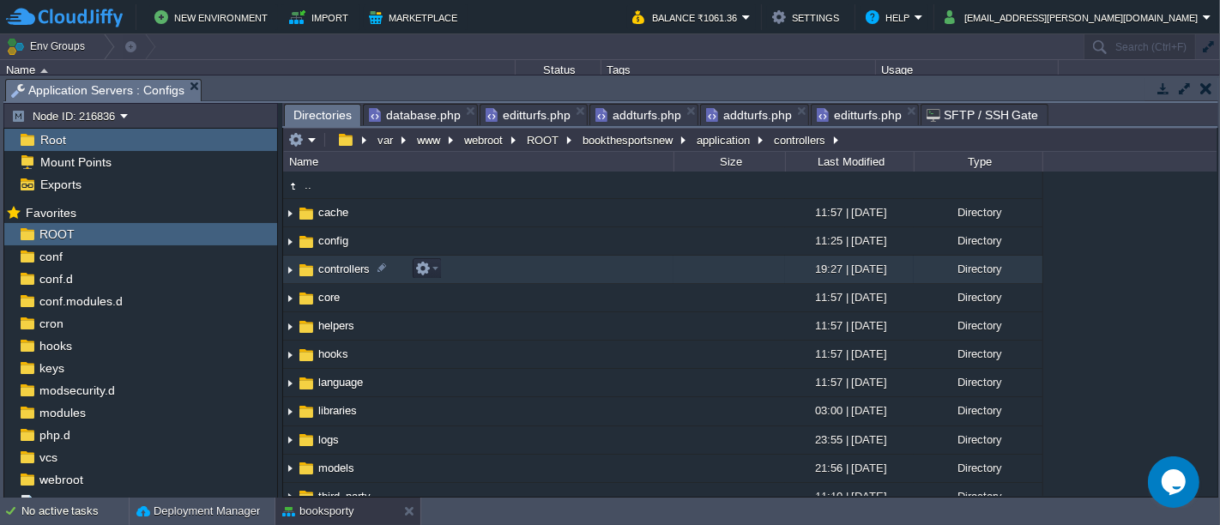
click at [487, 281] on td "controllers" at bounding box center [478, 270] width 390 height 28
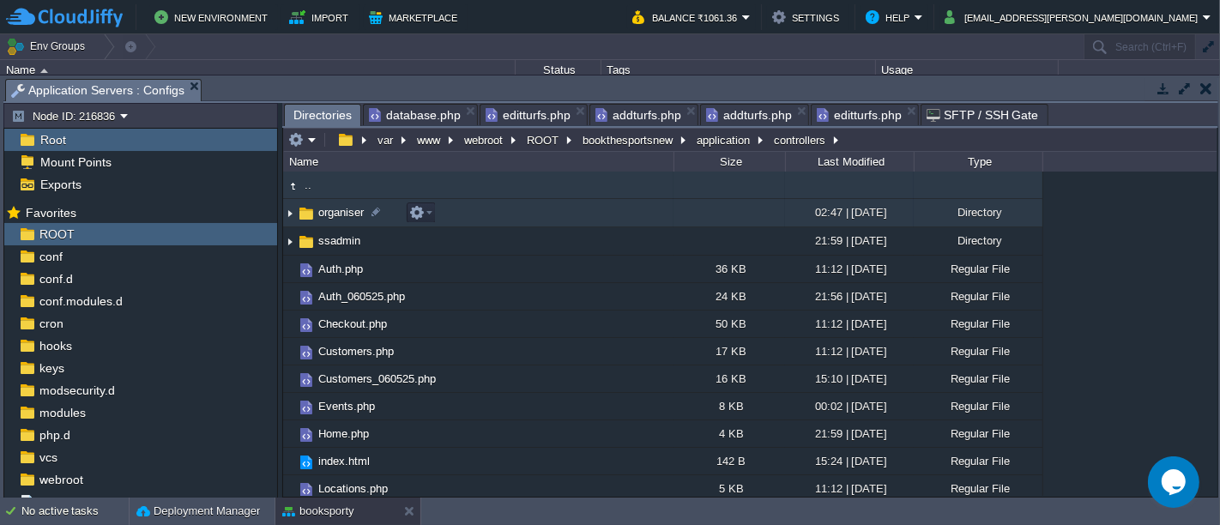
click at [476, 214] on td "organiser" at bounding box center [478, 213] width 390 height 28
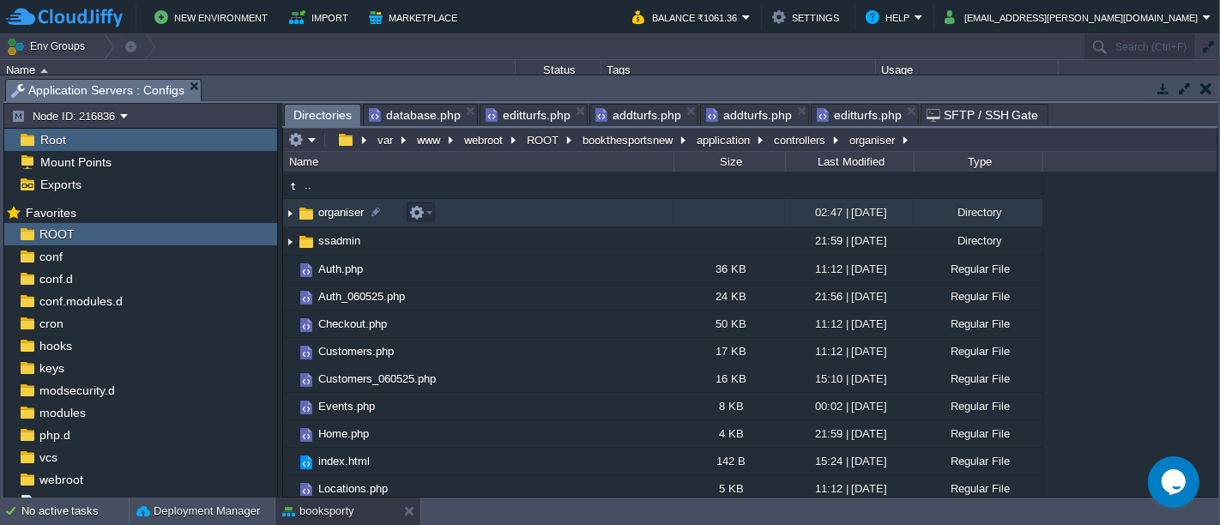
click at [476, 214] on td "organiser" at bounding box center [478, 213] width 390 height 28
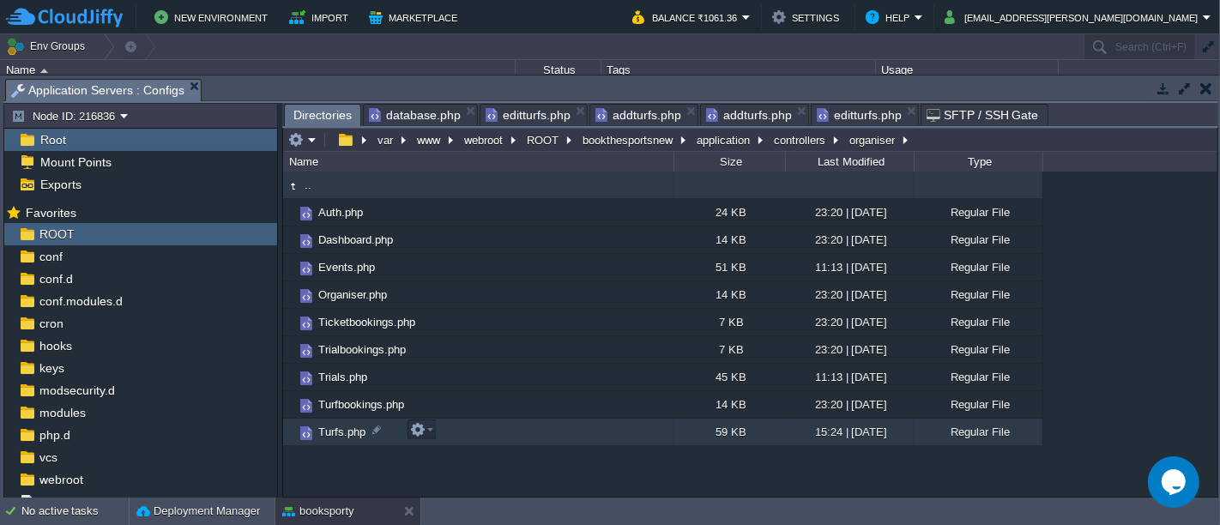
click at [511, 425] on td "Turfs.php" at bounding box center [478, 432] width 390 height 27
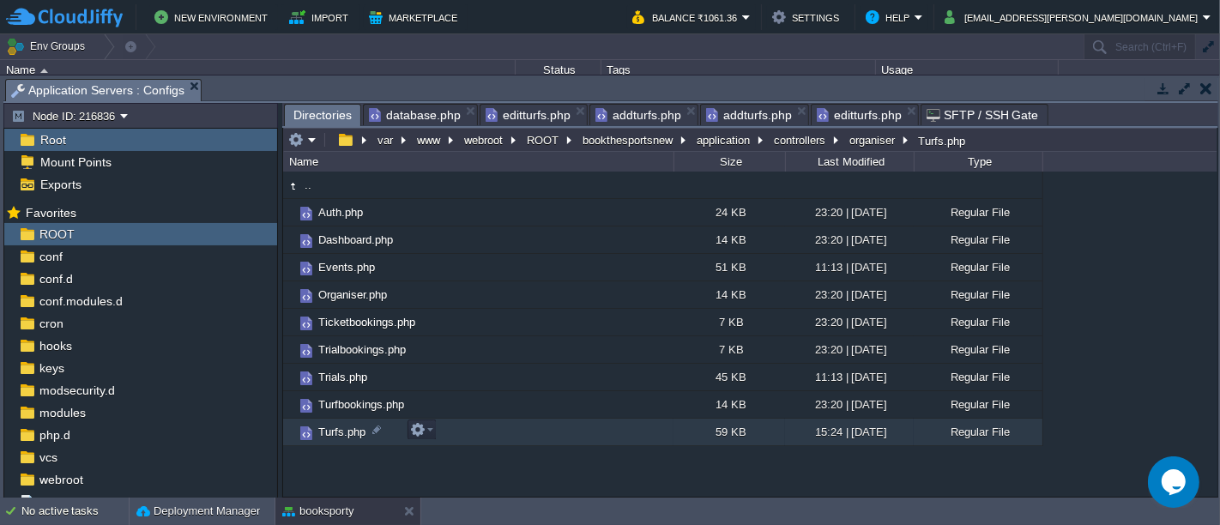
click at [511, 425] on td "Turfs.php" at bounding box center [478, 432] width 390 height 27
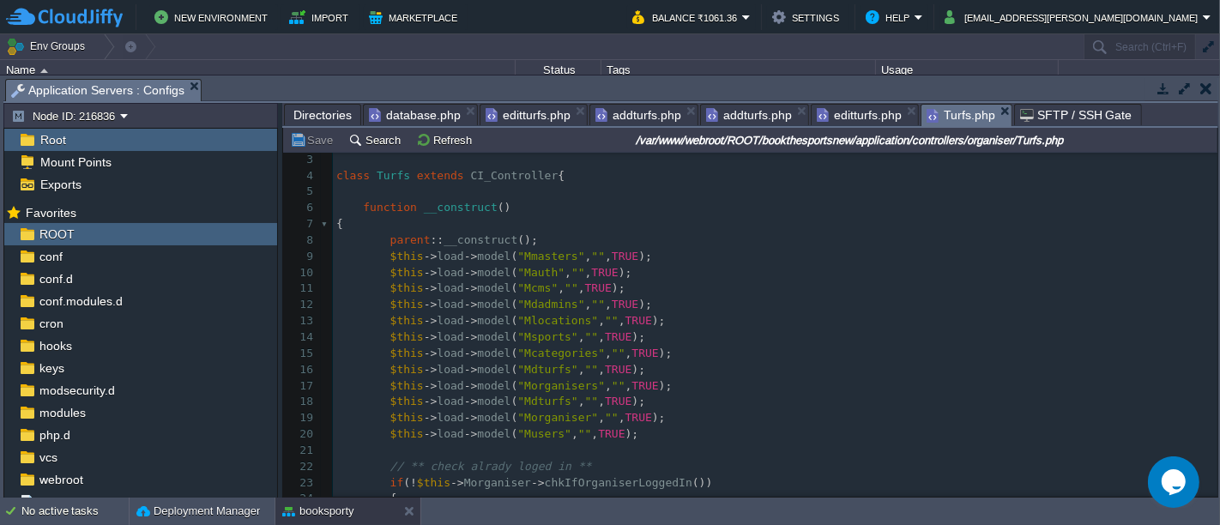
scroll to position [54, 0]
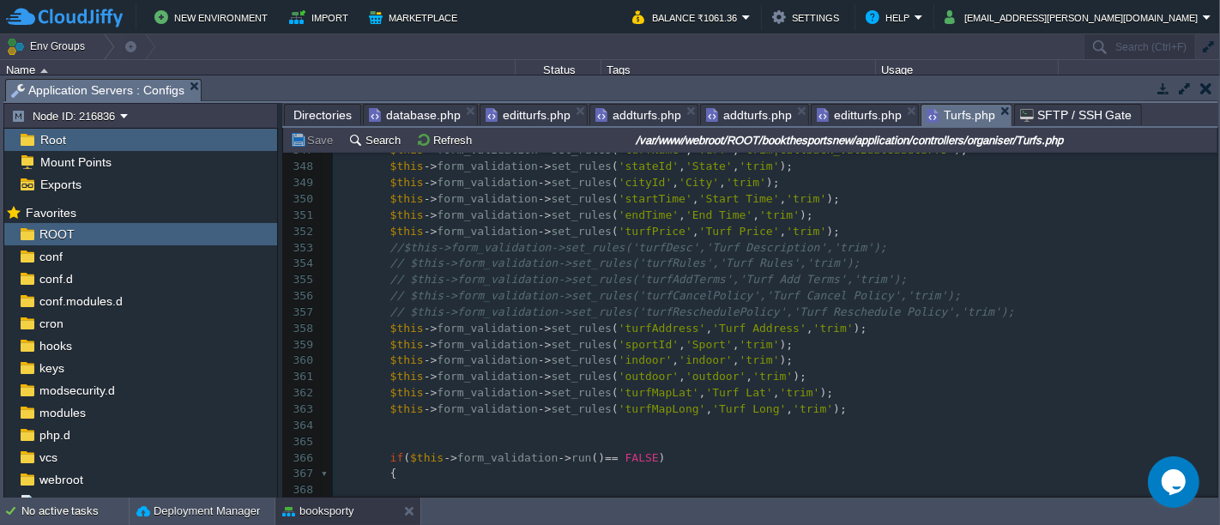
click at [387, 375] on div "1608 <?php 322 $data [ 'turfReschedulePolicy' ] = '' ; 323 $data [ 'turfAddress…" at bounding box center [775, 198] width 884 height 921
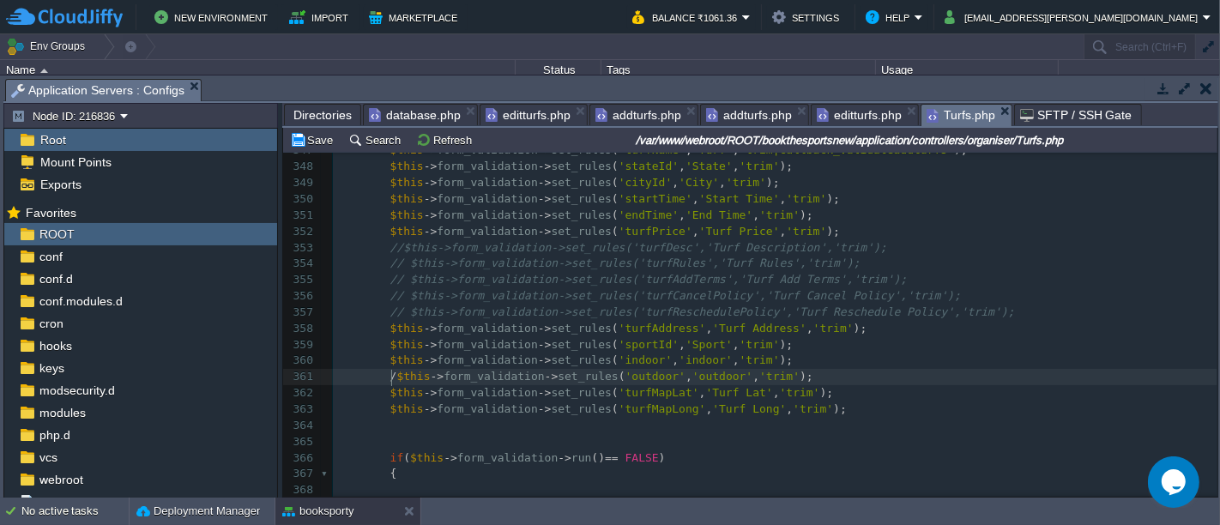
type textarea "//"
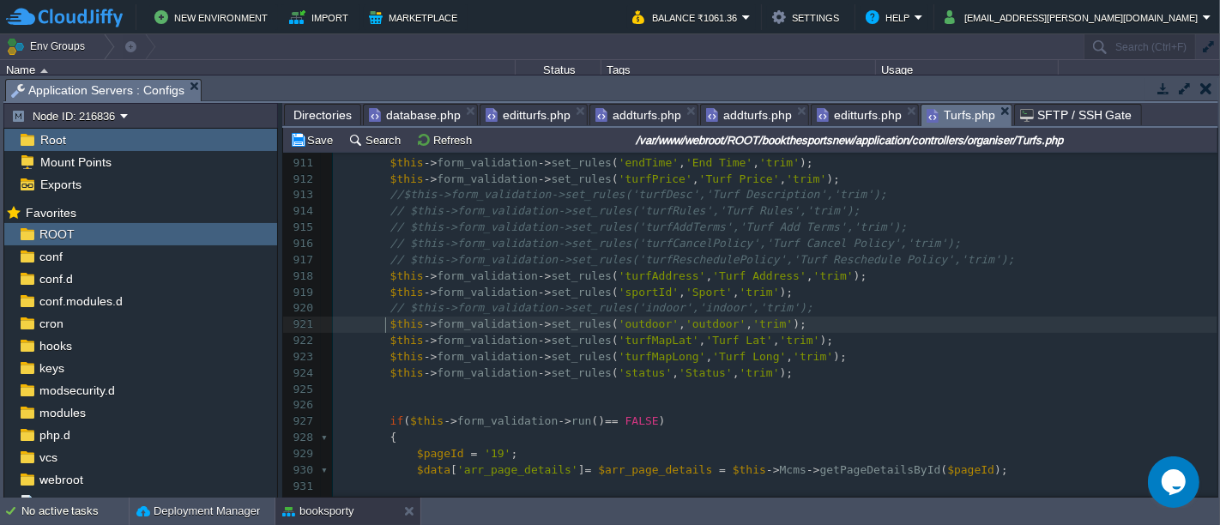
click at [384, 329] on div "xxxxxxxxxx { ... } 890 891 if ( isset ( $_POST [ 'turfMapLong' ])) 892 { 893 $d…" at bounding box center [775, 244] width 884 height 857
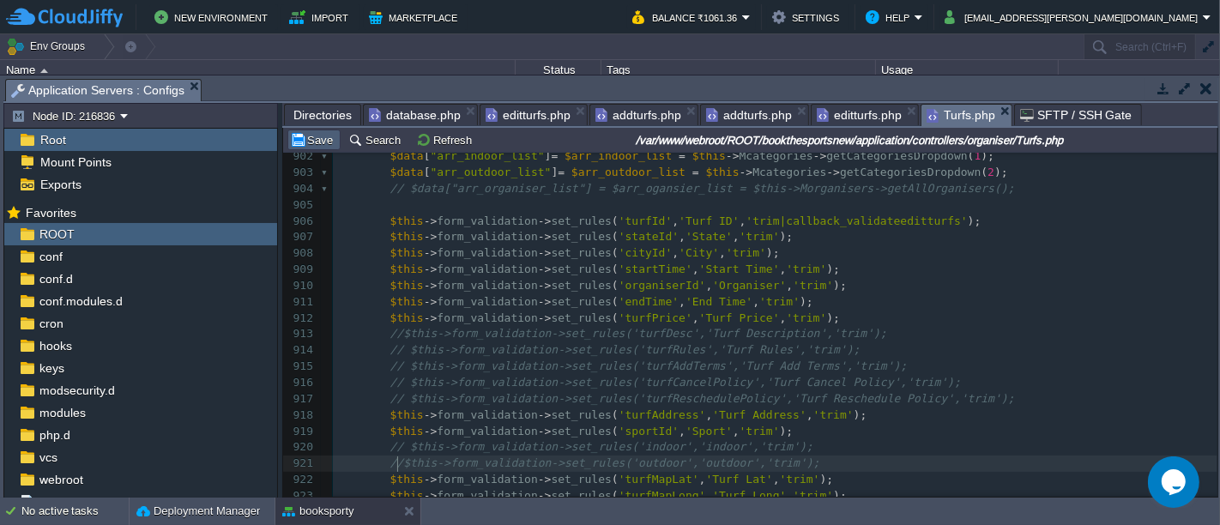
type textarea "//"
click at [319, 140] on button "Save" at bounding box center [314, 139] width 48 height 15
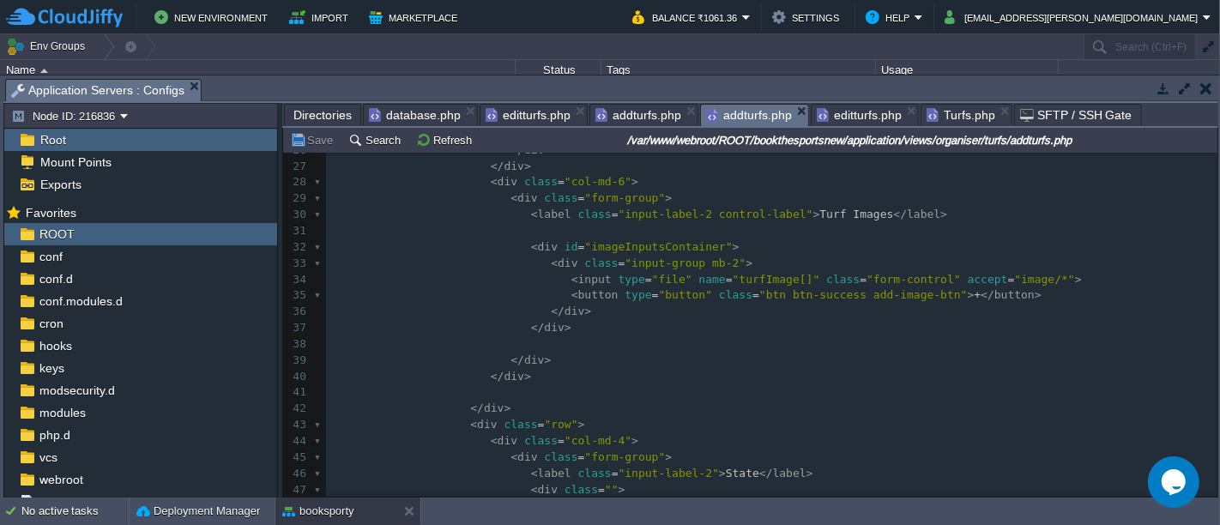
click at [733, 105] on span "addturfs.php" at bounding box center [749, 115] width 86 height 21
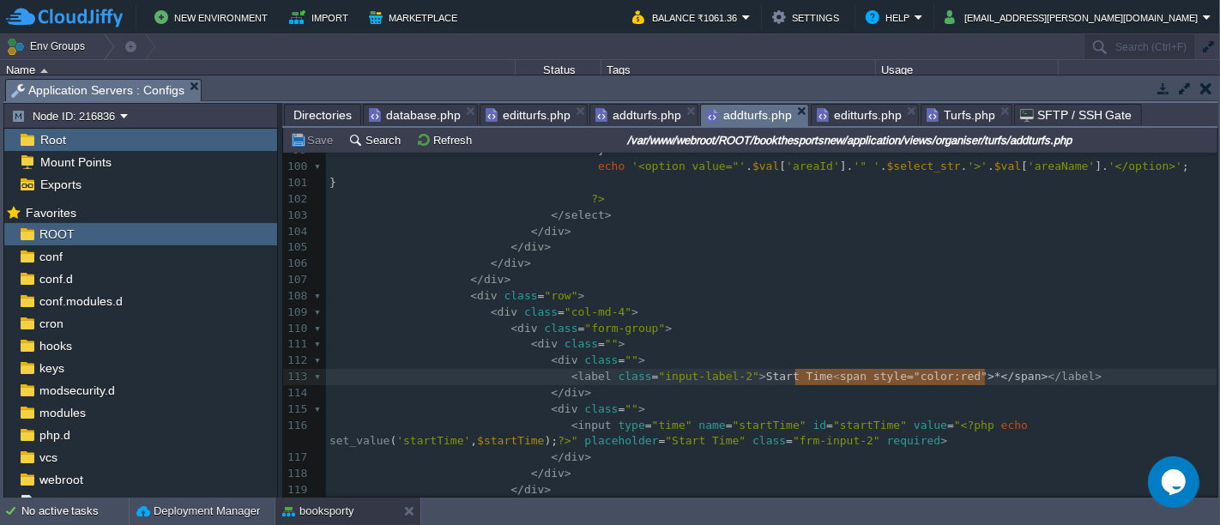
type textarea "<span style="color:red">*</span>"
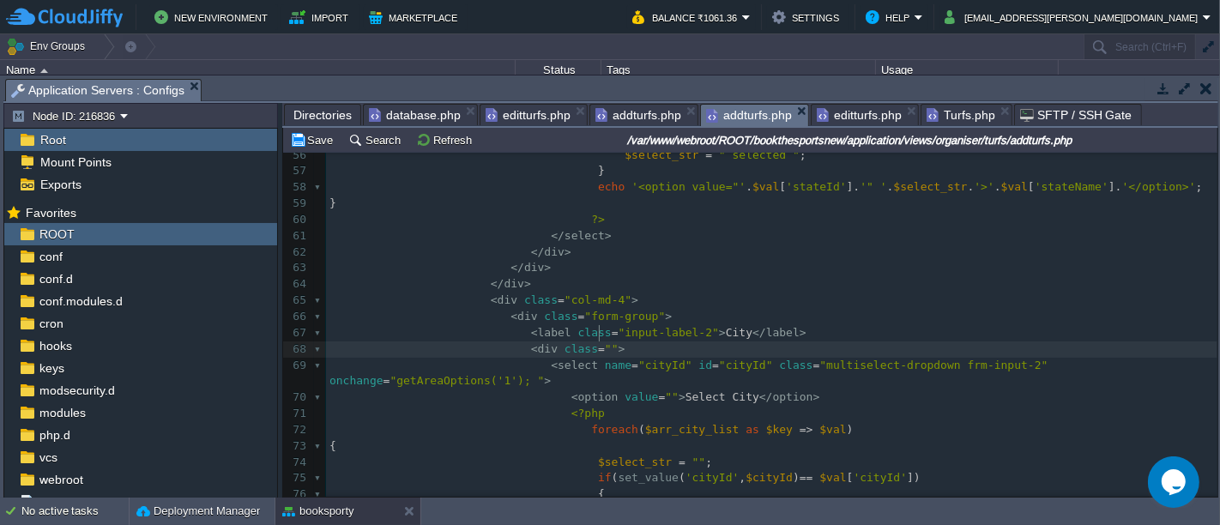
click at [716, 341] on pre "< div class = "" >" at bounding box center [771, 349] width 891 height 16
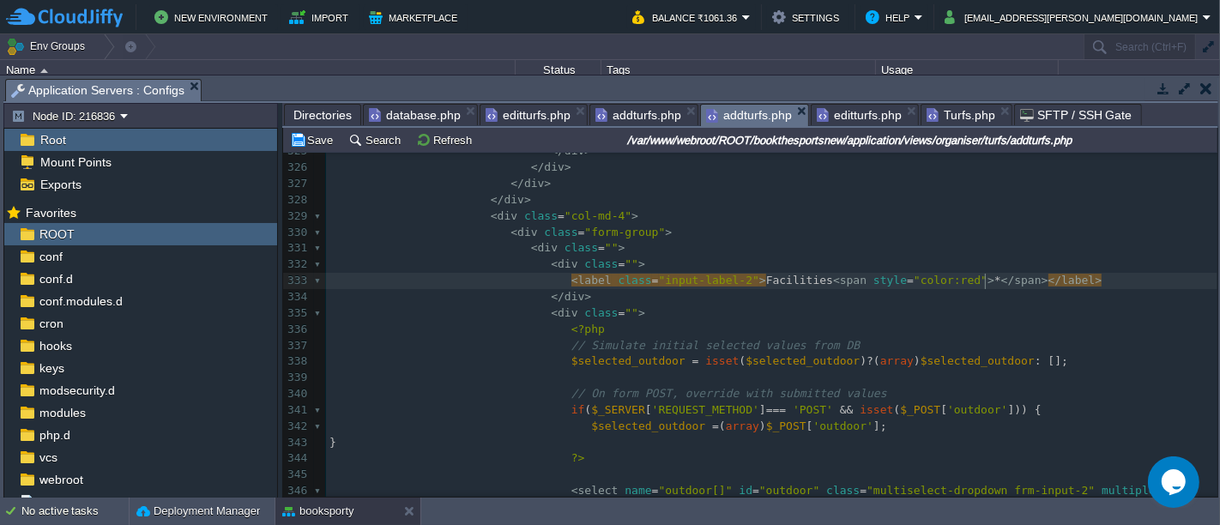
type textarea "<span style="color:red">*</span>"
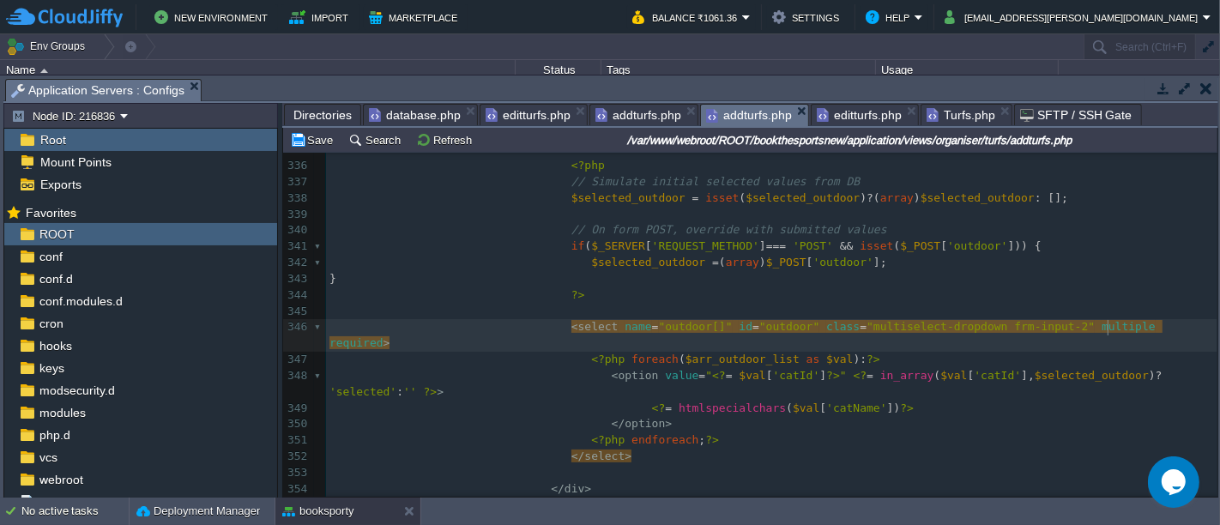
type textarea "required"
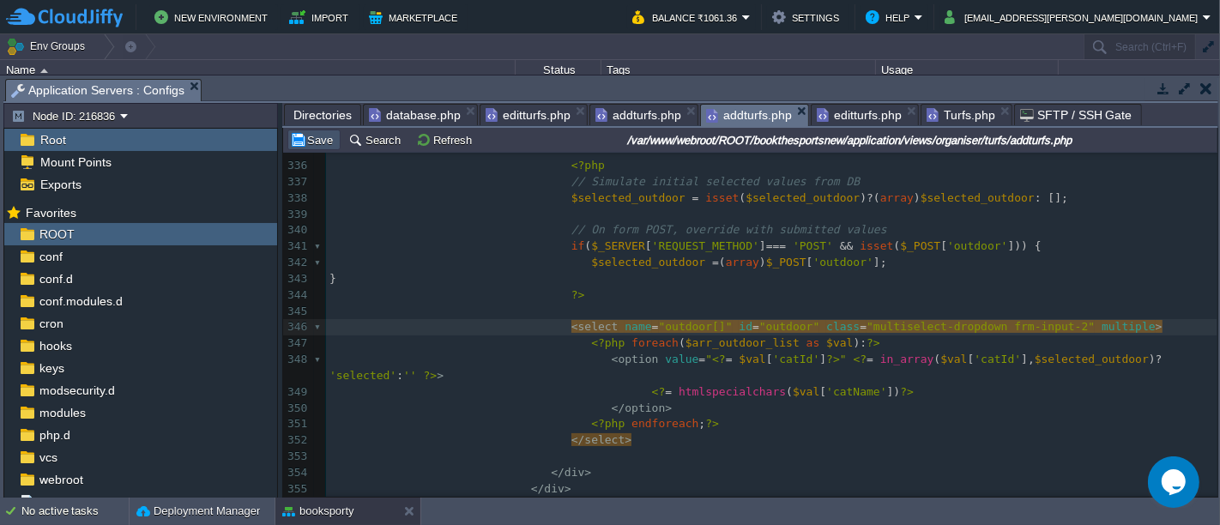
click at [307, 136] on button "Save" at bounding box center [314, 139] width 48 height 15
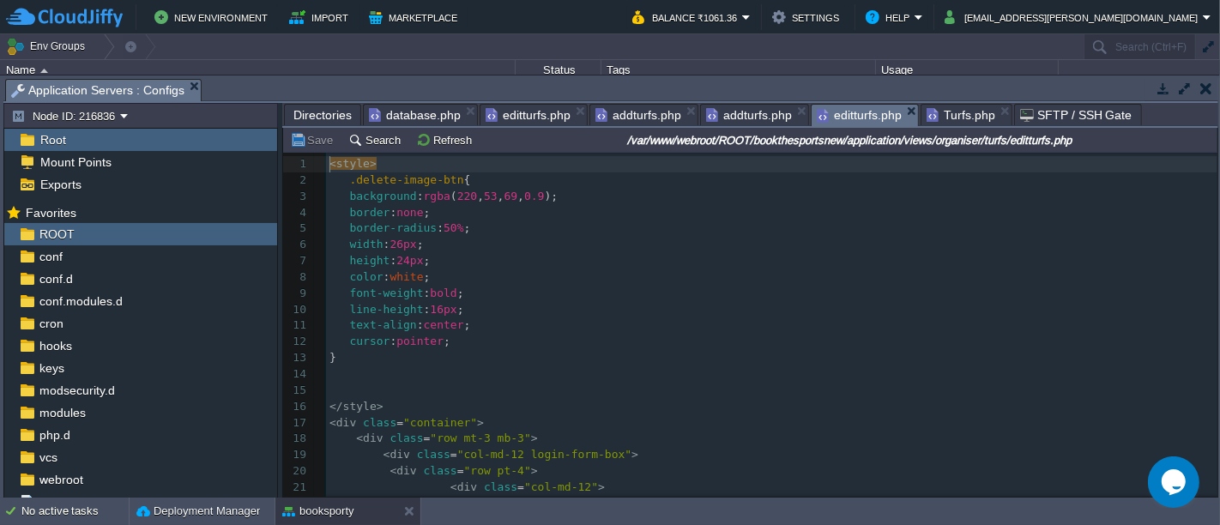
click at [828, 106] on span "editturfs.php" at bounding box center [859, 115] width 85 height 21
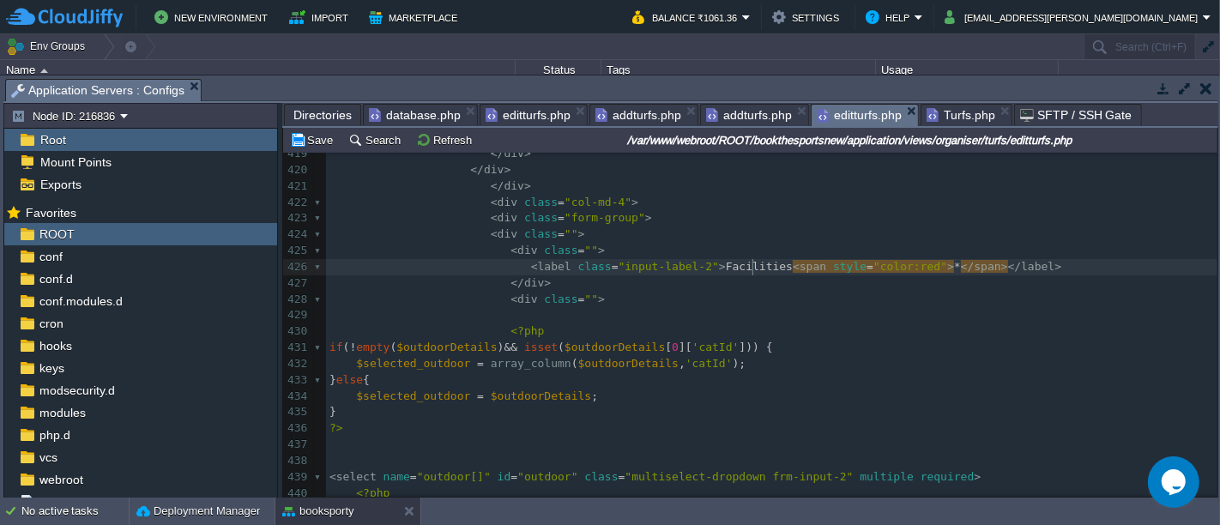
type textarea "<span style="color:red">*</span>"
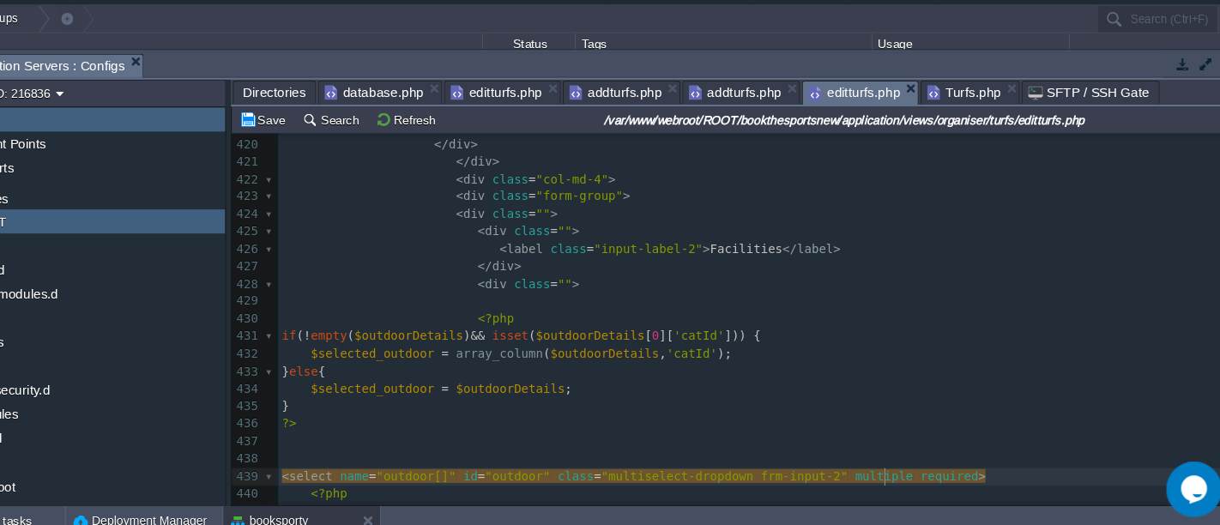
type textarea "required"
click at [317, 148] on td "Save" at bounding box center [313, 140] width 53 height 21
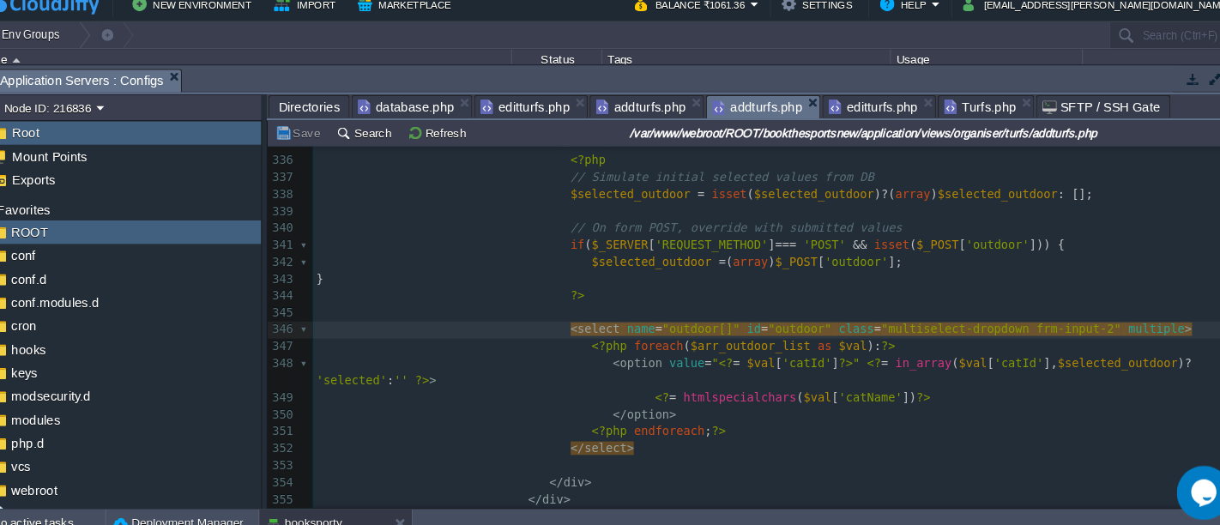
click at [753, 118] on span "addturfs.php" at bounding box center [749, 115] width 86 height 21
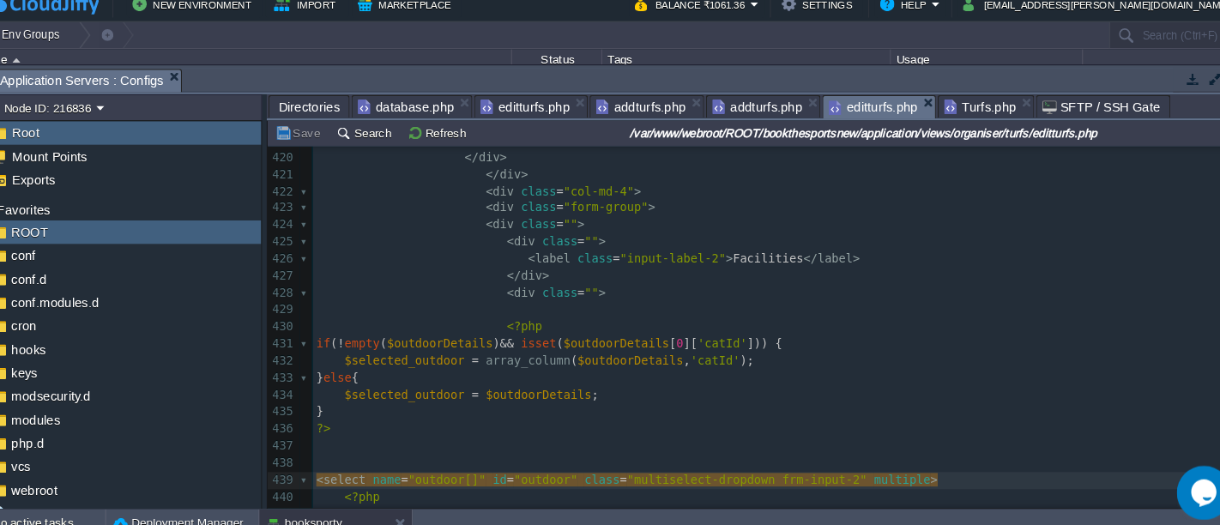
click at [872, 118] on span "editturfs.php" at bounding box center [859, 115] width 85 height 21
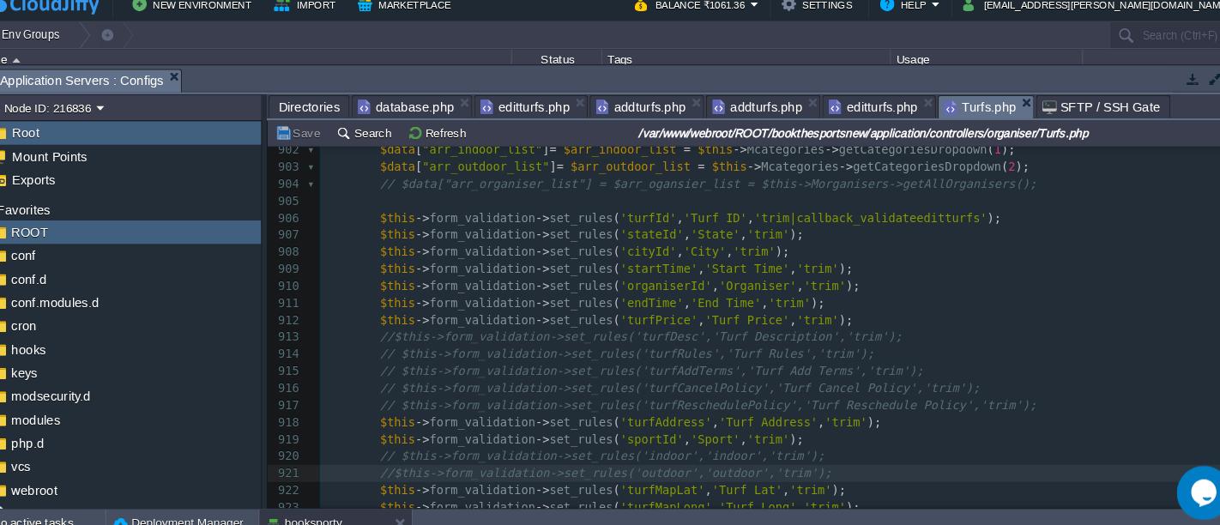
click at [932, 119] on span "Turfs.php" at bounding box center [960, 115] width 69 height 21
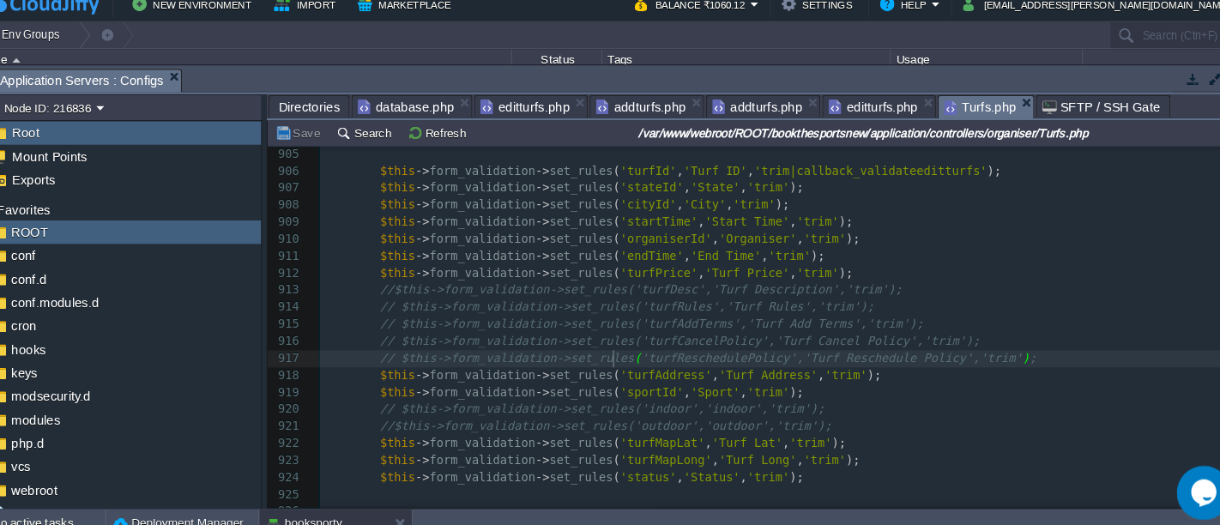
scroll to position [2349, 0]
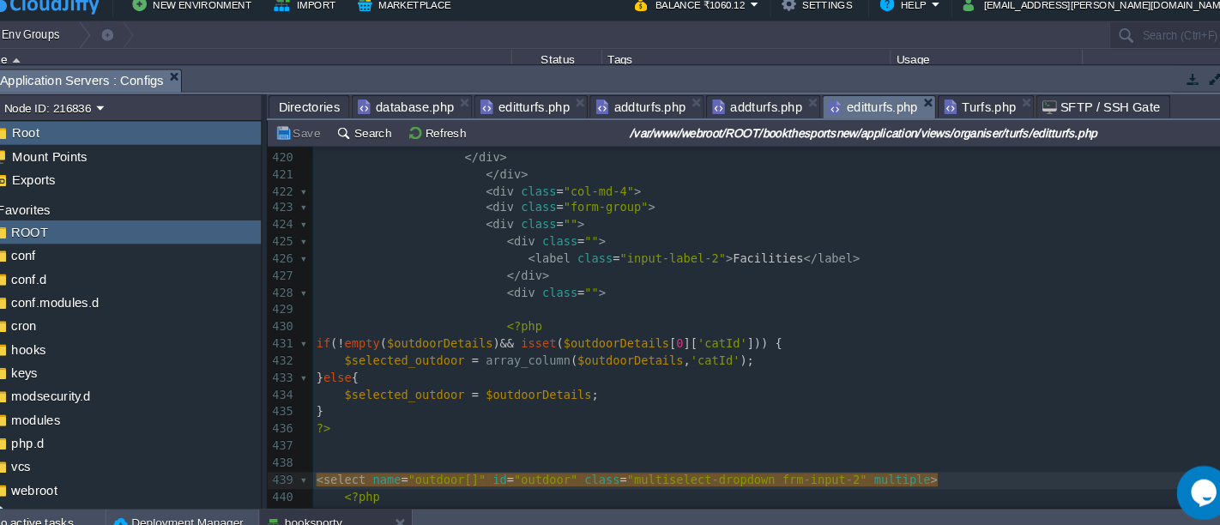
click at [842, 112] on span "editturfs.php" at bounding box center [859, 115] width 85 height 21
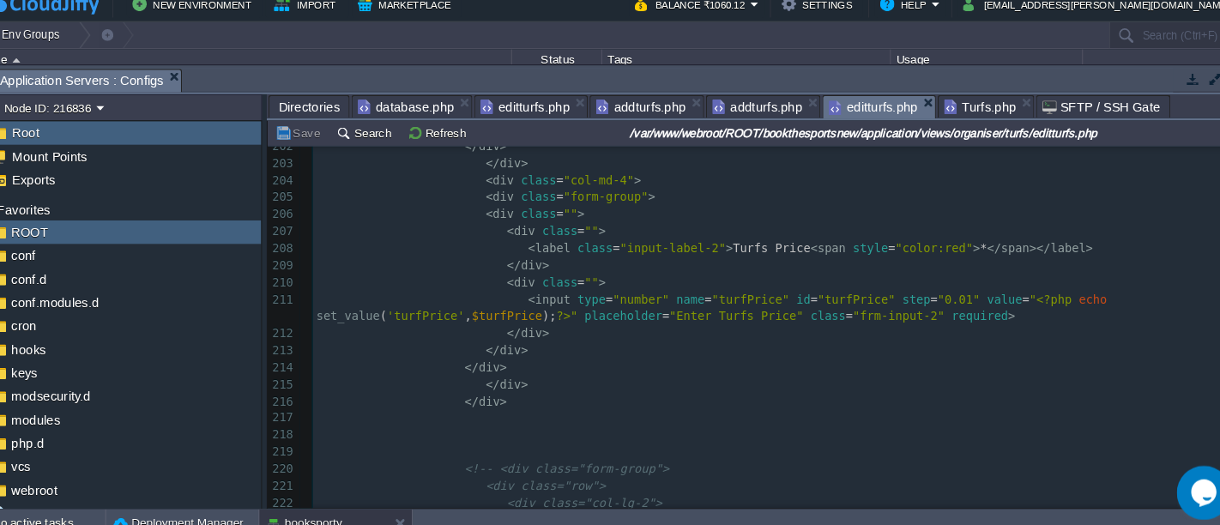
scroll to position [2733, 0]
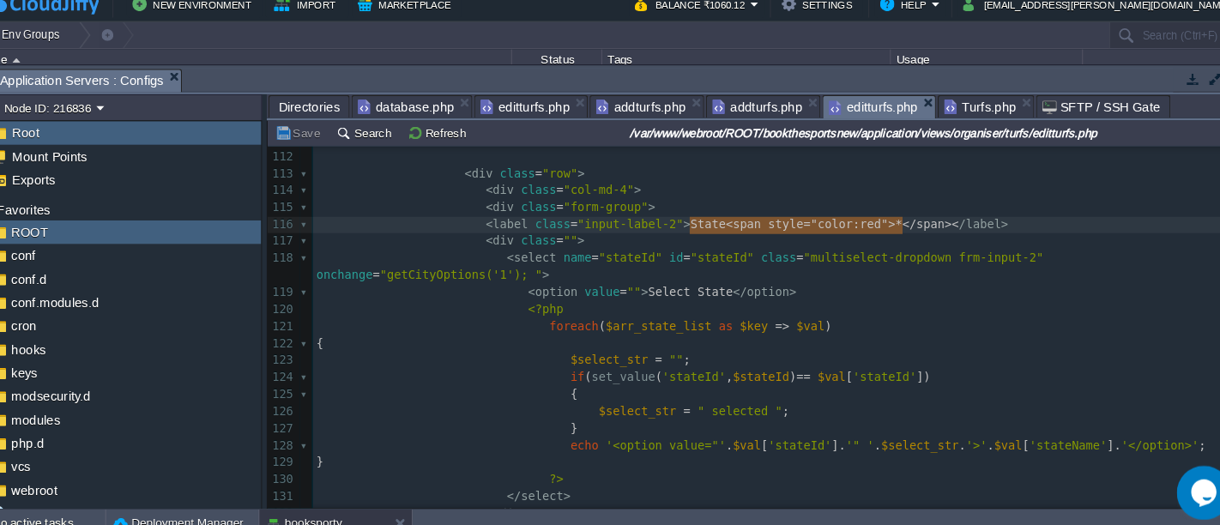
type textarea "<span style="color:red">*</span>"
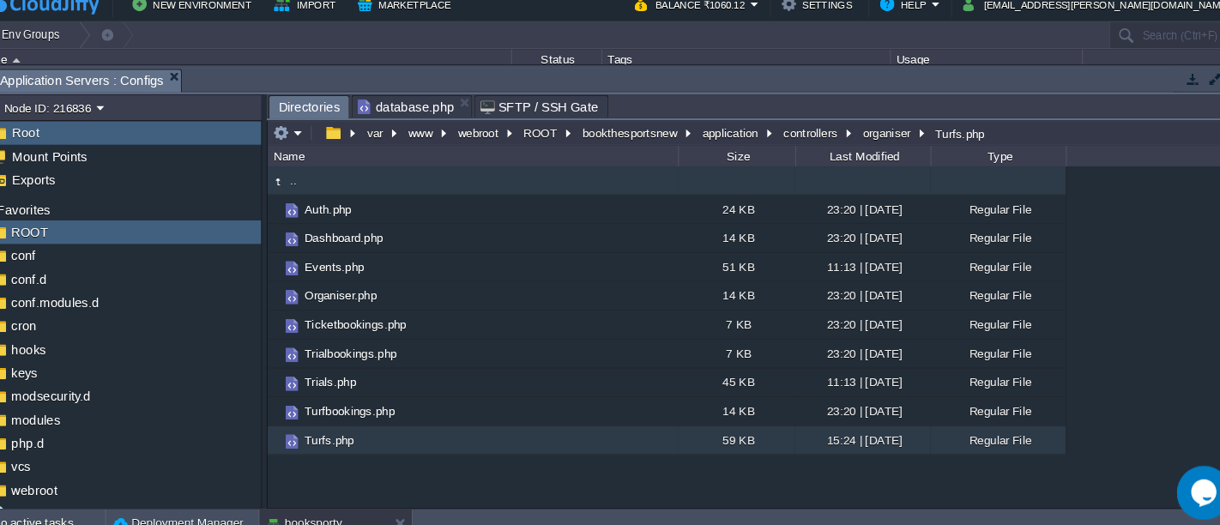
click at [369, 190] on td ".." at bounding box center [478, 185] width 390 height 27
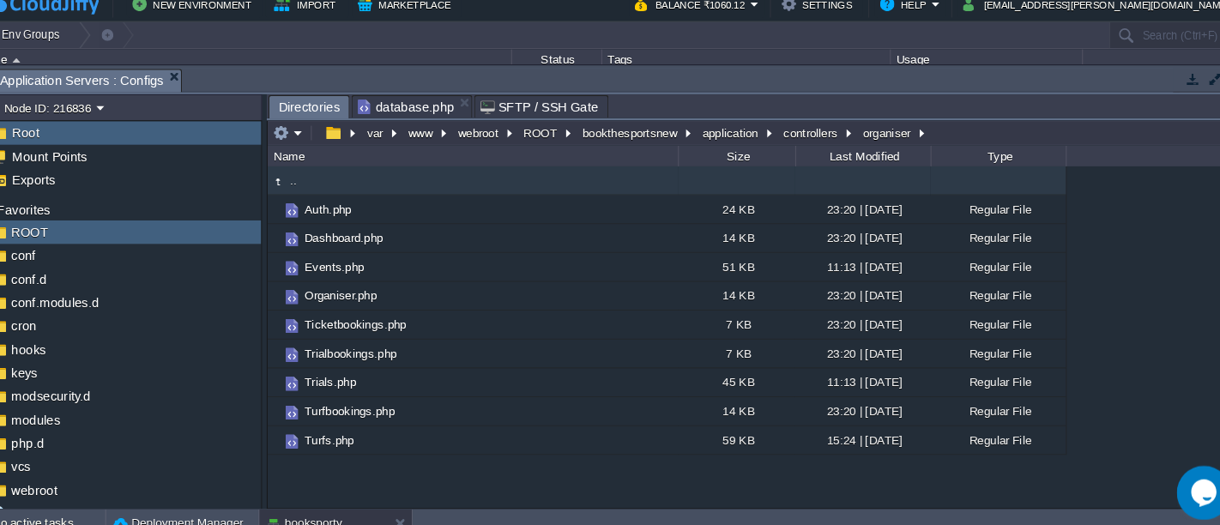
click at [369, 190] on td ".." at bounding box center [478, 185] width 390 height 27
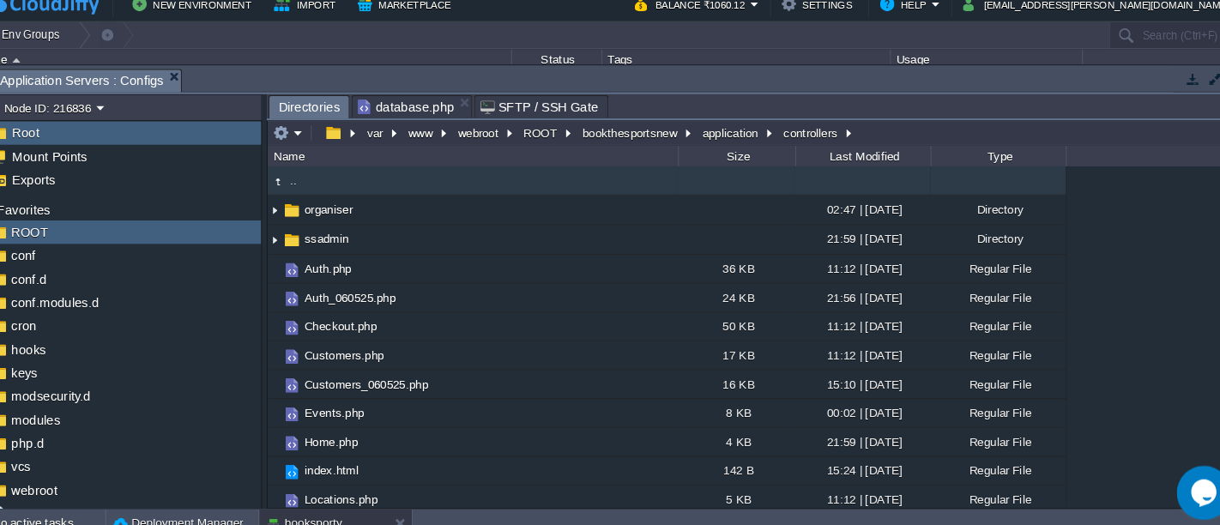
click at [369, 190] on td ".." at bounding box center [478, 185] width 390 height 27
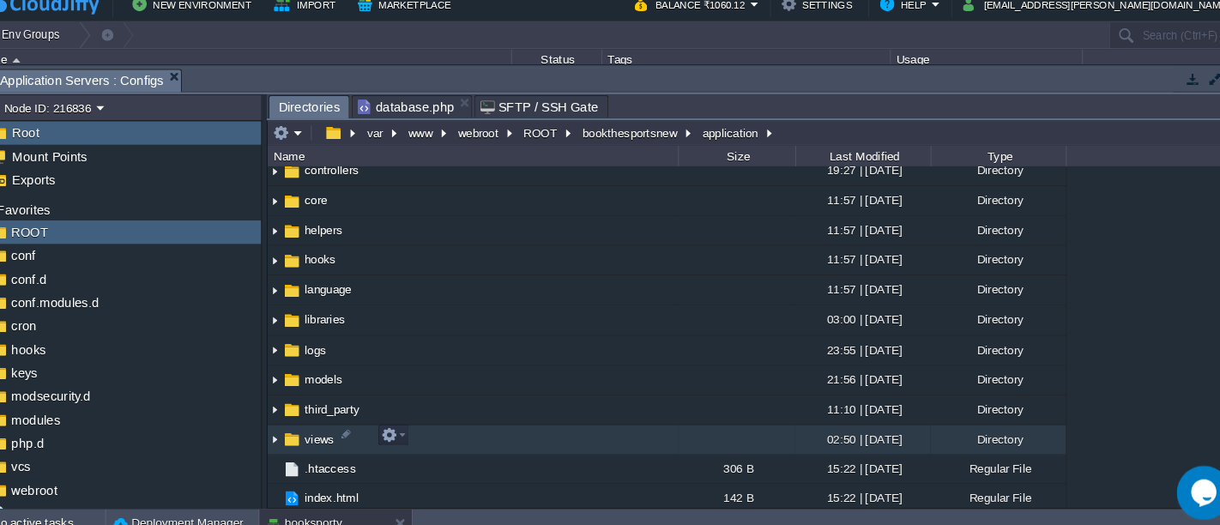
click at [480, 426] on td "views" at bounding box center [478, 432] width 390 height 28
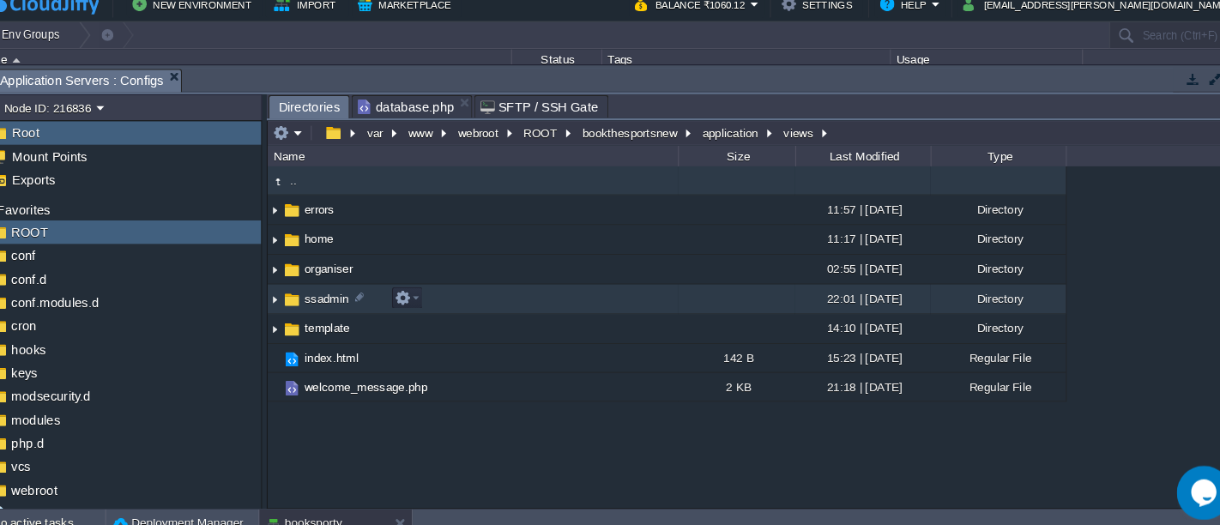
click at [454, 299] on td "ssadmin" at bounding box center [478, 298] width 390 height 28
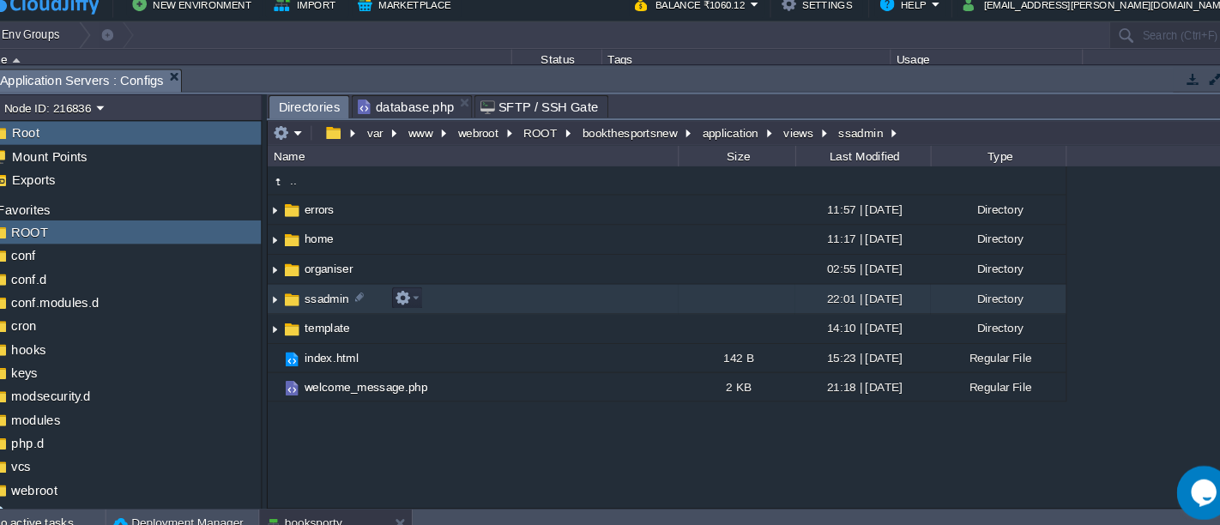
click at [454, 299] on td "ssadmin" at bounding box center [478, 298] width 390 height 28
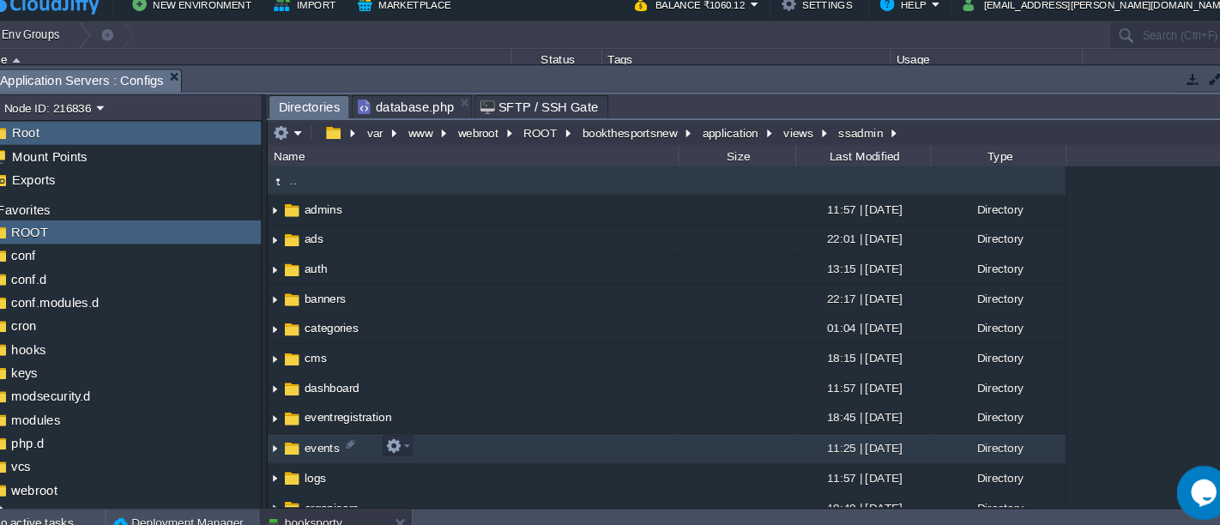
click at [464, 435] on td "events" at bounding box center [478, 440] width 390 height 28
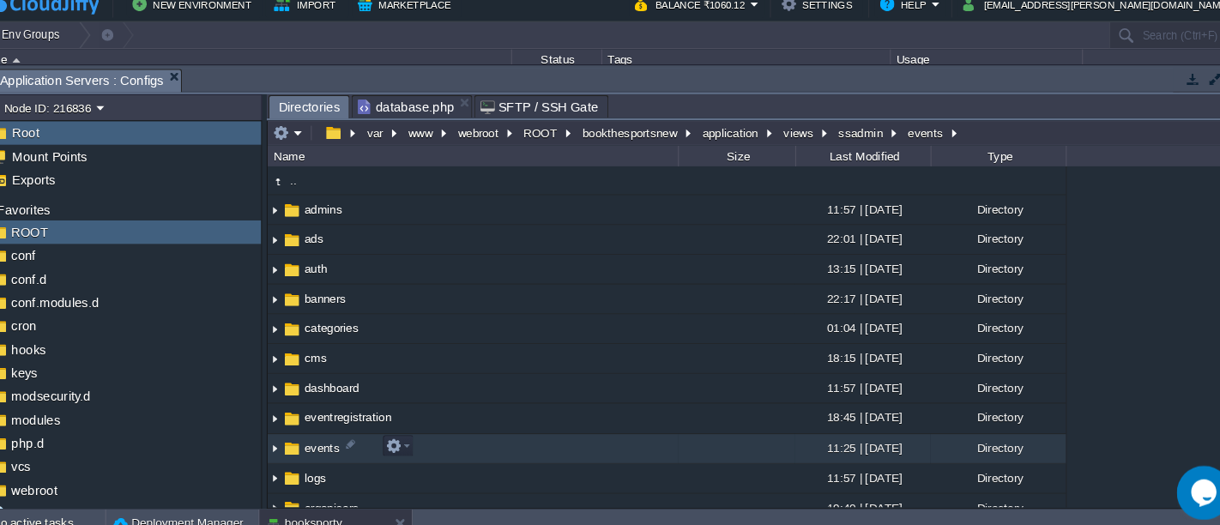
click at [464, 435] on td "events" at bounding box center [478, 440] width 390 height 28
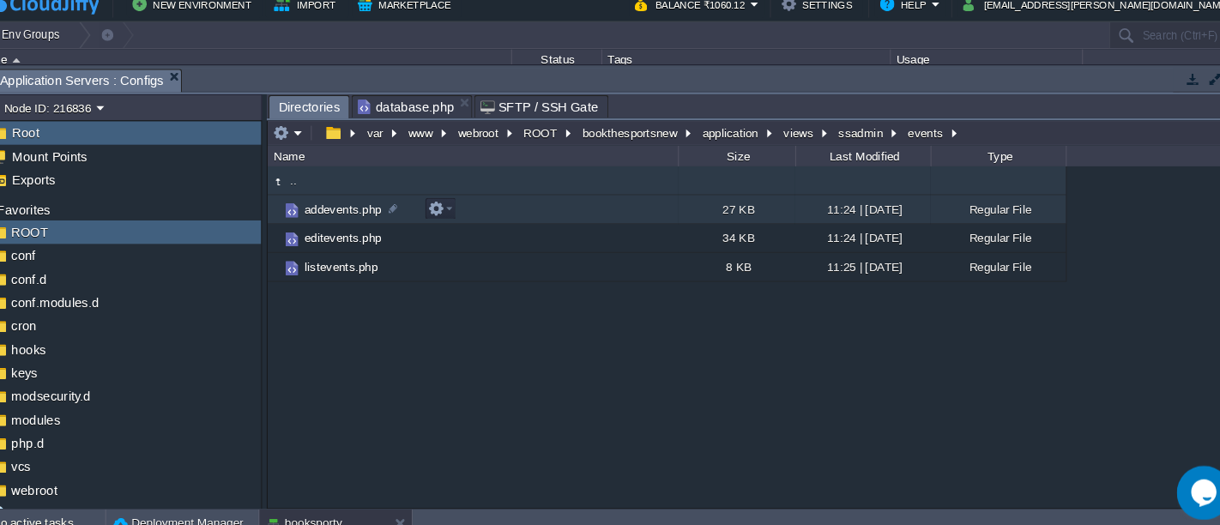
click at [477, 212] on td "addevents.php" at bounding box center [478, 212] width 390 height 27
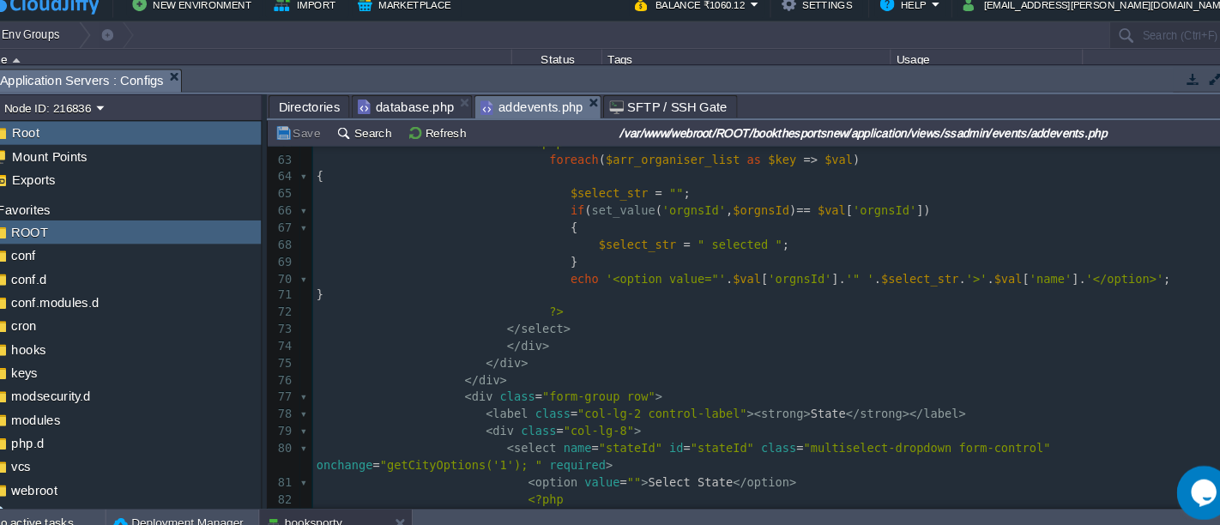
scroll to position [1034, 0]
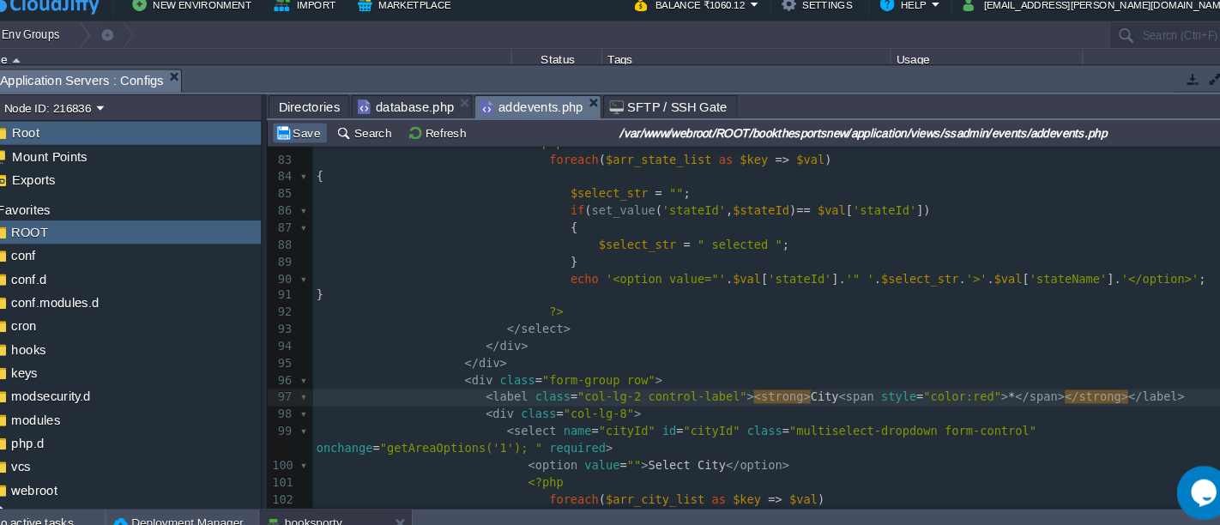
click at [319, 147] on td "Save" at bounding box center [313, 140] width 53 height 21
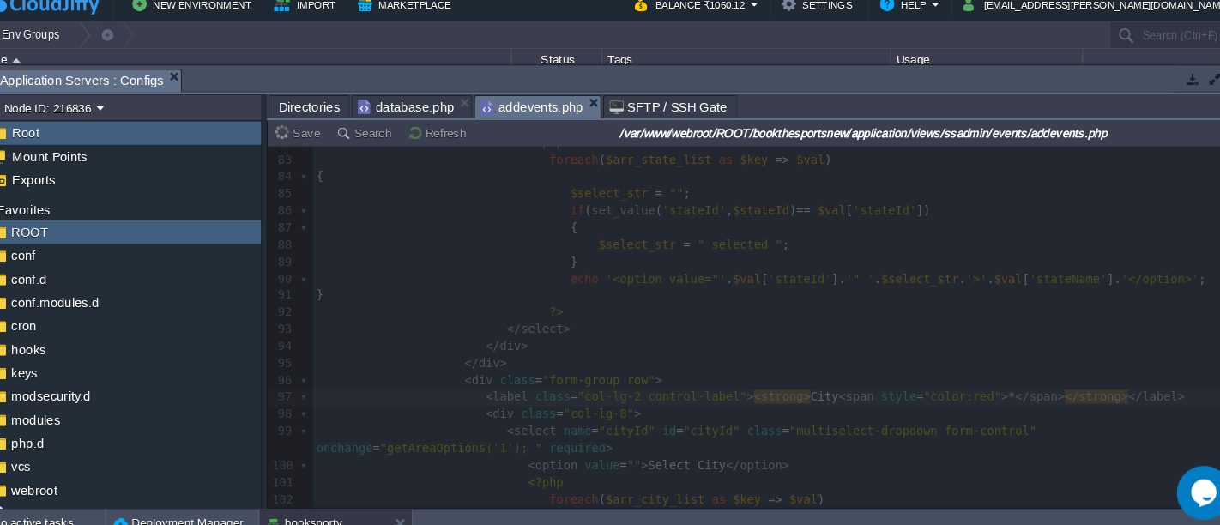
click at [319, 107] on span "Directories" at bounding box center [322, 115] width 58 height 21
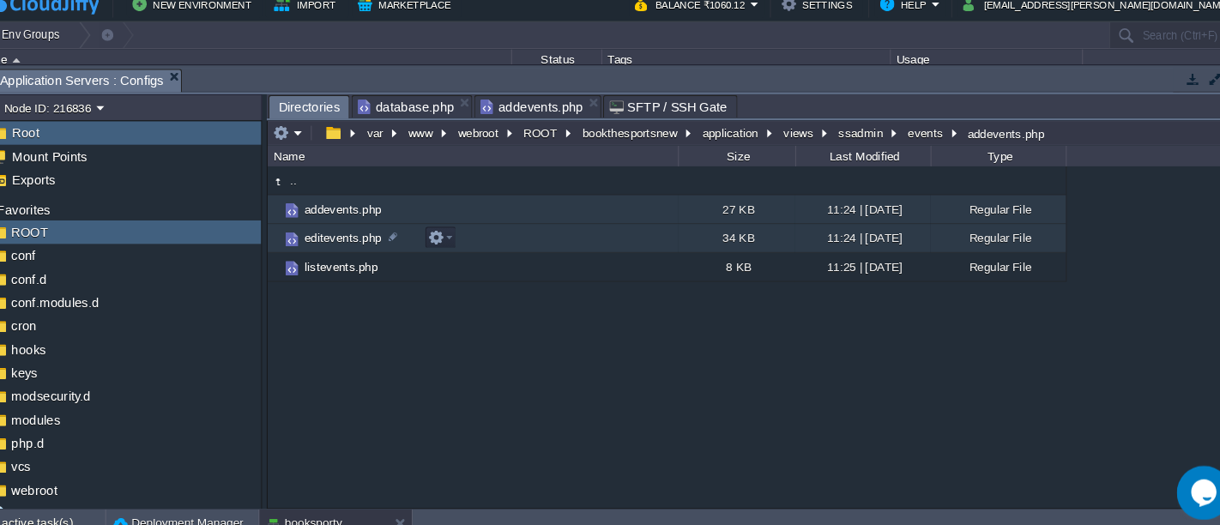
click at [496, 234] on td "editevents.php" at bounding box center [478, 239] width 390 height 27
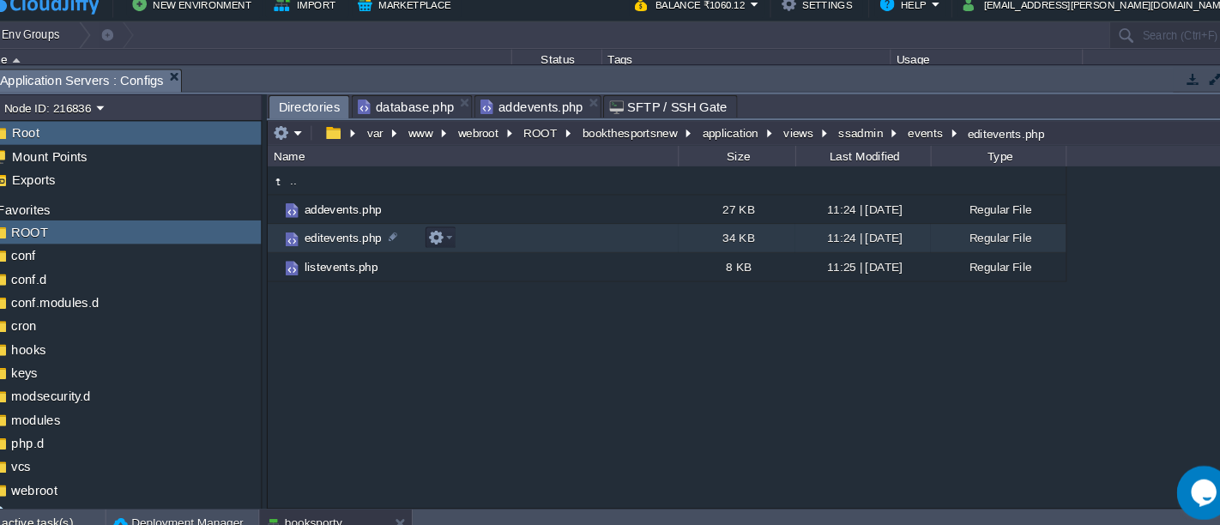
click at [496, 234] on td "editevents.php" at bounding box center [478, 239] width 390 height 27
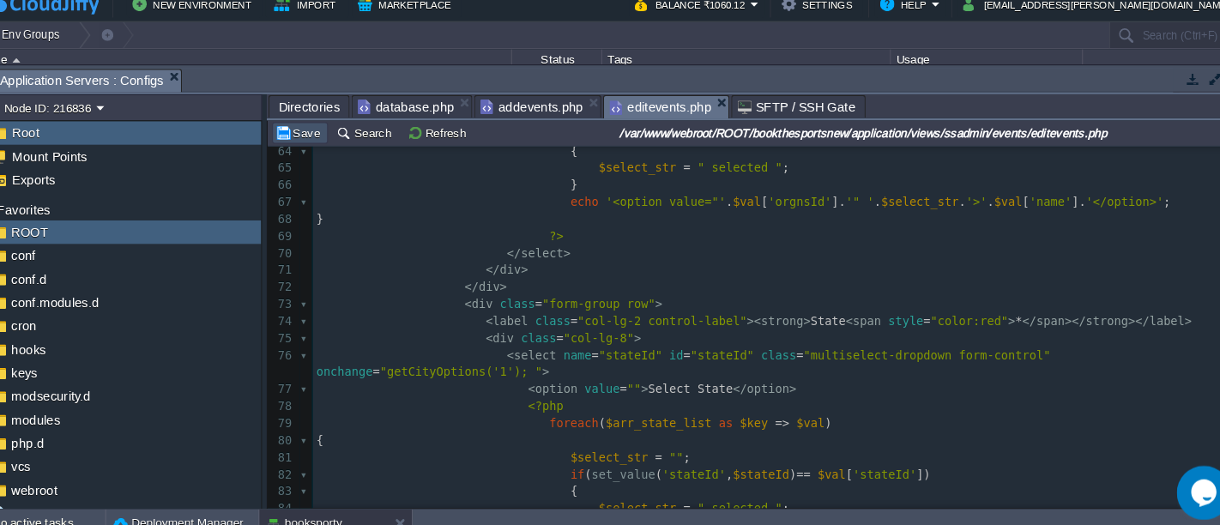
click at [317, 136] on button "Save" at bounding box center [314, 139] width 48 height 15
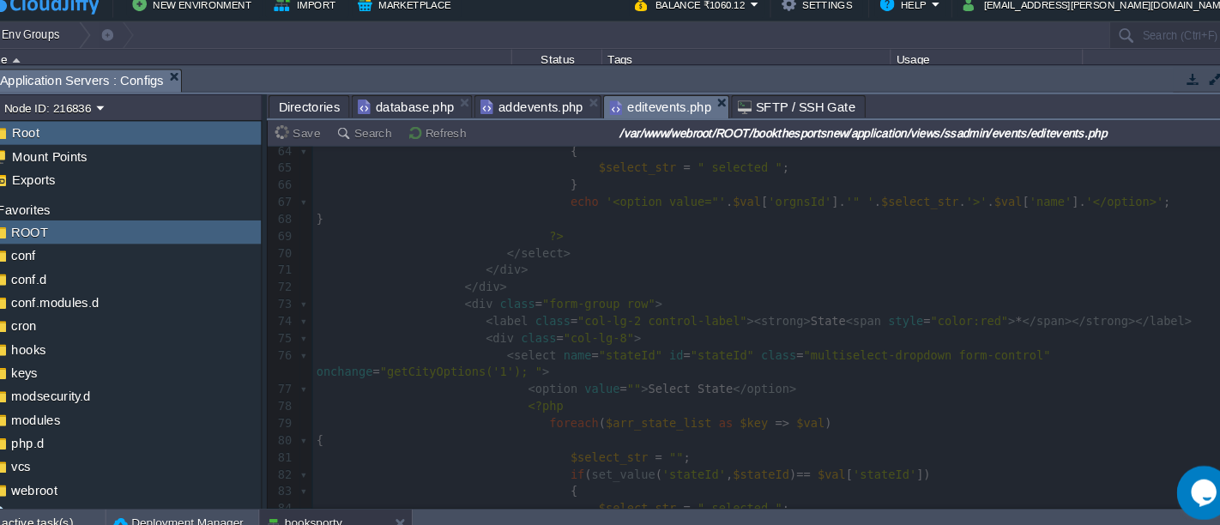
click at [327, 112] on span "Directories" at bounding box center [322, 115] width 58 height 21
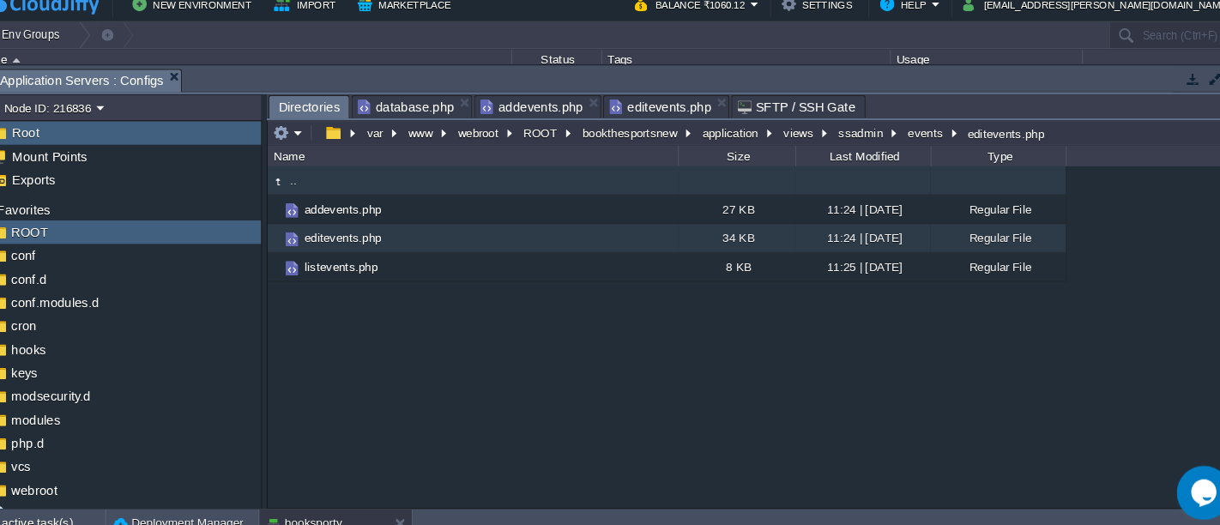
click at [368, 182] on td ".." at bounding box center [478, 185] width 390 height 27
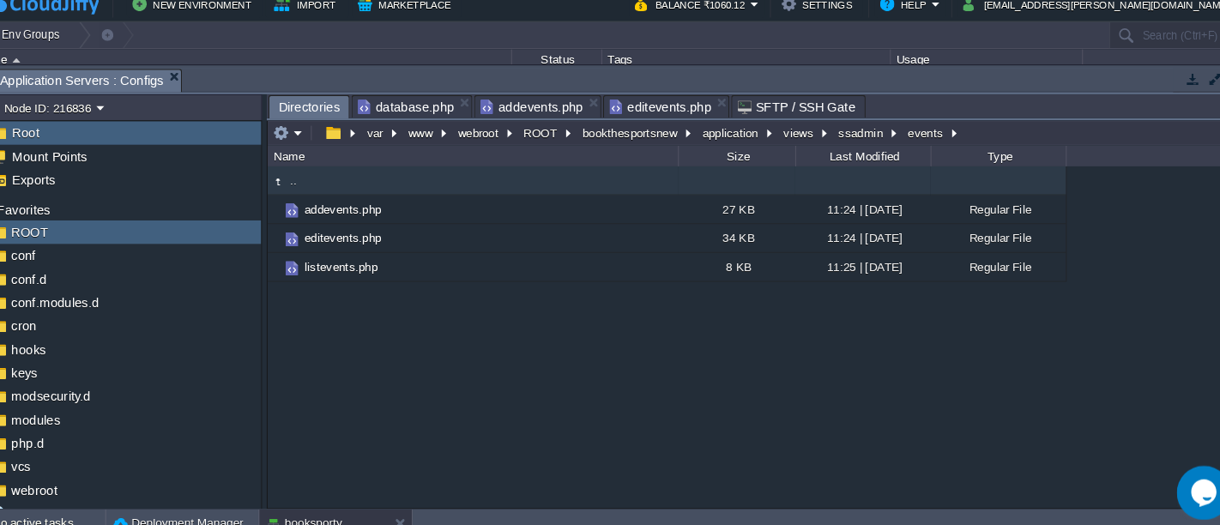
click at [368, 182] on td ".." at bounding box center [478, 185] width 390 height 27
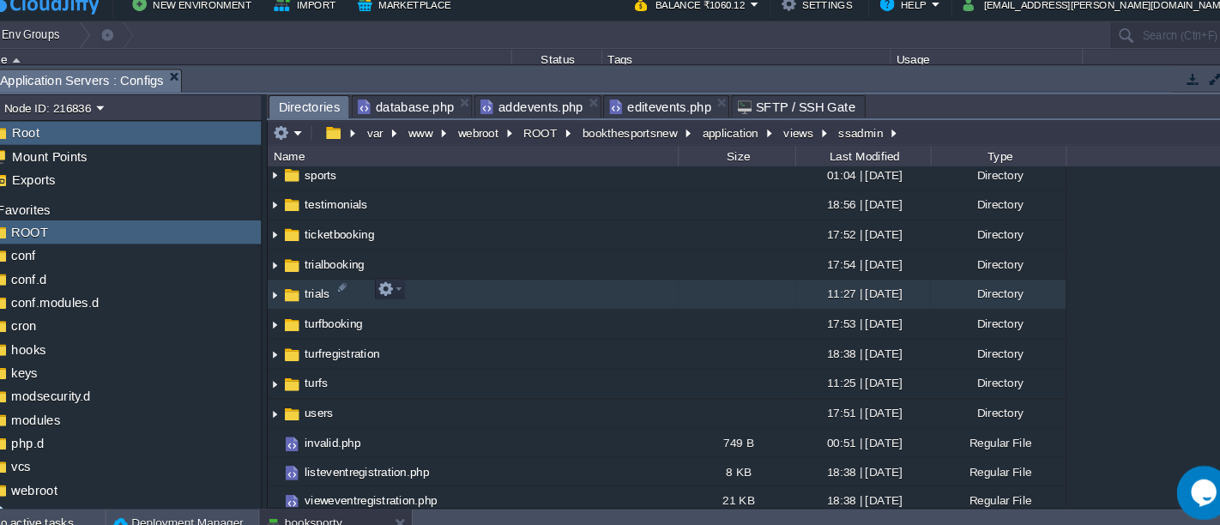
click at [442, 289] on td "trials" at bounding box center [478, 294] width 390 height 28
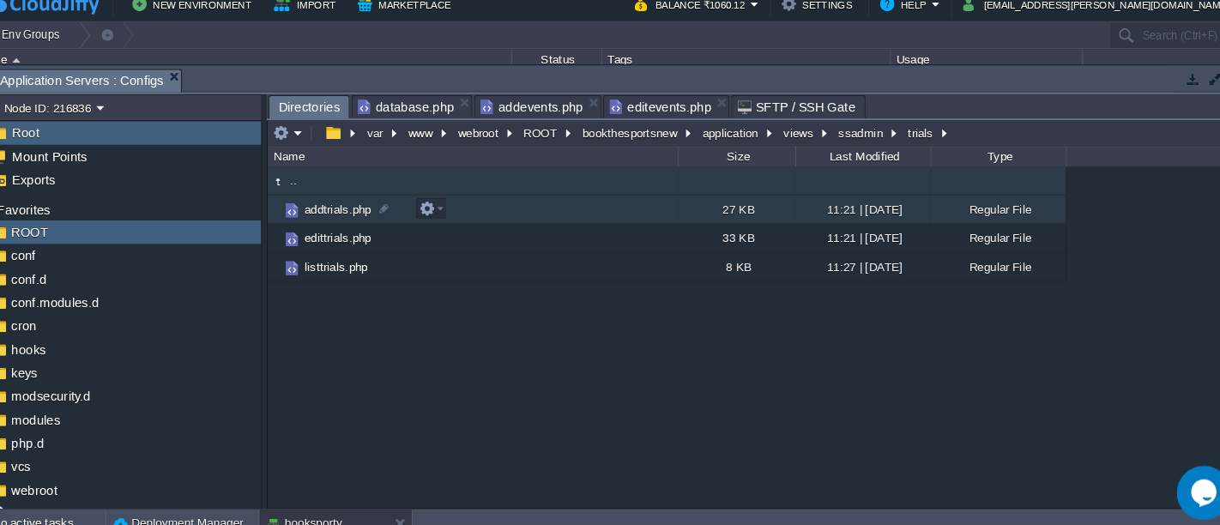
click at [464, 208] on td "addtrials.php" at bounding box center [478, 212] width 390 height 27
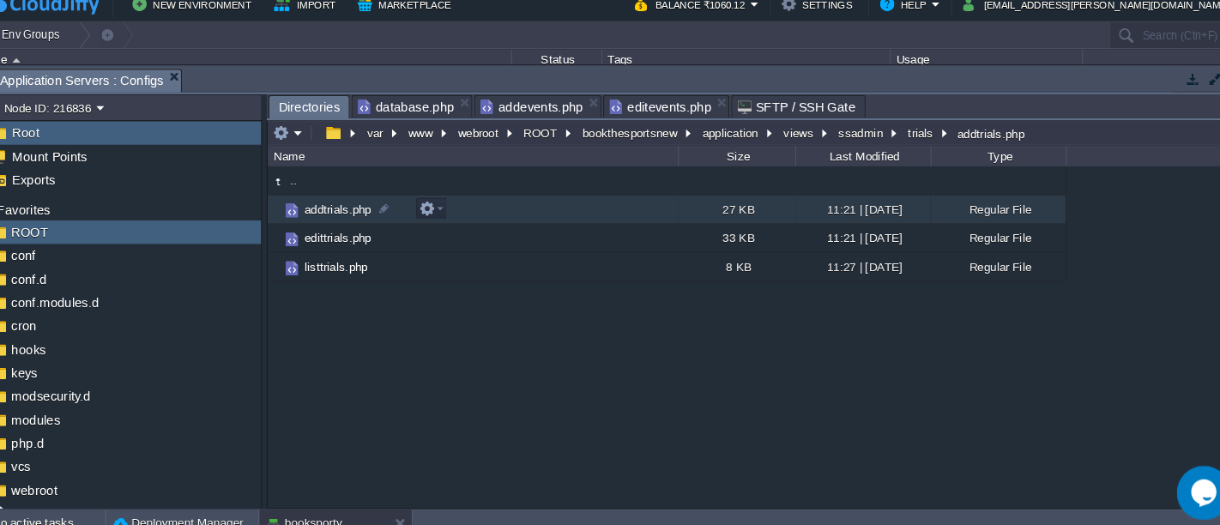
click at [464, 208] on td "addtrials.php" at bounding box center [478, 212] width 390 height 27
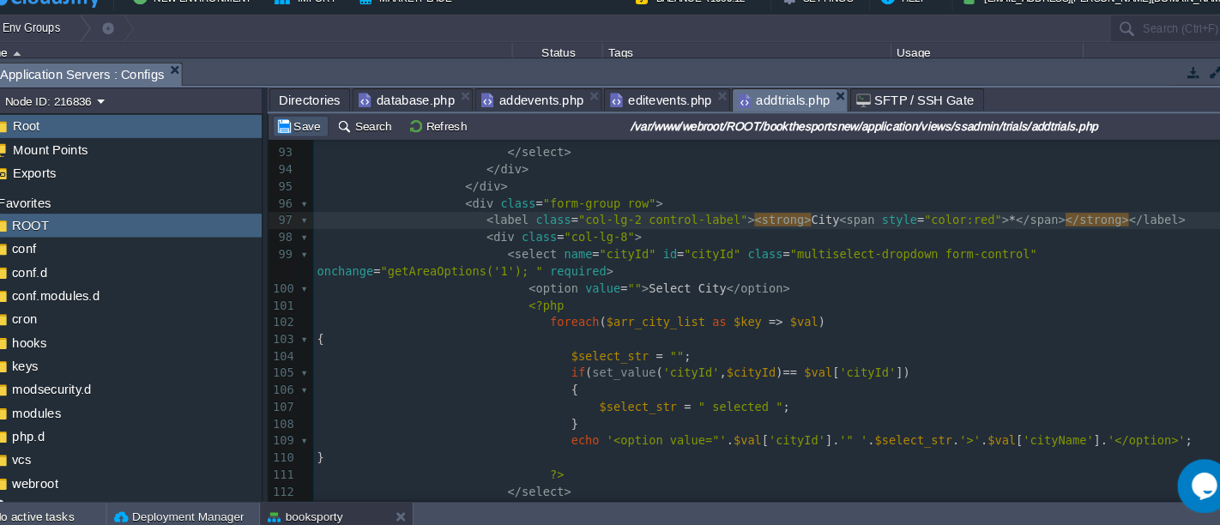
click at [311, 137] on button "Save" at bounding box center [314, 139] width 48 height 15
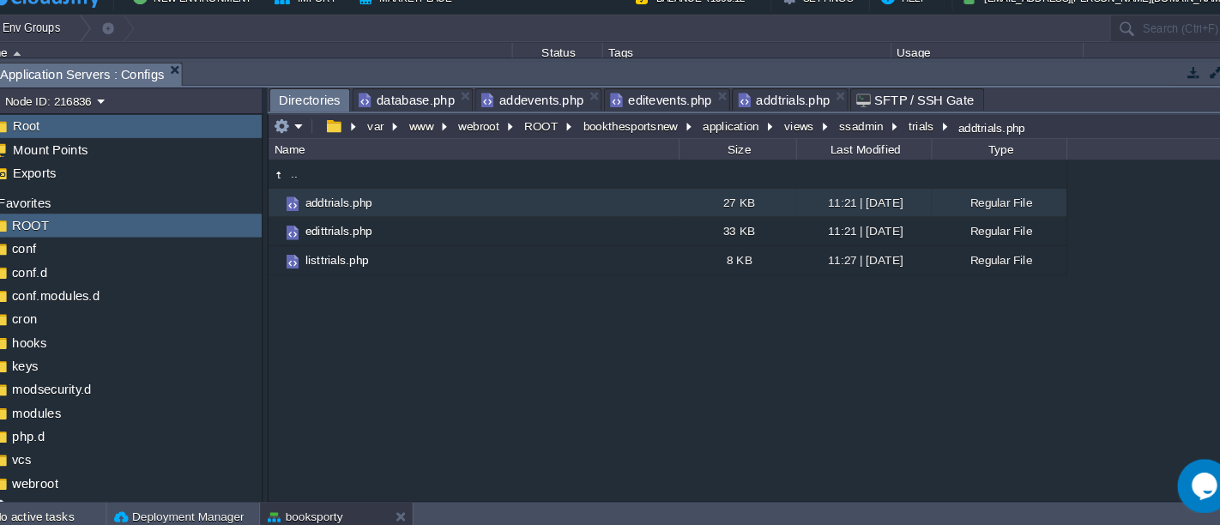
click at [318, 119] on span "Directories" at bounding box center [322, 115] width 58 height 21
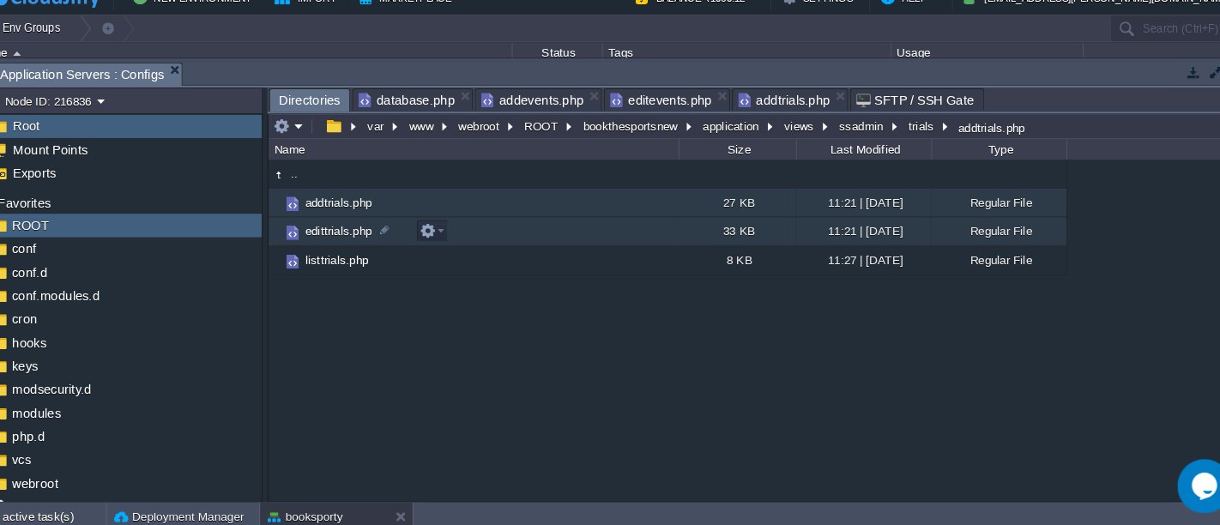
click at [485, 241] on td "edittrials.php" at bounding box center [478, 239] width 390 height 27
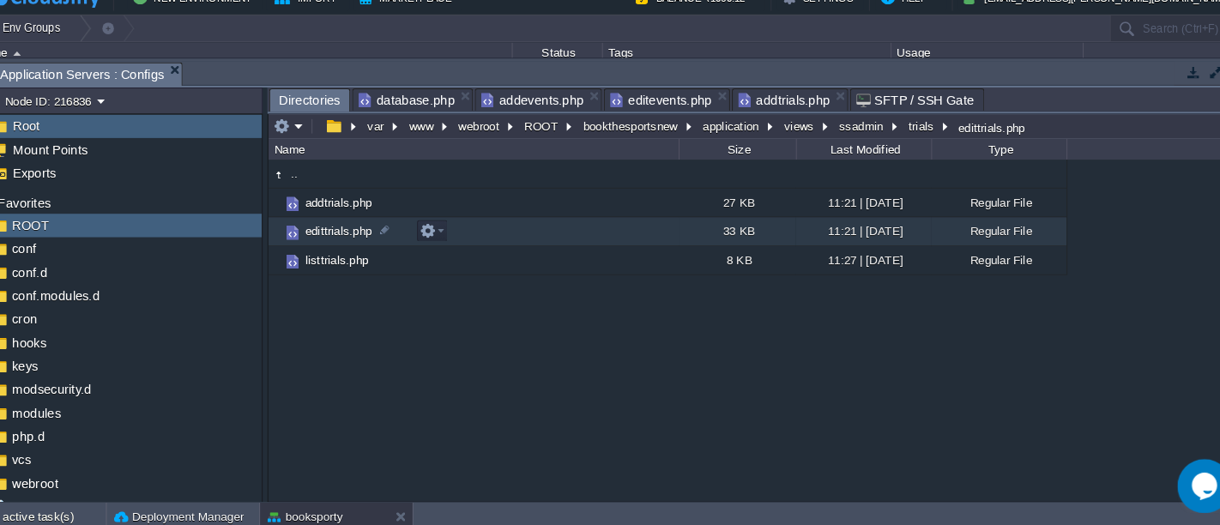
click at [485, 241] on td "edittrials.php" at bounding box center [478, 239] width 390 height 27
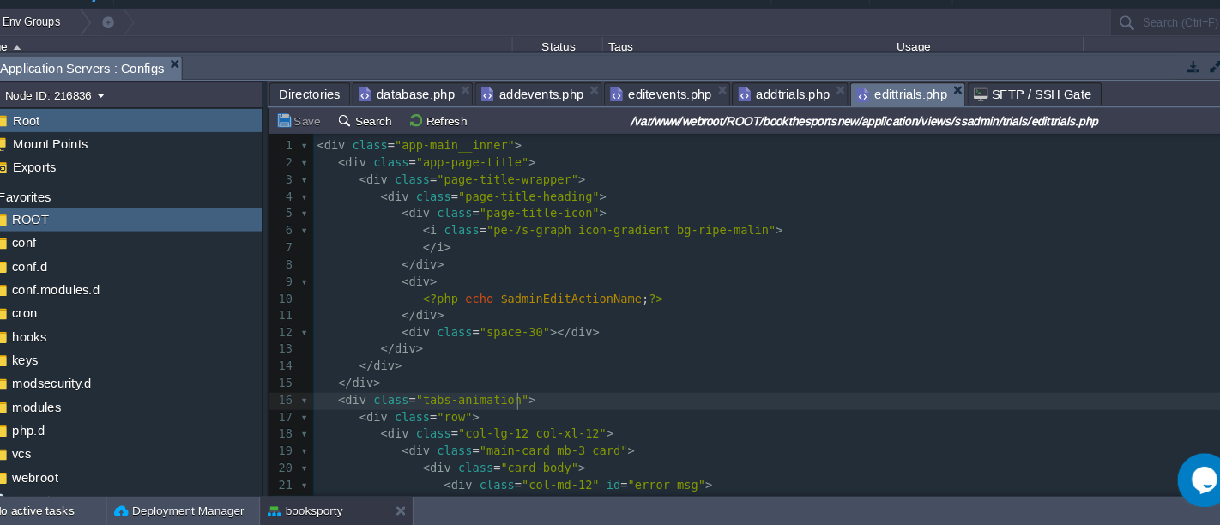
type textarea "​"
drag, startPoint x: 792, startPoint y: 409, endPoint x: 736, endPoint y: 426, distance: 58.3
click at [736, 426] on pre "< div class = "row" >" at bounding box center [771, 423] width 891 height 16
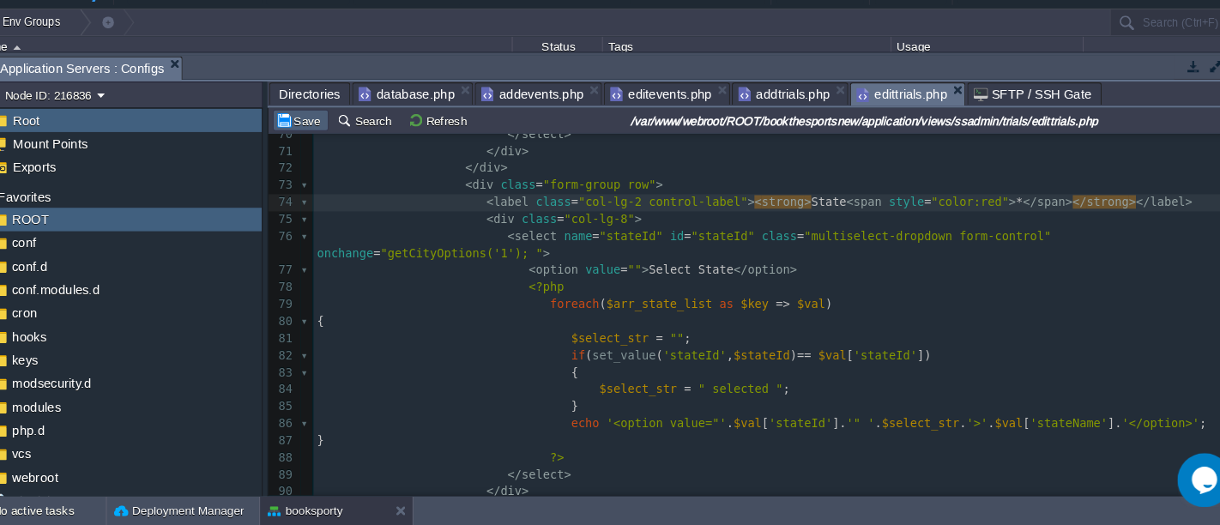
click at [325, 140] on button "Save" at bounding box center [314, 139] width 48 height 15
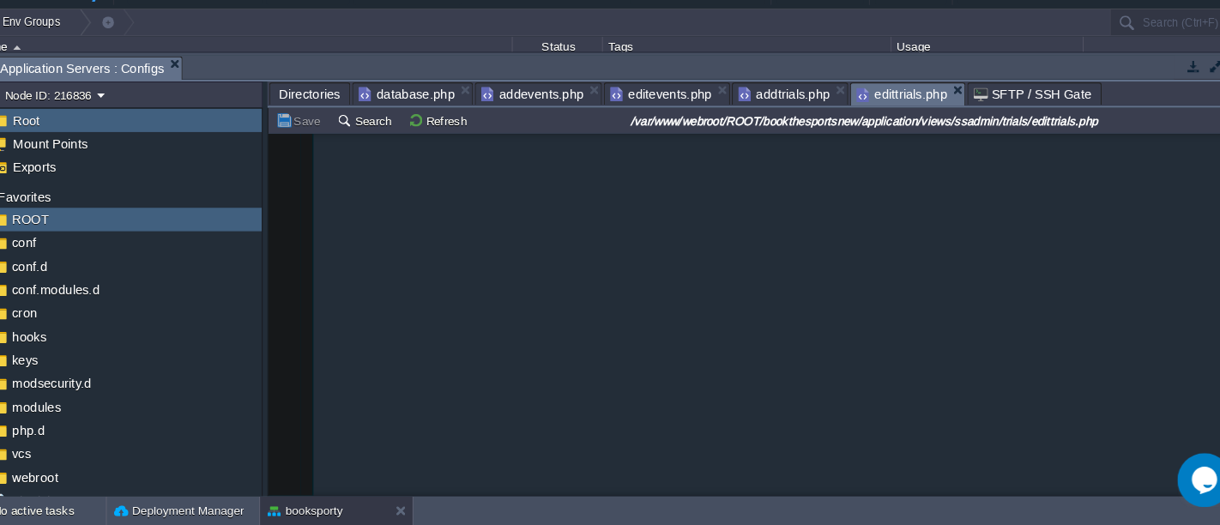
scroll to position [1143, 0]
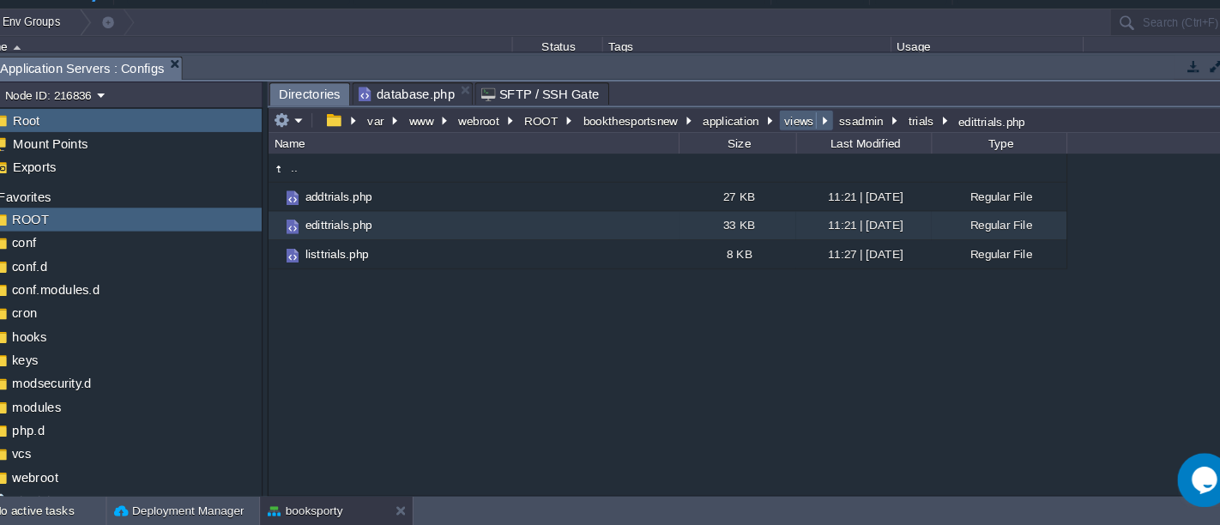
click at [787, 137] on button "views" at bounding box center [788, 139] width 35 height 15
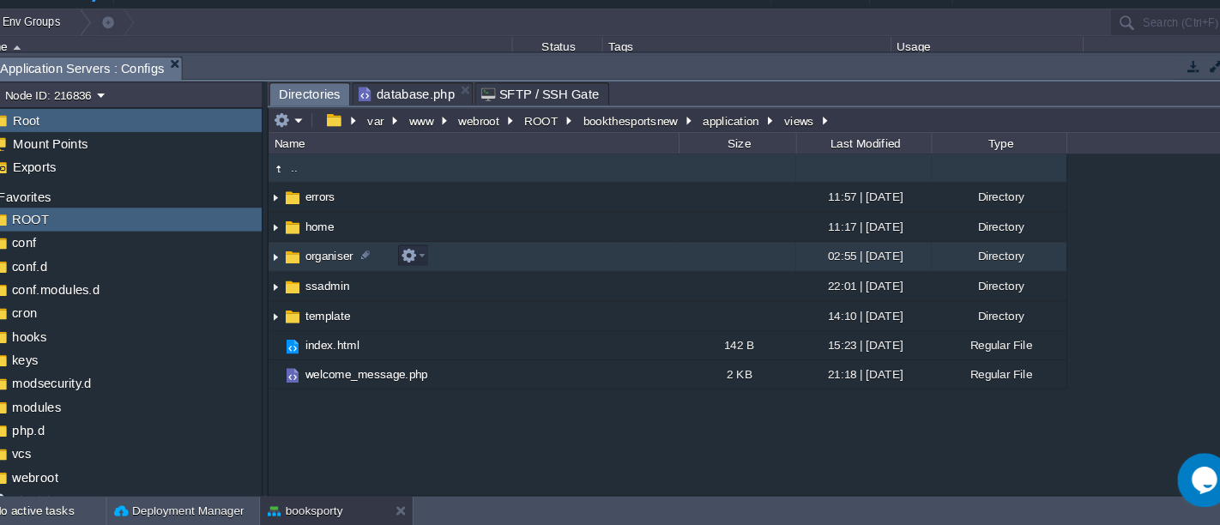
click at [449, 271] on td "organiser" at bounding box center [478, 270] width 390 height 28
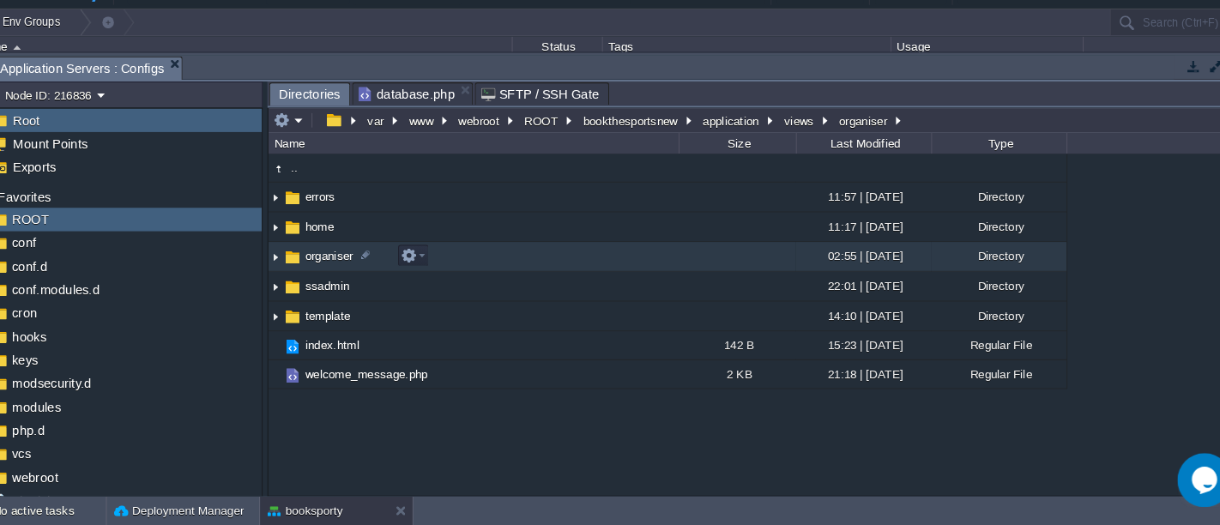
click at [449, 271] on td "organiser" at bounding box center [478, 270] width 390 height 28
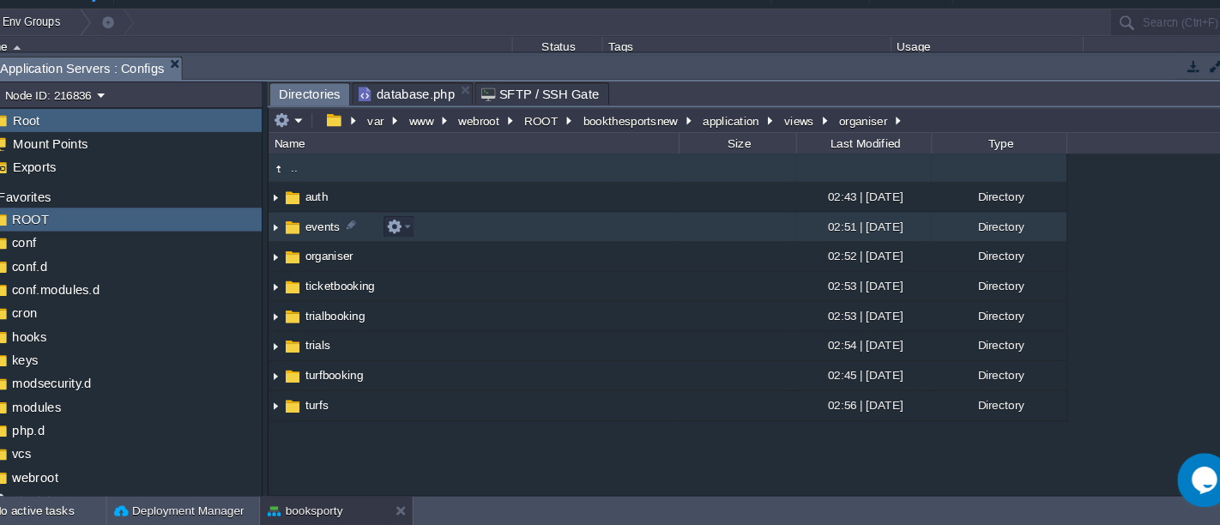
click at [431, 244] on td "events" at bounding box center [478, 241] width 390 height 28
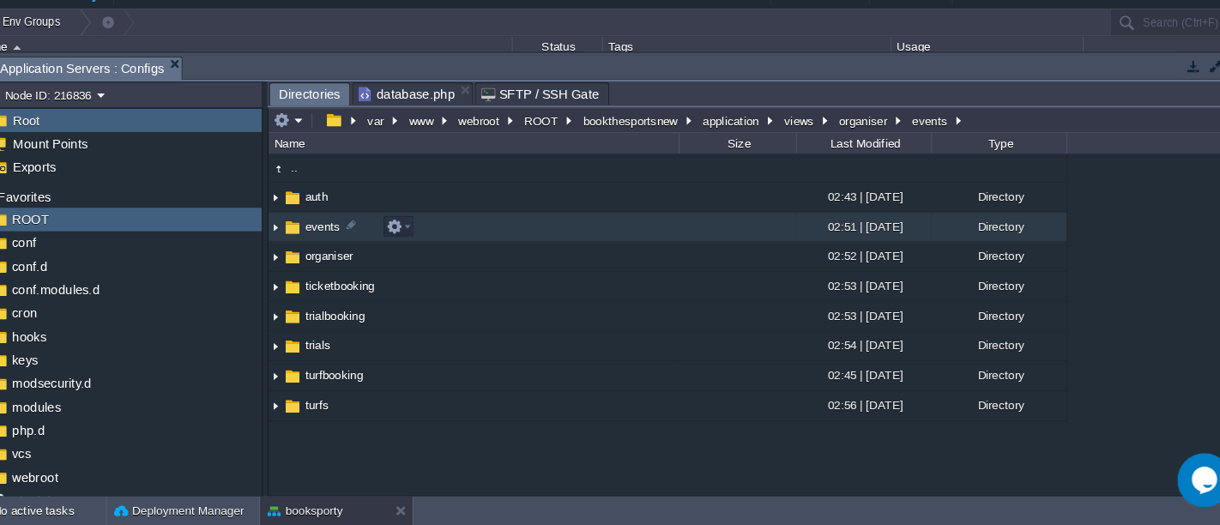
click at [431, 244] on td "events" at bounding box center [478, 241] width 390 height 28
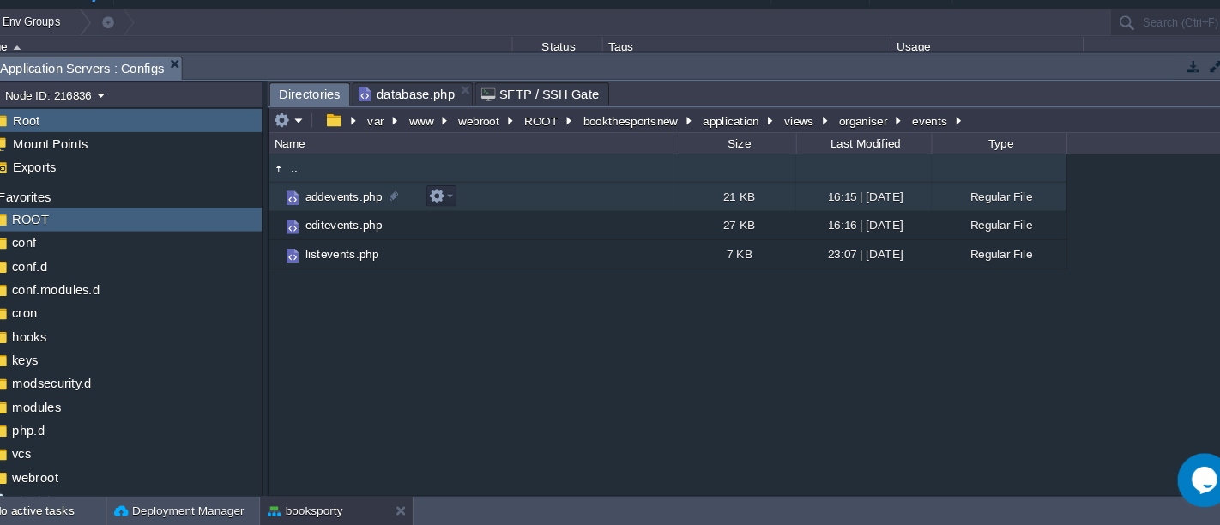
click at [491, 212] on td "addevents.php" at bounding box center [478, 212] width 390 height 27
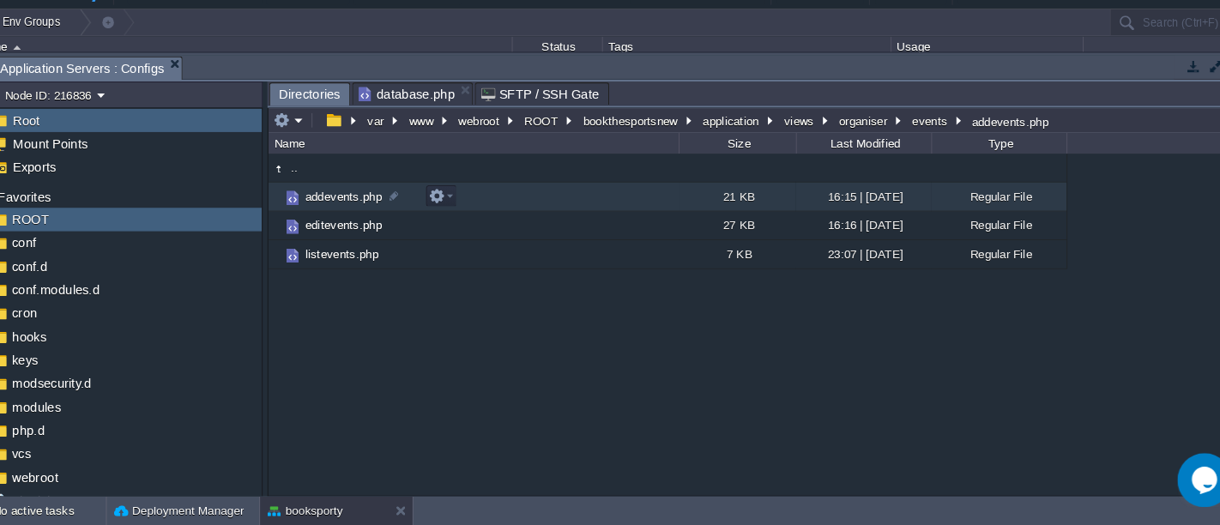
click at [491, 212] on td "addevents.php" at bounding box center [478, 212] width 390 height 27
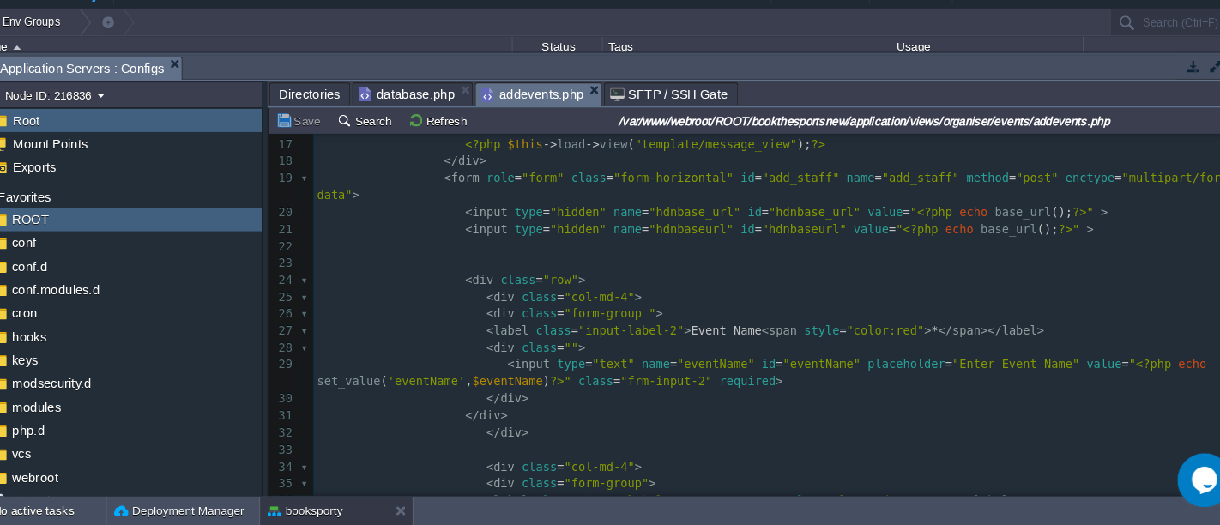
scroll to position [0, 0]
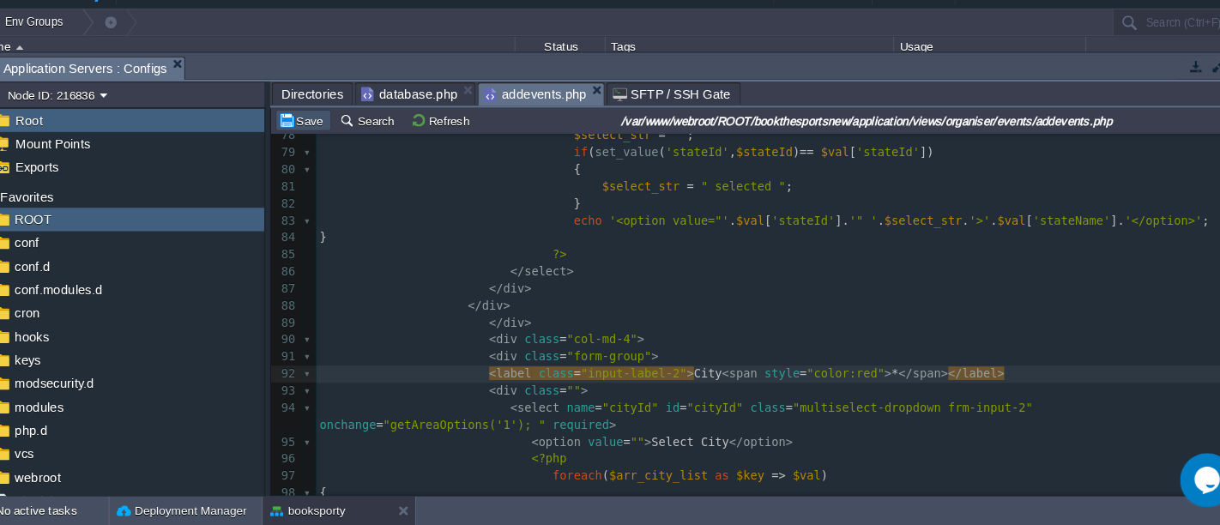
click at [310, 134] on button "Save" at bounding box center [314, 139] width 48 height 15
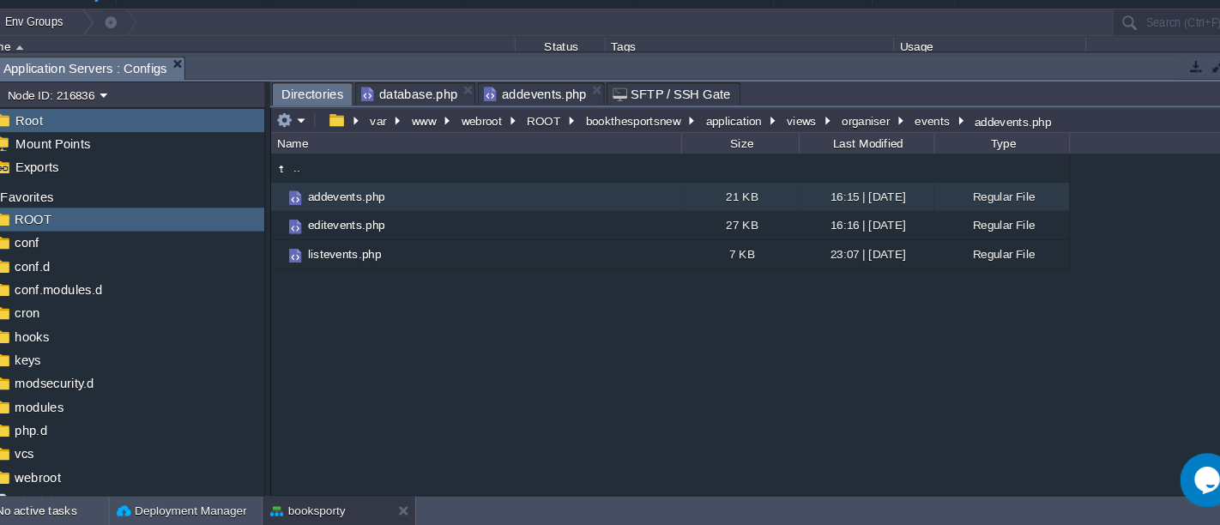
click at [303, 107] on span "Directories" at bounding box center [322, 115] width 58 height 21
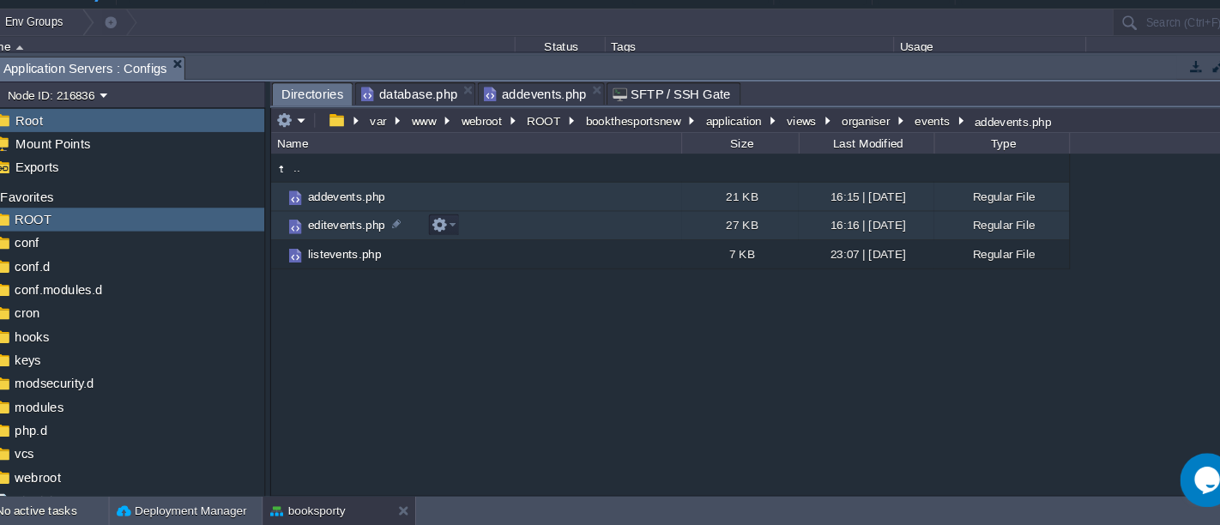
click at [484, 239] on td "editevents.php" at bounding box center [478, 239] width 390 height 27
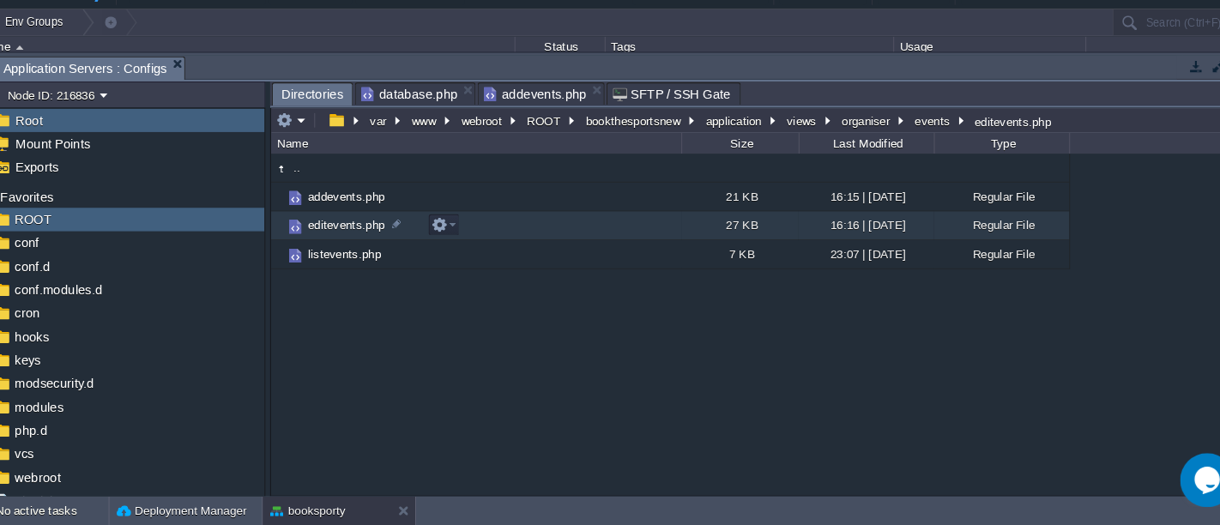
click at [484, 239] on td "editevents.php" at bounding box center [478, 239] width 390 height 27
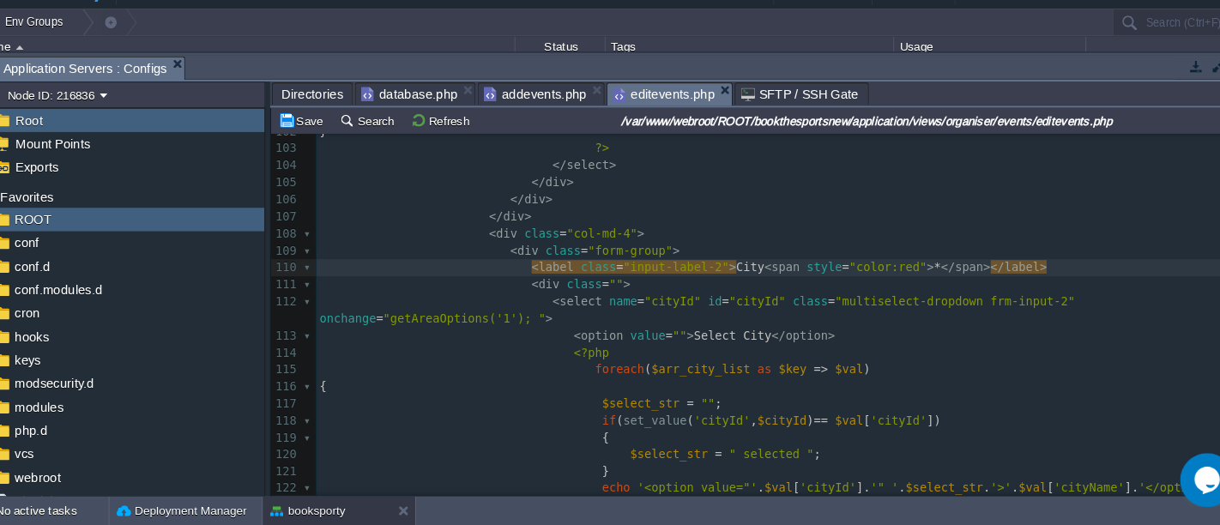
click at [309, 128] on div "Save Search Refresh /var/www/webroot/ROOT/bookthesportsnew/application/views/or…" at bounding box center [750, 140] width 934 height 25
click at [309, 136] on button "Save" at bounding box center [314, 139] width 48 height 15
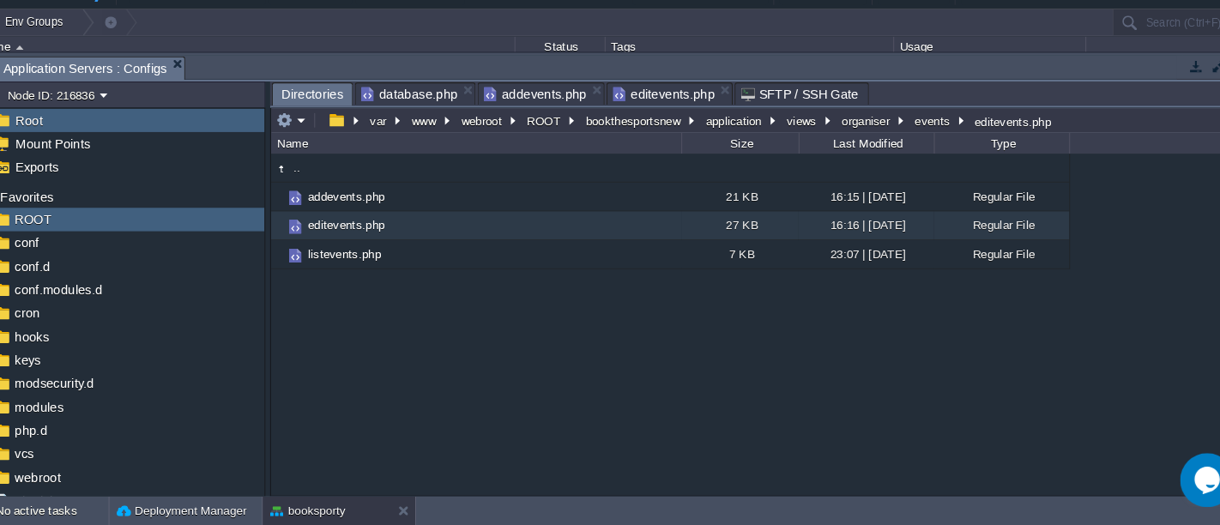
click at [326, 108] on span "Directories" at bounding box center [322, 115] width 58 height 21
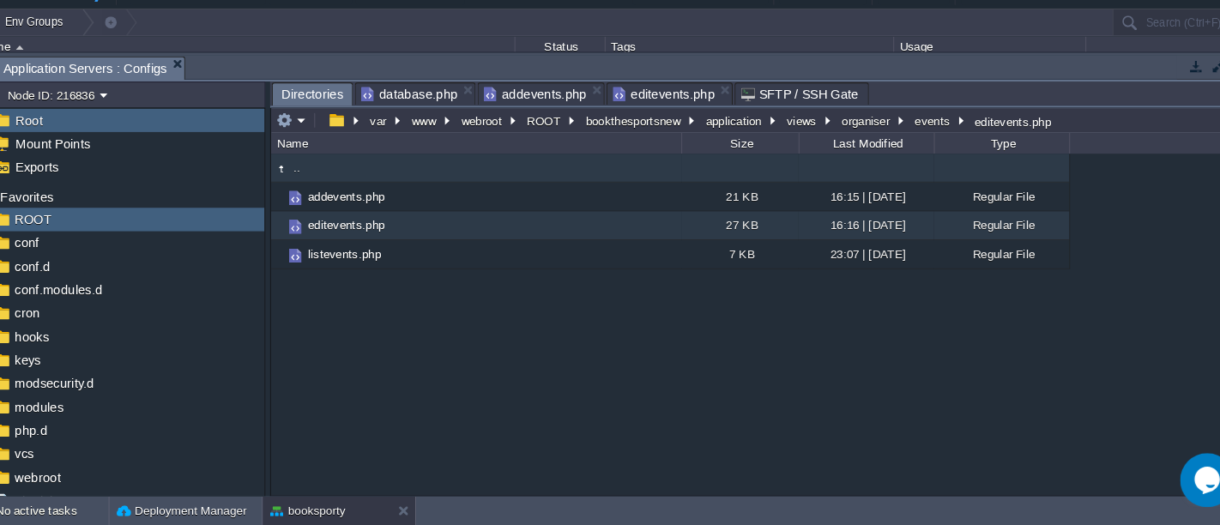
click at [380, 173] on td ".." at bounding box center [478, 185] width 390 height 27
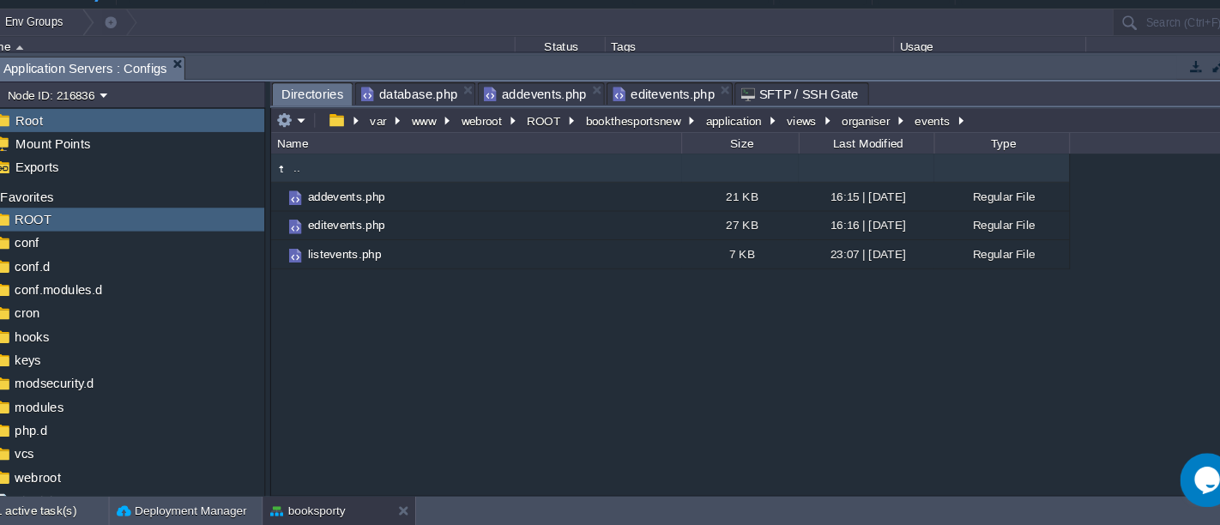
click at [383, 181] on td ".." at bounding box center [478, 185] width 390 height 27
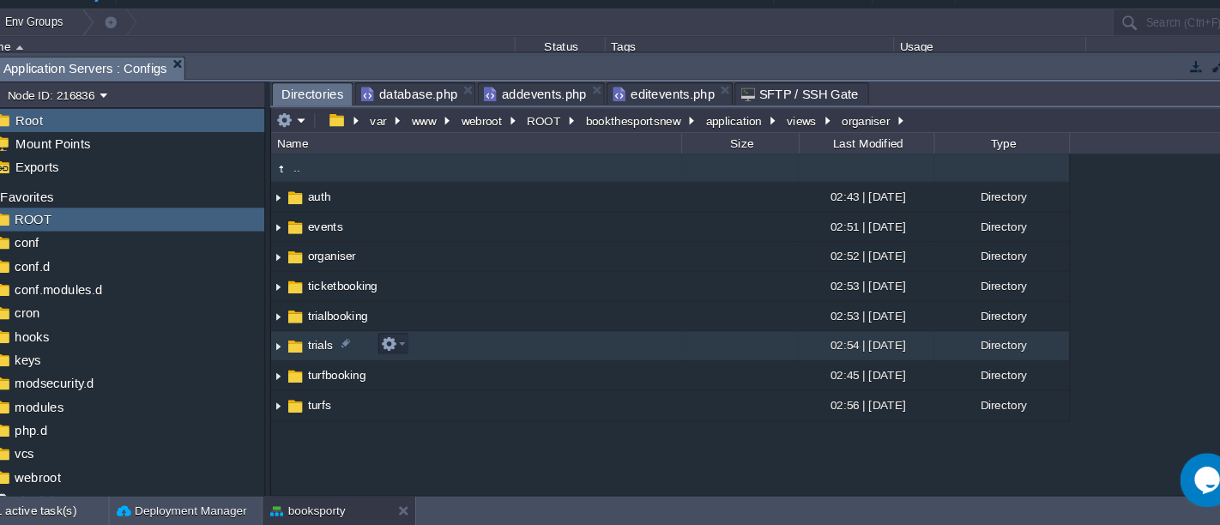
click at [471, 356] on td "trials" at bounding box center [478, 355] width 390 height 28
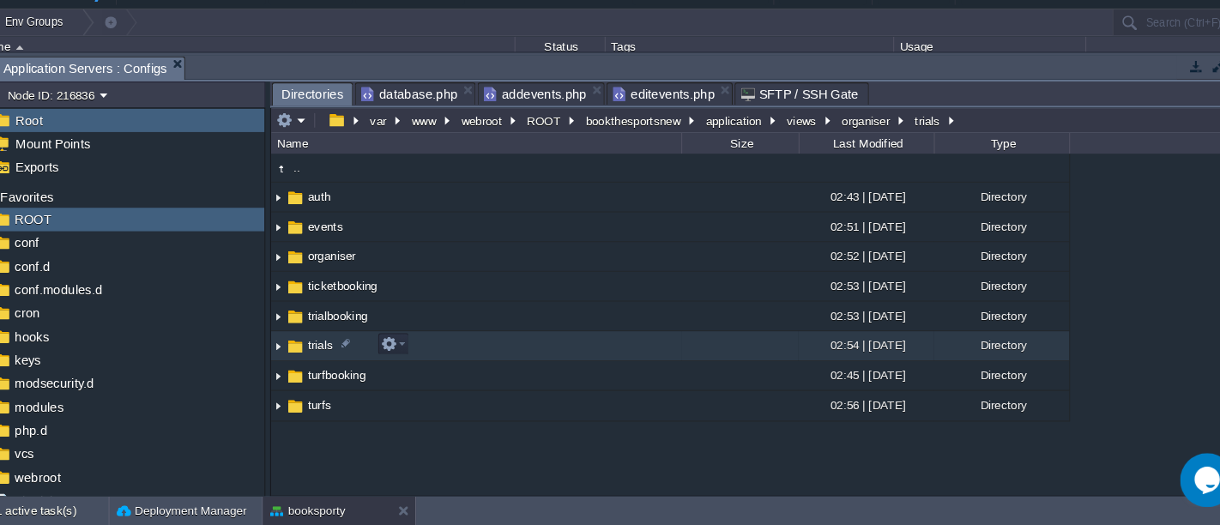
click at [471, 356] on td "trials" at bounding box center [478, 355] width 390 height 28
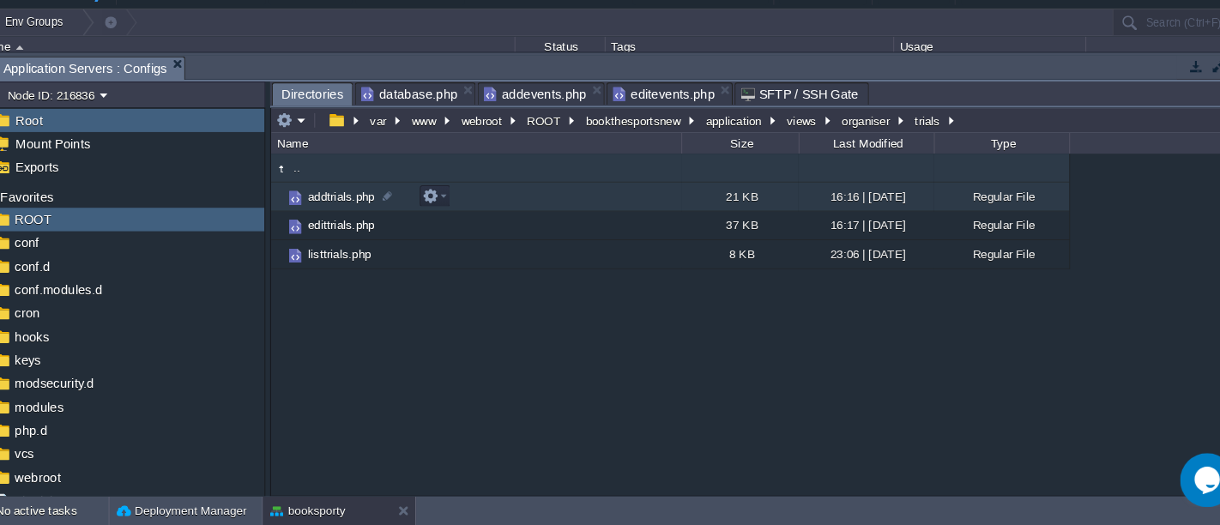
click at [492, 207] on td "addtrials.php" at bounding box center [478, 212] width 390 height 27
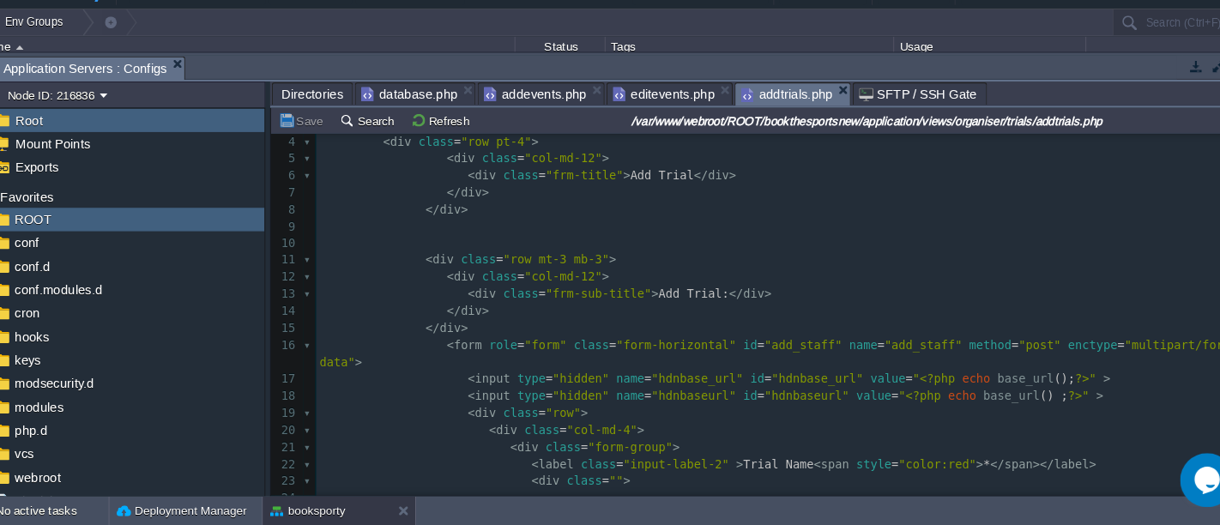
scroll to position [88, 0]
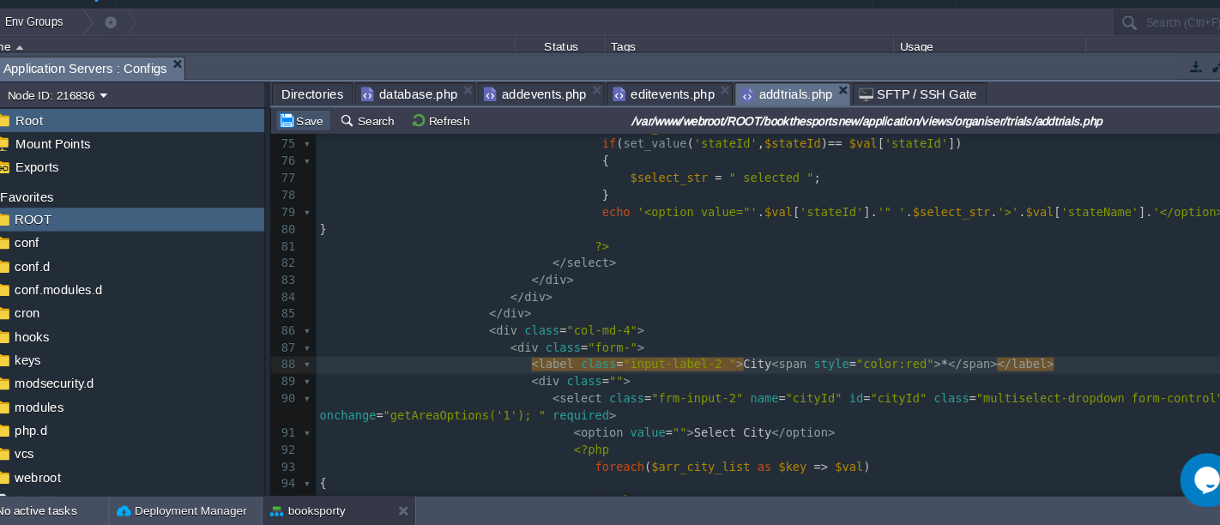
click at [309, 134] on button "Save" at bounding box center [314, 139] width 48 height 15
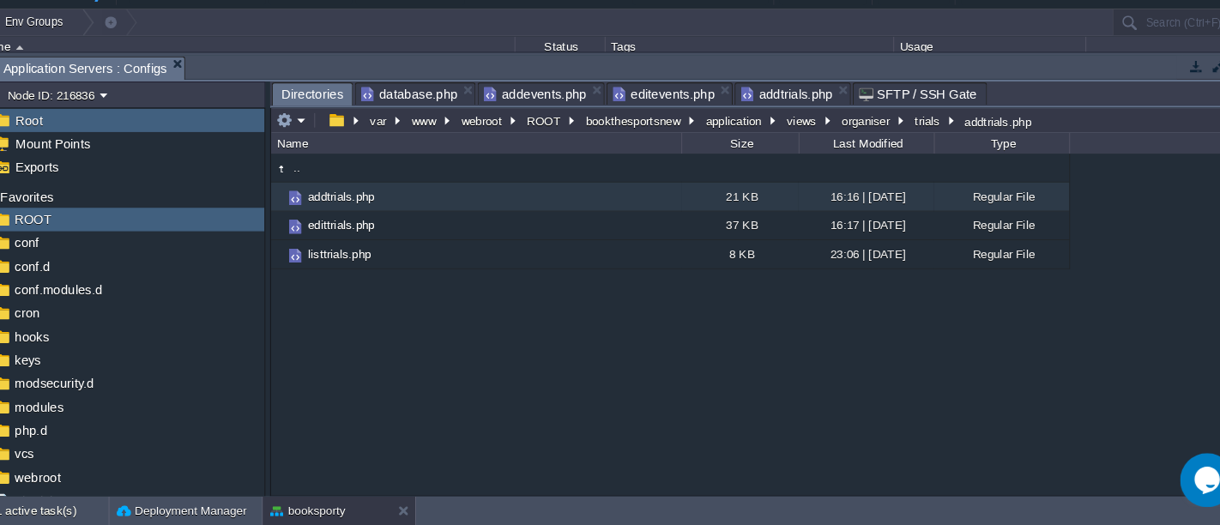
click at [317, 105] on span "Directories" at bounding box center [322, 115] width 58 height 21
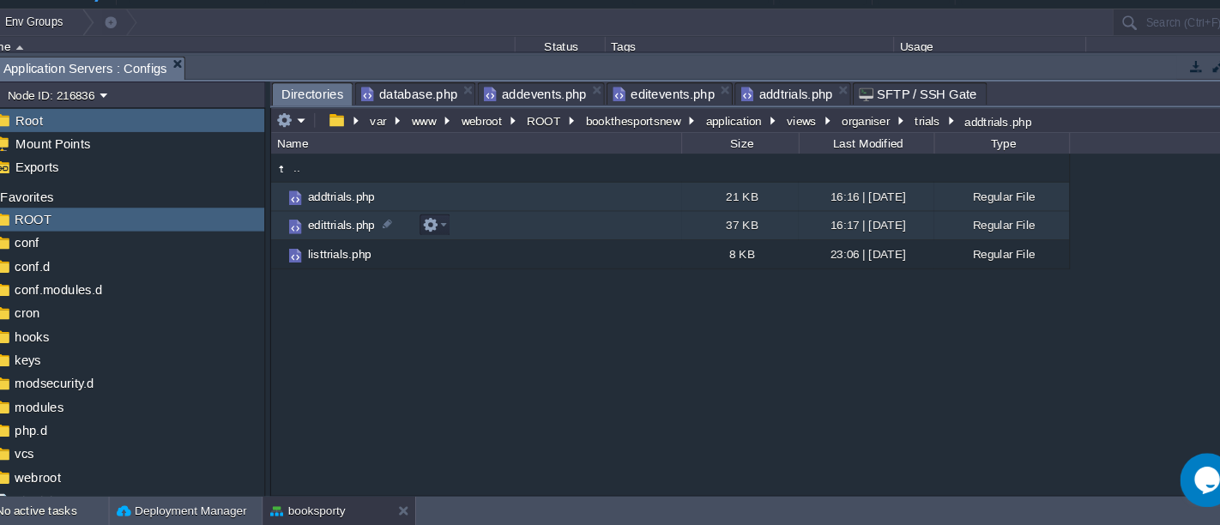
click at [472, 243] on td "edittrials.php" at bounding box center [478, 239] width 390 height 27
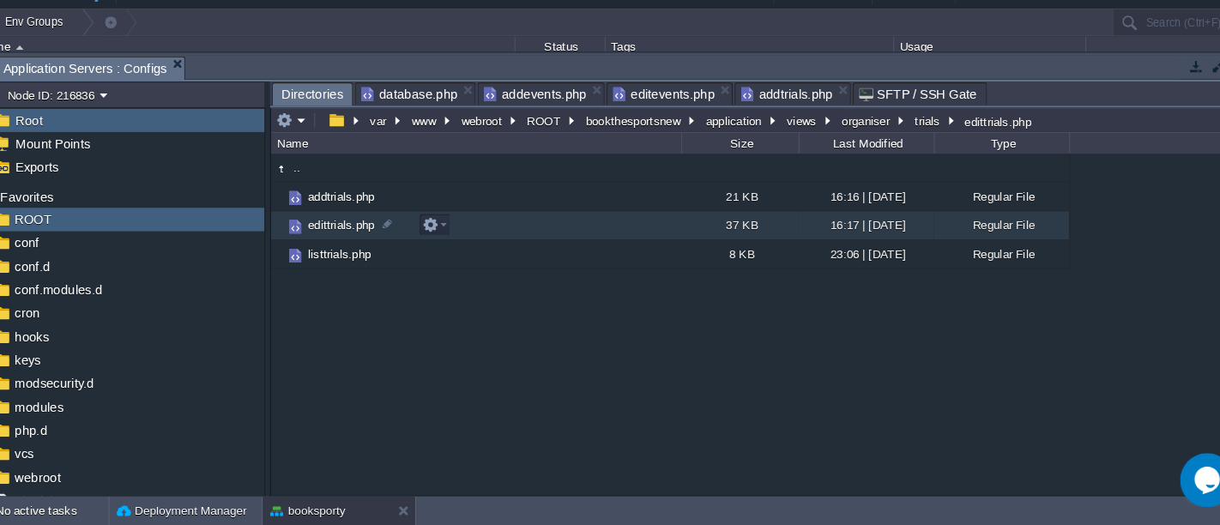
click at [472, 243] on td "edittrials.php" at bounding box center [478, 239] width 390 height 27
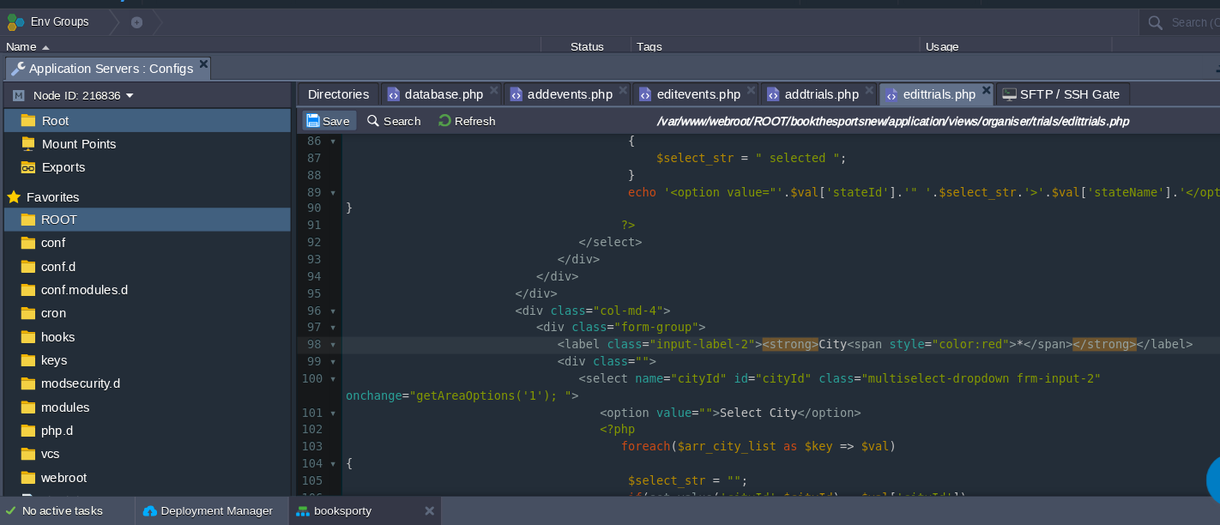
click at [315, 135] on button "Save" at bounding box center [314, 139] width 48 height 15
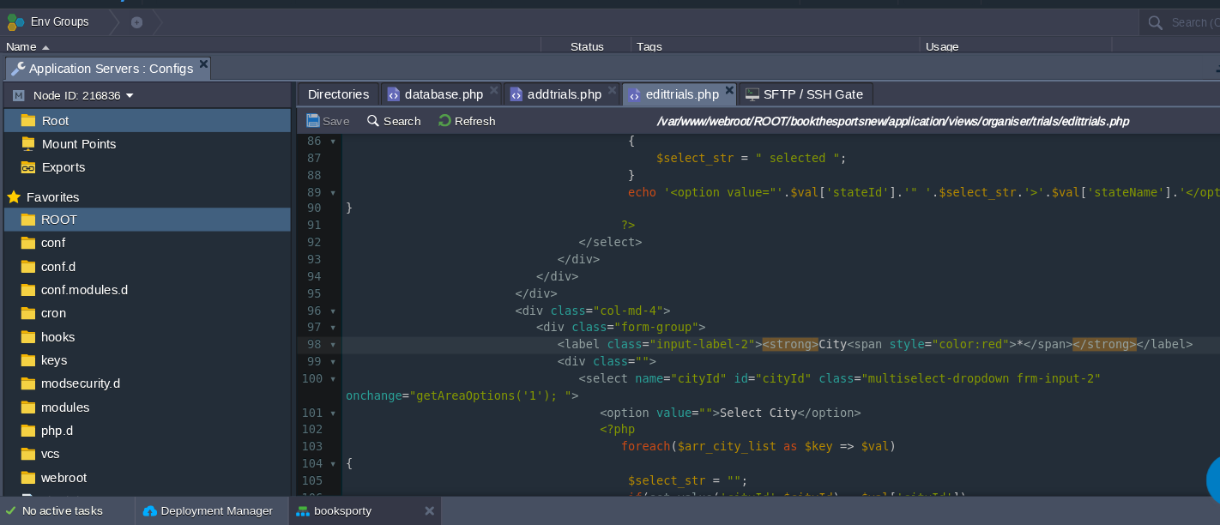
click at [592, 105] on div "edittrials.php" at bounding box center [647, 115] width 110 height 22
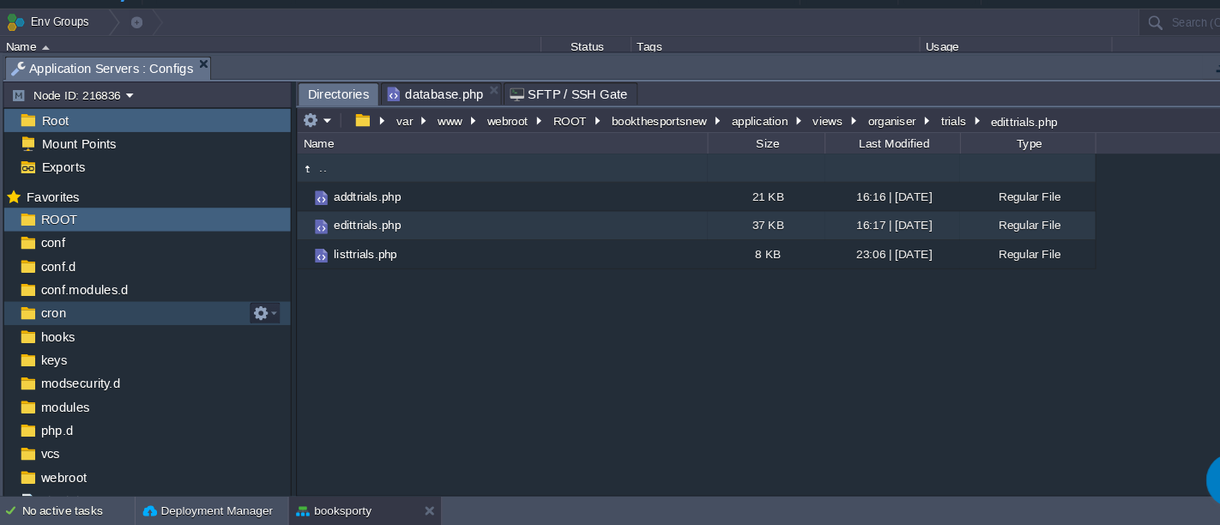
click at [385, 174] on td ".." at bounding box center [478, 185] width 390 height 27
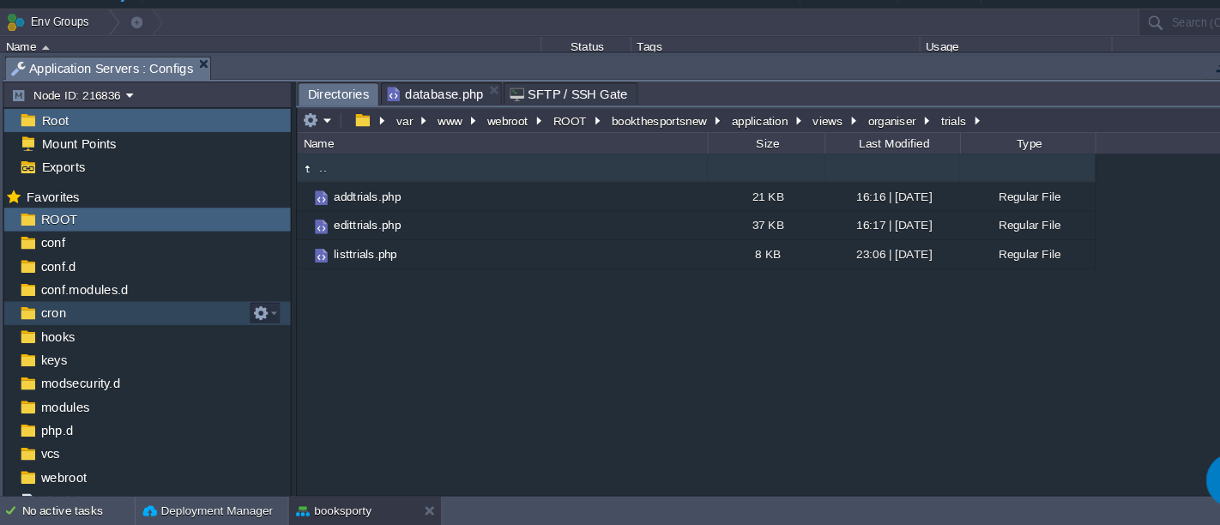
click at [385, 174] on td ".." at bounding box center [478, 185] width 390 height 27
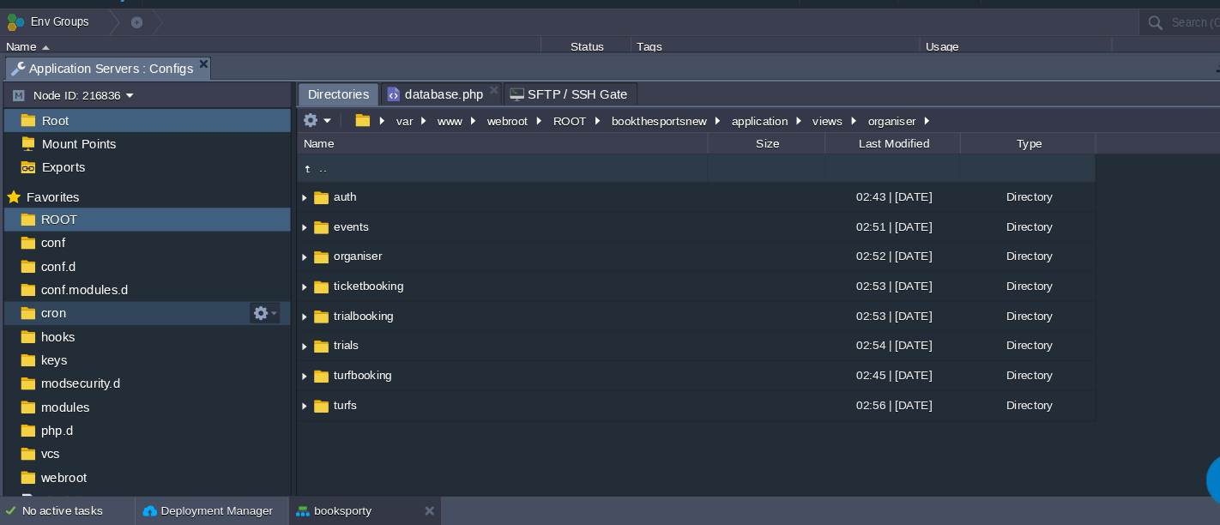
click at [385, 174] on td ".." at bounding box center [478, 185] width 390 height 27
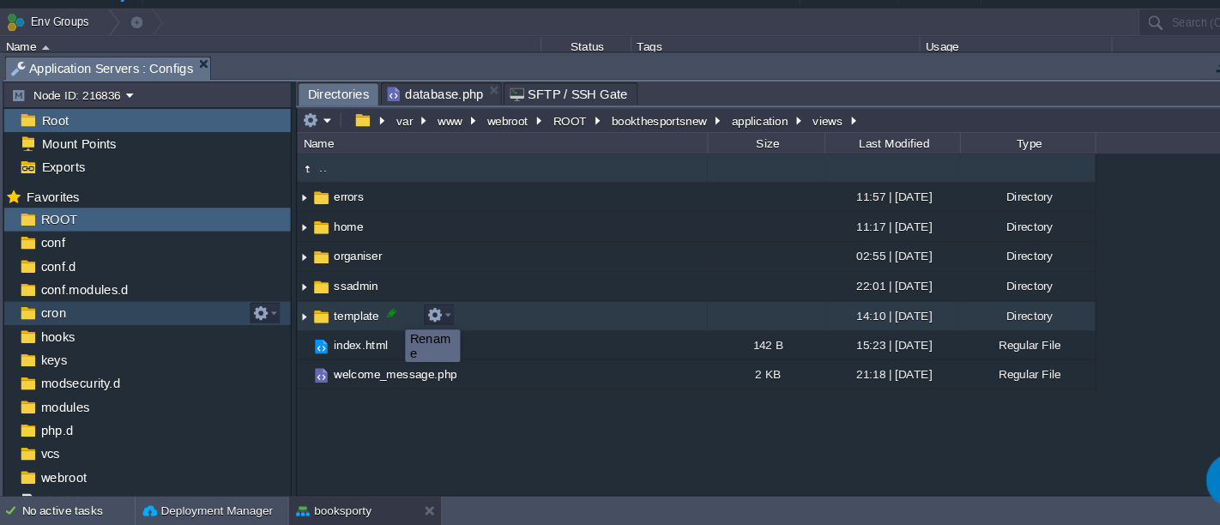
click at [373, 323] on div at bounding box center [372, 323] width 15 height 15
click at [373, 323] on div ".. errors 11:57 | 30 Nov 2024 Directory home 11:17 | 12 Jun 2025 Directory orga…" at bounding box center [750, 334] width 934 height 324
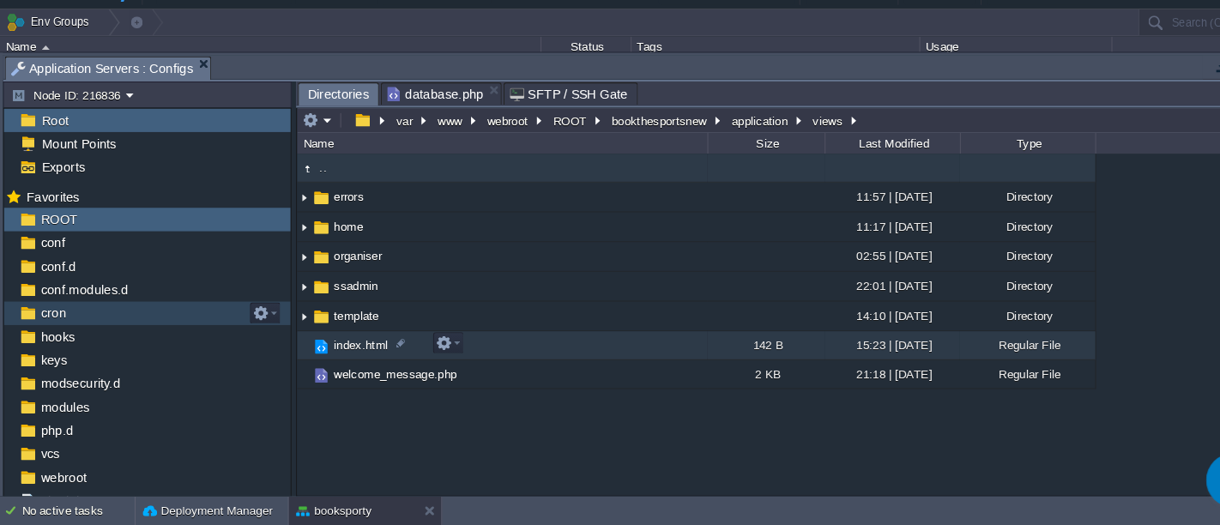
click at [447, 353] on td "index.html" at bounding box center [478, 354] width 390 height 27
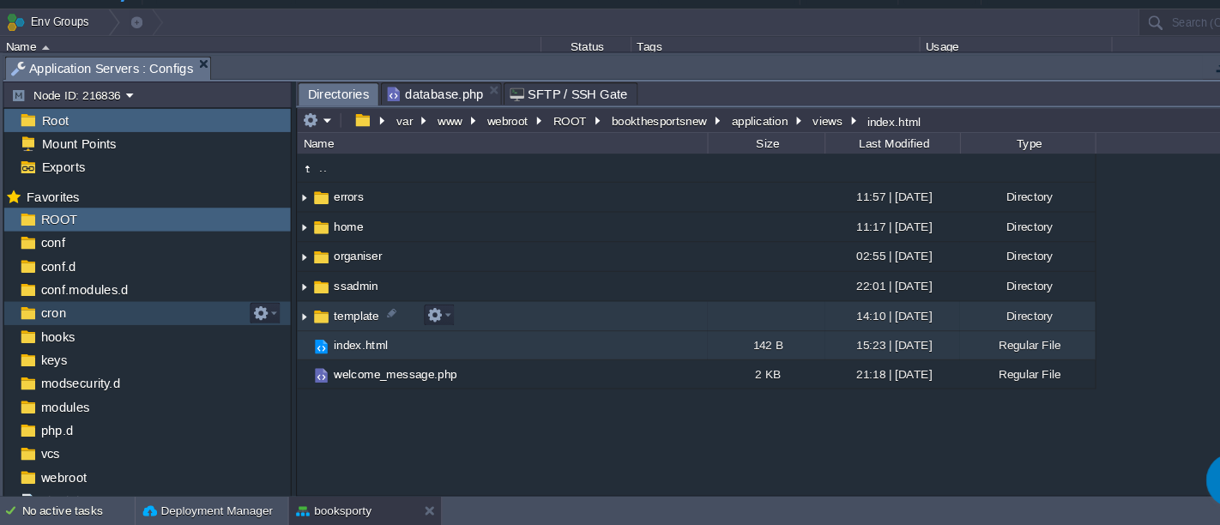
click at [491, 326] on td "template" at bounding box center [478, 326] width 390 height 28
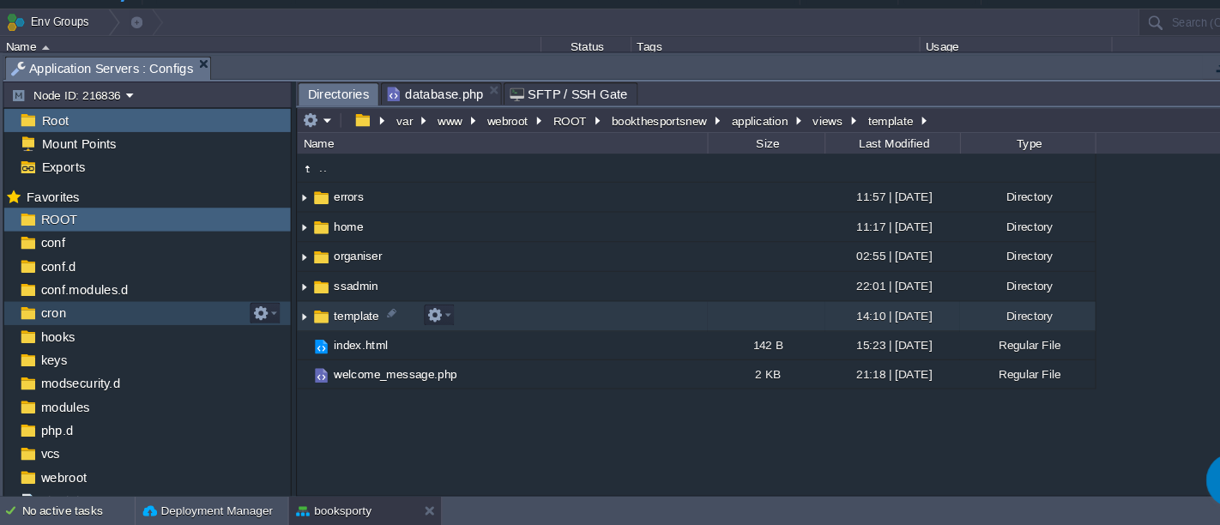
click at [491, 326] on td "template" at bounding box center [478, 326] width 390 height 28
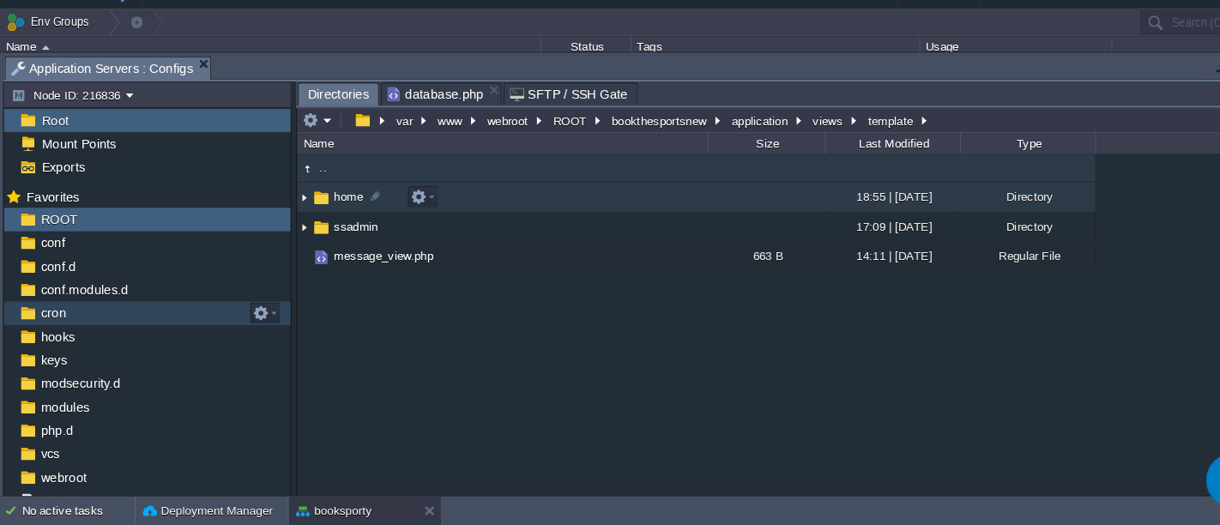
click at [486, 216] on td "home" at bounding box center [478, 213] width 390 height 28
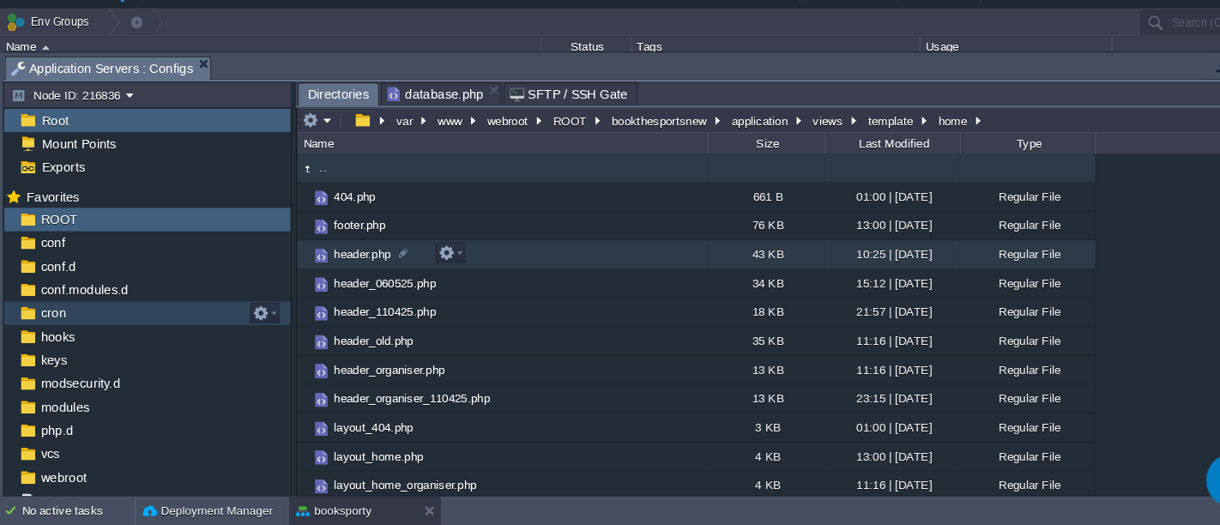
click at [503, 265] on td "header.php" at bounding box center [478, 267] width 390 height 27
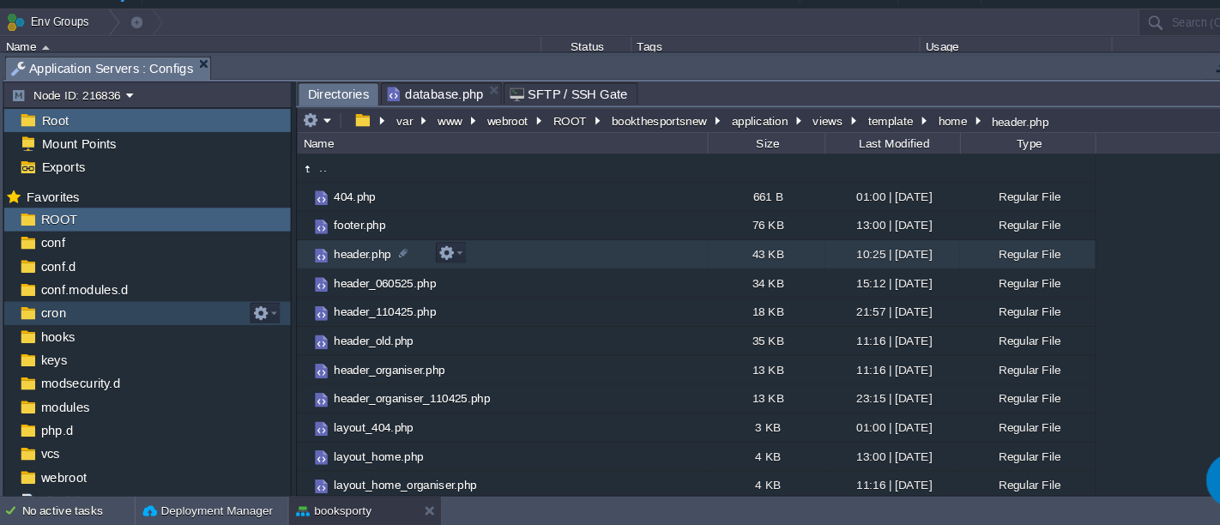
click at [458, 268] on td "header.php" at bounding box center [478, 267] width 390 height 27
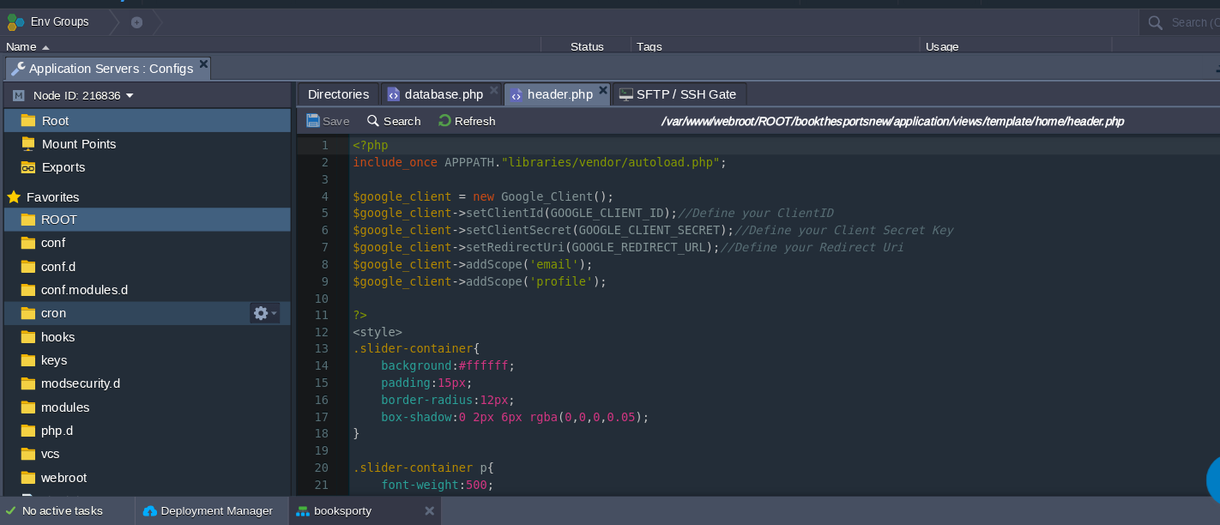
scroll to position [5, 0]
type textarea "-"
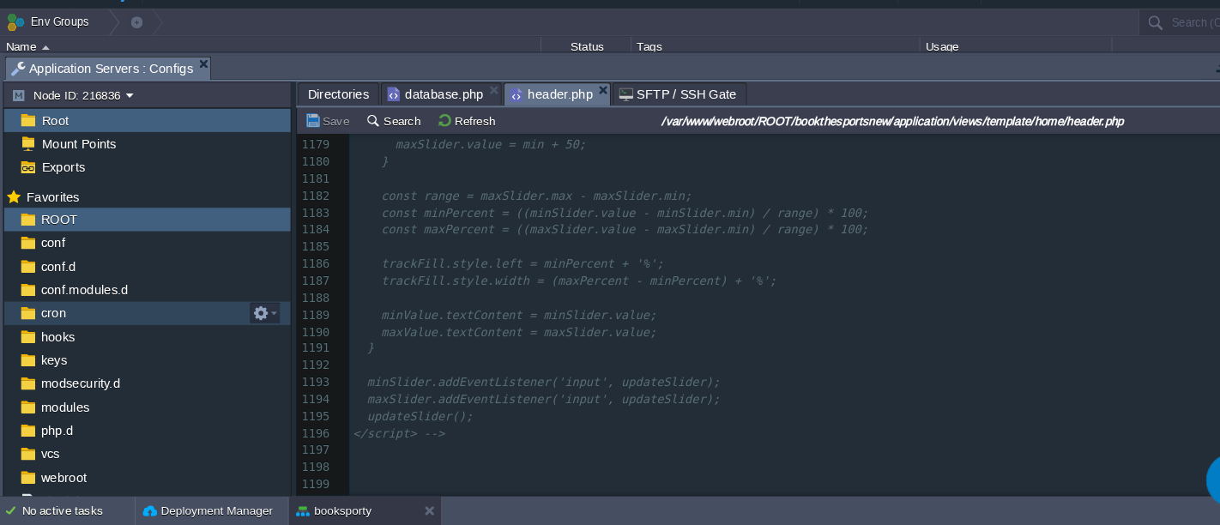
scroll to position [19236, 0]
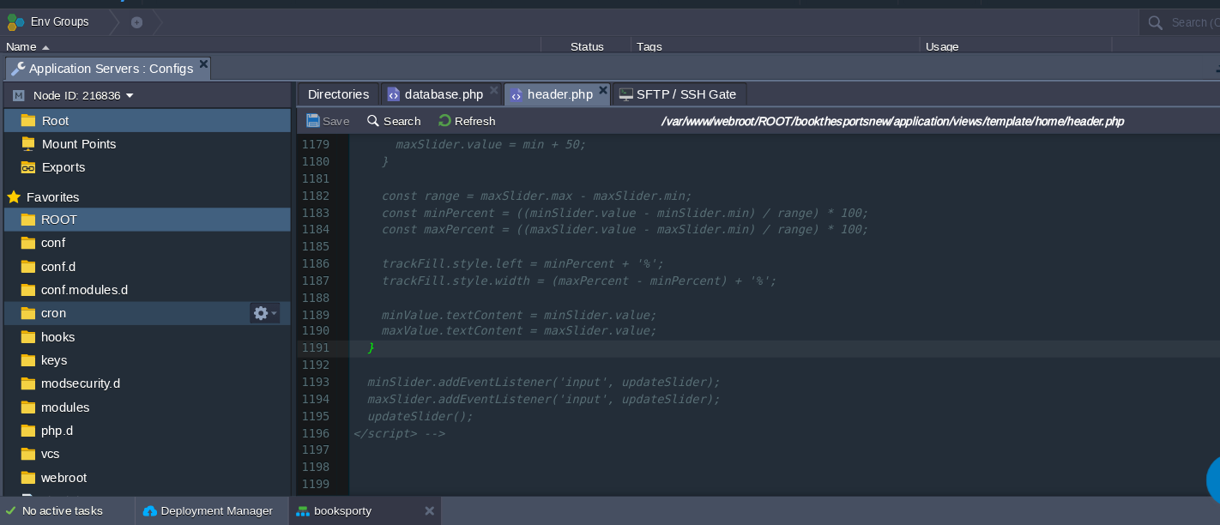
type textarea "-"
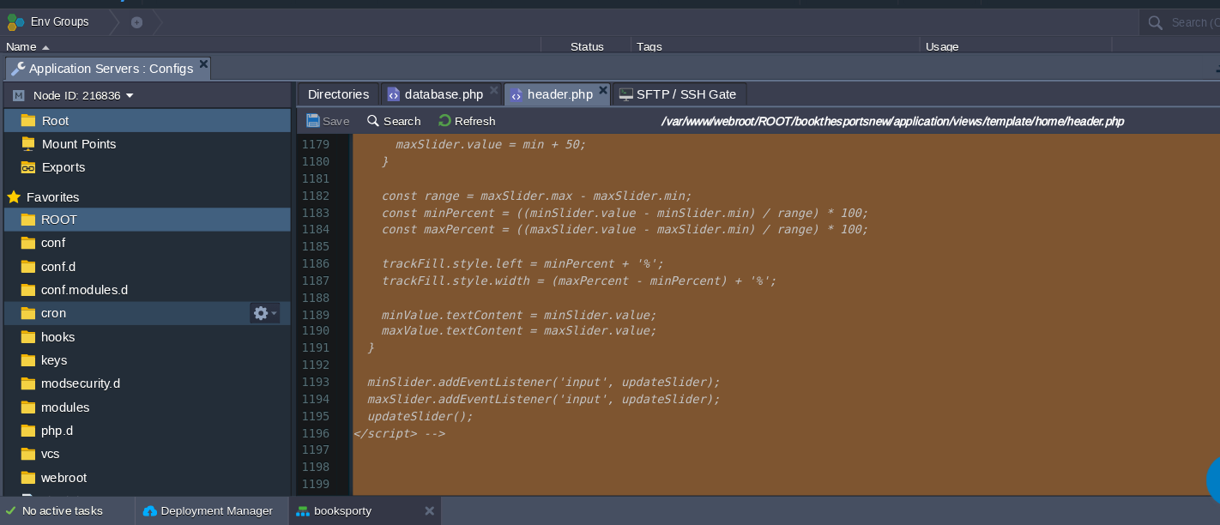
scroll to position [18543, 0]
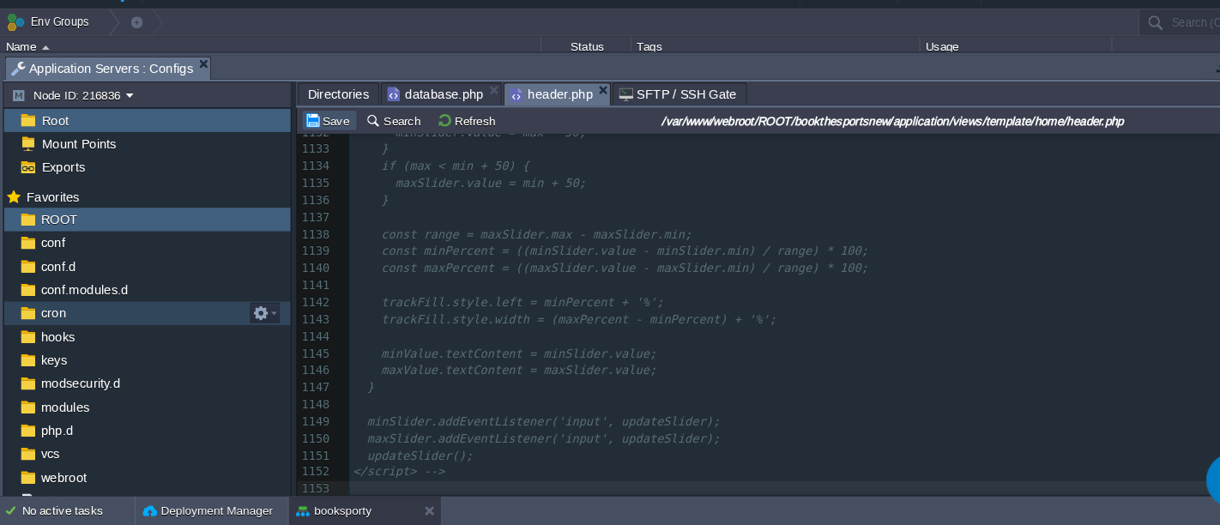
click at [301, 139] on button "Save" at bounding box center [314, 139] width 48 height 15
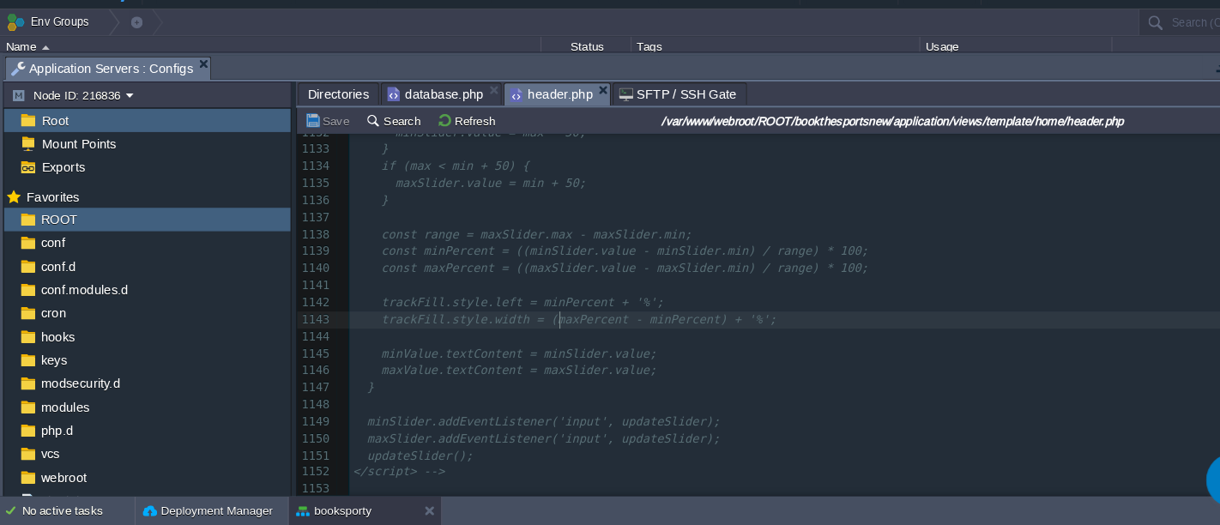
click at [531, 338] on pre "​" at bounding box center [775, 346] width 884 height 16
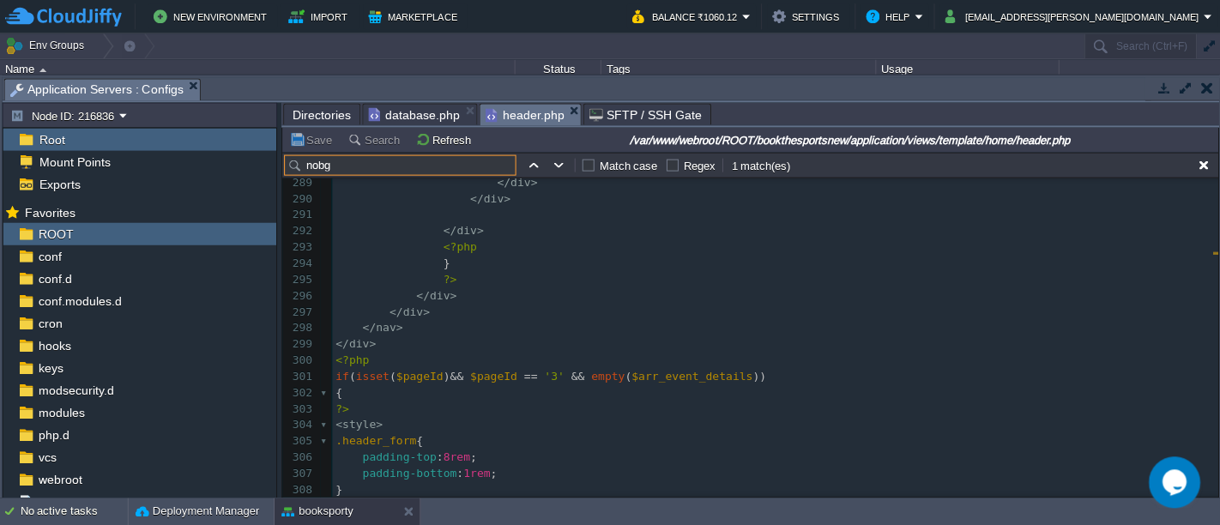
scroll to position [0, 0]
type input "nobg"
click at [560, 155] on td at bounding box center [559, 165] width 21 height 21
type textarea "nobg"
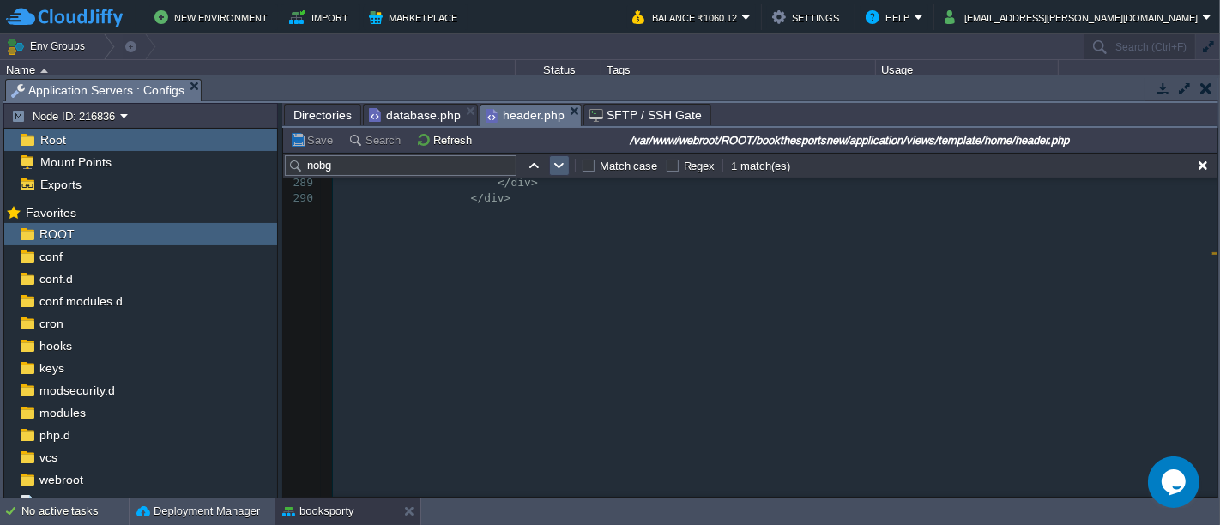
scroll to position [4370, 0]
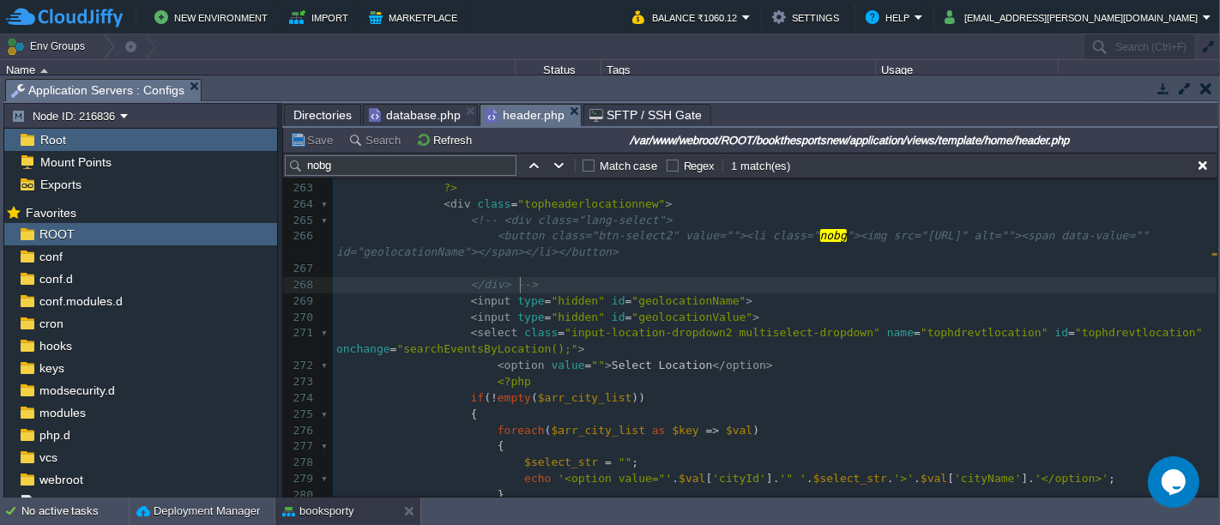
click at [674, 293] on pre "< input type = "hidden" id = "geolocationName" >" at bounding box center [775, 301] width 884 height 16
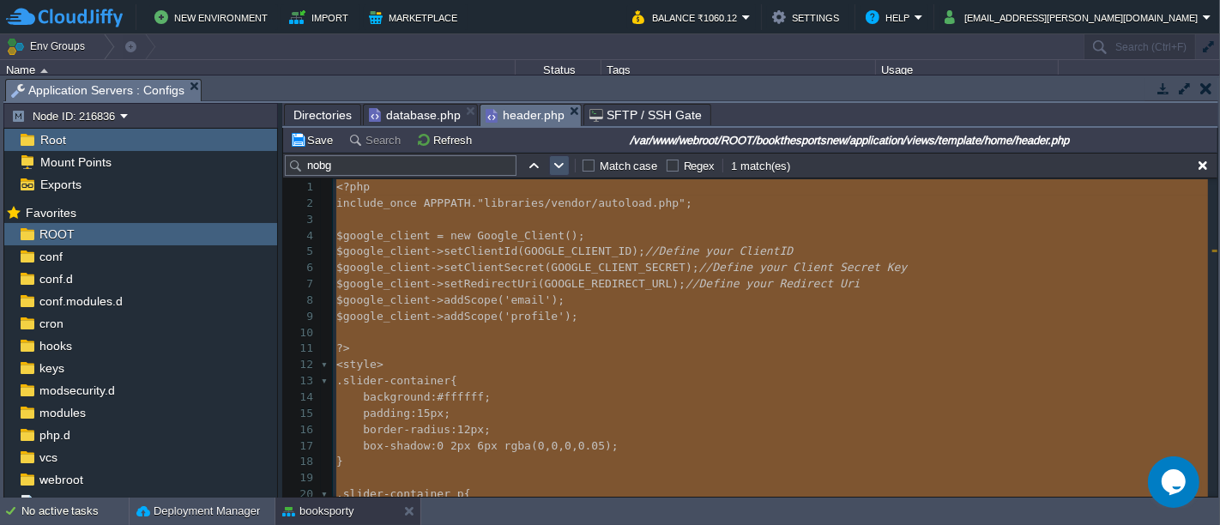
click at [561, 164] on button "button" at bounding box center [559, 165] width 15 height 15
type textarea "nobg"
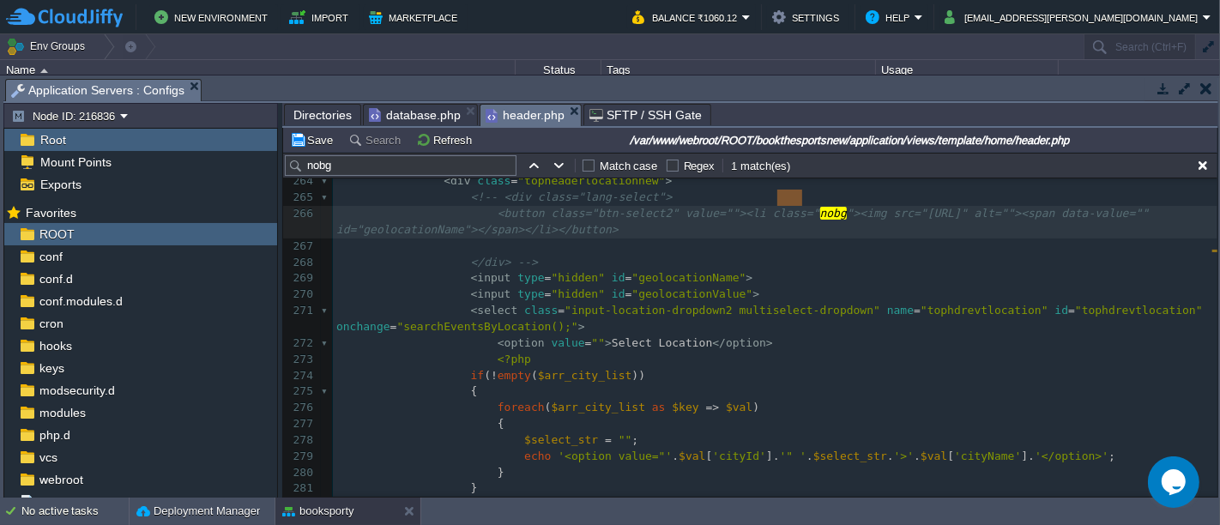
scroll to position [4409, 0]
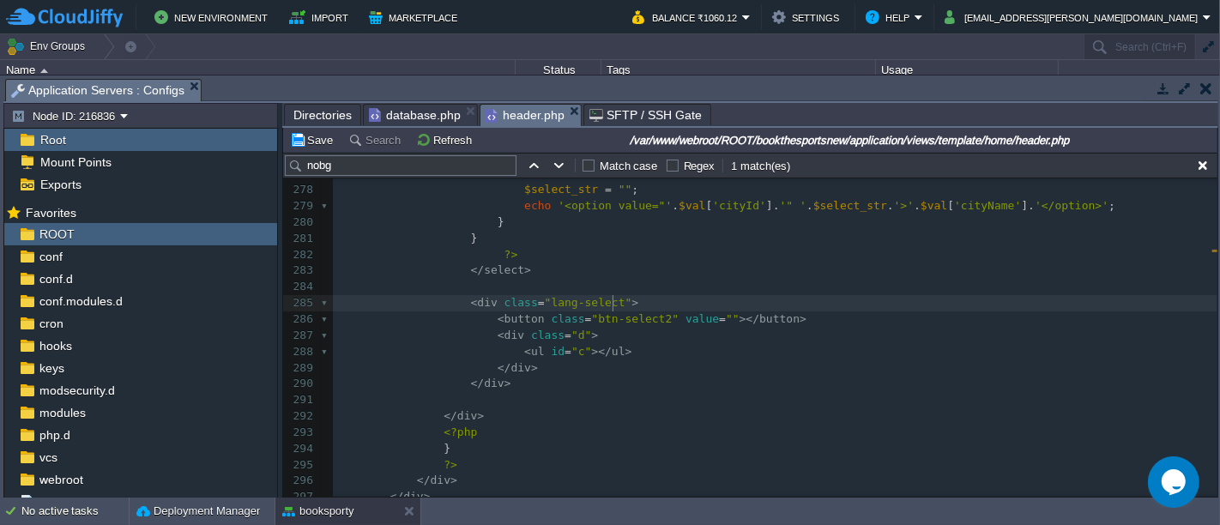
click at [620, 295] on pre "< div class = "lang-select" >" at bounding box center [775, 303] width 884 height 16
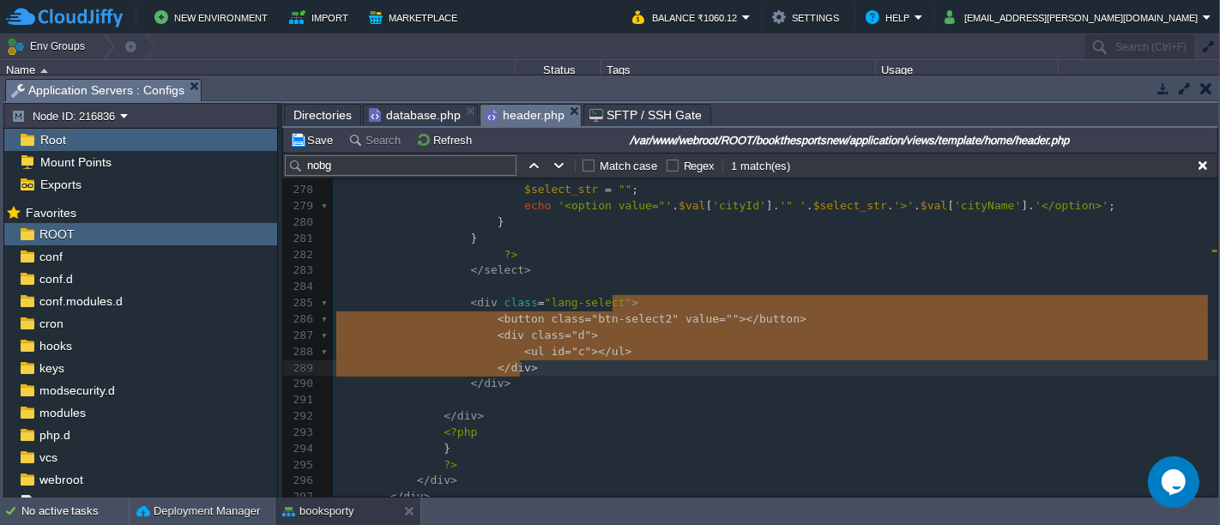
type textarea "<button class="btn-select2" value=""></button> <div class="d"> <ul id="c"></ul>…"
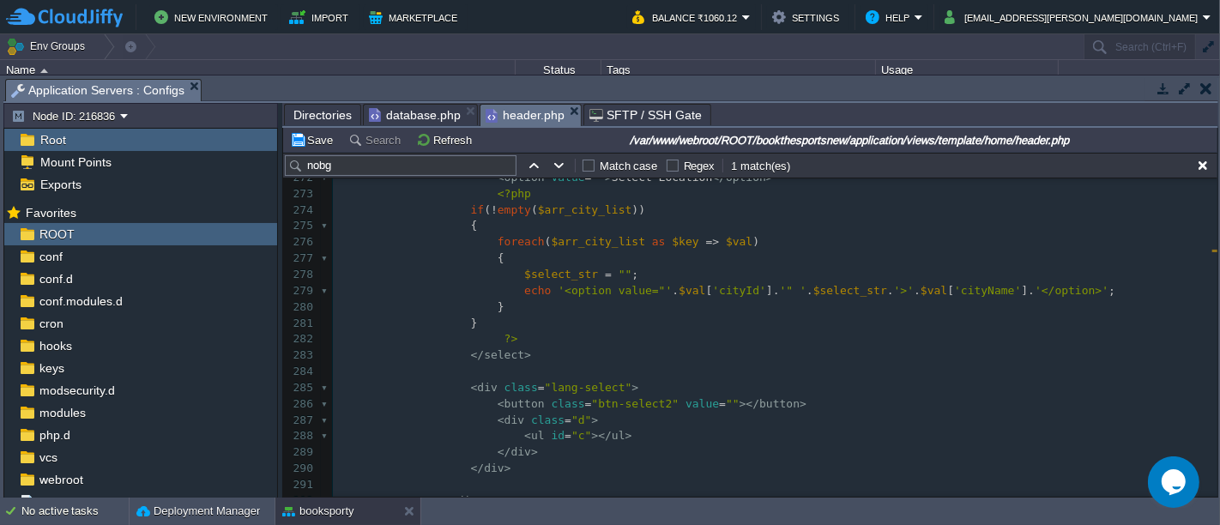
type textarea "" id="geolocationName"> <input type="hidden" id="geolocationValue"> <select cla…"
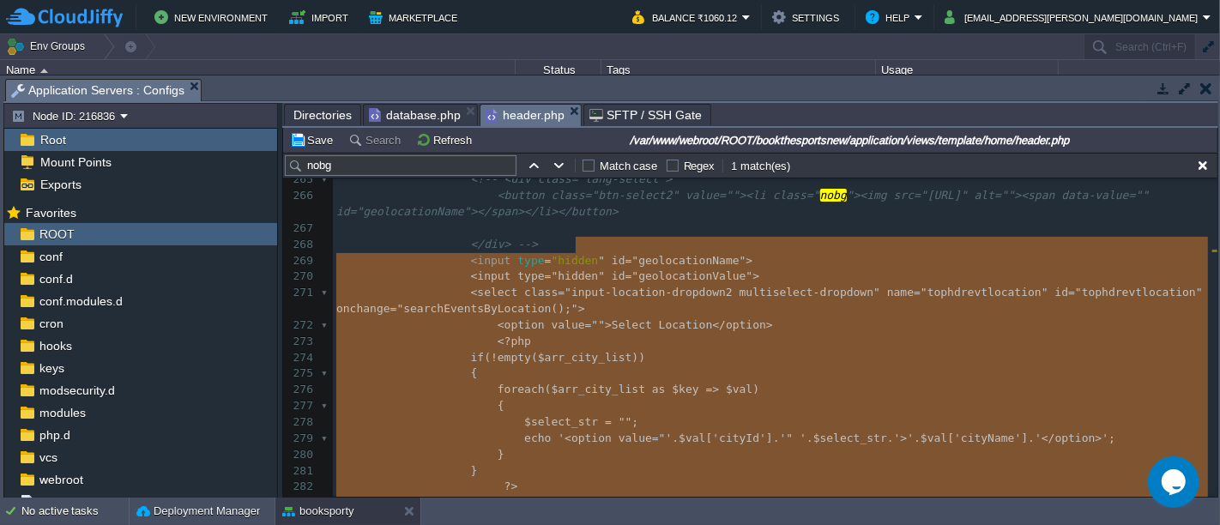
type textarea "<input type="hidden"
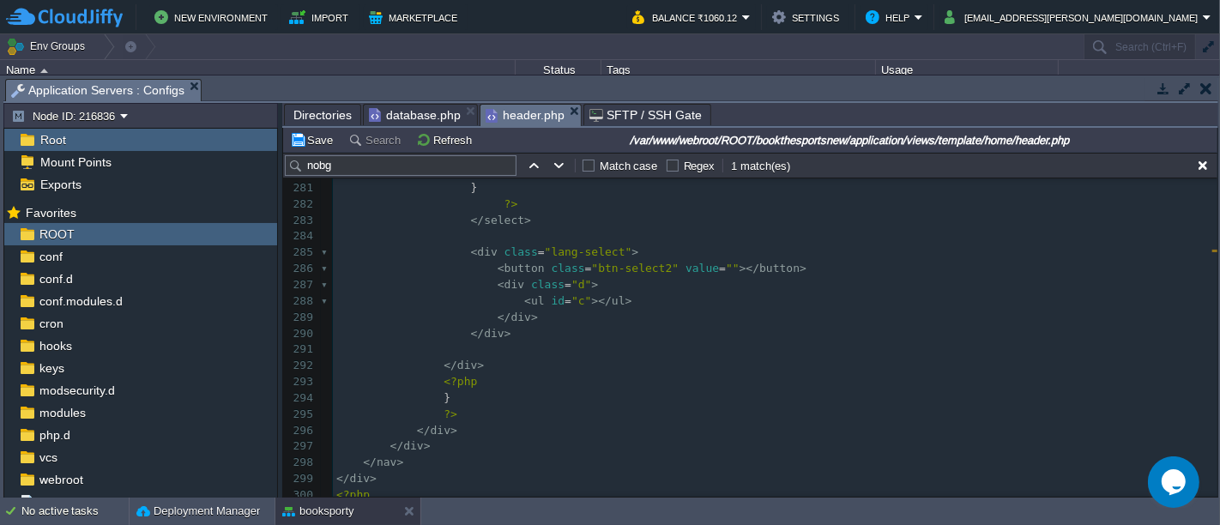
type textarea "<input type="hidden" id="geolocationName"> <input type="hidden" id="geolocation…"
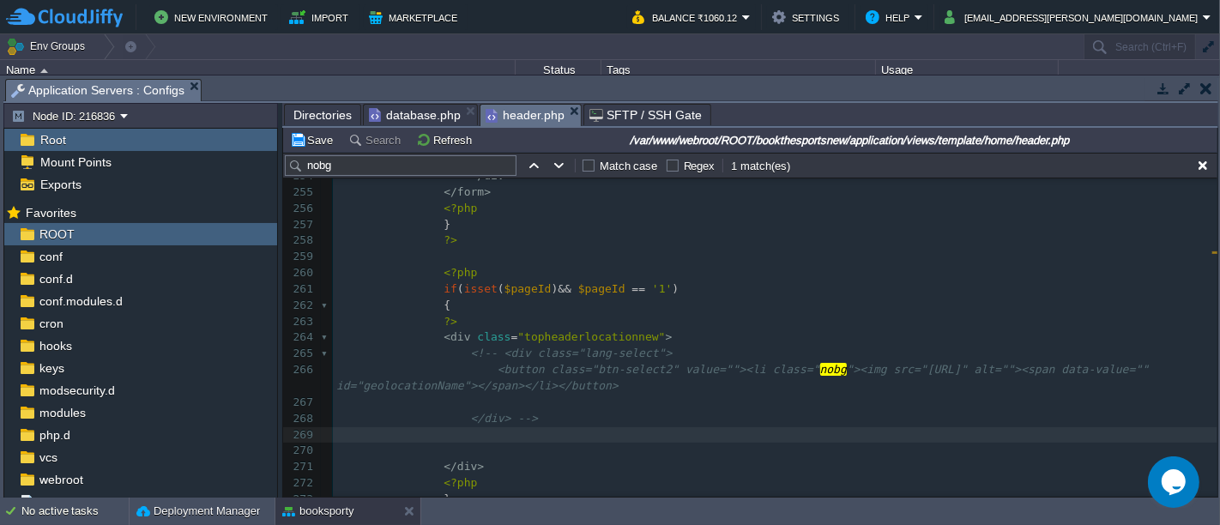
click at [486, 347] on span "<!-- <div class="lang-select">" at bounding box center [572, 353] width 202 height 13
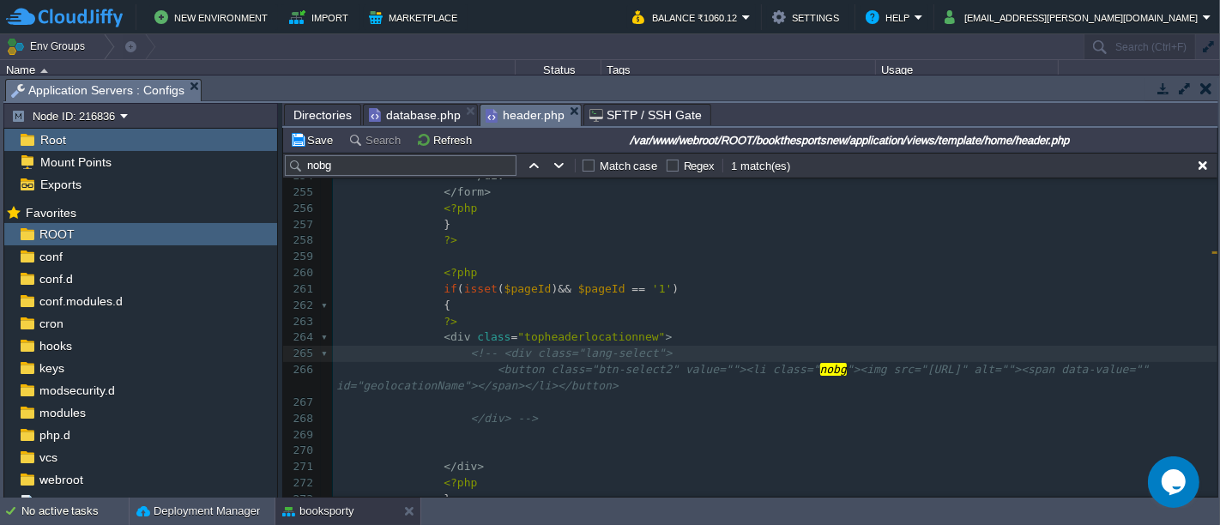
type textarea "<!--"
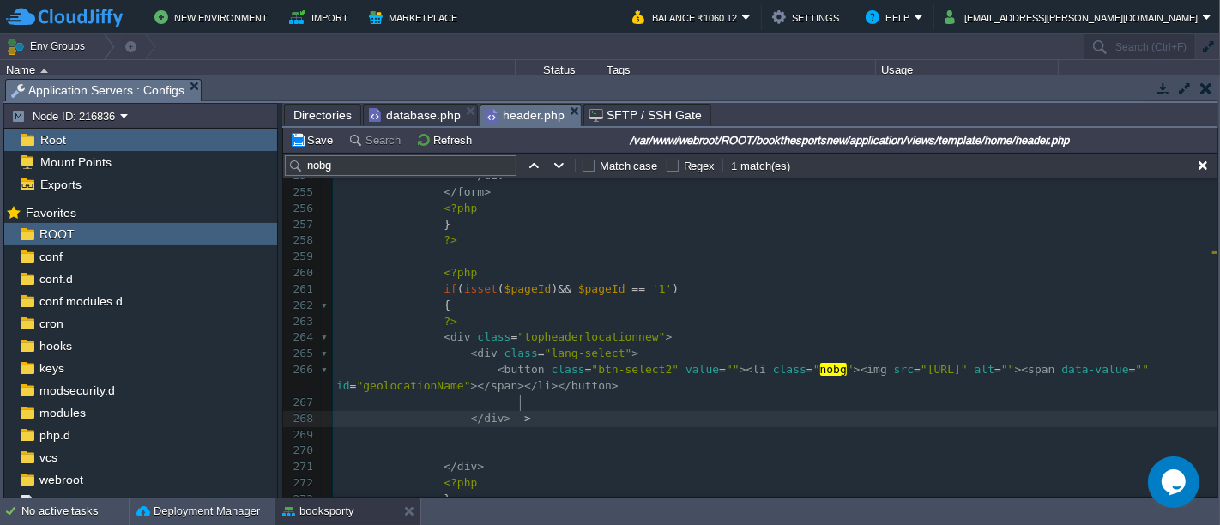
click at [565, 411] on pre "</ div > -->" at bounding box center [775, 419] width 884 height 16
type textarea "-->"
click at [311, 133] on button "Save" at bounding box center [314, 139] width 48 height 15
click at [580, 443] on pre at bounding box center [775, 451] width 884 height 16
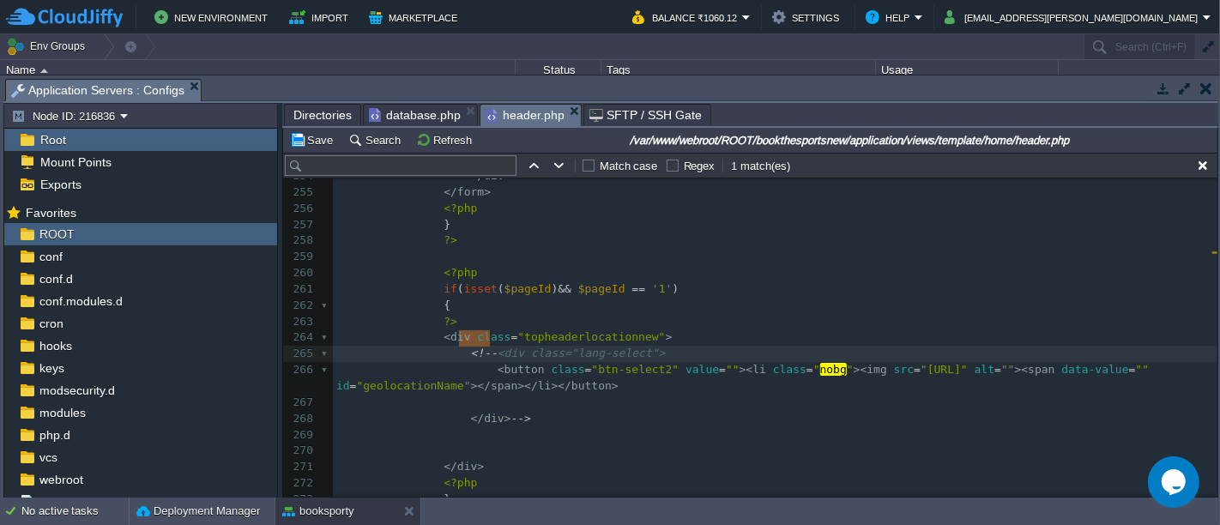
type textarea "<input type="hidden" id="geolocationName"> <input type="hidden" id="geolocation…"
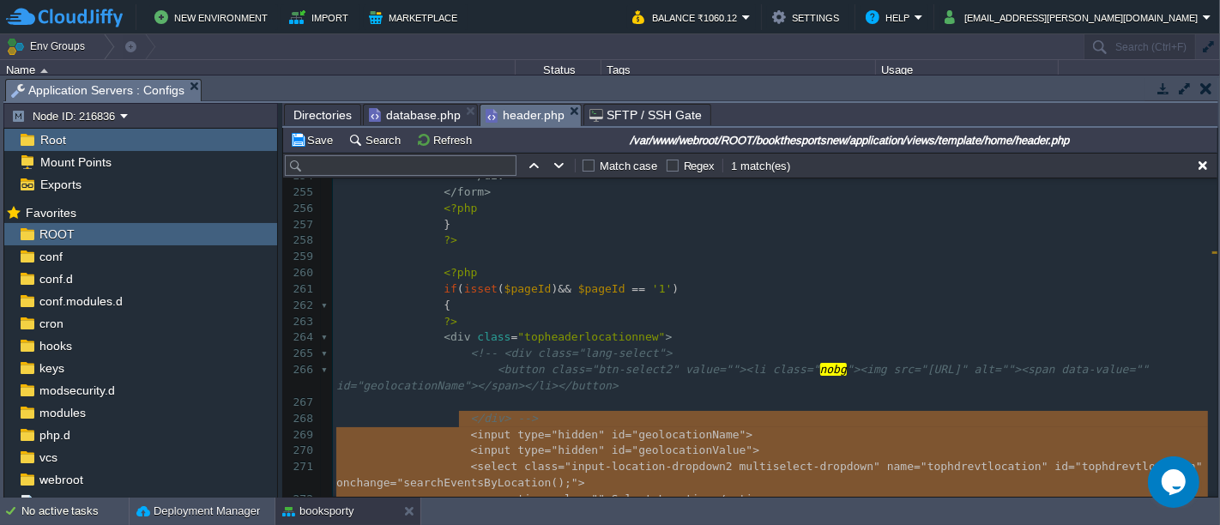
scroll to position [4468, 0]
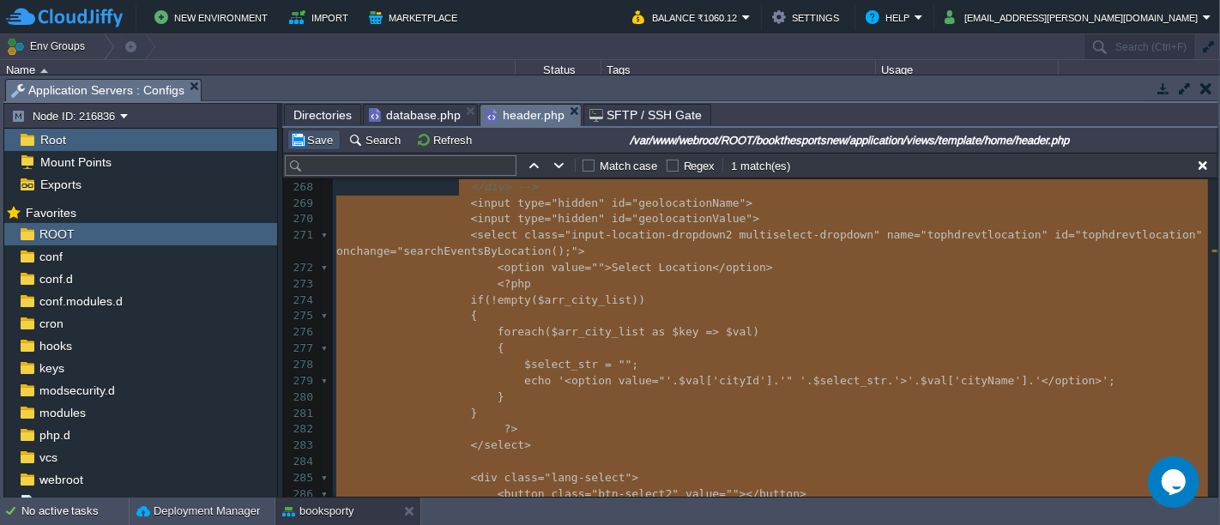
click at [312, 142] on button "Save" at bounding box center [314, 139] width 48 height 15
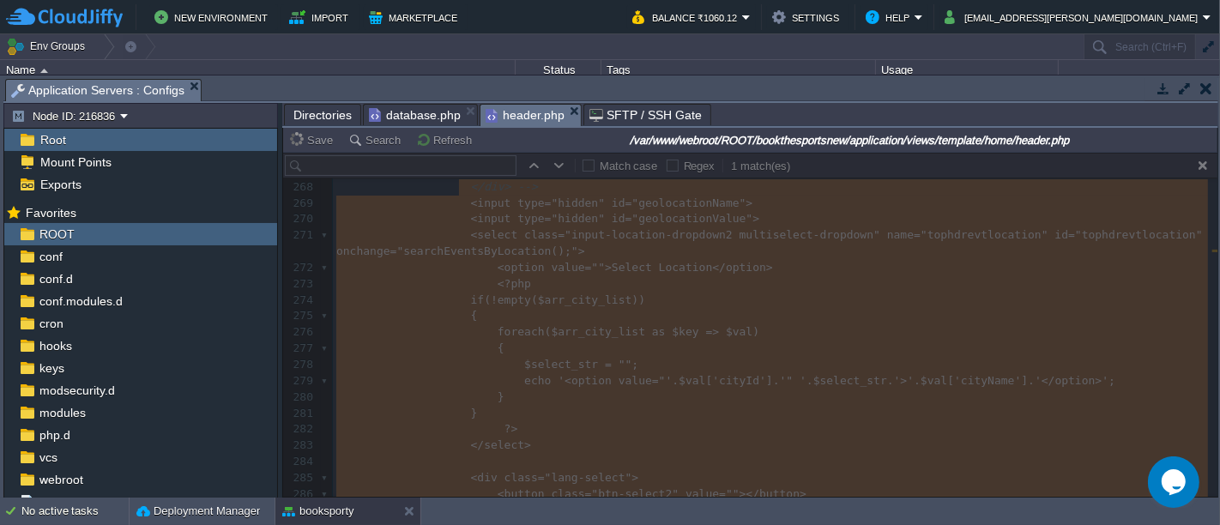
click at [558, 322] on div at bounding box center [750, 325] width 934 height 344
click at [828, 298] on div at bounding box center [750, 325] width 934 height 344
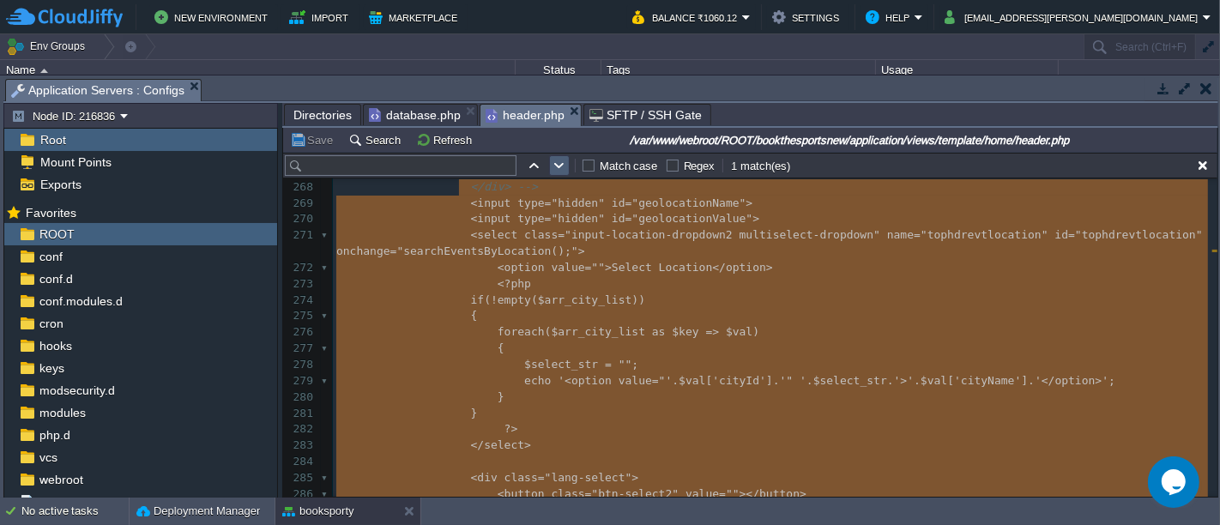
click at [559, 165] on button "button" at bounding box center [559, 165] width 15 height 15
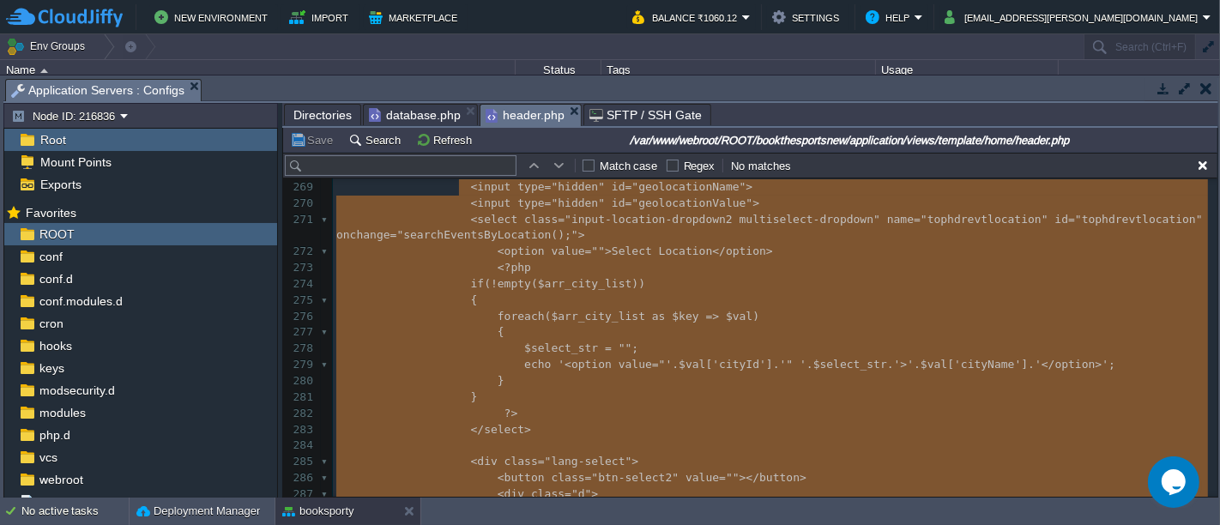
click at [588, 321] on pre "foreach ( $arr_city_list as $key => $val )" at bounding box center [775, 317] width 884 height 16
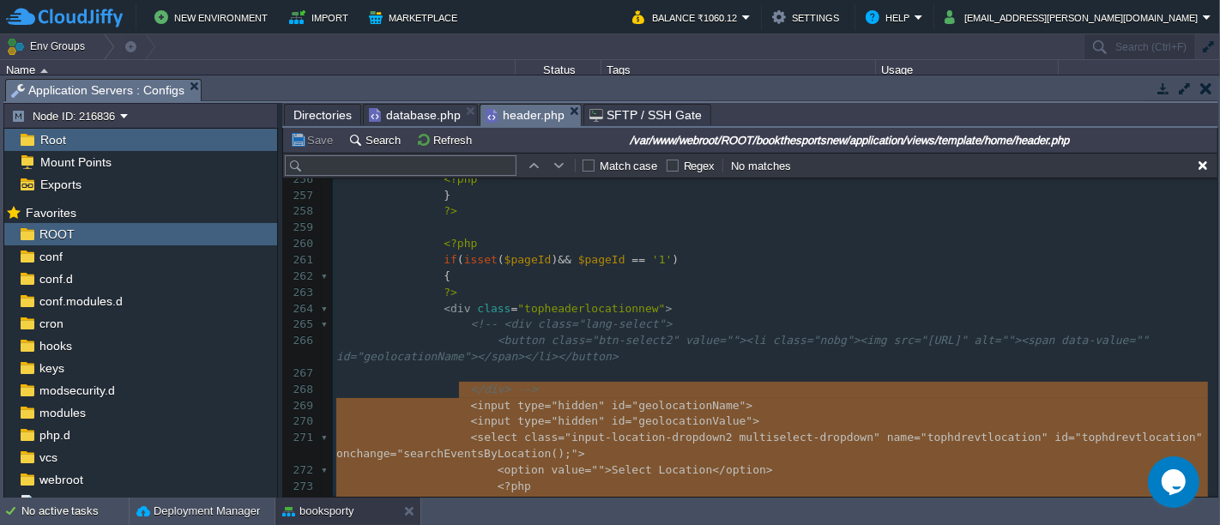
scroll to position [4264, 0]
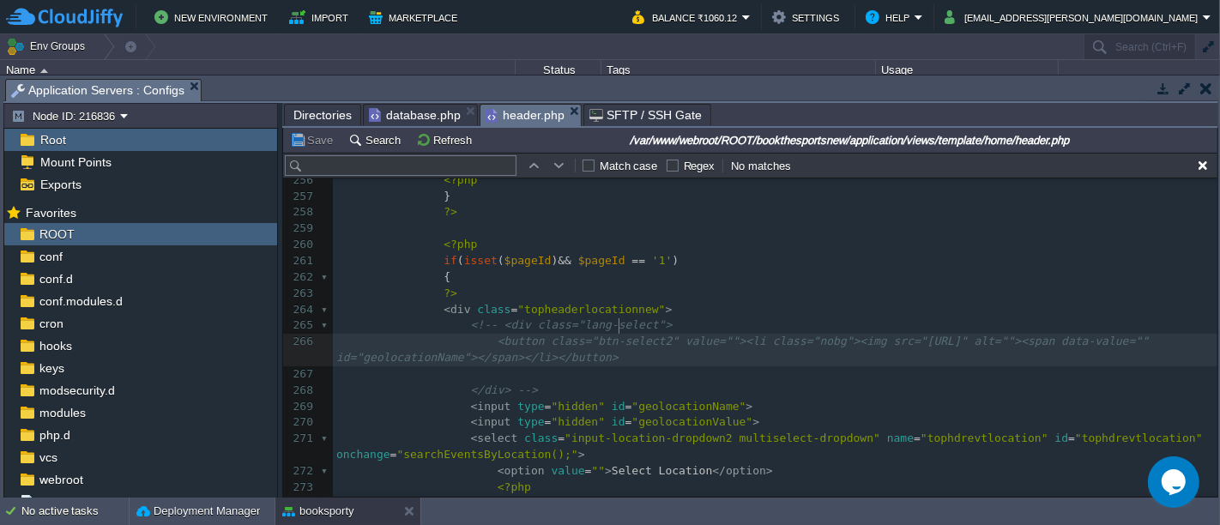
click at [618, 327] on div "xxxxxxxxxx </ div > 247 </ div > 248 < div class = "col-md-6" > 249 < img class…" at bounding box center [775, 438] width 884 height 857
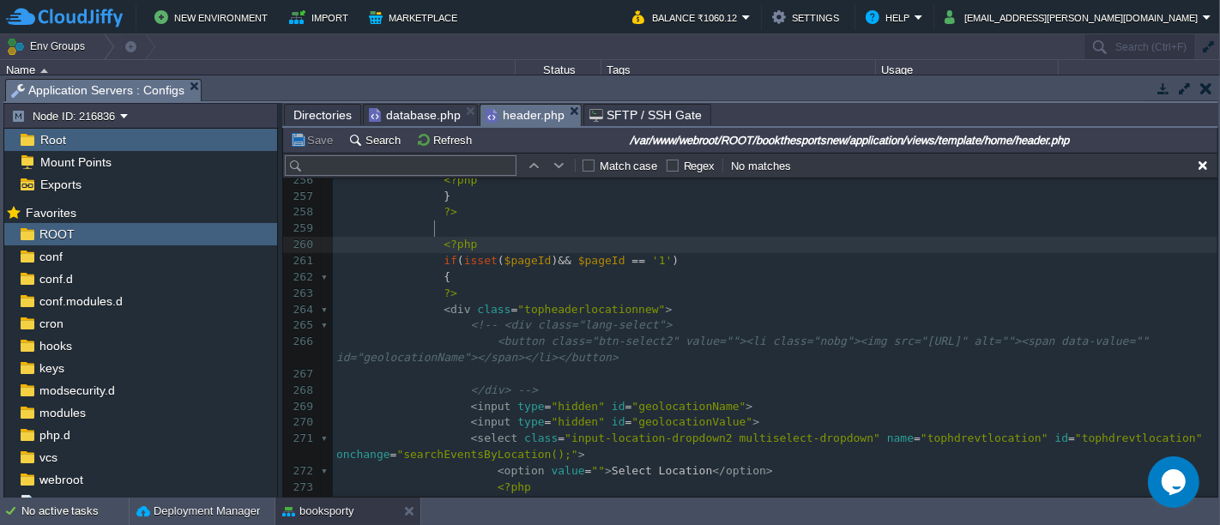
click at [435, 226] on div "xxxxxxxxxx </ div > 247 </ div > 248 < div class = "col-md-6" > 249 < img class…" at bounding box center [775, 438] width 884 height 857
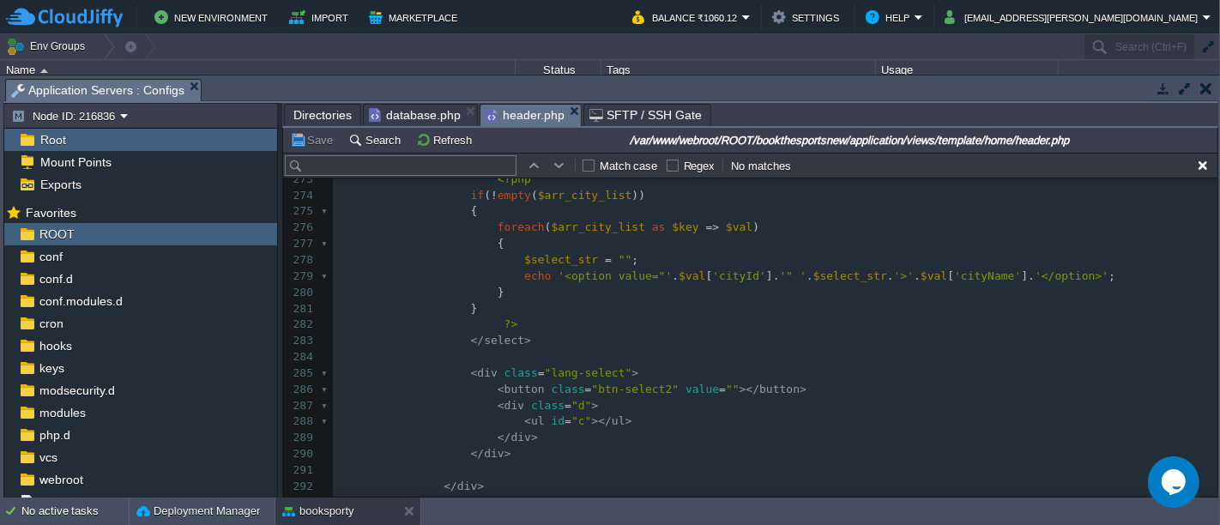
scroll to position [4573, 0]
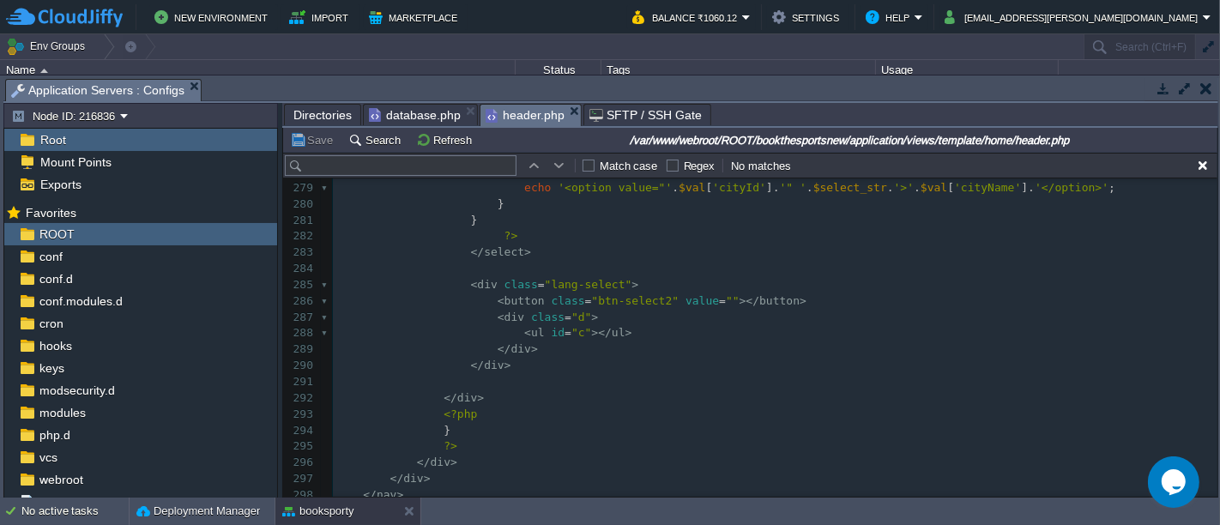
type textarea "-"
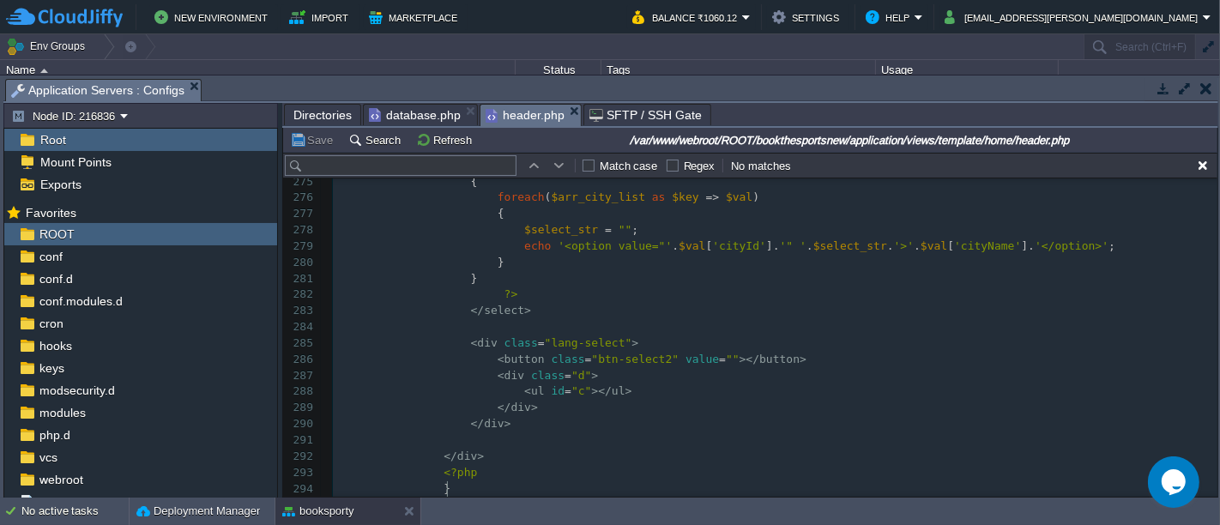
scroll to position [4602, 0]
click at [312, 133] on button "Save" at bounding box center [314, 139] width 48 height 15
click at [473, 287] on span at bounding box center [484, 295] width 27 height 16
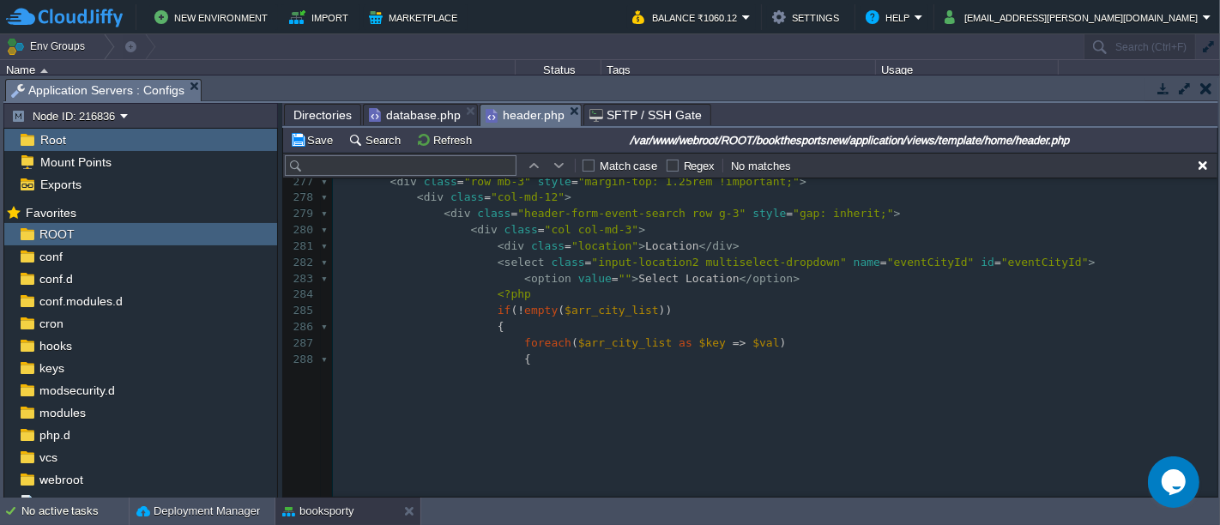
scroll to position [4306, 0]
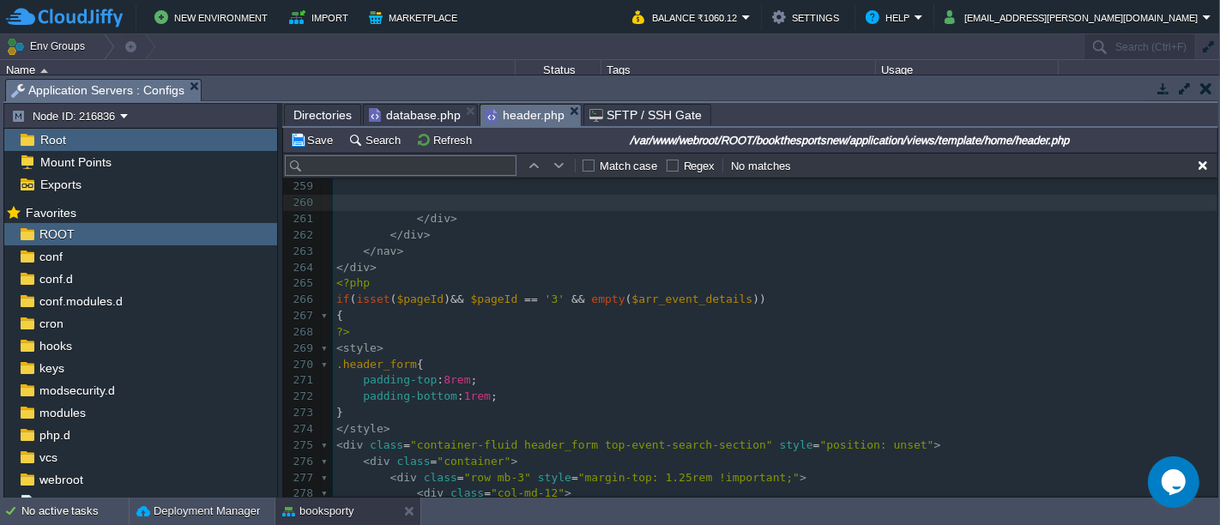
type textarea "-"
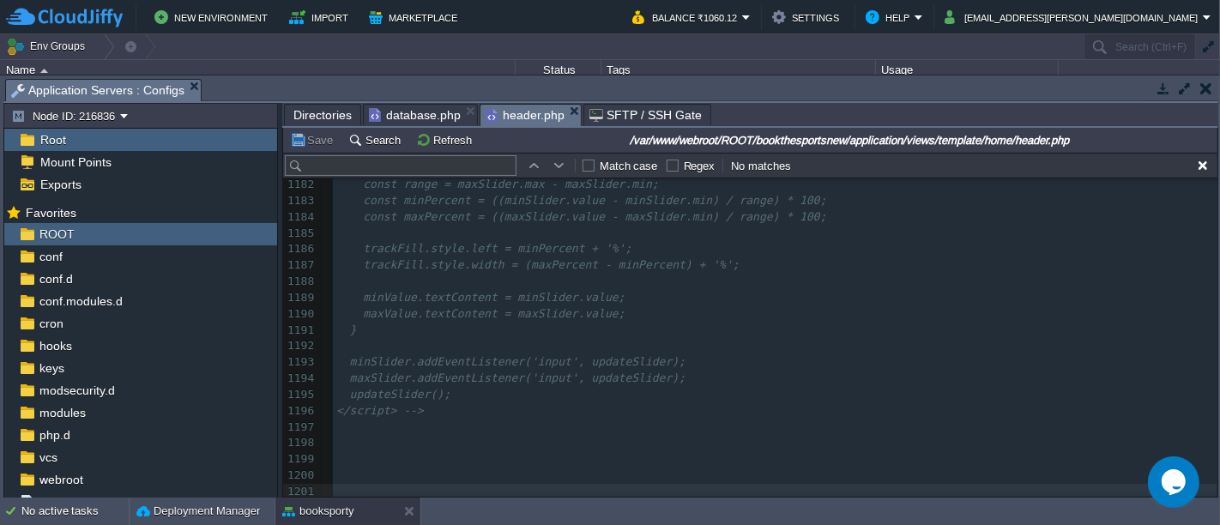
scroll to position [19171, 0]
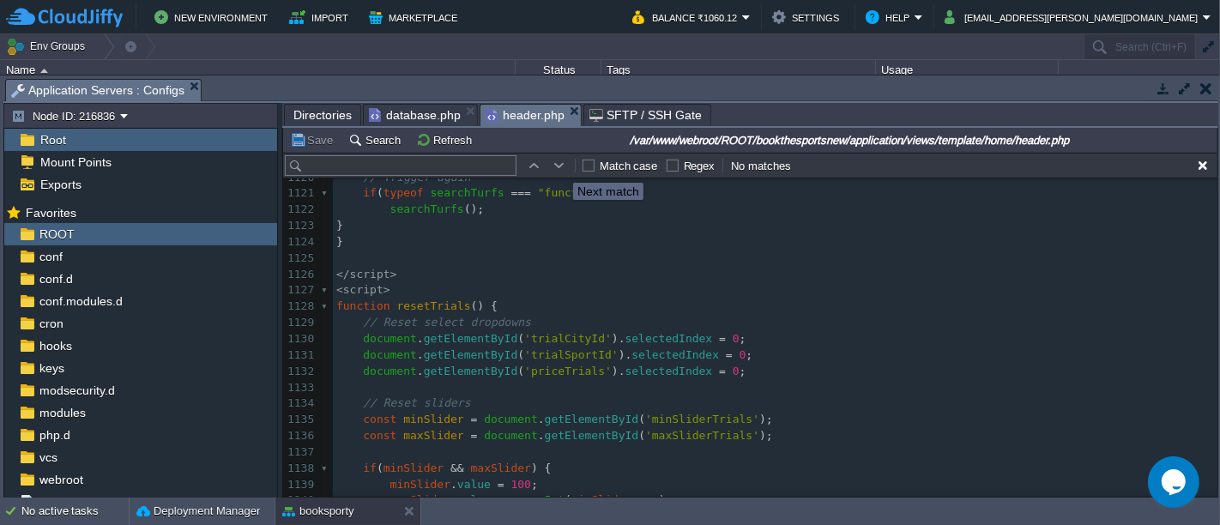
click at [560, 167] on button "button" at bounding box center [559, 165] width 15 height 15
click at [392, 159] on input "text" at bounding box center [401, 165] width 232 height 21
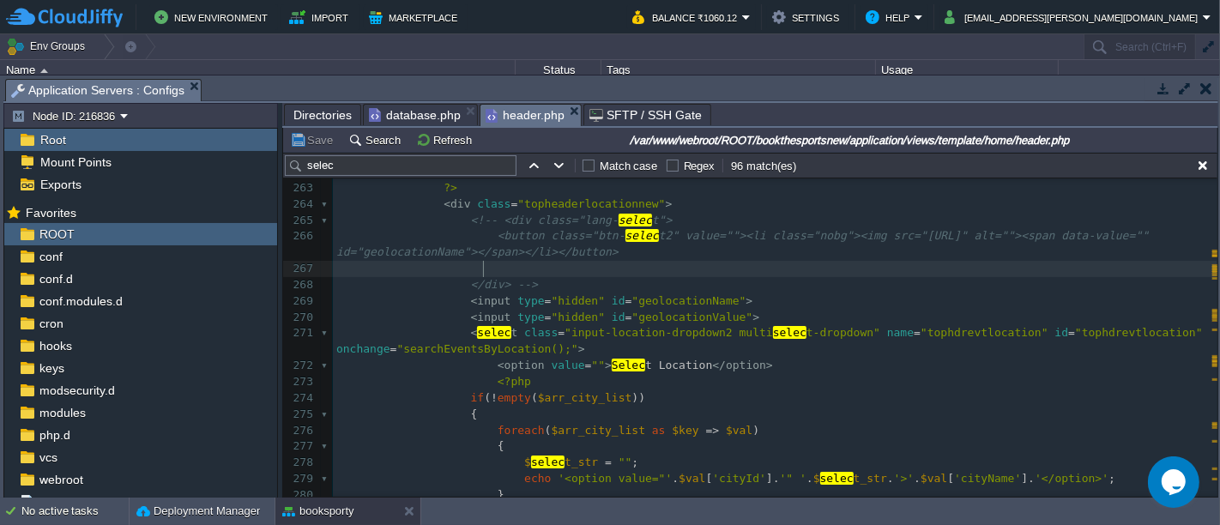
click at [573, 261] on pre at bounding box center [775, 269] width 884 height 16
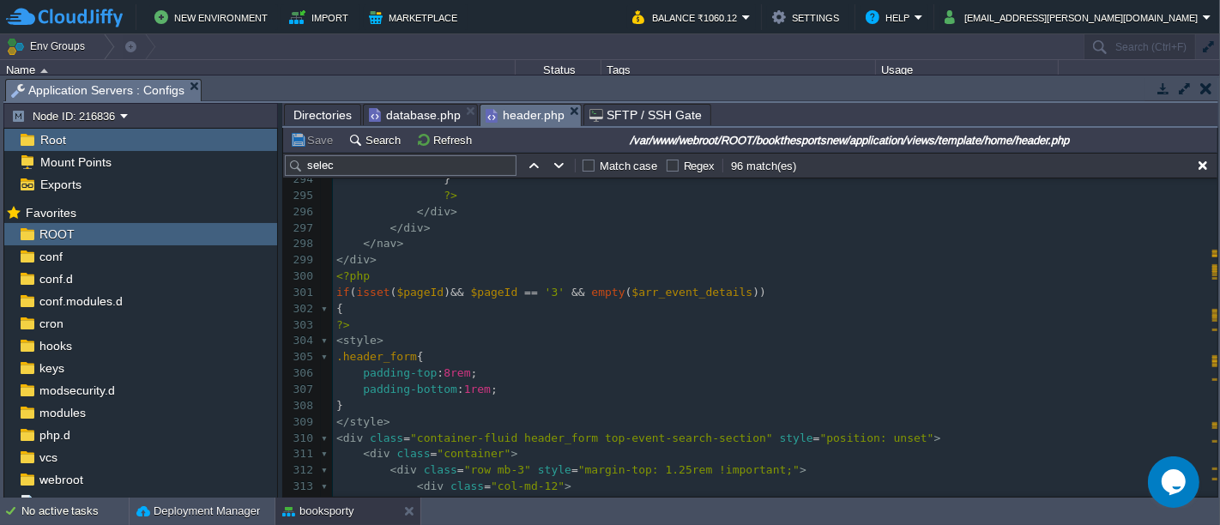
scroll to position [4913, 0]
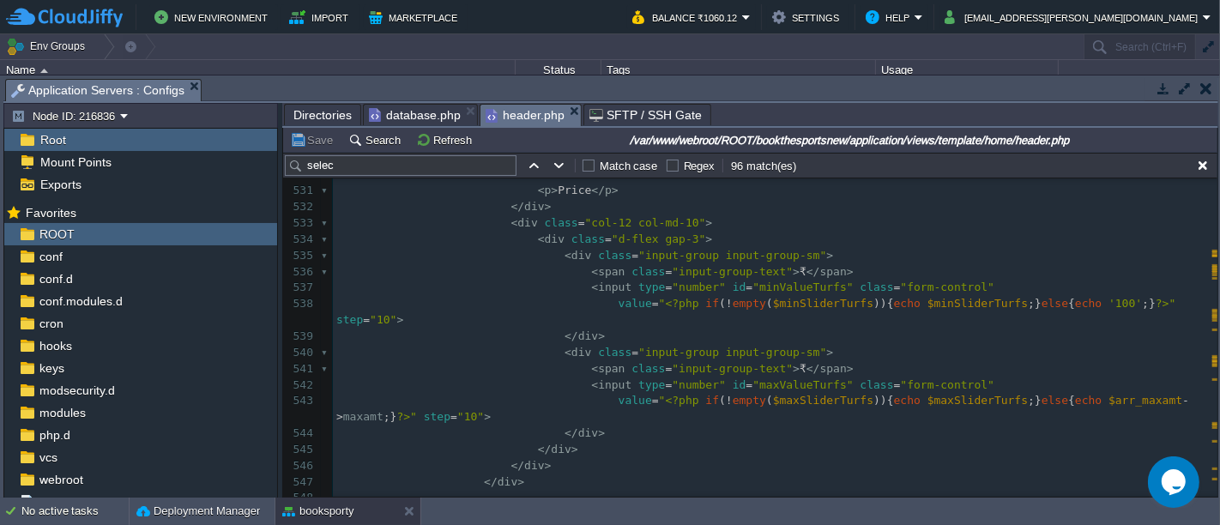
click at [411, 164] on input "selec" at bounding box center [401, 165] width 232 height 21
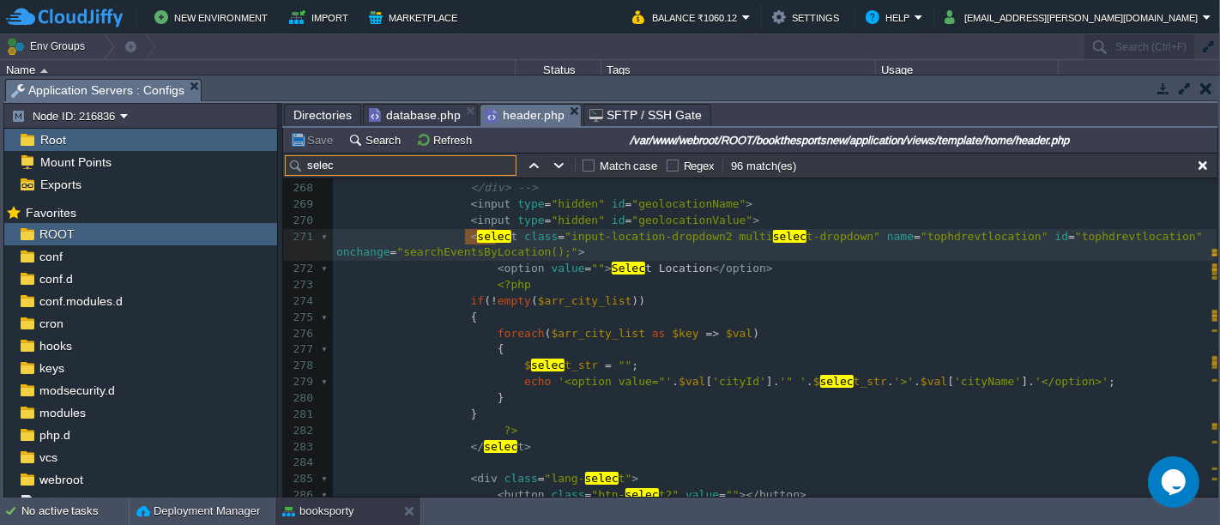
paste input "<?php if(isset($pageId) && $pageId == '1' ) { ?> <div class="topheaderlocationn…"
paste input "arr_city_list"
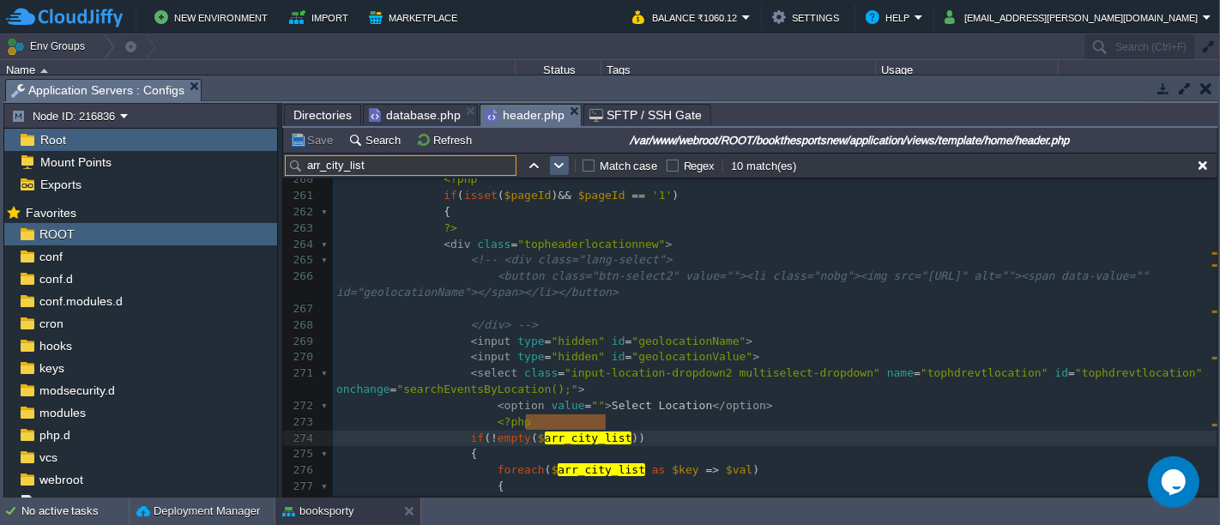
type input "arr_city_list"
click at [553, 167] on button "button" at bounding box center [559, 165] width 15 height 15
type textarea "arr_city_list"
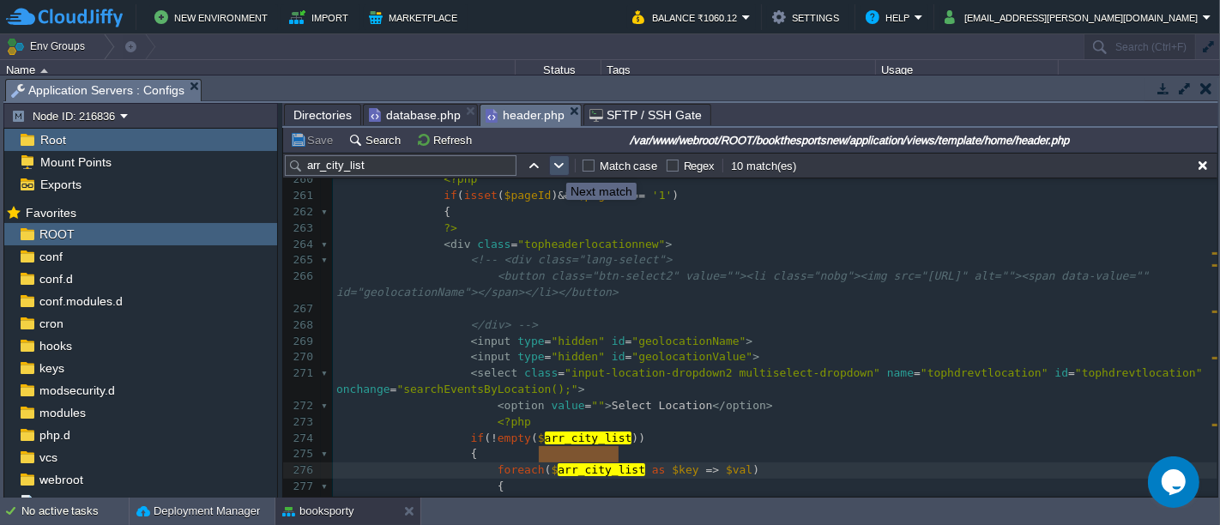
click at [553, 167] on button "button" at bounding box center [559, 165] width 15 height 15
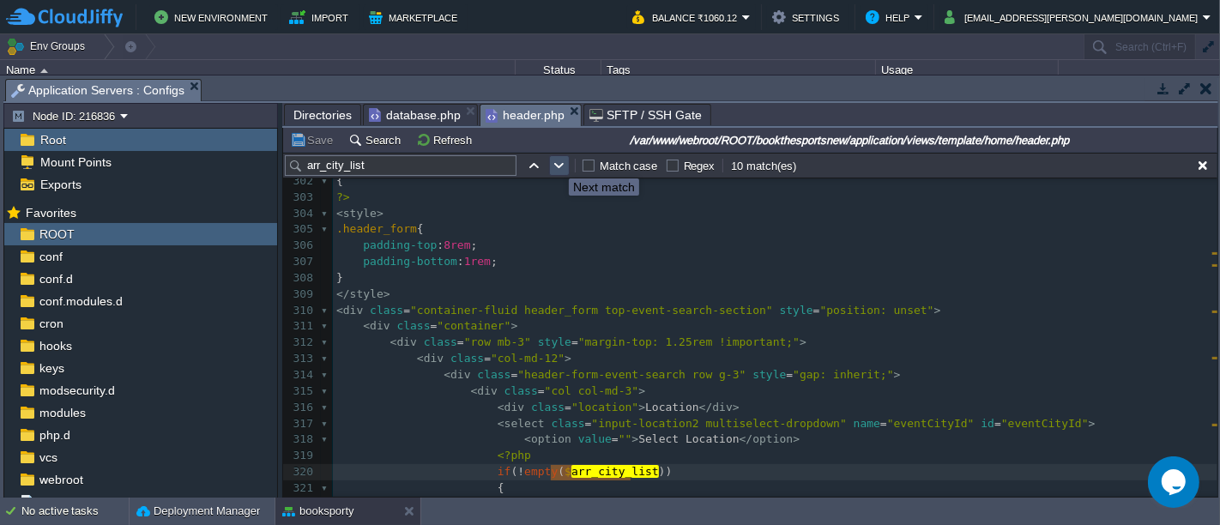
click at [556, 163] on button "button" at bounding box center [559, 165] width 15 height 15
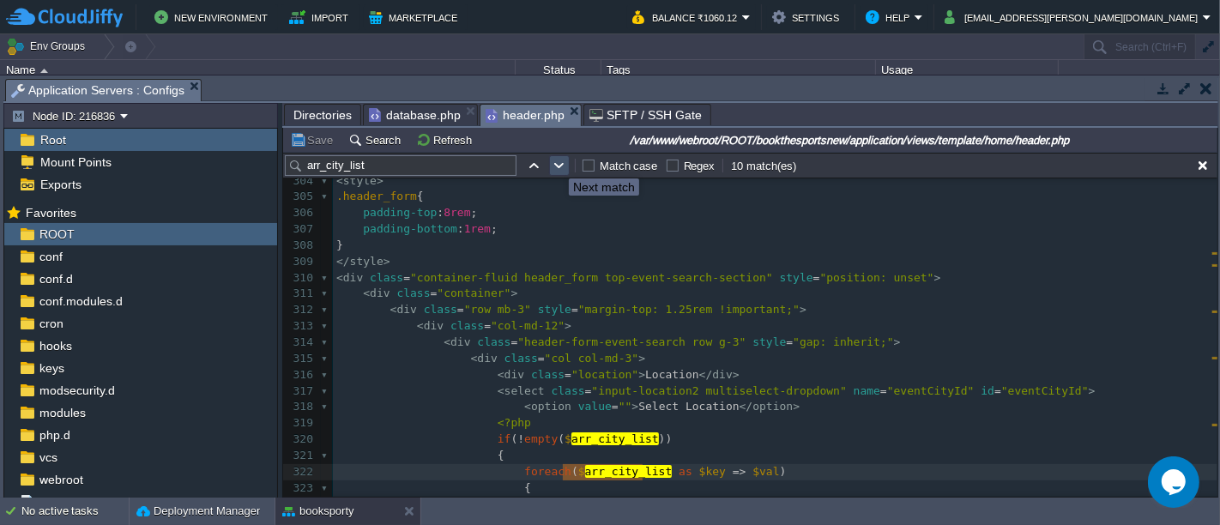
click at [556, 163] on button "button" at bounding box center [559, 165] width 15 height 15
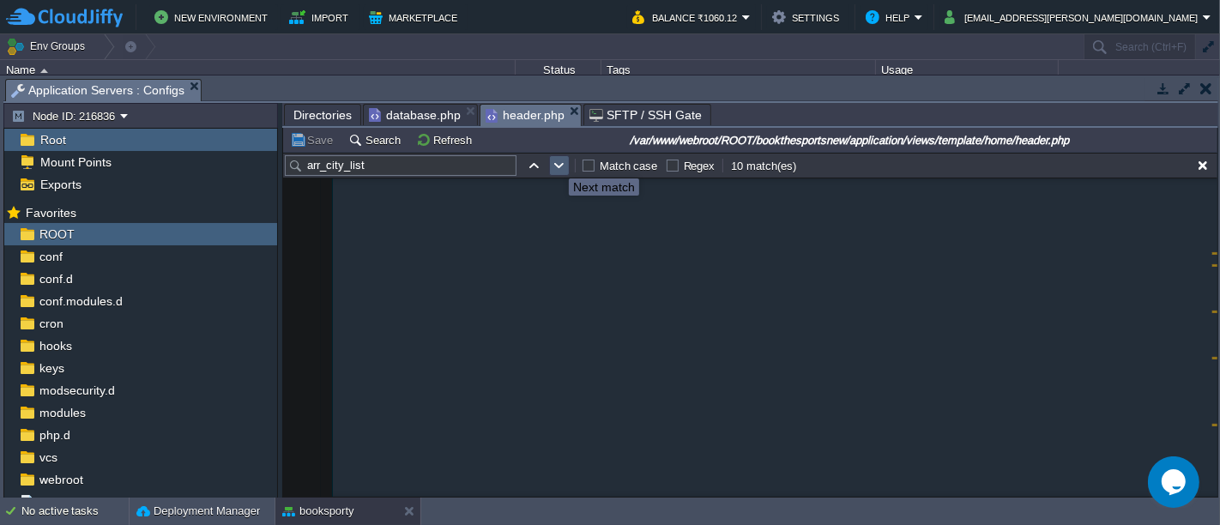
scroll to position [7902, 0]
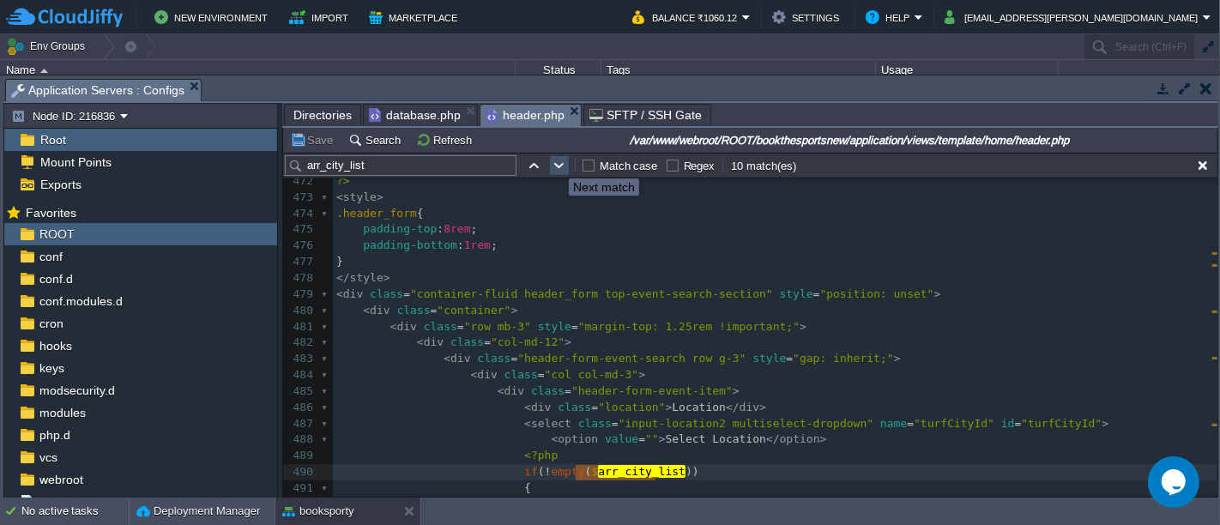
click at [556, 163] on button "button" at bounding box center [559, 165] width 15 height 15
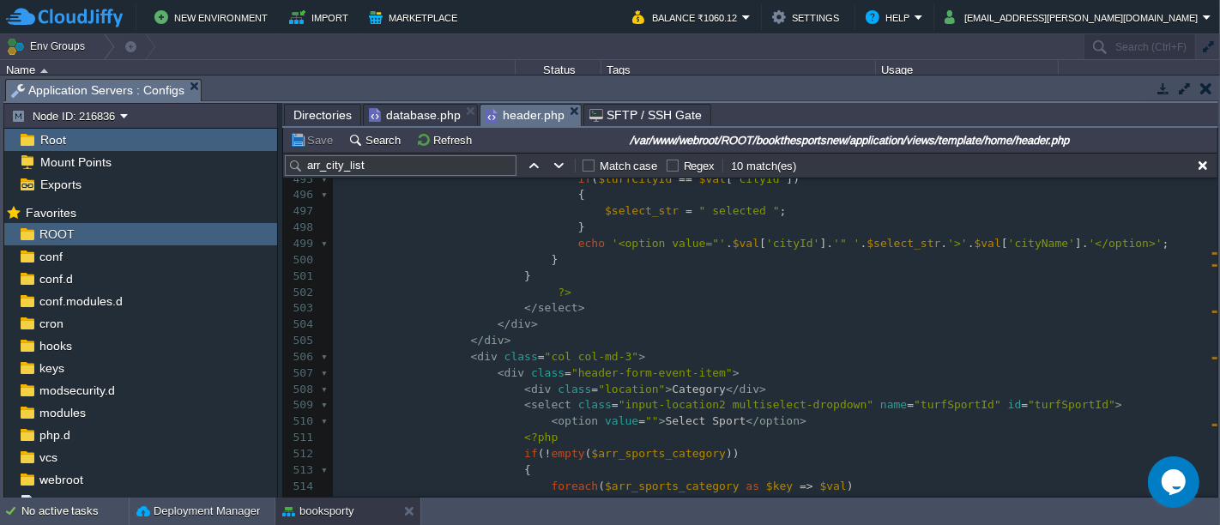
scroll to position [8222, 0]
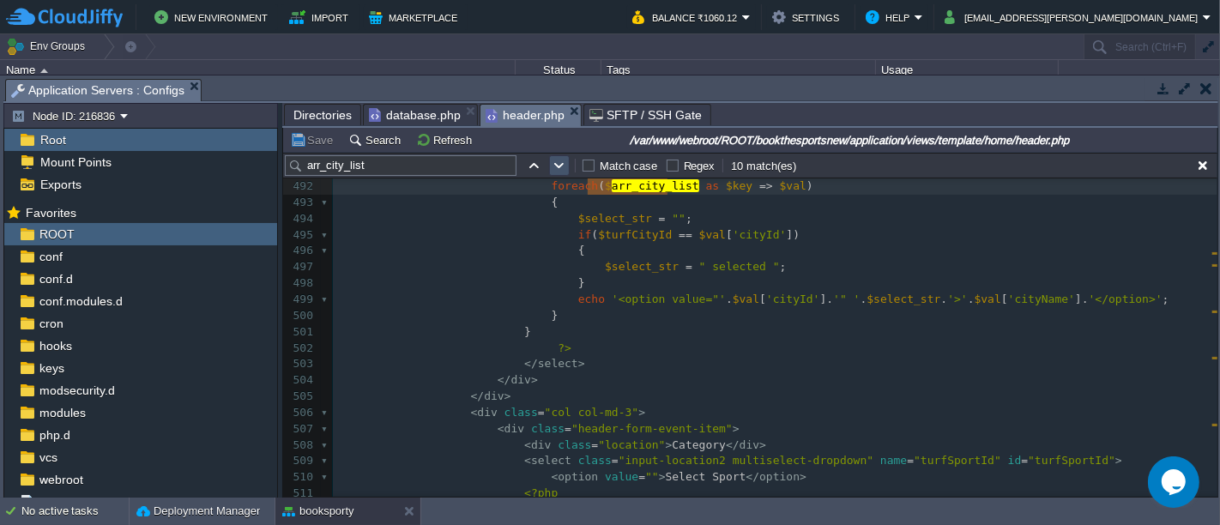
click at [561, 160] on button "button" at bounding box center [559, 165] width 15 height 15
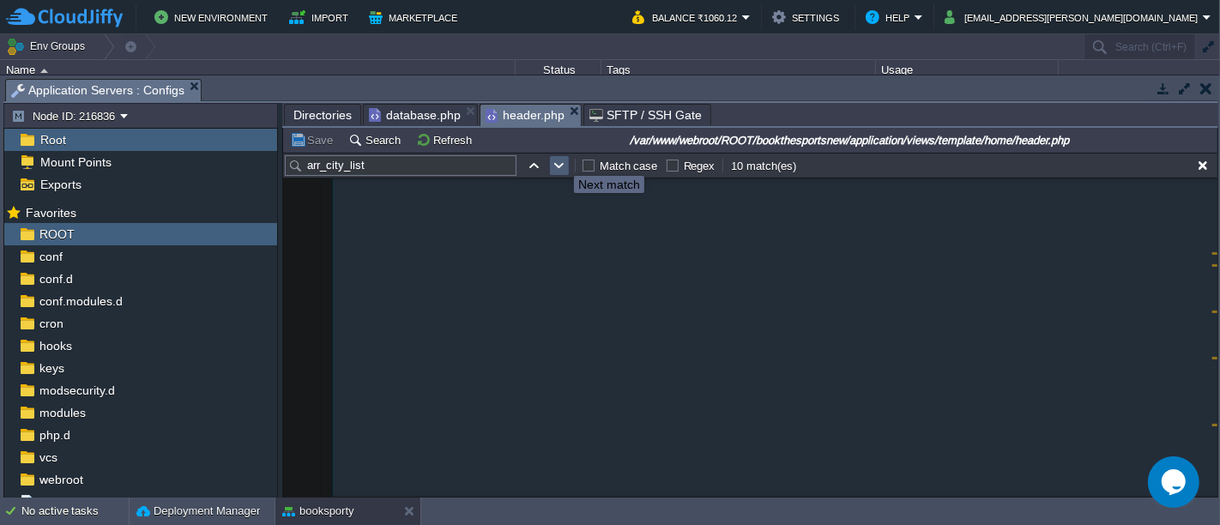
scroll to position [10797, 0]
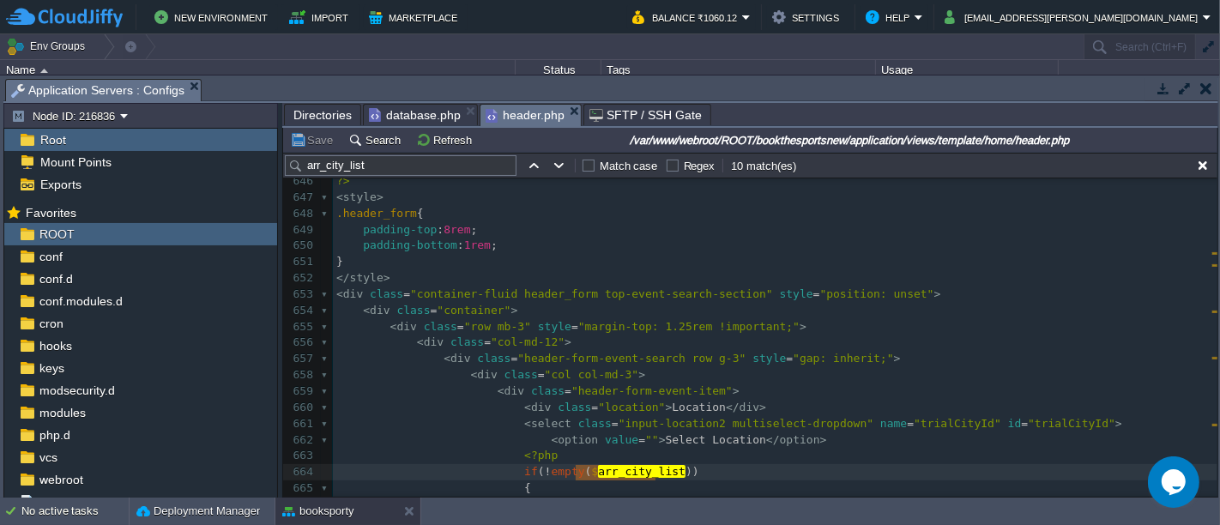
click at [506, 310] on div "xxxxxxxxxx < option value = "2" <?php if ( isset ( $priceTurfs ) && $priceTurfs…" at bounding box center [775, 318] width 884 height 679
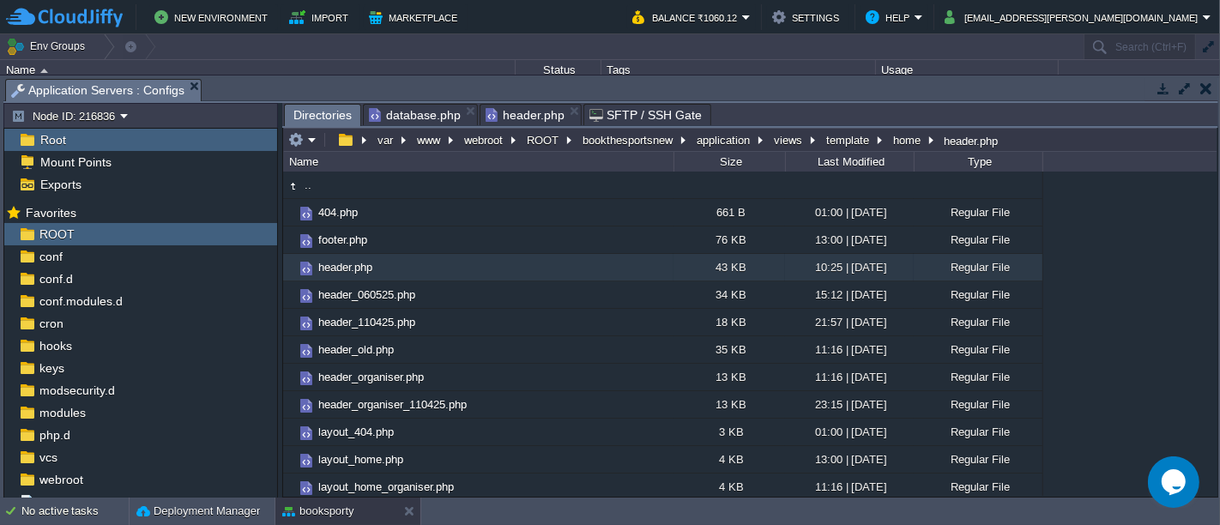
click at [313, 114] on span "Directories" at bounding box center [322, 115] width 58 height 21
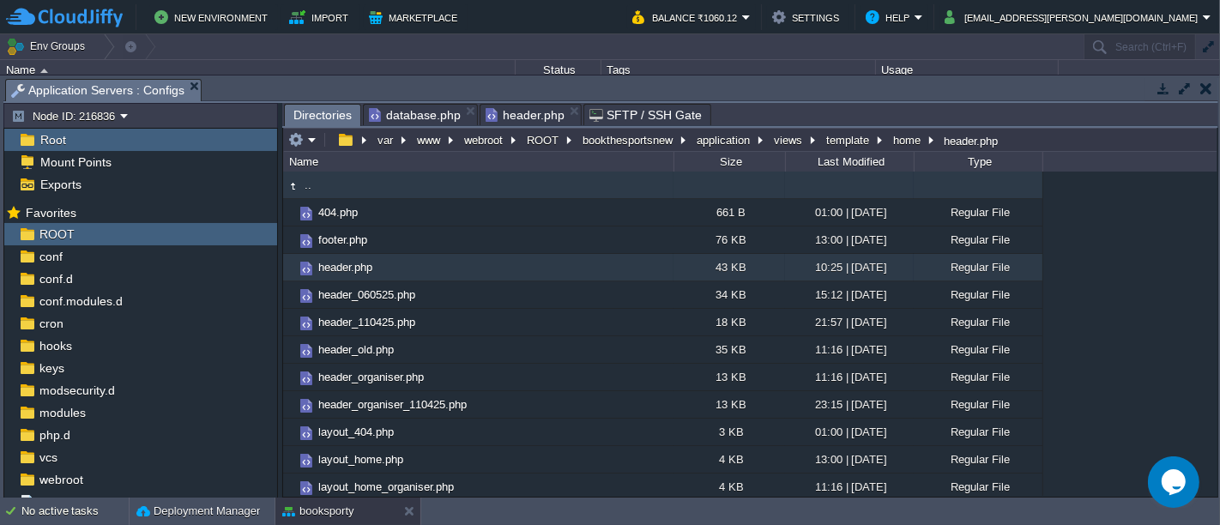
click at [386, 186] on td ".." at bounding box center [478, 185] width 390 height 27
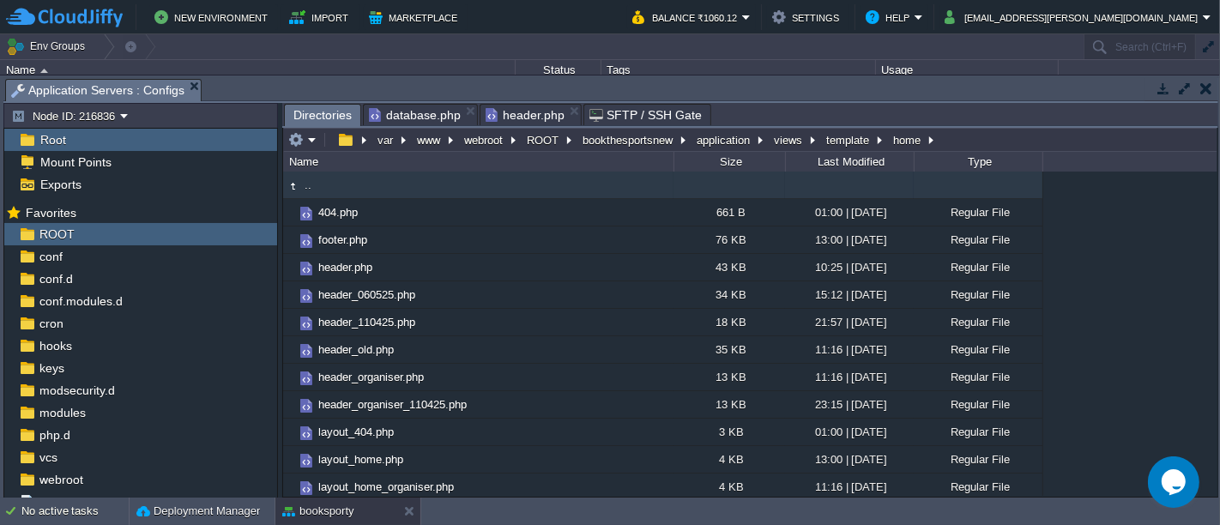
click at [386, 186] on td ".." at bounding box center [478, 185] width 390 height 27
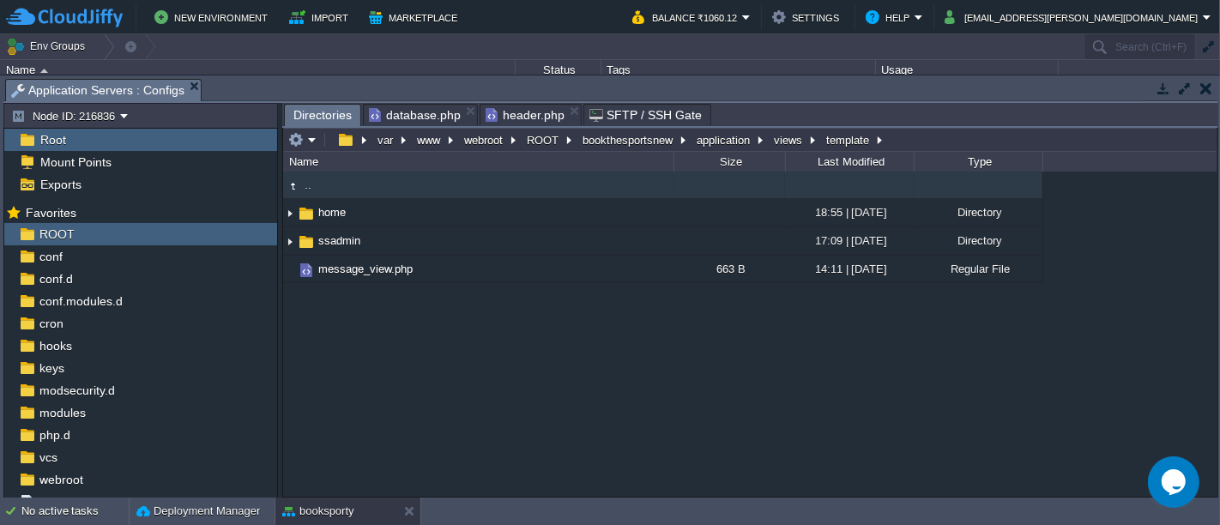
click at [386, 186] on td ".." at bounding box center [478, 185] width 390 height 27
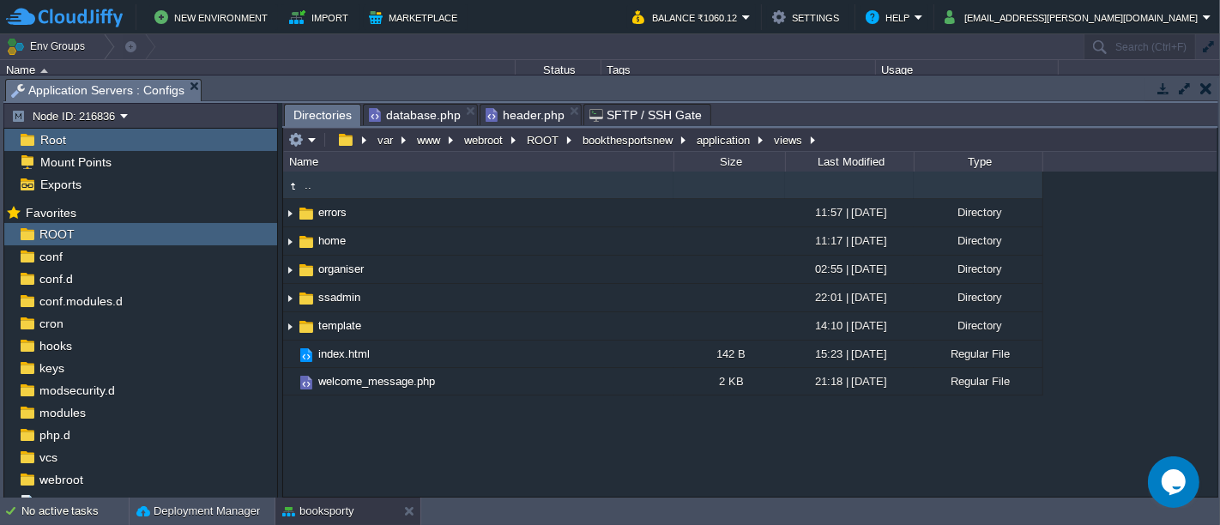
click at [386, 186] on td ".." at bounding box center [478, 185] width 390 height 27
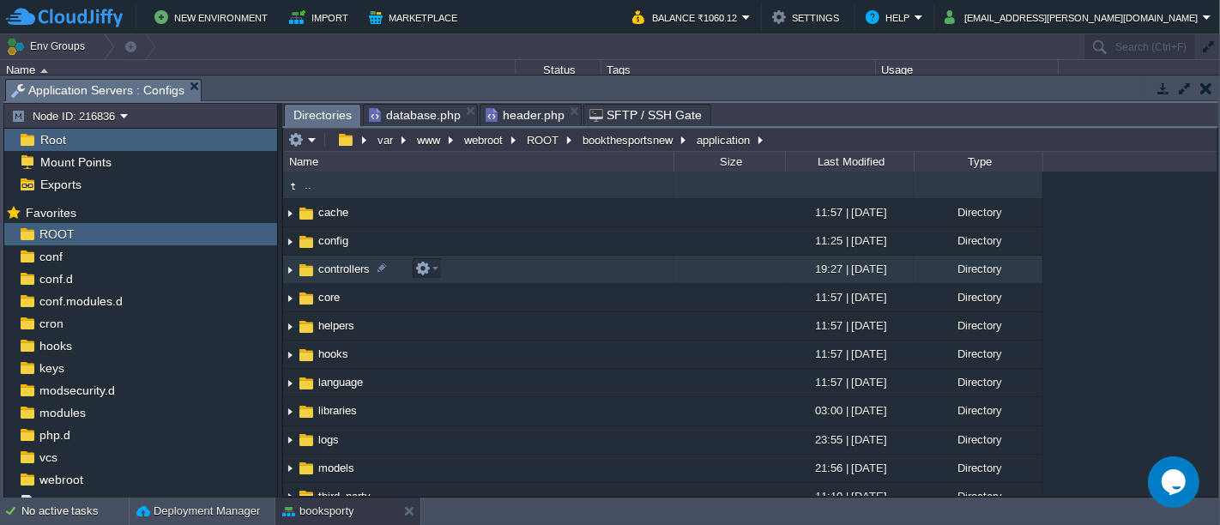
click at [449, 271] on td "controllers" at bounding box center [478, 270] width 390 height 28
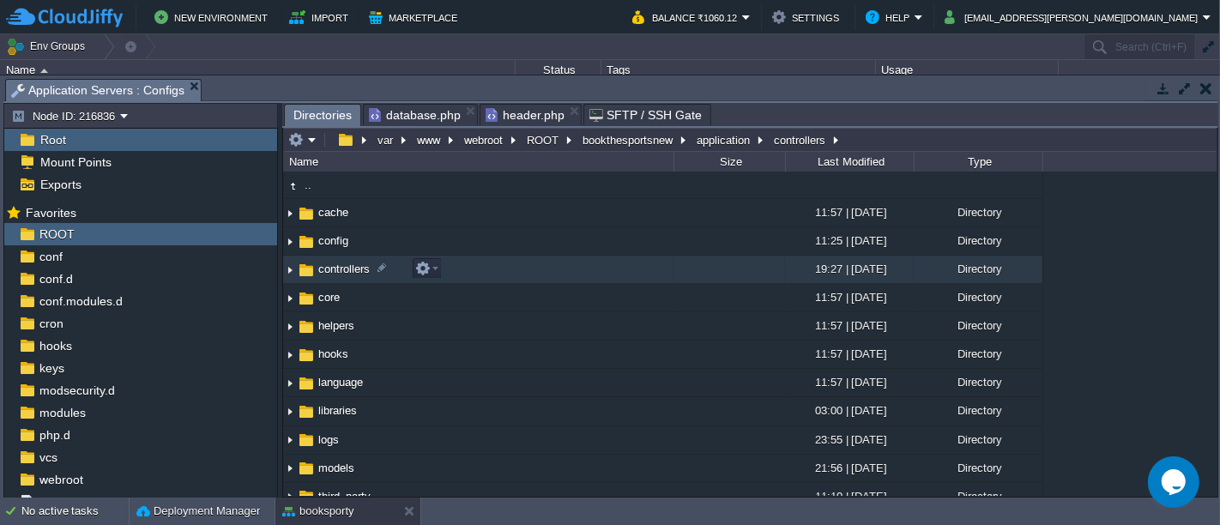
click at [449, 271] on td "controllers" at bounding box center [478, 270] width 390 height 28
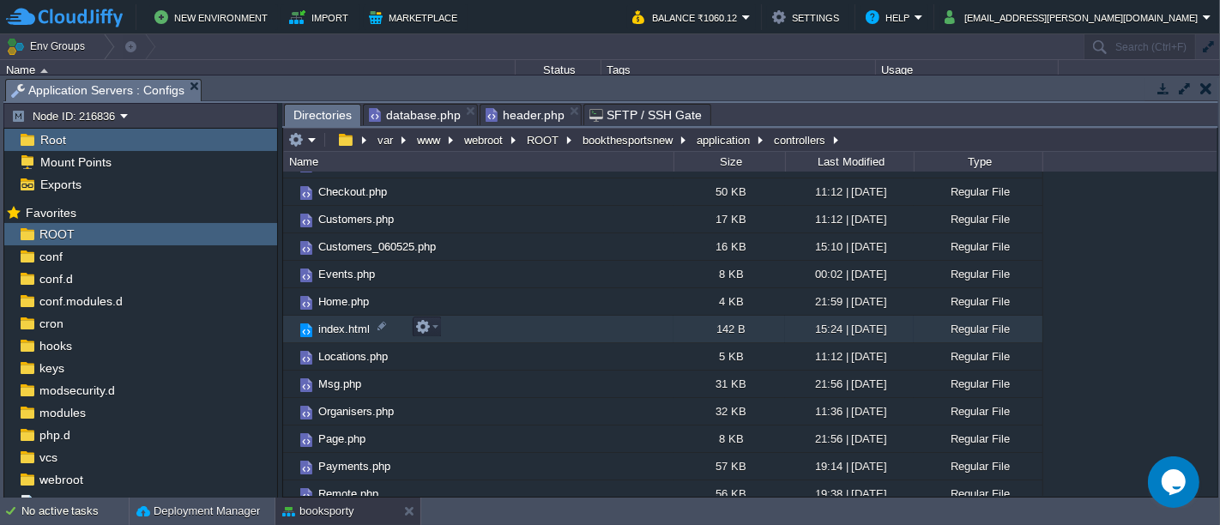
scroll to position [133, 0]
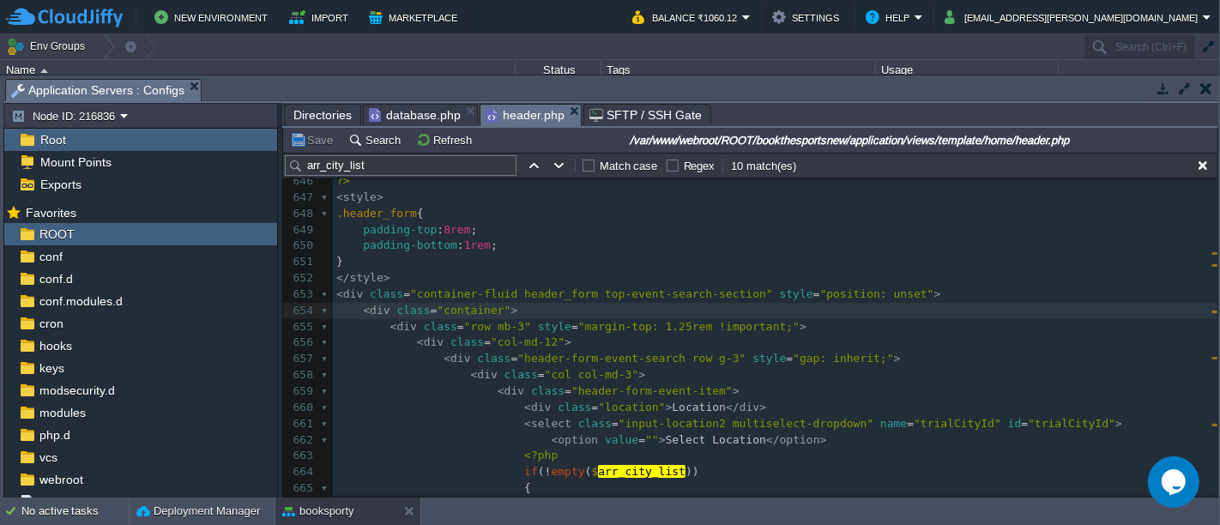
click at [507, 114] on span "header.php" at bounding box center [525, 115] width 79 height 21
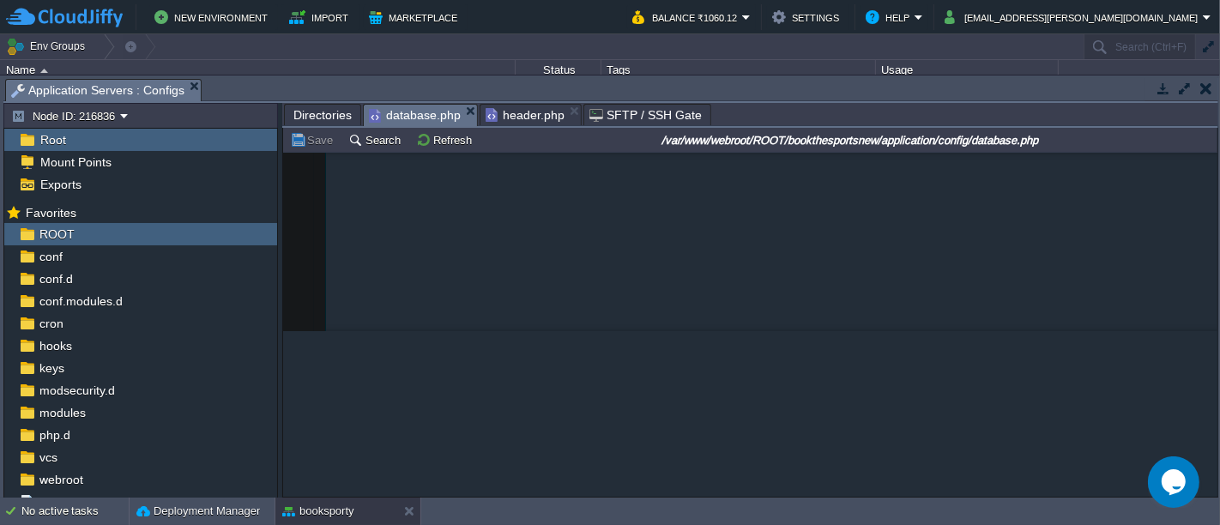
click at [423, 116] on span "database.php" at bounding box center [415, 115] width 92 height 21
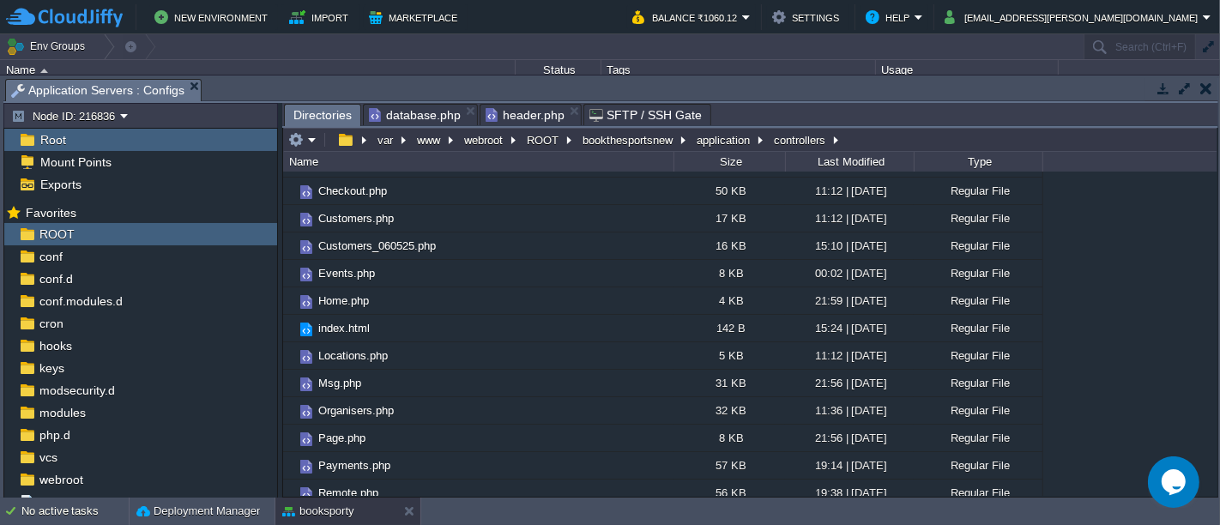
click at [330, 108] on span "Directories" at bounding box center [322, 115] width 58 height 21
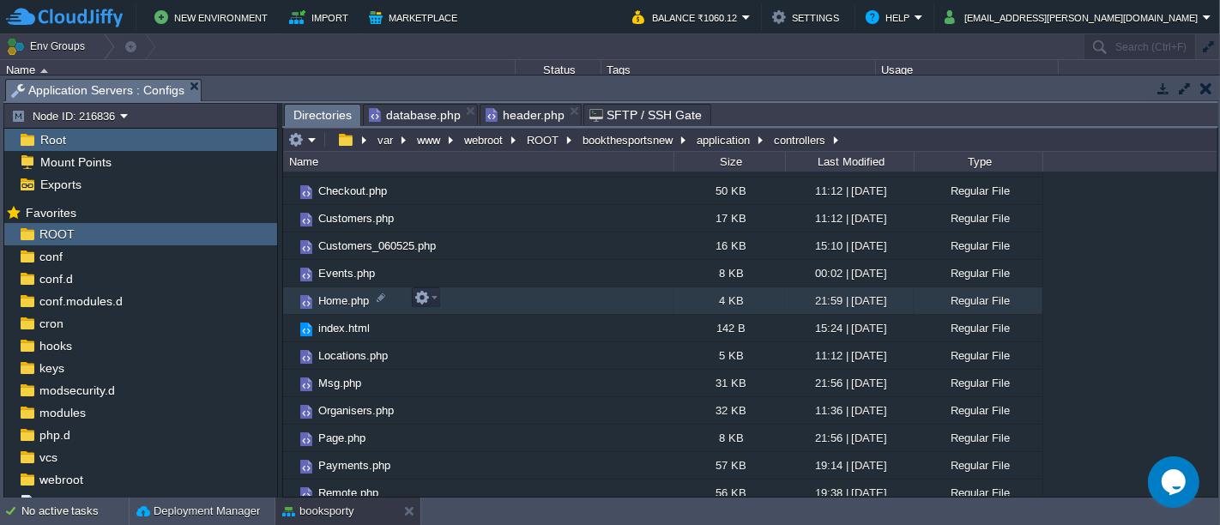
click at [470, 300] on td "Home.php" at bounding box center [478, 300] width 390 height 27
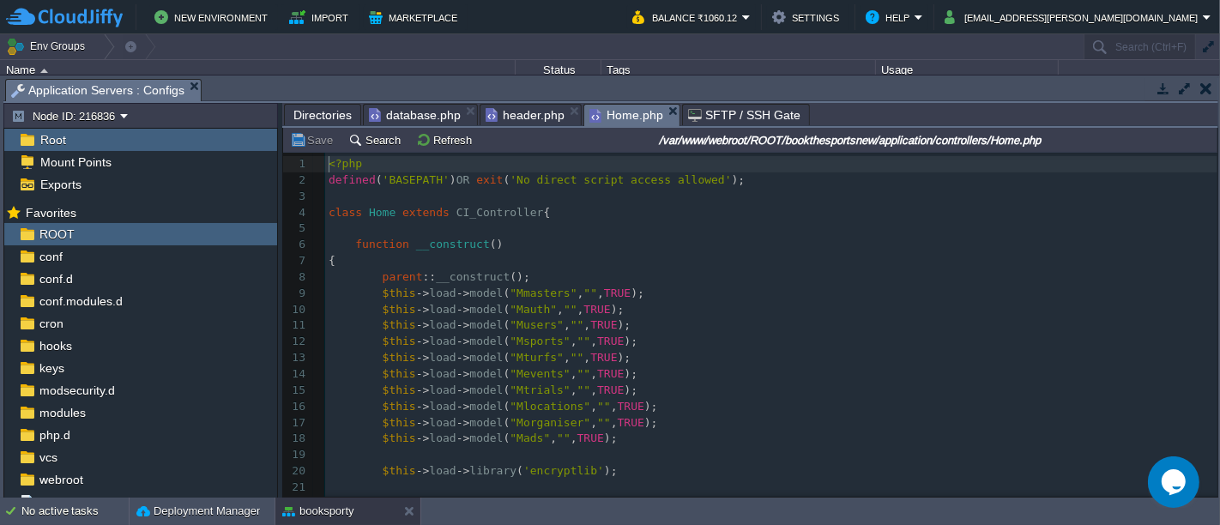
scroll to position [5, 0]
click at [625, 347] on pre "$this -> load -> model ( "Msports" , "" , TRUE );" at bounding box center [771, 342] width 892 height 16
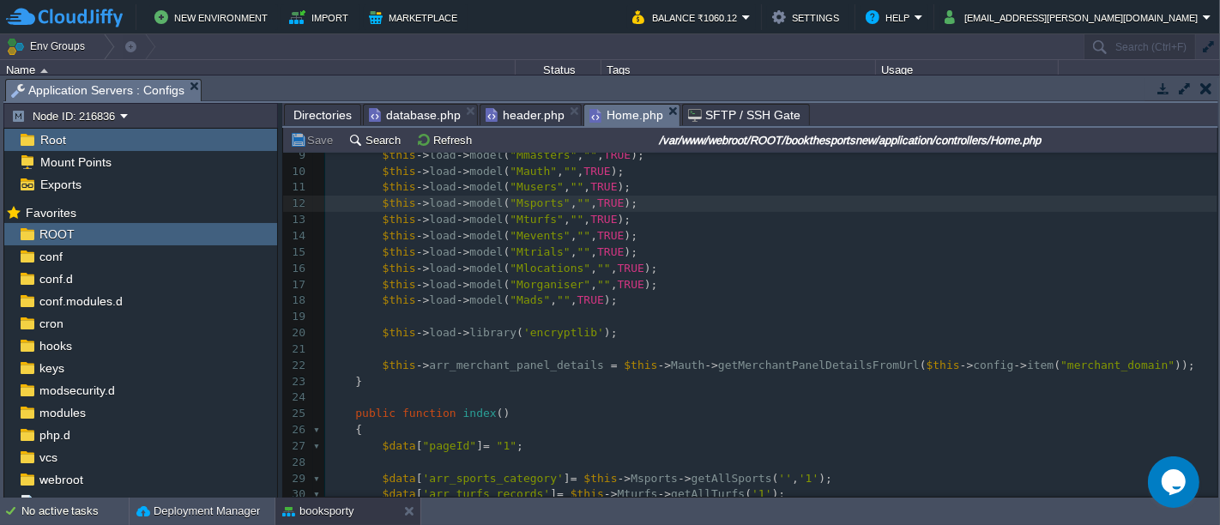
scroll to position [150, 0]
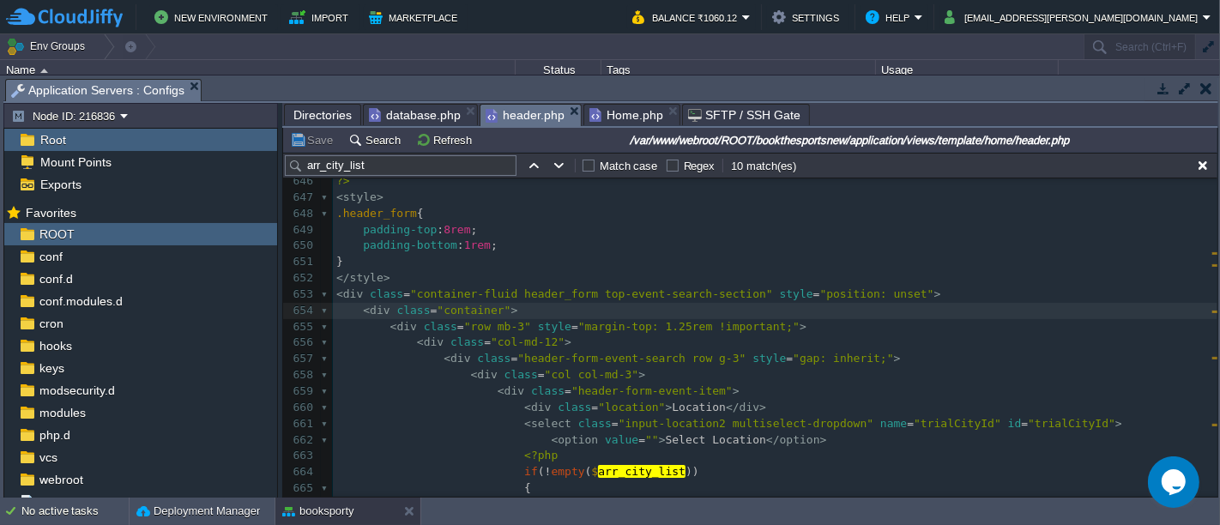
click at [502, 109] on span "header.php" at bounding box center [525, 115] width 79 height 21
click at [608, 469] on div "xxxxxxxxxx < option value = "2" <?php if ( isset ( $priceTurfs ) && $priceTurfs…" at bounding box center [775, 318] width 884 height 679
type textarea "$arr_city_list"
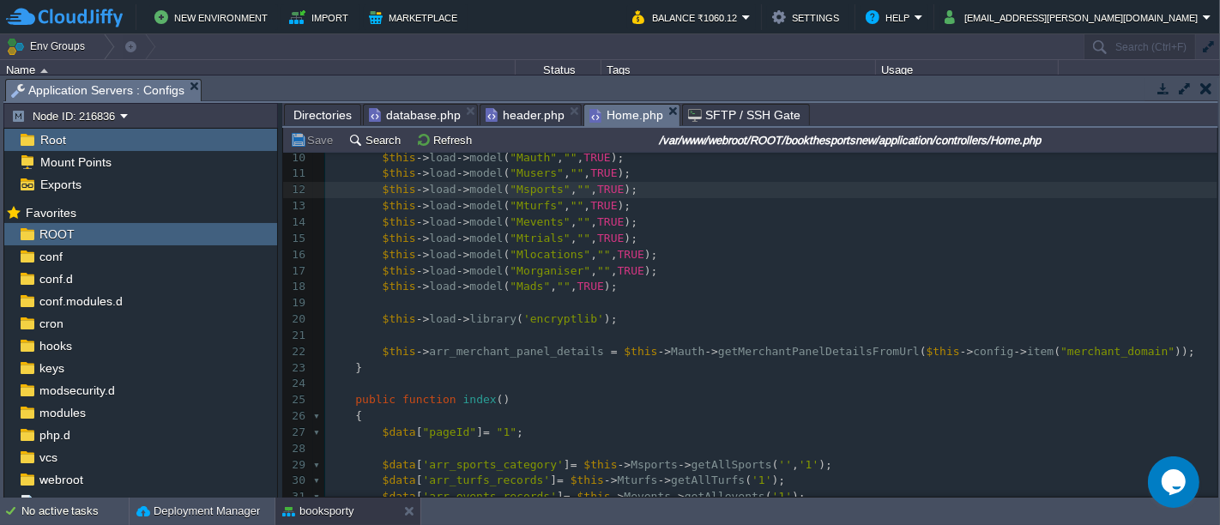
click at [616, 116] on span "Home.php" at bounding box center [626, 115] width 74 height 21
click at [669, 335] on pre at bounding box center [771, 336] width 892 height 16
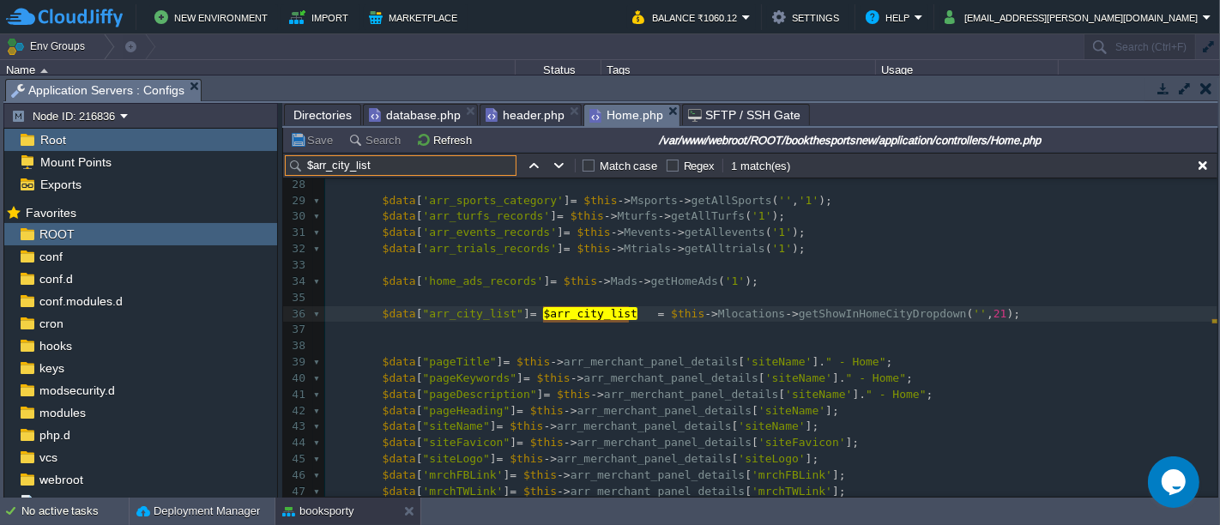
scroll to position [442, 0]
type input "$arr_city_list"
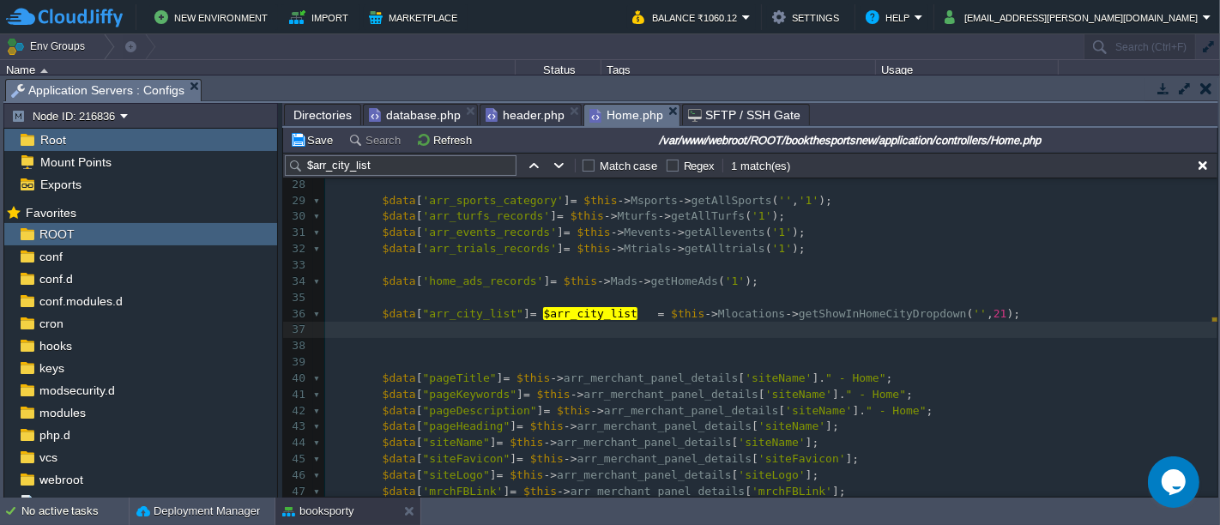
paste textarea "arr_city_list"
click at [458, 312] on div "xxxxxxxxxx 1 <?php 2 defined ( 'BASEPATH' ) OR exit ( 'No direct script access …" at bounding box center [771, 217] width 892 height 954
type textarea "arr_city_list"
click at [511, 330] on div "xxxxxxxxxx 1 <?php 2 defined ( 'BASEPATH' ) OR exit ( 'No direct script access …" at bounding box center [771, 217] width 892 height 954
type textarea "$data"
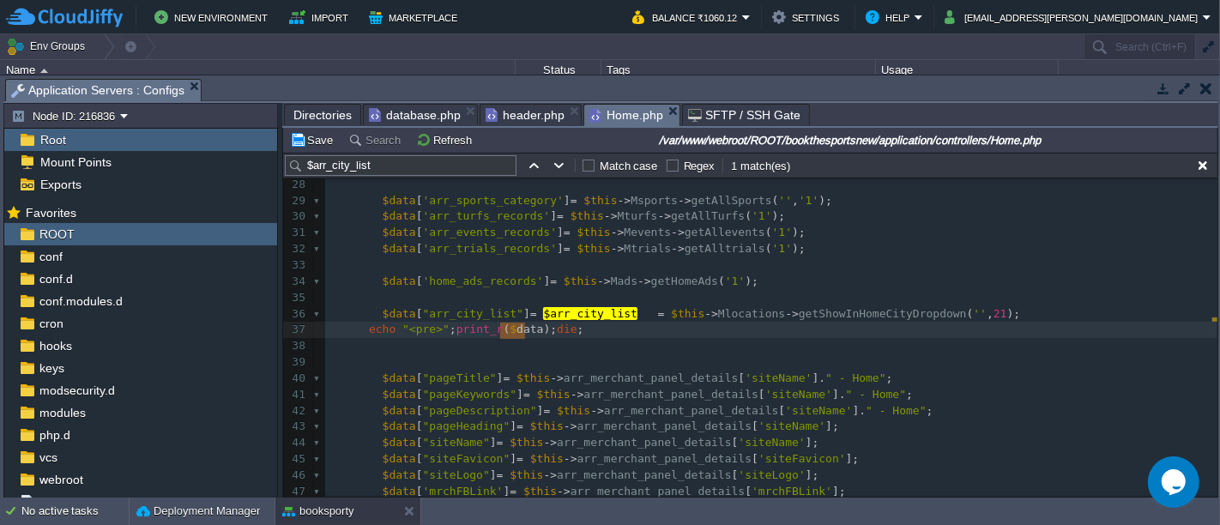
type textarea "data"
click at [323, 140] on button "Save" at bounding box center [314, 139] width 48 height 15
type textarea "data"
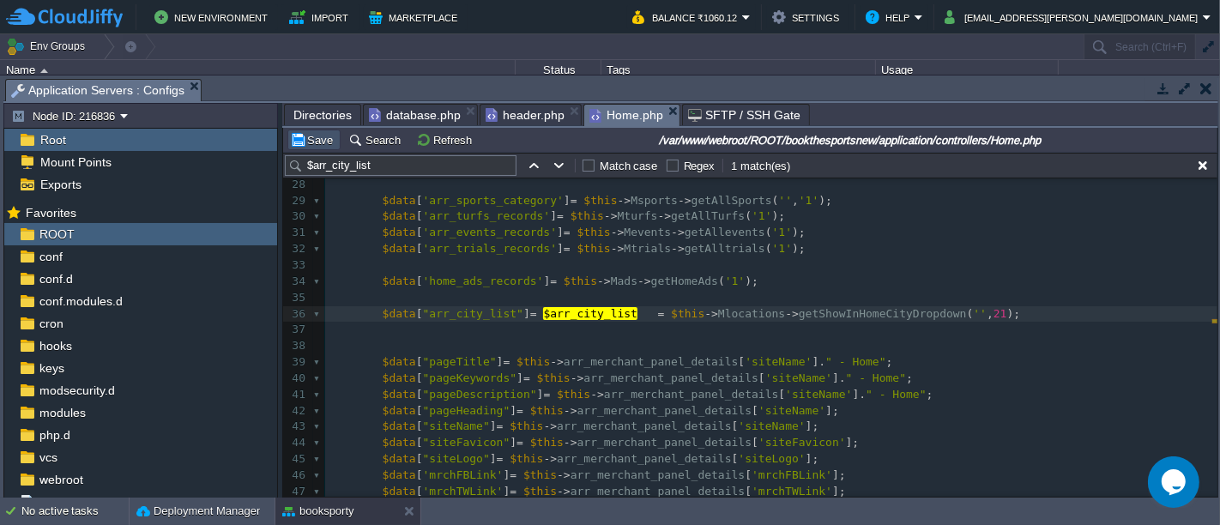
click at [315, 136] on button "Save" at bounding box center [314, 139] width 48 height 15
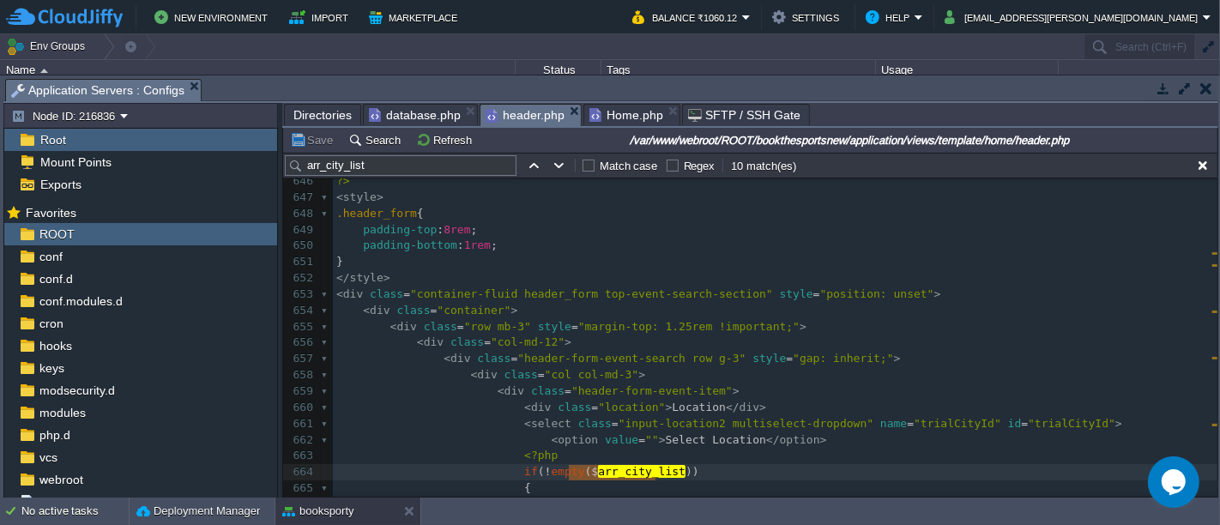
click at [529, 116] on span "header.php" at bounding box center [525, 115] width 79 height 21
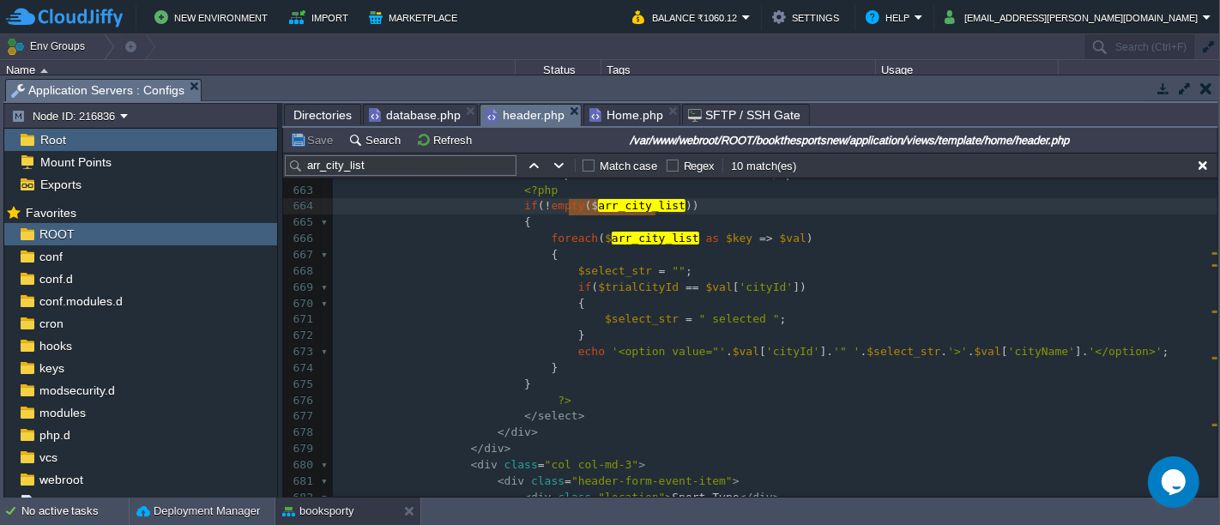
scroll to position [11033, 0]
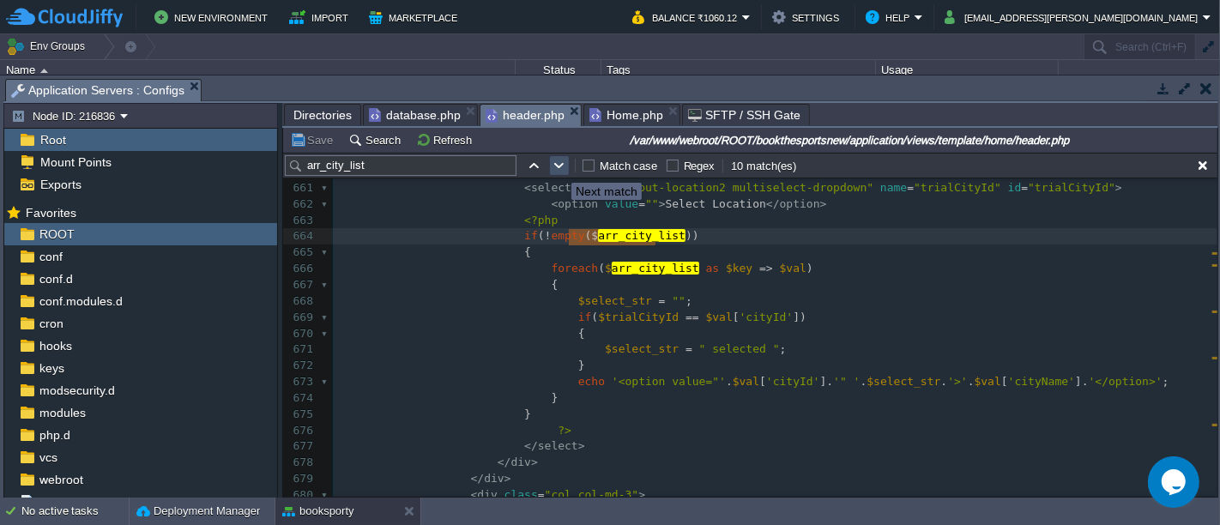
click at [558, 166] on button "button" at bounding box center [559, 165] width 15 height 15
type textarea "arr_city_list"
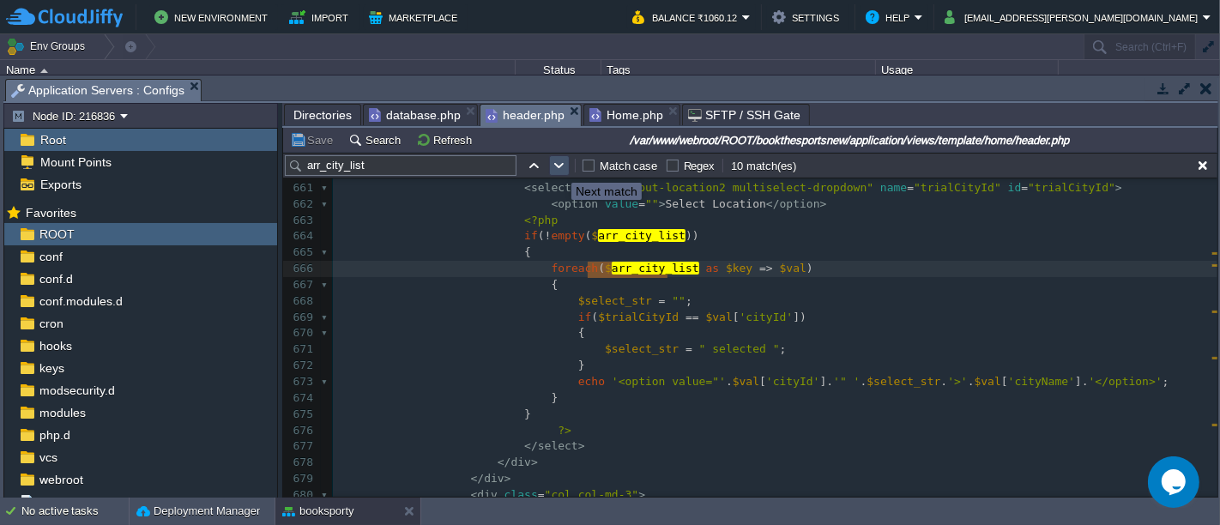
click at [558, 166] on button "button" at bounding box center [559, 165] width 15 height 15
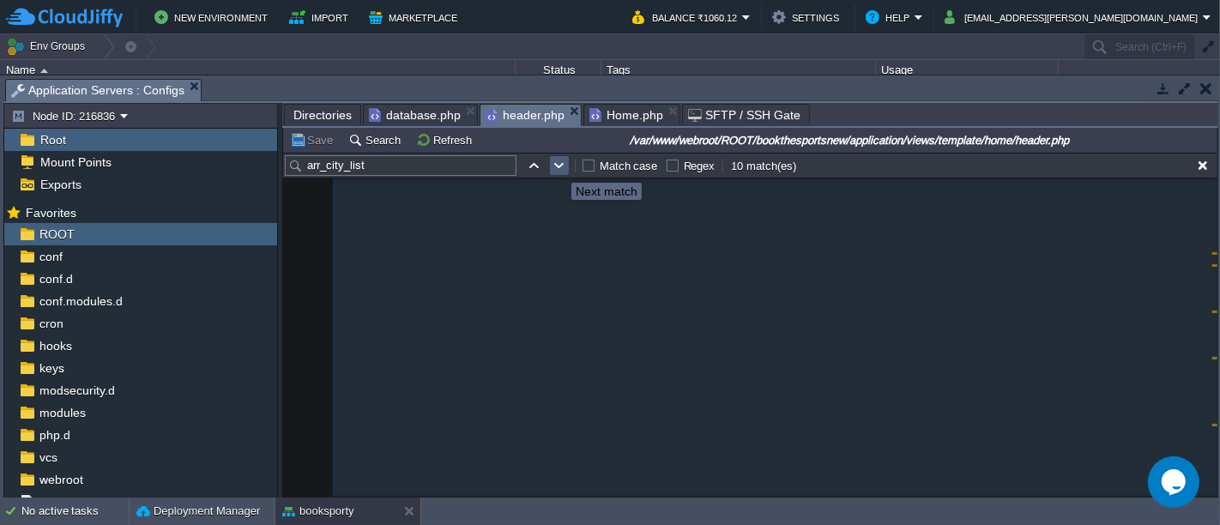
scroll to position [14938, 0]
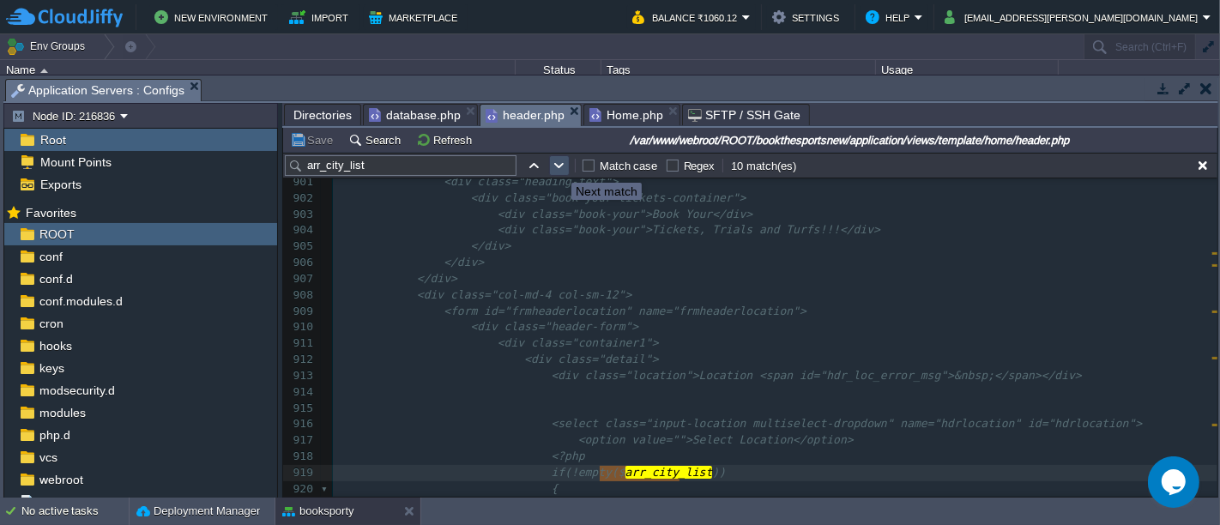
click at [558, 166] on button "button" at bounding box center [559, 165] width 15 height 15
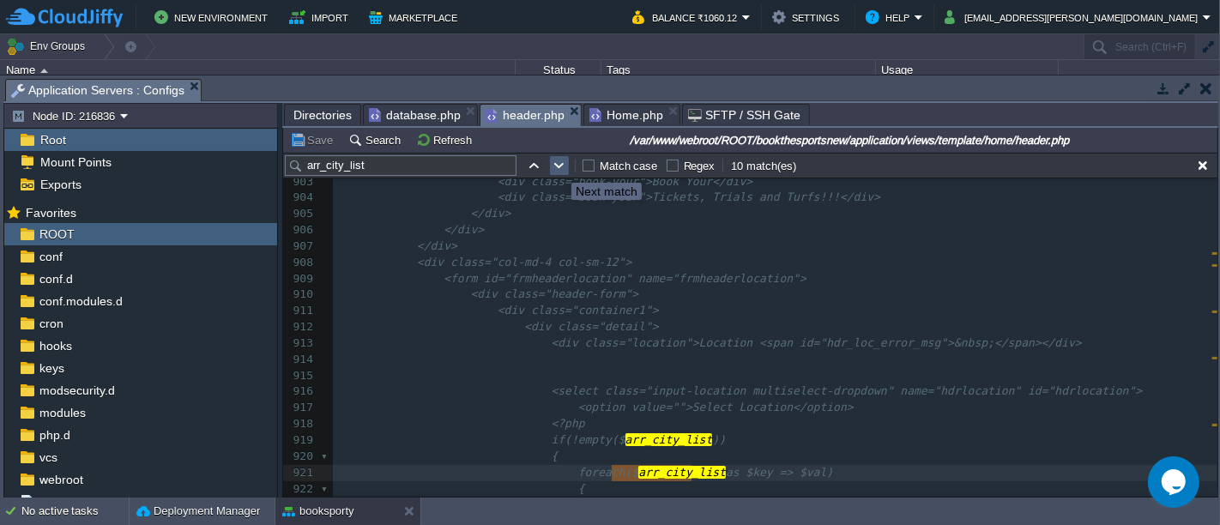
click at [558, 166] on button "button" at bounding box center [559, 165] width 15 height 15
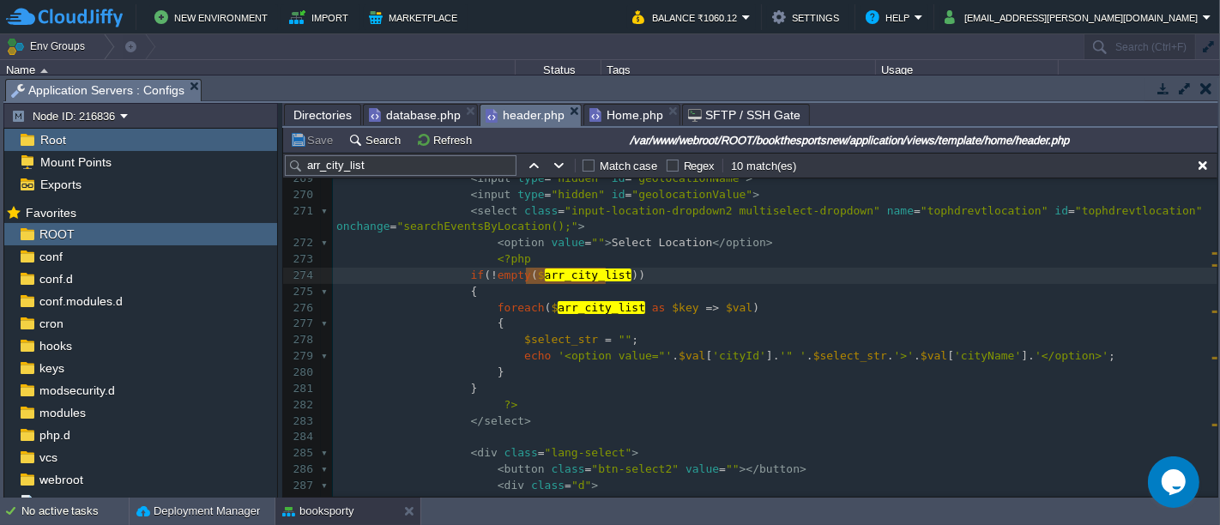
scroll to position [4472, 0]
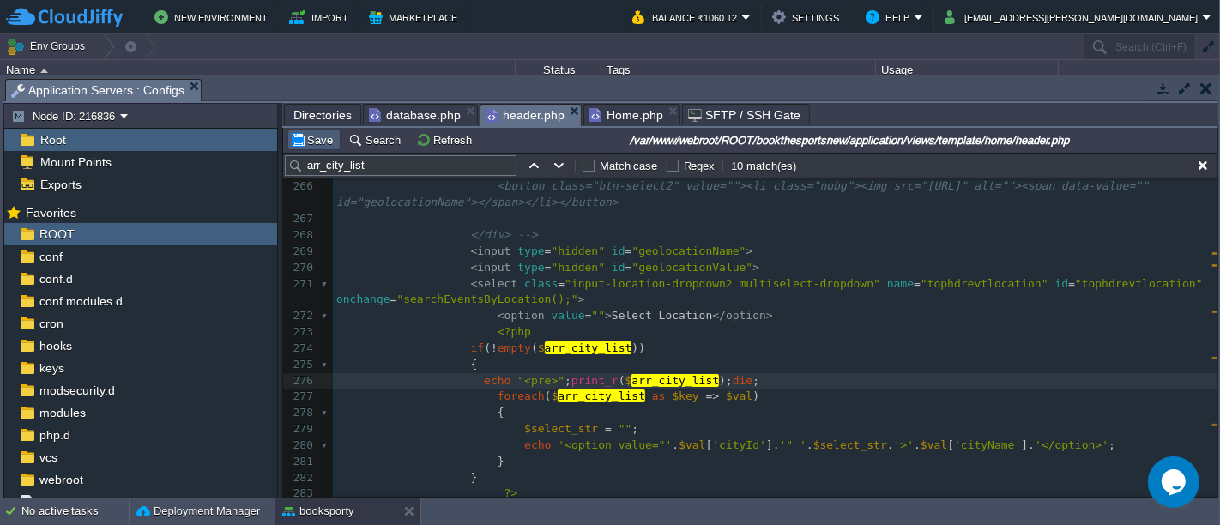
click at [312, 134] on div "Directories database.php header.php Home.php SFTP / SSH Gate var www webroot RO…" at bounding box center [750, 300] width 936 height 395
click at [312, 134] on button "Save" at bounding box center [314, 139] width 48 height 15
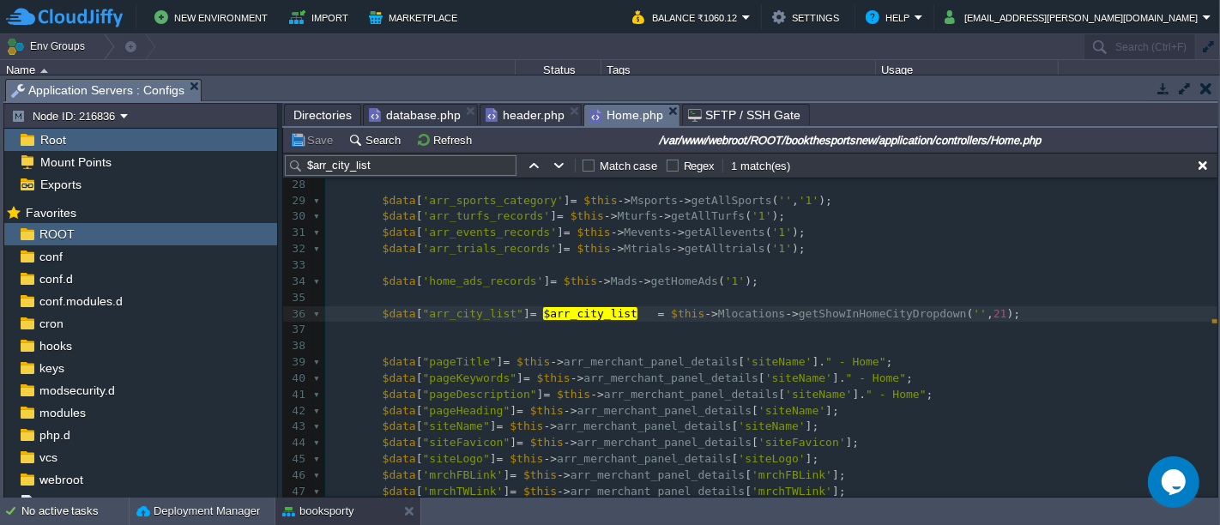
click at [610, 121] on span "Home.php" at bounding box center [626, 115] width 74 height 21
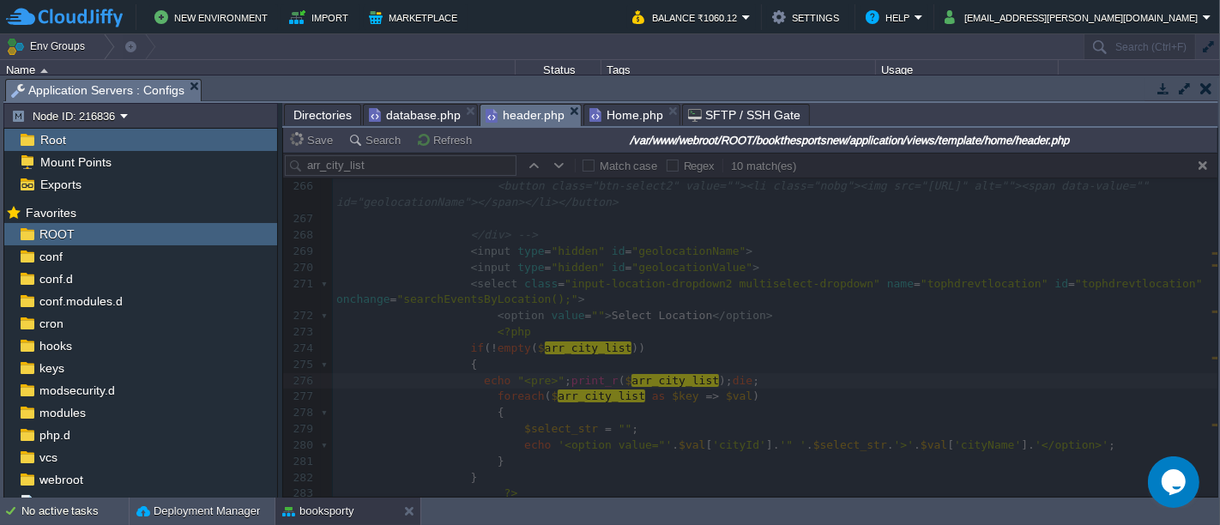
click at [508, 115] on span "header.php" at bounding box center [525, 115] width 79 height 21
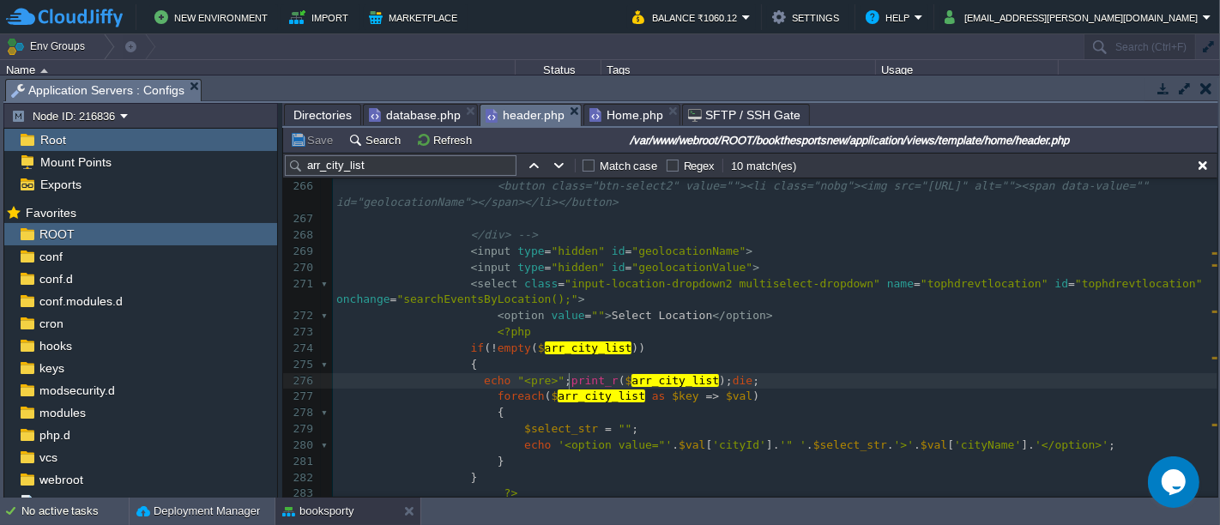
click at [570, 381] on div "xxxxxxxxxx < option value = "2" <?php if ( isset ( $priceTurfs ) && $priceTurfs…" at bounding box center [775, 397] width 884 height 792
click at [639, 446] on div "xxxxxxxxxx < option value = "2" <?php if ( isset ( $priceTurfs ) && $priceTurfs…" at bounding box center [775, 397] width 884 height 792
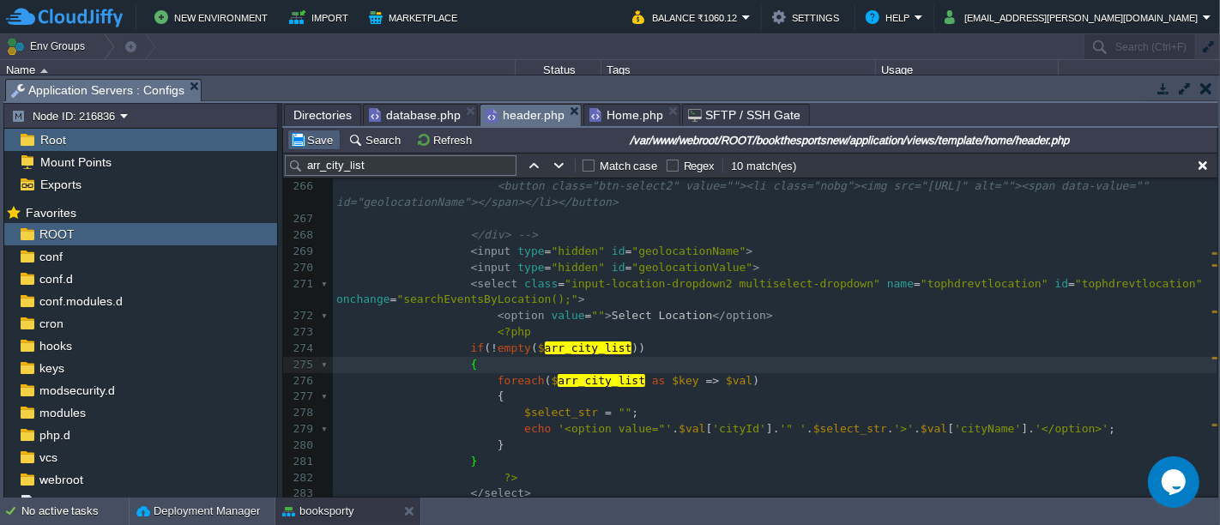
click at [336, 143] on td "Save" at bounding box center [313, 140] width 53 height 21
click at [500, 349] on div "xxxxxxxxxx < option value = "2" <?php if ( isset ( $priceTurfs ) && $priceTurfs…" at bounding box center [775, 389] width 884 height 776
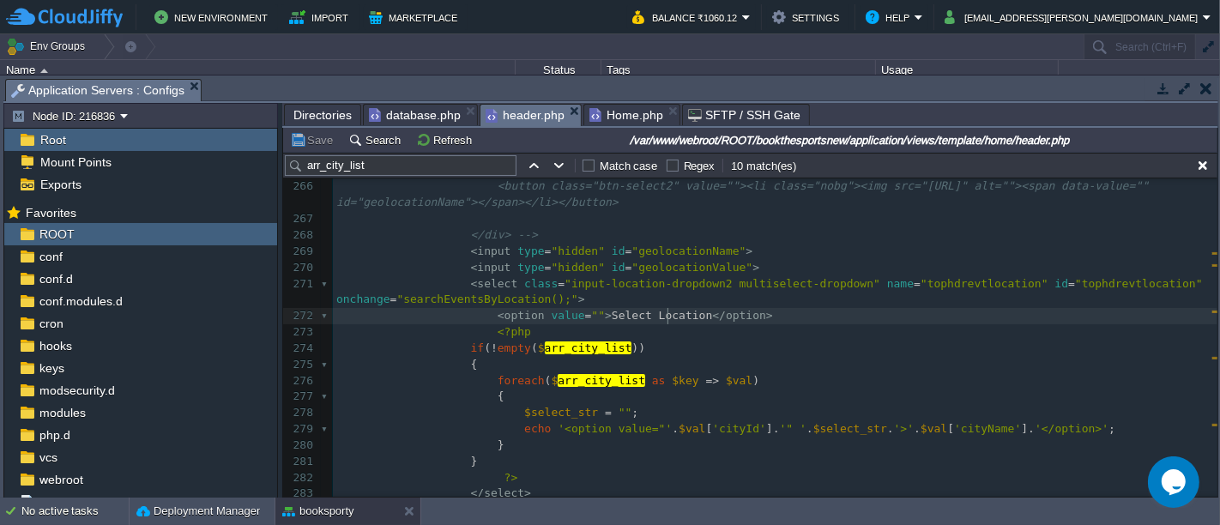
click at [667, 315] on div "xxxxxxxxxx < option value = "2" <?php if ( isset ( $priceTurfs ) && $priceTurfs…" at bounding box center [775, 389] width 884 height 776
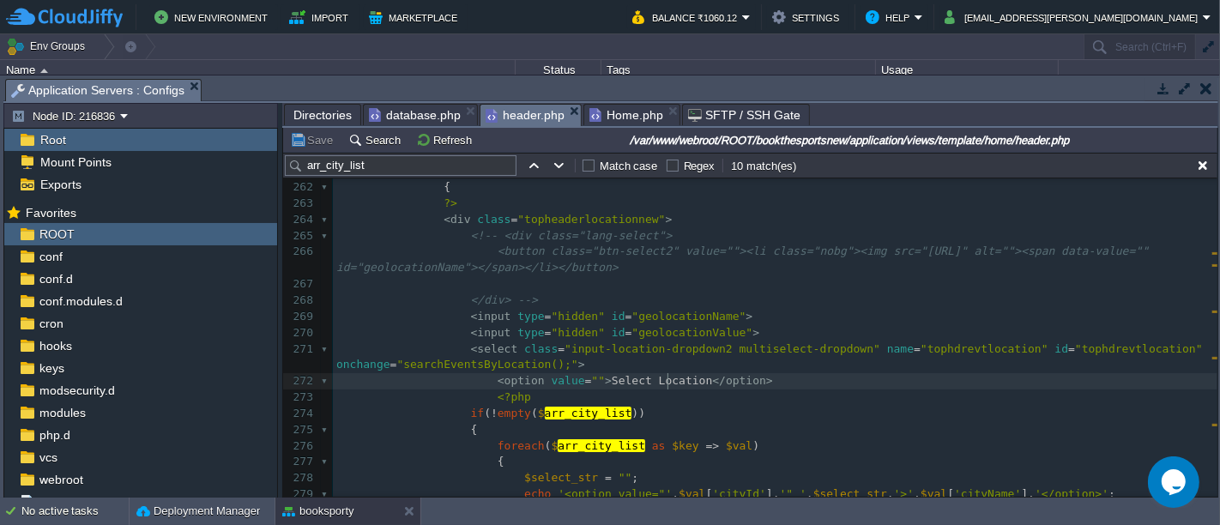
scroll to position [4330, 0]
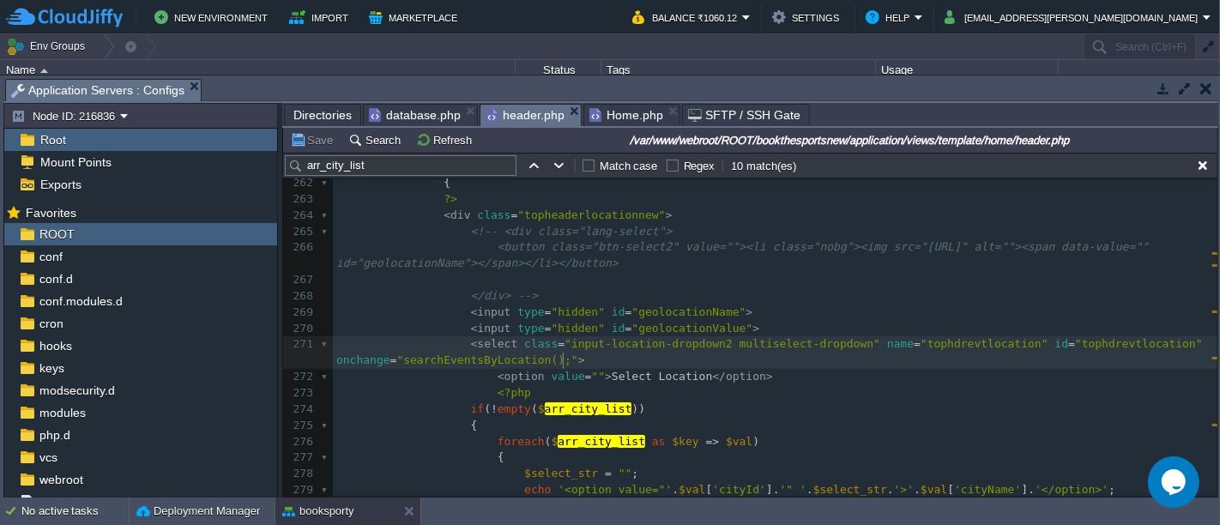
click at [708, 358] on pre "< select class = "input-location-dropdown2 multiselect-dropdown" name = "tophdr…" at bounding box center [775, 352] width 884 height 33
click at [701, 365] on pre "< select class = "input-location-dropdown2 multiselect-dropdown" name = "tophdr…" at bounding box center [775, 352] width 884 height 33
type textarea "();">"
